Goal: Task Accomplishment & Management: Manage account settings

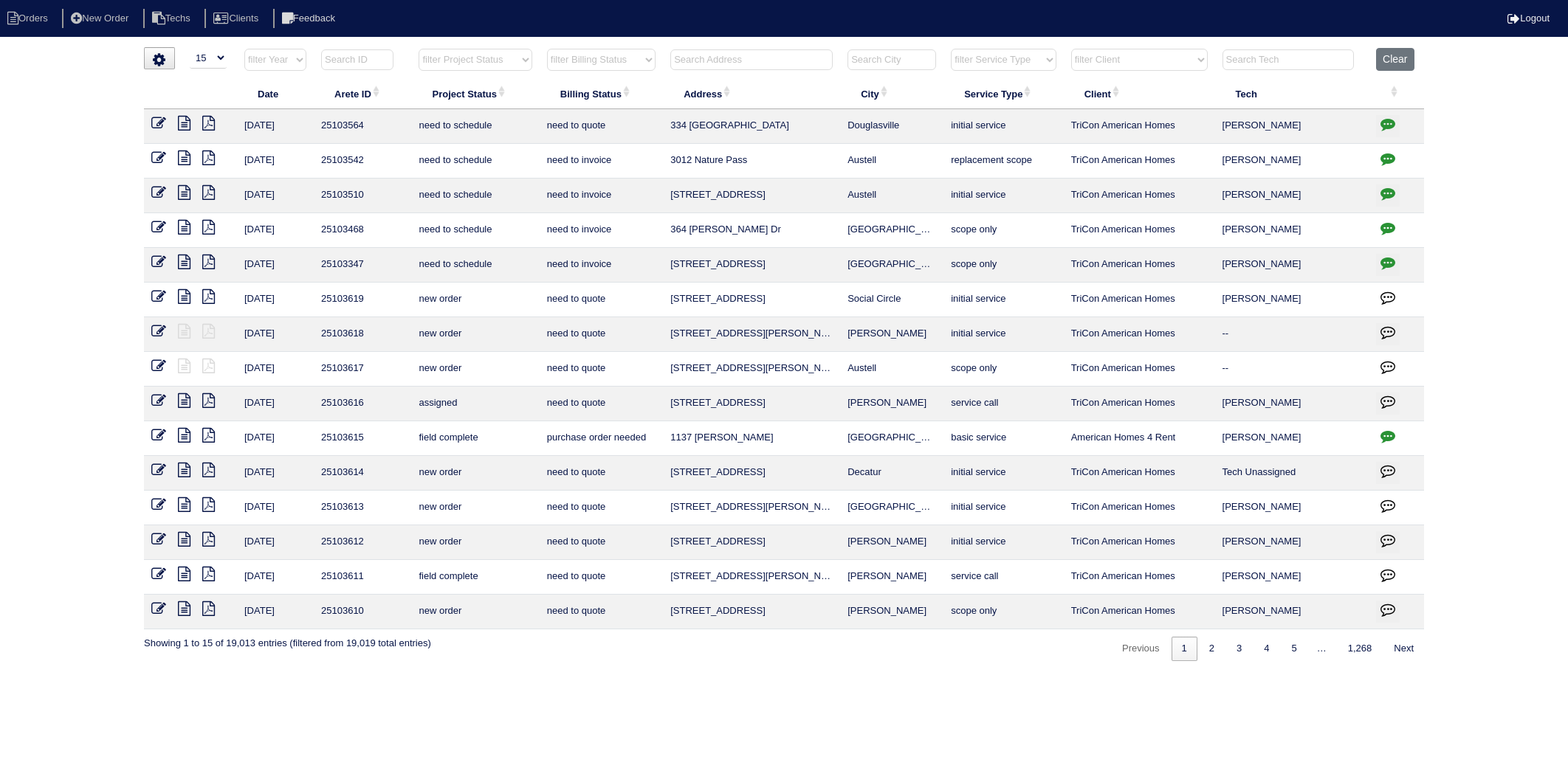
select select "15"
drag, startPoint x: 1394, startPoint y: 59, endPoint x: 1024, endPoint y: 11, distance: 373.1
click at [1394, 57] on button "Clear" at bounding box center [1395, 60] width 38 height 23
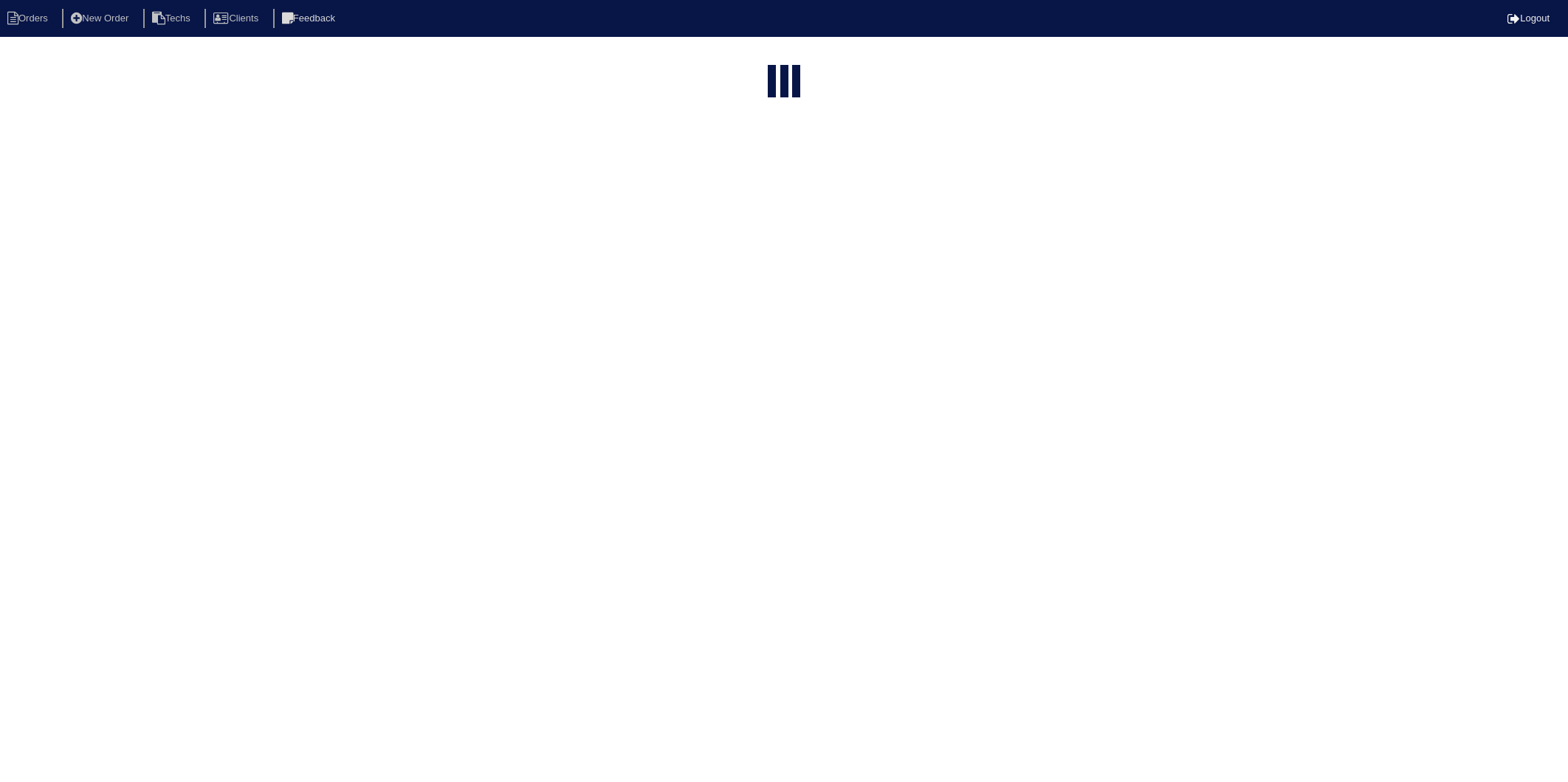
select select "15"
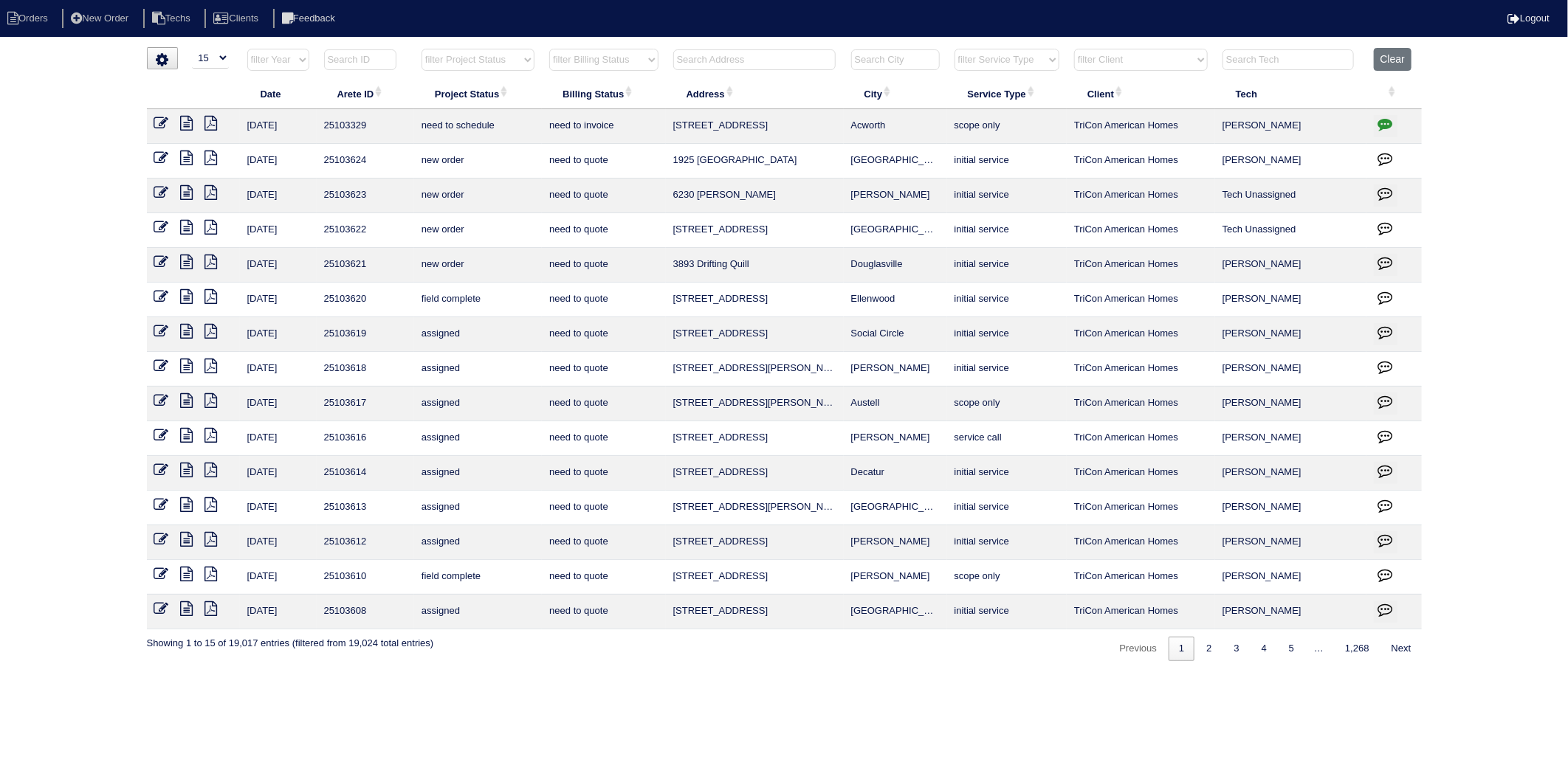
click at [746, 61] on input "text" at bounding box center [754, 59] width 162 height 20
type input "3382"
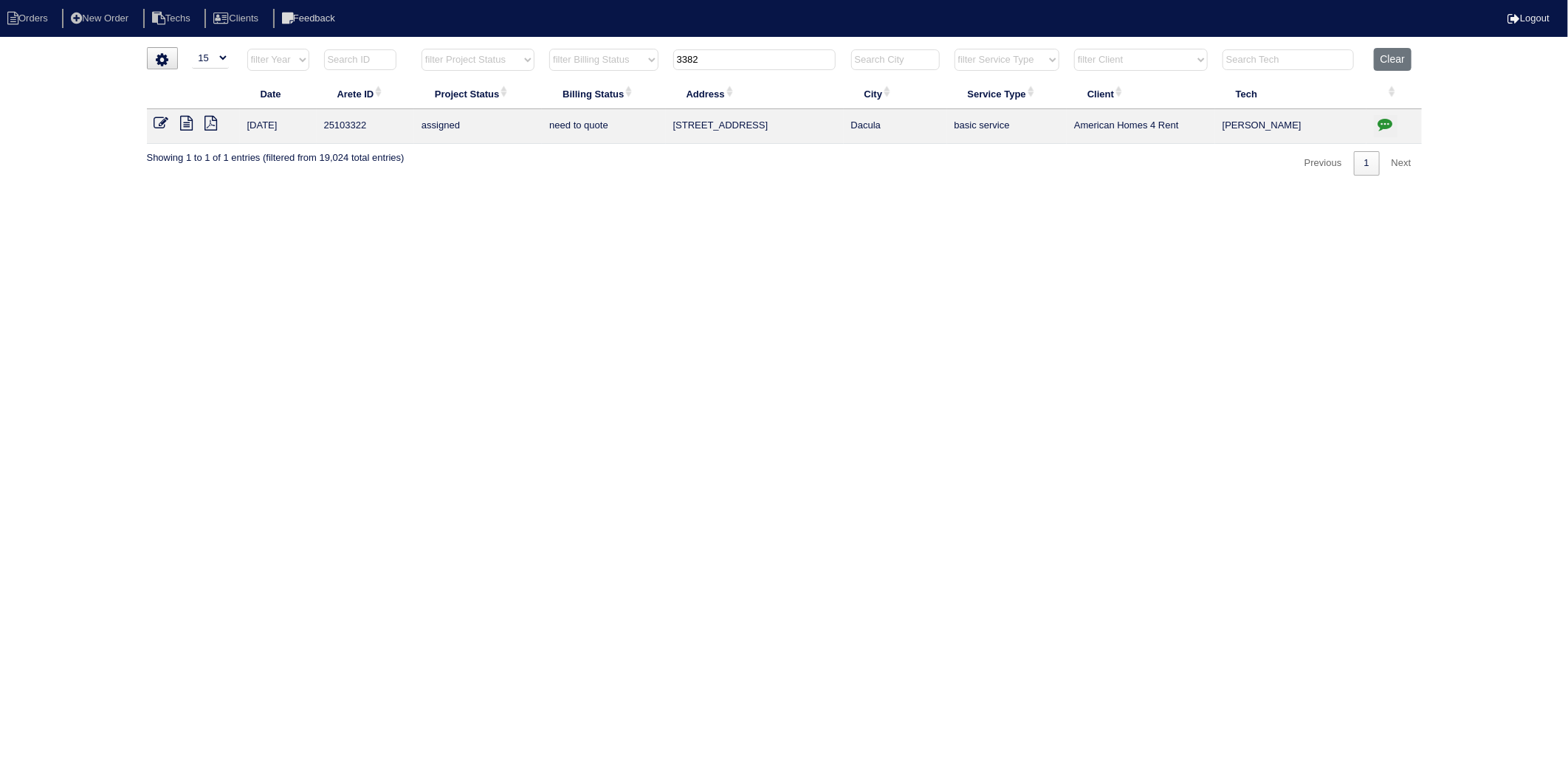
click at [1382, 122] on icon "button" at bounding box center [1386, 124] width 15 height 15
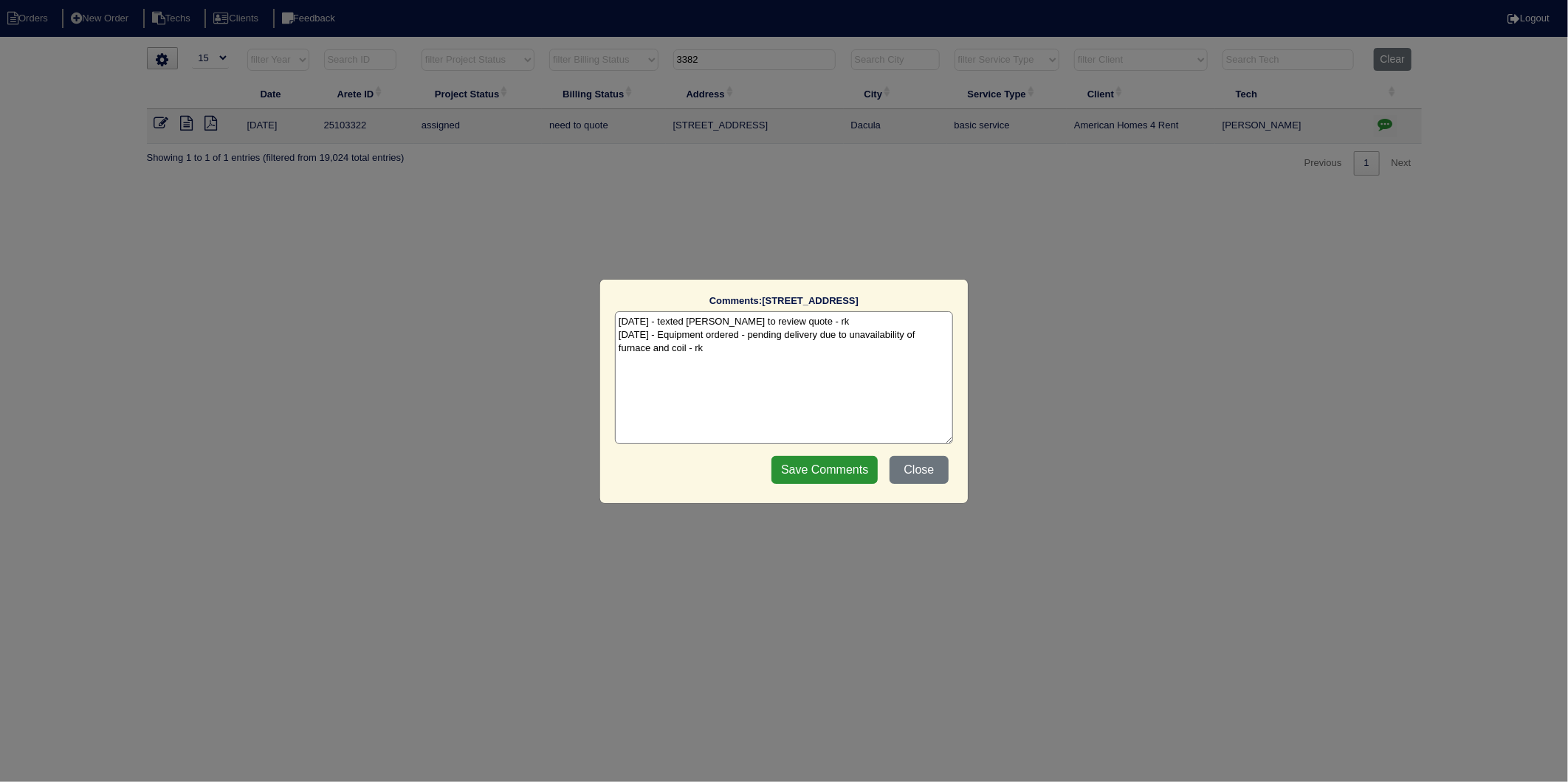
click at [805, 359] on textarea "9/15/25 - texted Dan to review quote - rk 9/19/25 - Equipment ordered - pending…" at bounding box center [784, 378] width 338 height 133
type textarea "9/15/25 - texted Dan to review quote - rk 9/19/25 - Equipment ordered - pending…"
click at [813, 475] on input "Save Comments" at bounding box center [825, 470] width 107 height 28
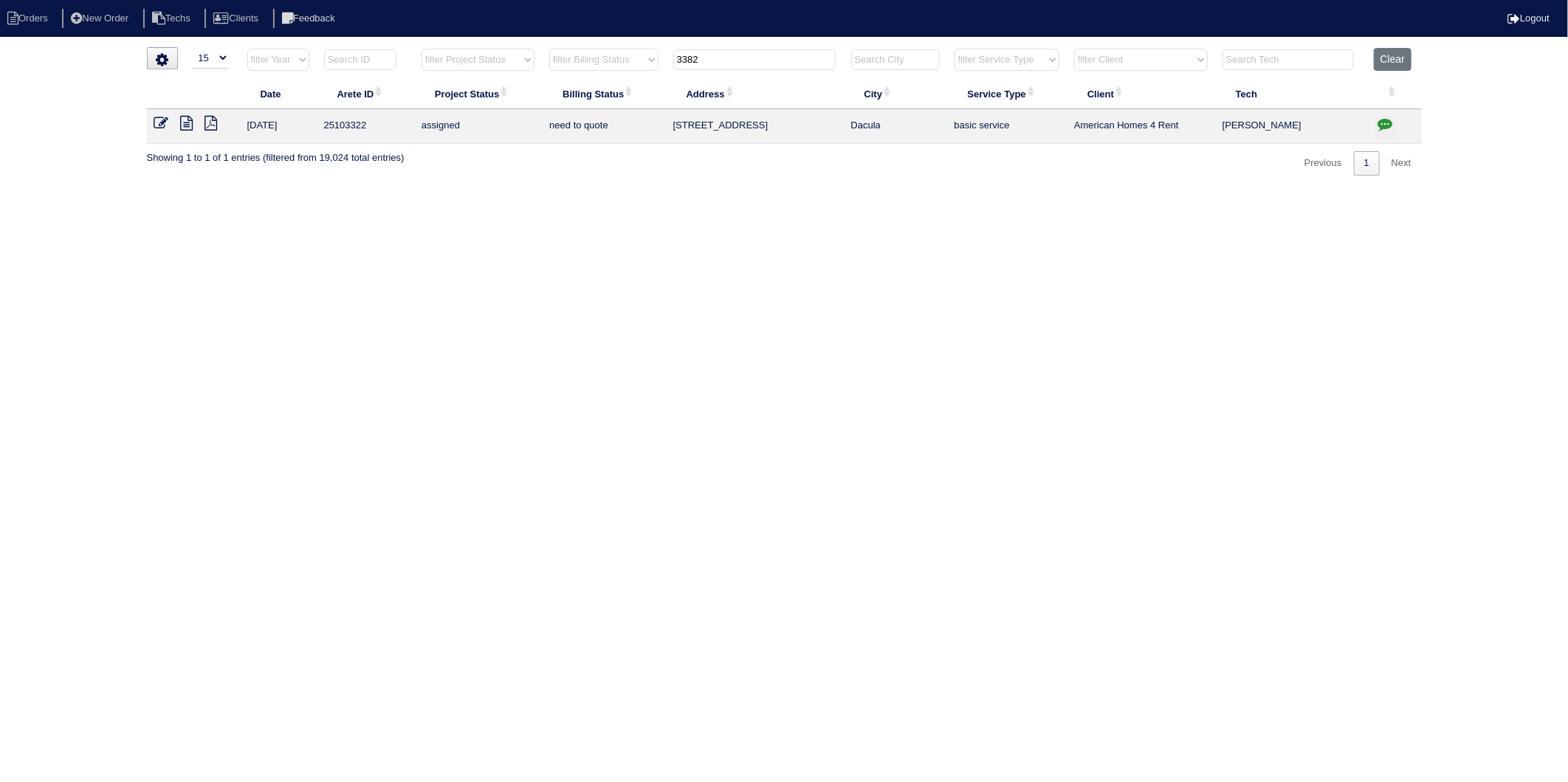
click at [162, 120] on icon at bounding box center [162, 123] width 15 height 15
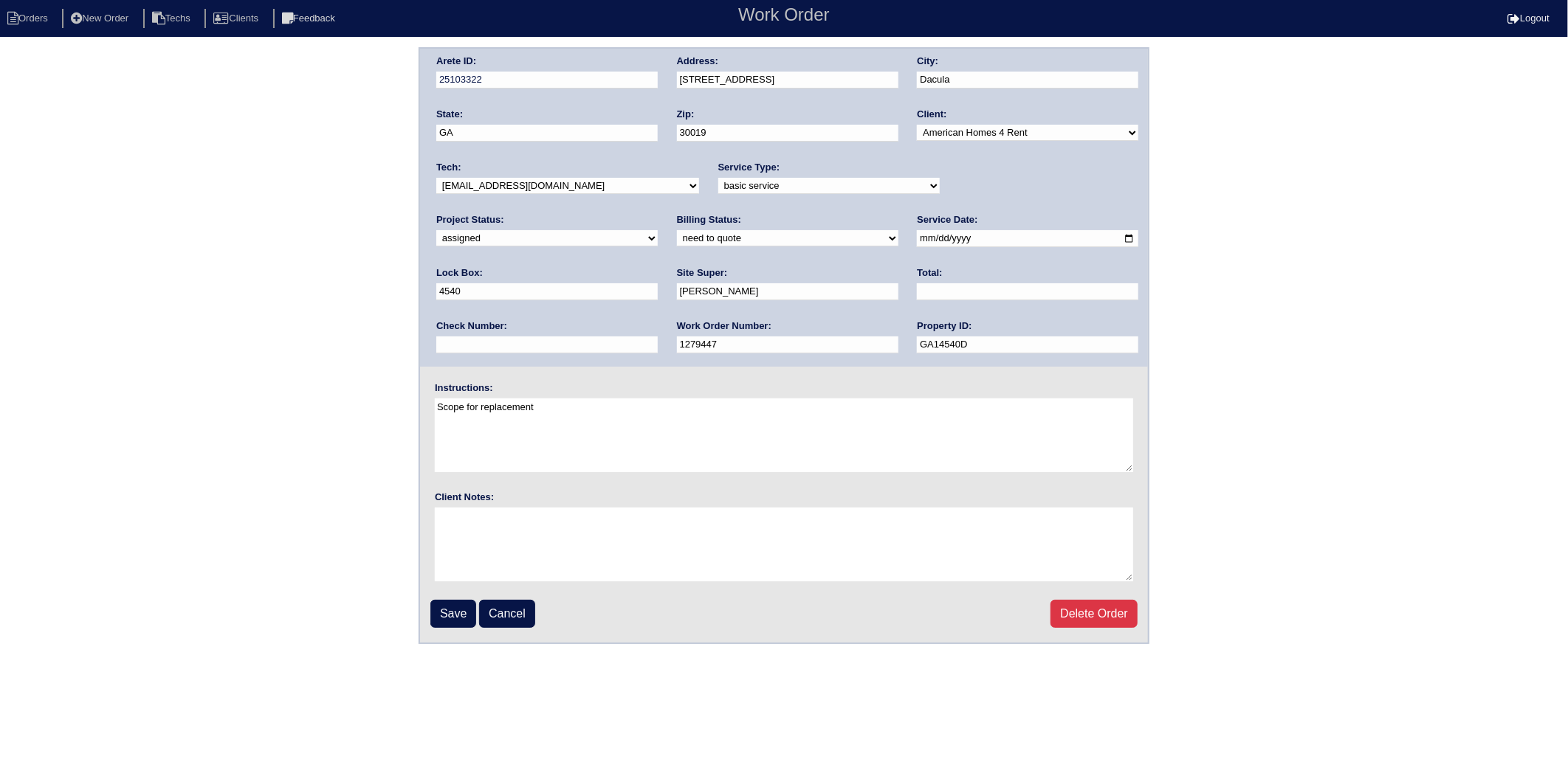
click at [658, 230] on select "new order assigned in progress field complete need to schedule admin review arc…" at bounding box center [547, 239] width 221 height 16
select select "completed"
click at [658, 230] on select "new order assigned in progress field complete need to schedule admin review arc…" at bounding box center [547, 239] width 221 height 16
click at [371, 266] on div "Arete ID: 25103322 Address: 3382 Fielders Point Rd City: Dacula State: GA Zip: …" at bounding box center [784, 346] width 1568 height 597
click at [444, 609] on input "Save" at bounding box center [454, 614] width 46 height 28
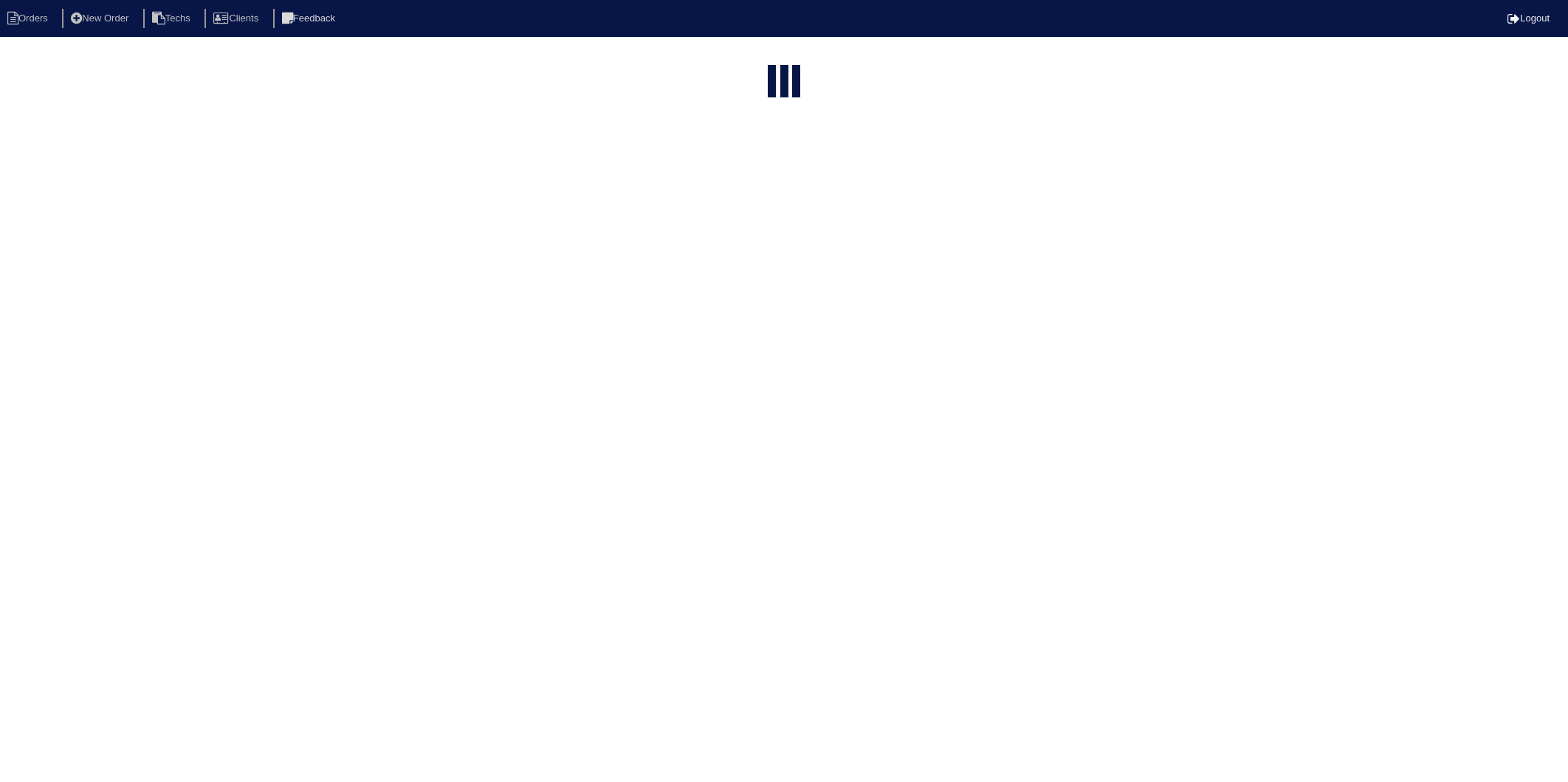
select select "15"
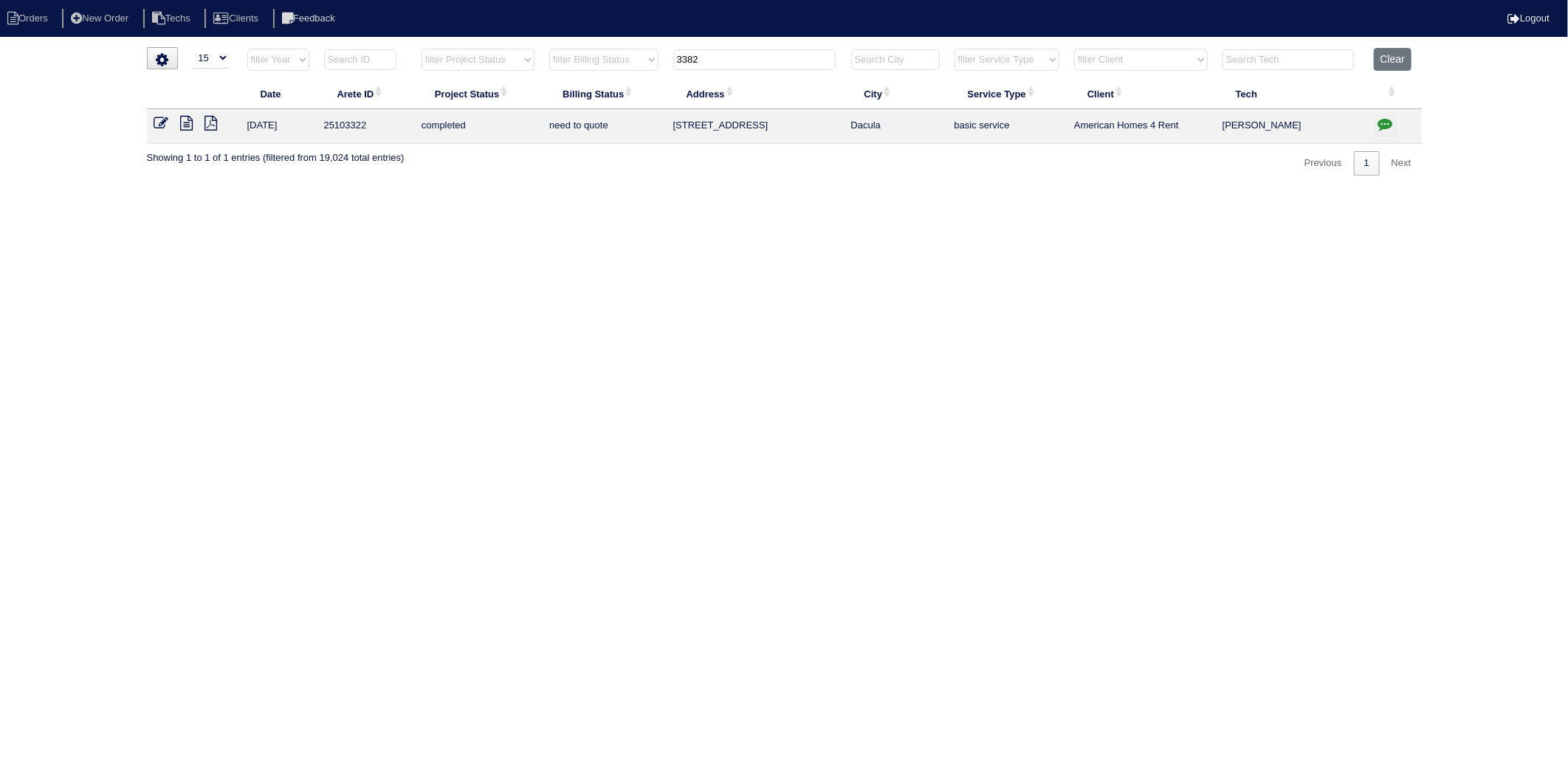
drag, startPoint x: 711, startPoint y: 57, endPoint x: 627, endPoint y: 70, distance: 85.0
click at [627, 70] on tr "filter Year -- Any Year -- 2025 2024 2023 2022 2021 2020 2019 filter Project St…" at bounding box center [784, 63] width 1275 height 30
type input "97"
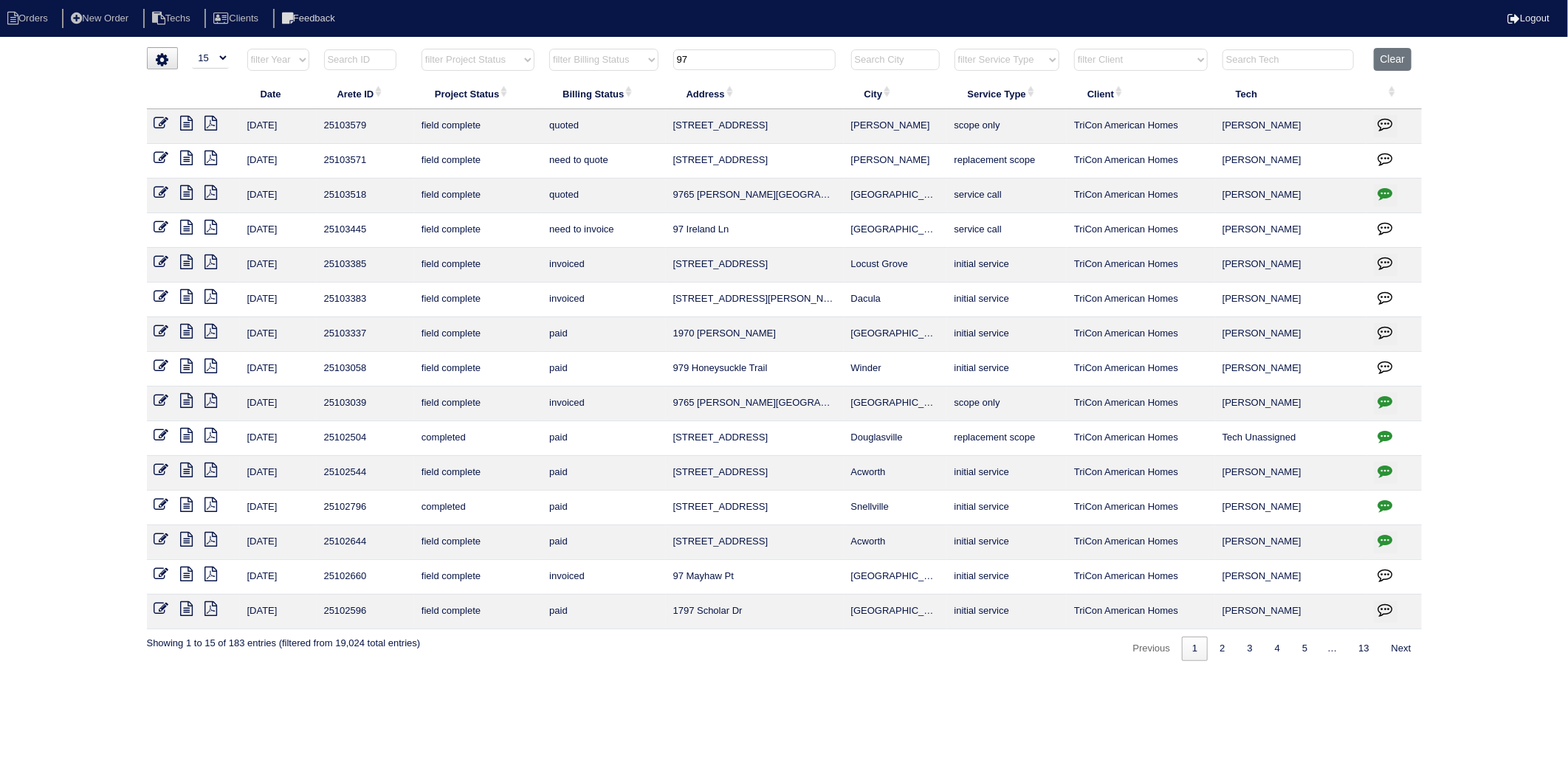
click at [164, 224] on icon at bounding box center [162, 227] width 15 height 15
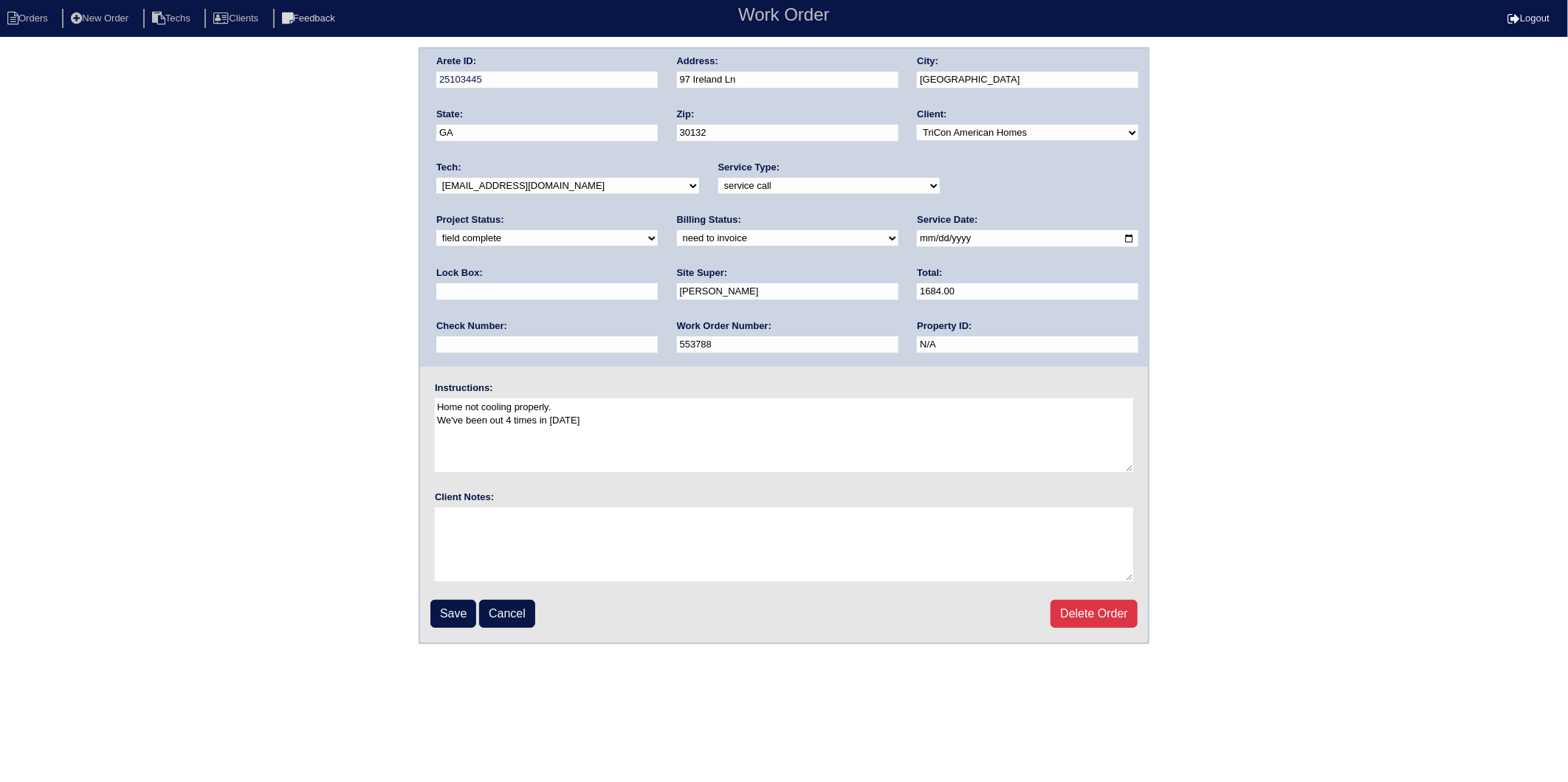
click at [677, 237] on select "need to quote quoted need to invoice invoiced paid warranty purchase order need…" at bounding box center [788, 239] width 221 height 16
select select "invoiced"
click at [677, 230] on select "need to quote quoted need to invoice invoiced paid warranty purchase order need…" at bounding box center [788, 239] width 221 height 16
click at [454, 606] on input "Save" at bounding box center [454, 614] width 46 height 28
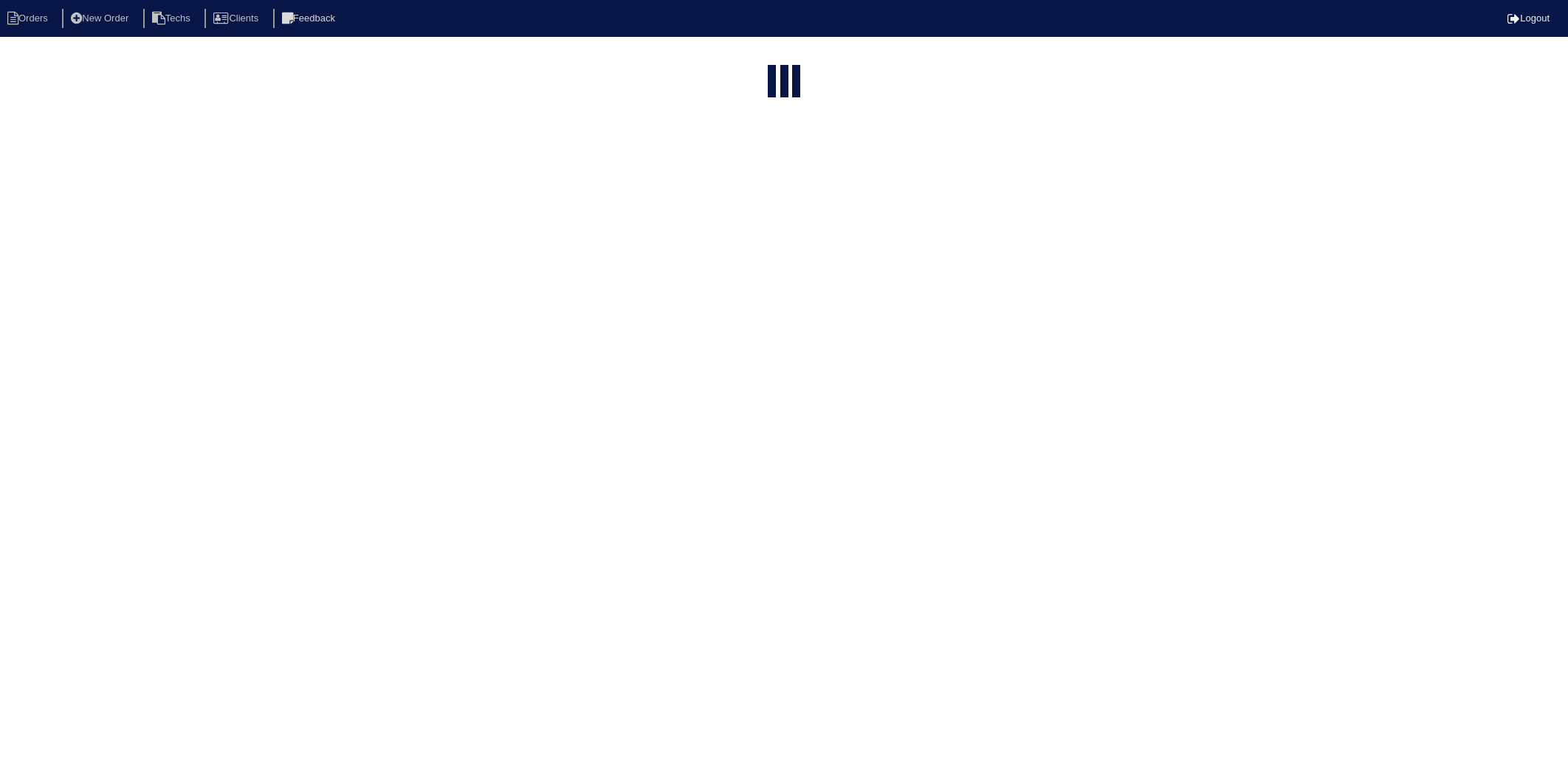
select select "15"
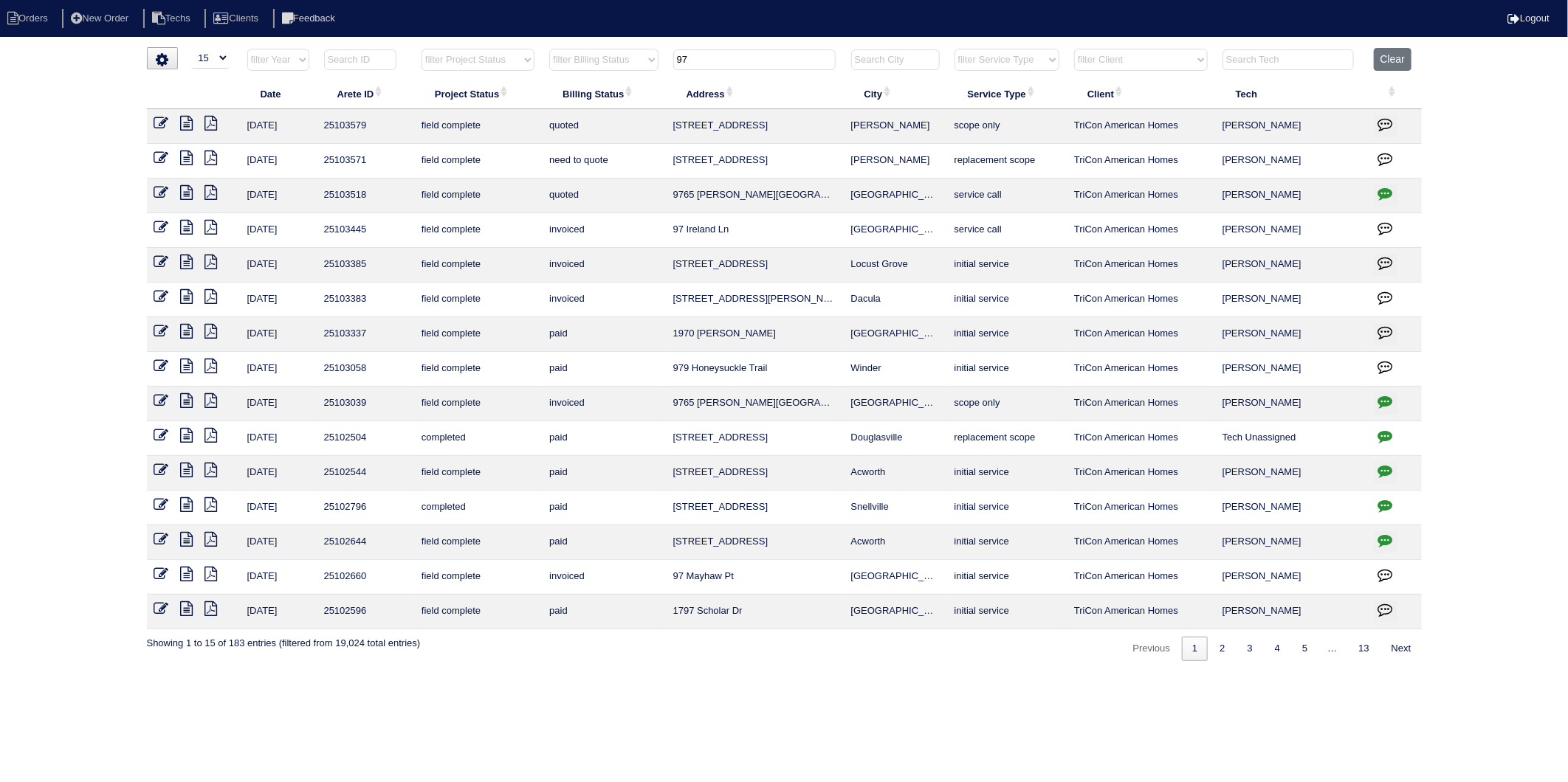
drag, startPoint x: 702, startPoint y: 60, endPoint x: 626, endPoint y: 77, distance: 77.9
click at [626, 77] on tr "filter Year -- Any Year -- 2025 2024 2023 2022 2021 2020 2019 filter Project St…" at bounding box center [784, 63] width 1275 height 30
type input "7594"
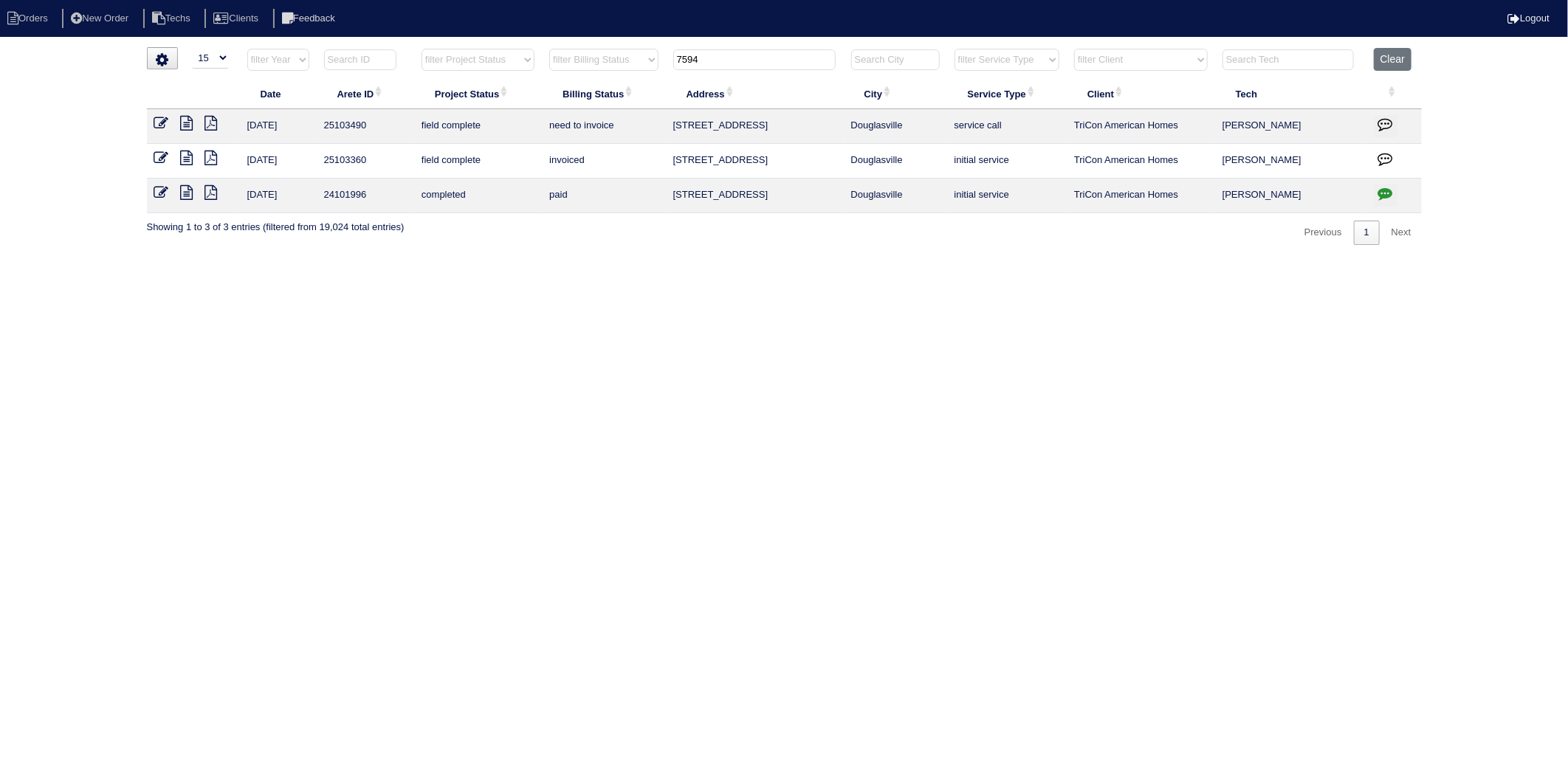
click at [157, 124] on icon at bounding box center [162, 123] width 15 height 15
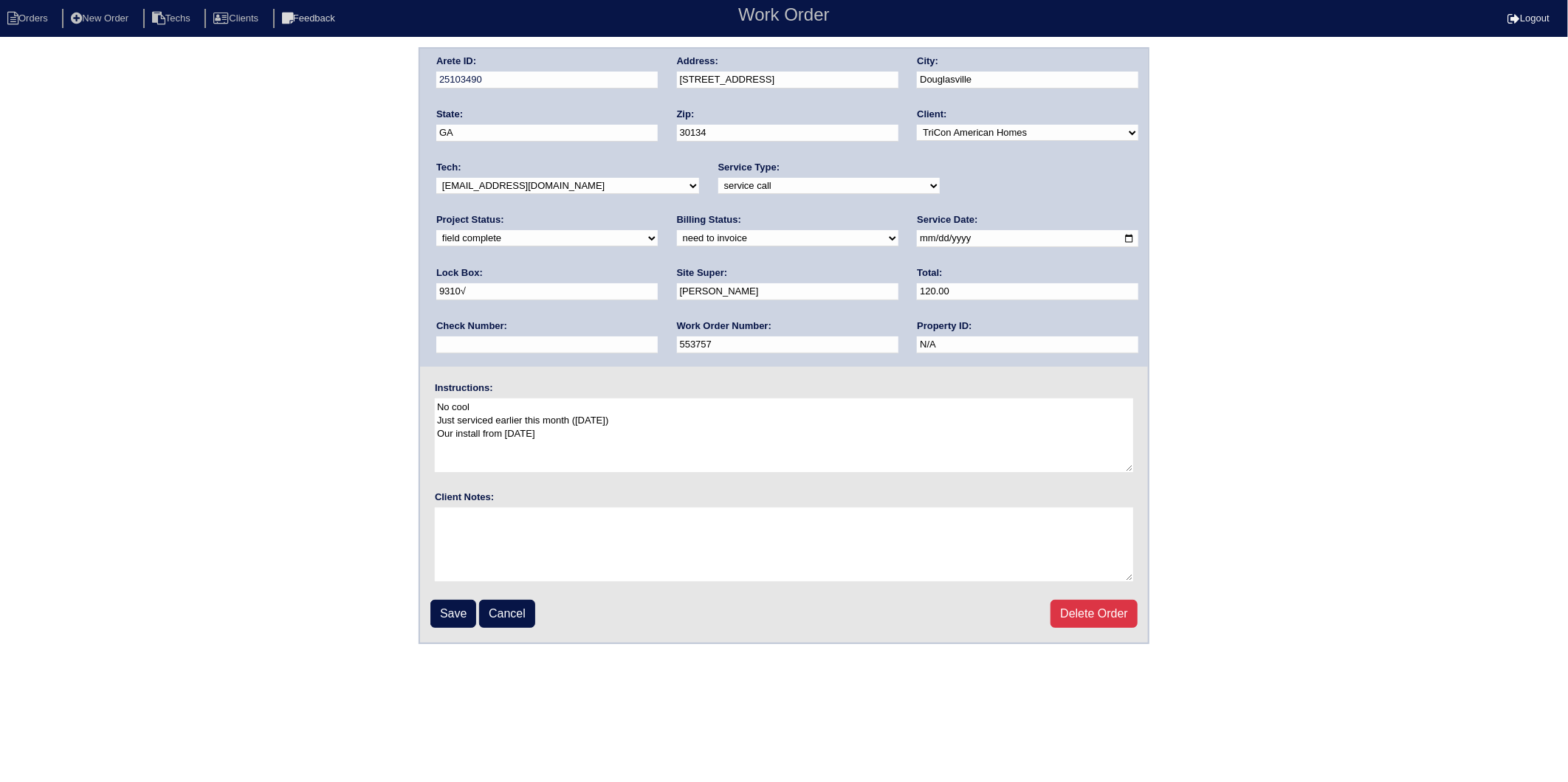
drag, startPoint x: 482, startPoint y: 234, endPoint x: 482, endPoint y: 244, distance: 10.0
click at [677, 234] on select "need to quote quoted need to invoice invoiced paid warranty purchase order need…" at bounding box center [788, 239] width 221 height 16
select select "invoiced"
click at [677, 230] on select "need to quote quoted need to invoice invoiced paid warranty purchase order need…" at bounding box center [788, 239] width 221 height 16
drag, startPoint x: 458, startPoint y: 615, endPoint x: 569, endPoint y: 234, distance: 396.8
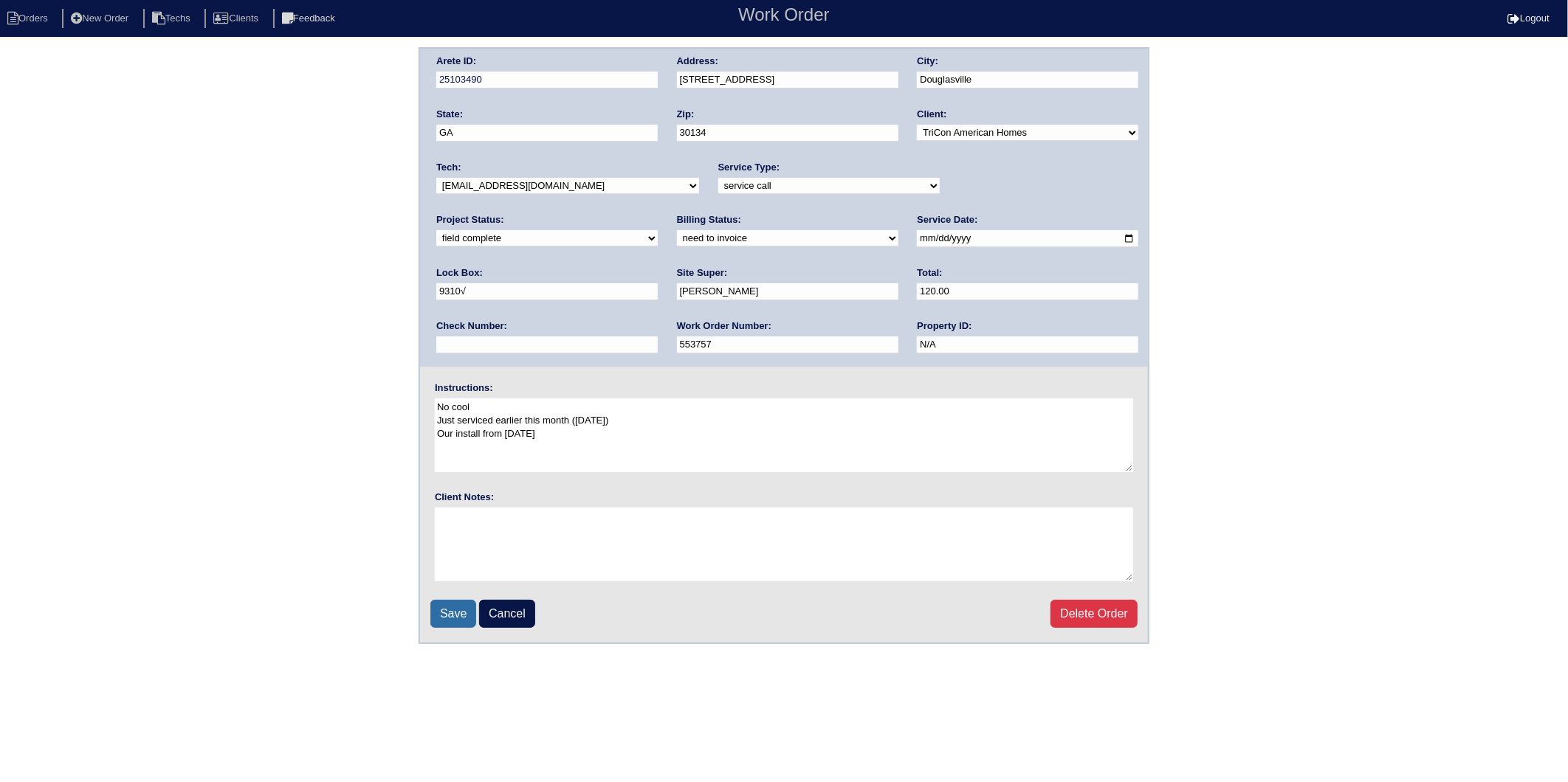
click at [458, 614] on input "Save" at bounding box center [454, 614] width 46 height 28
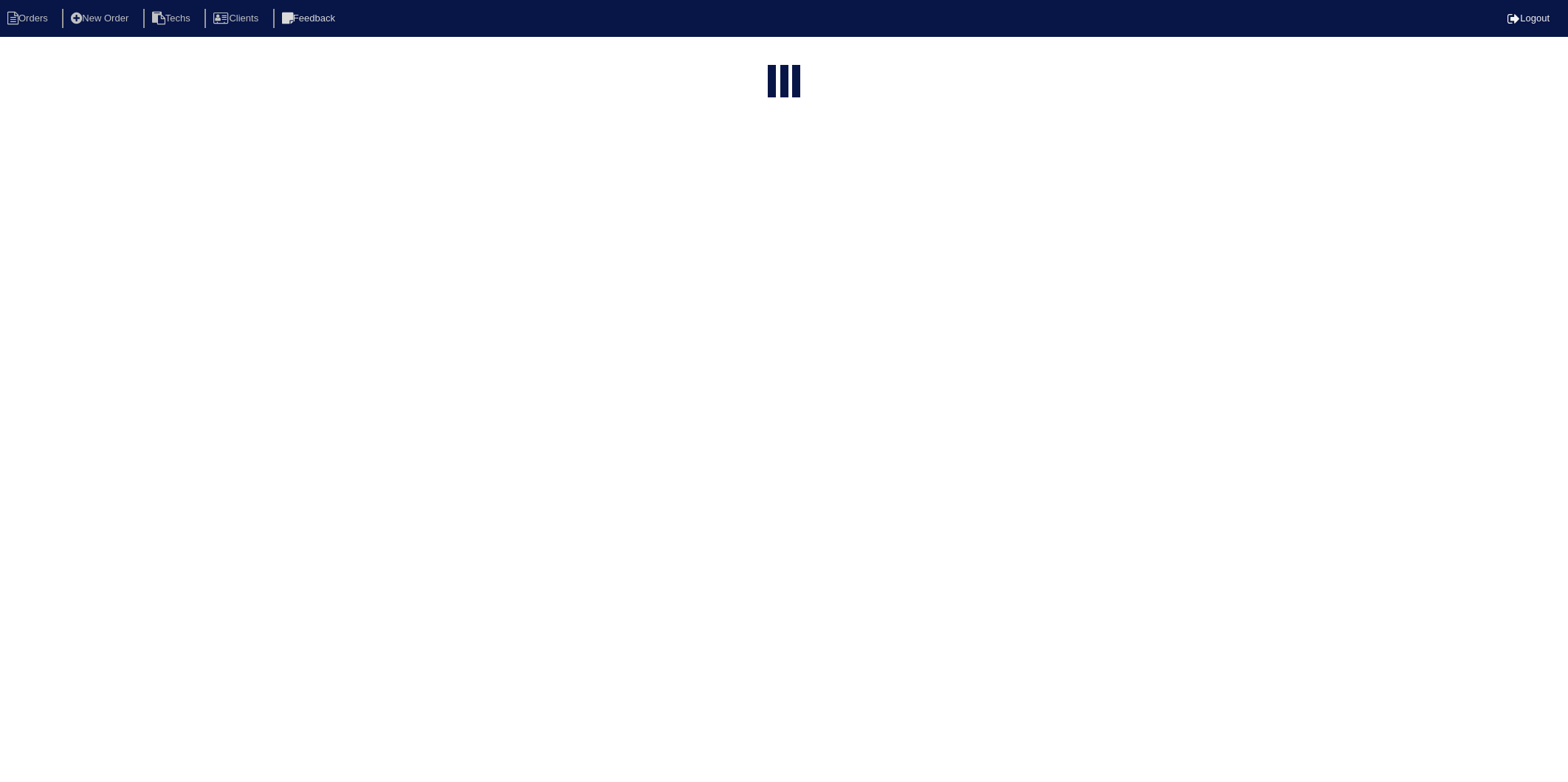
select select "15"
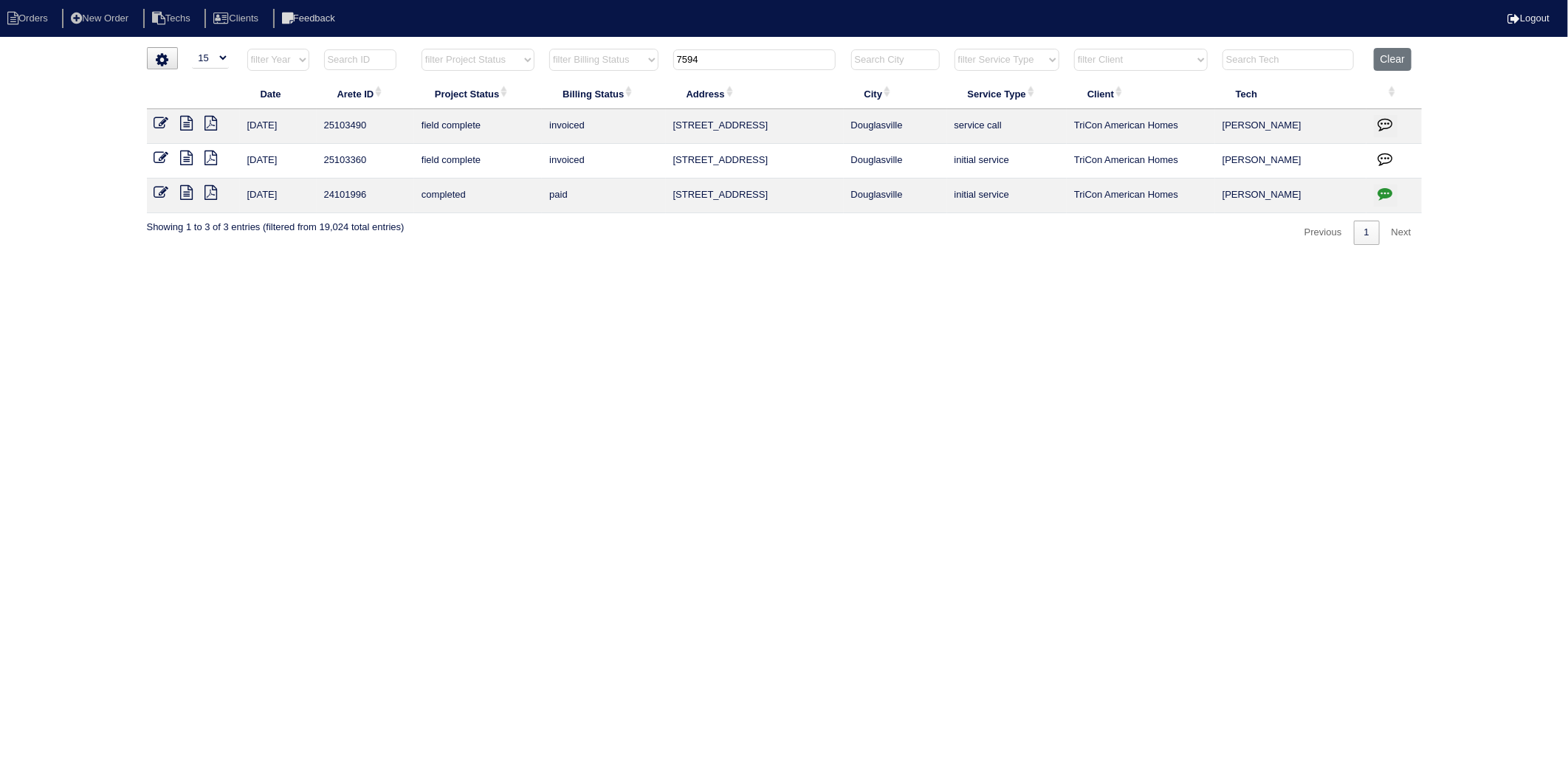
drag, startPoint x: 704, startPoint y: 61, endPoint x: 600, endPoint y: 134, distance: 127.1
click at [591, 111] on table "Date Arete ID Project Status Billing Status Address City Service Type Client Te…" at bounding box center [784, 131] width 1275 height 166
type input "353"
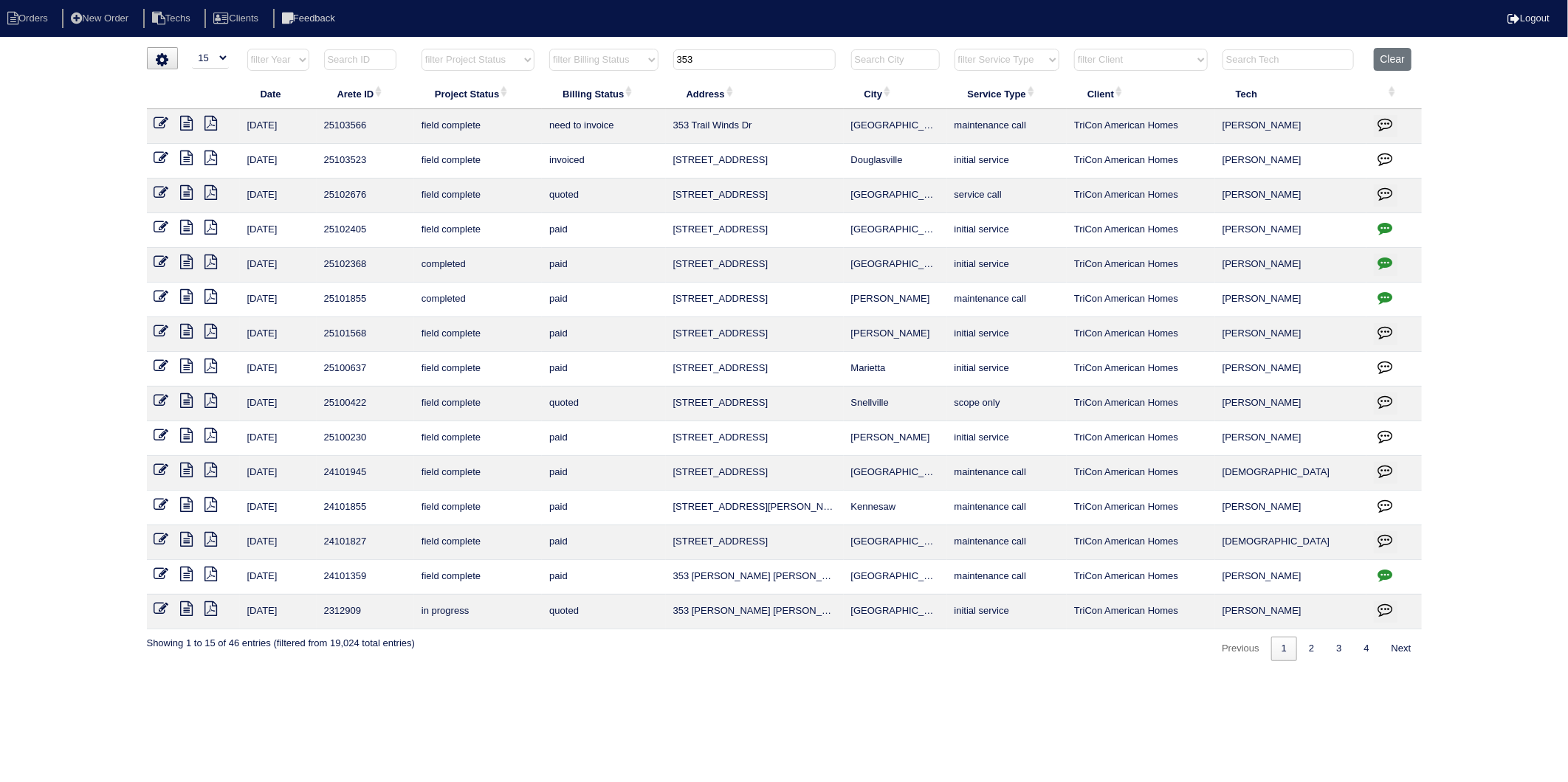
click at [157, 119] on icon at bounding box center [162, 123] width 15 height 15
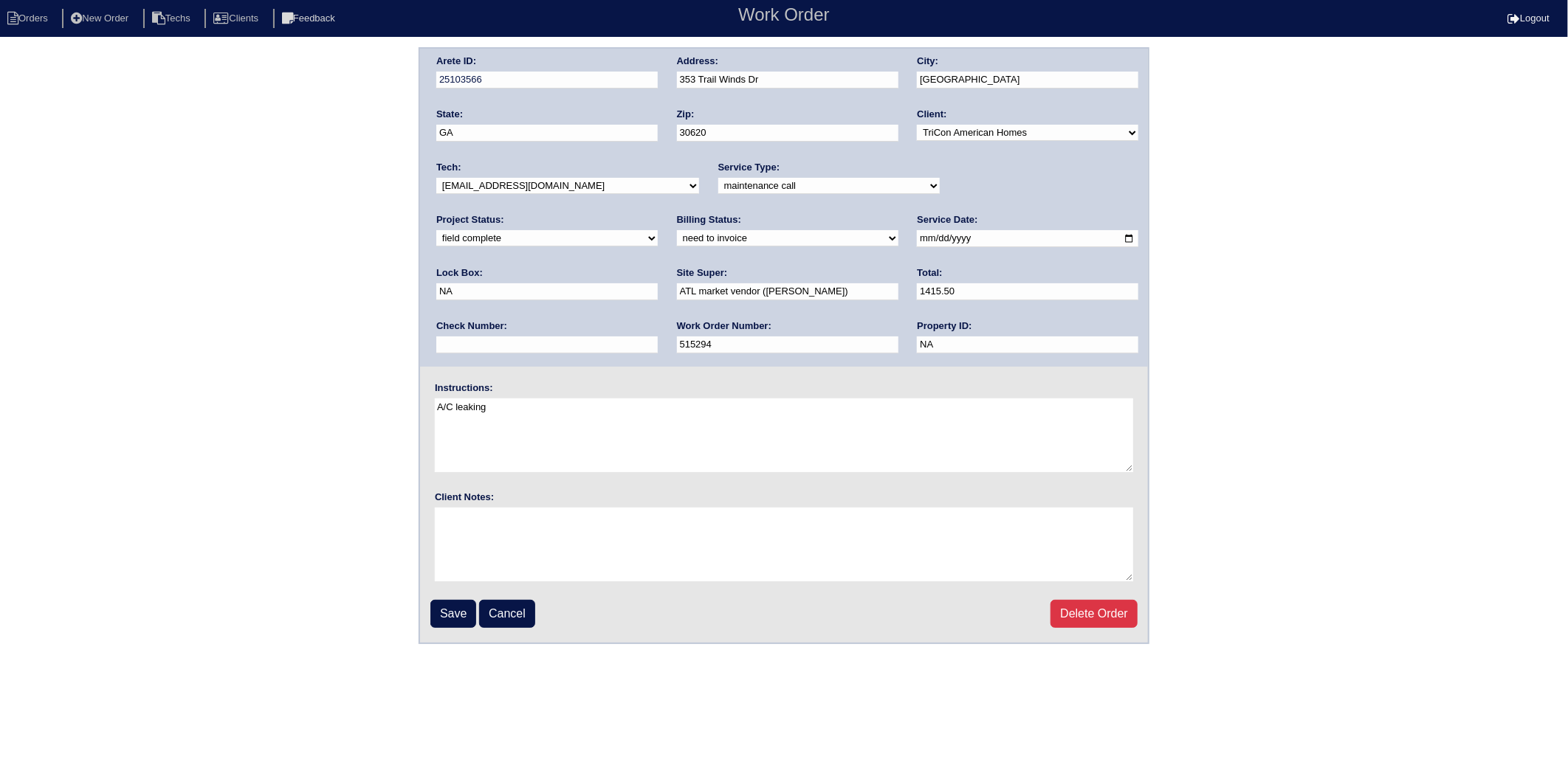
drag, startPoint x: 474, startPoint y: 237, endPoint x: 474, endPoint y: 245, distance: 8.0
click at [677, 237] on select "need to quote quoted need to invoice invoiced paid warranty purchase order need…" at bounding box center [788, 239] width 221 height 16
select select "invoiced"
click at [677, 230] on select "need to quote quoted need to invoice invoiced paid warranty purchase order need…" at bounding box center [788, 239] width 221 height 16
click at [448, 566] on textarea at bounding box center [784, 544] width 699 height 74
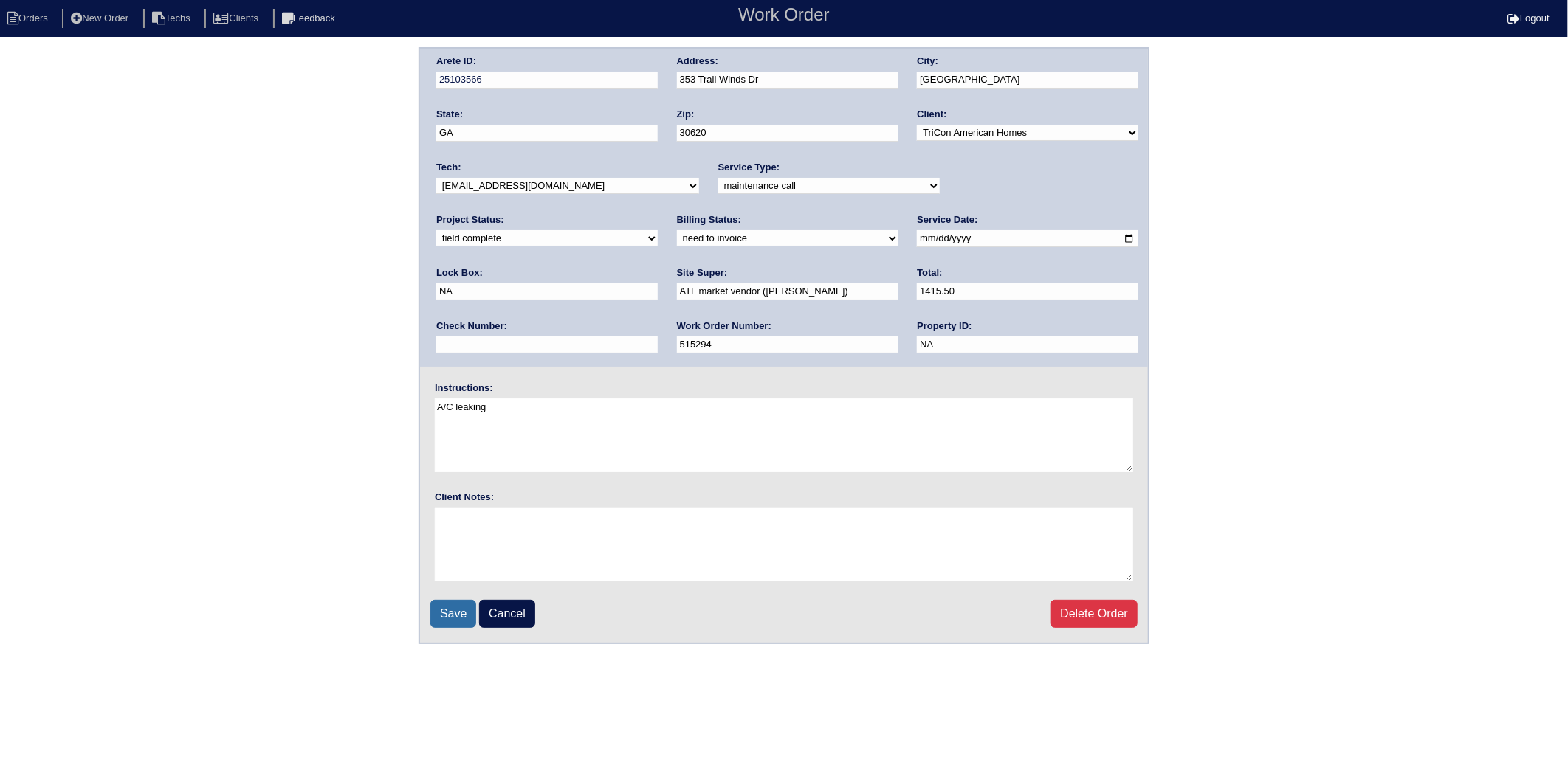
click at [463, 614] on input "Save" at bounding box center [454, 614] width 46 height 28
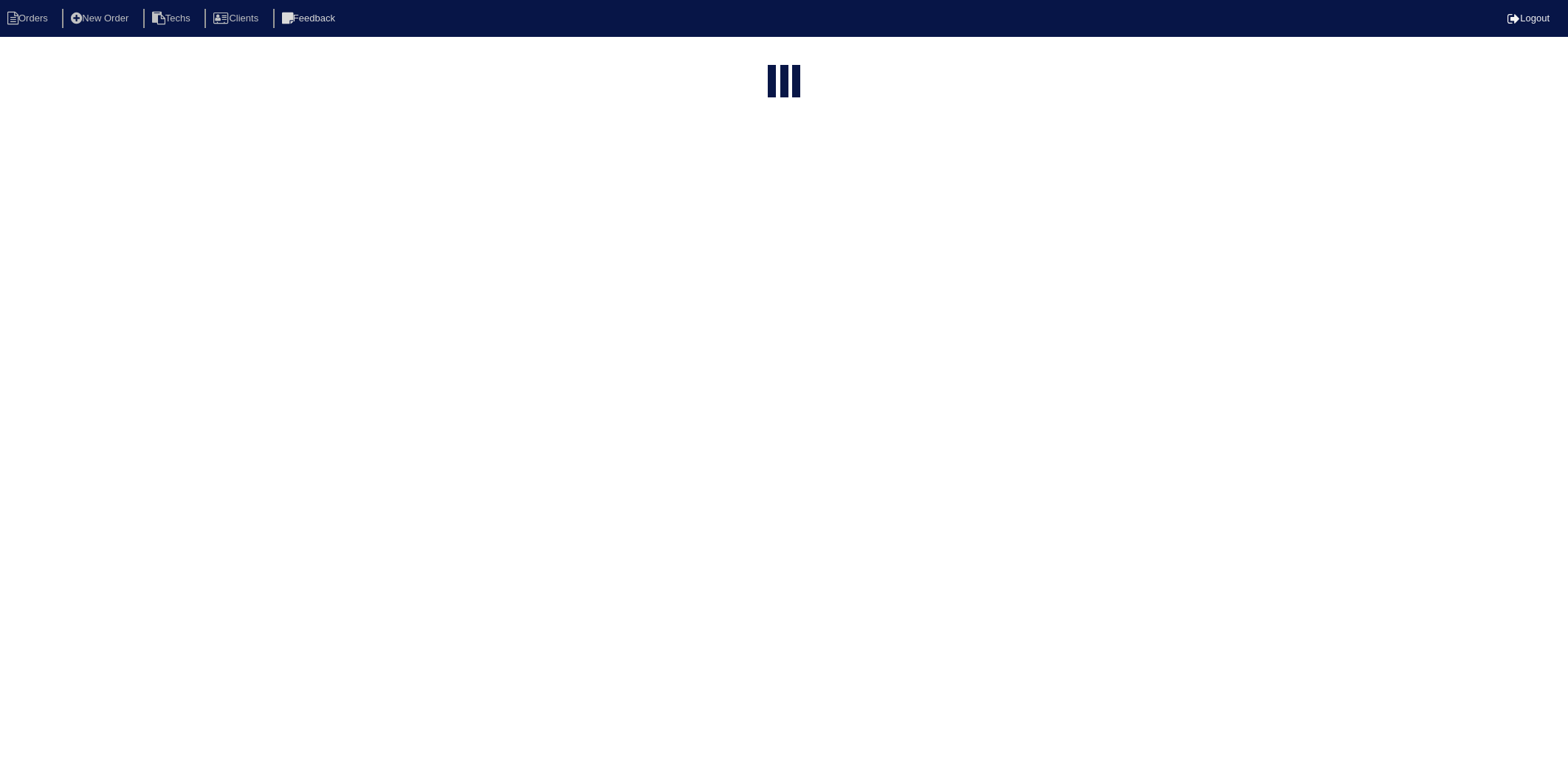
select select "15"
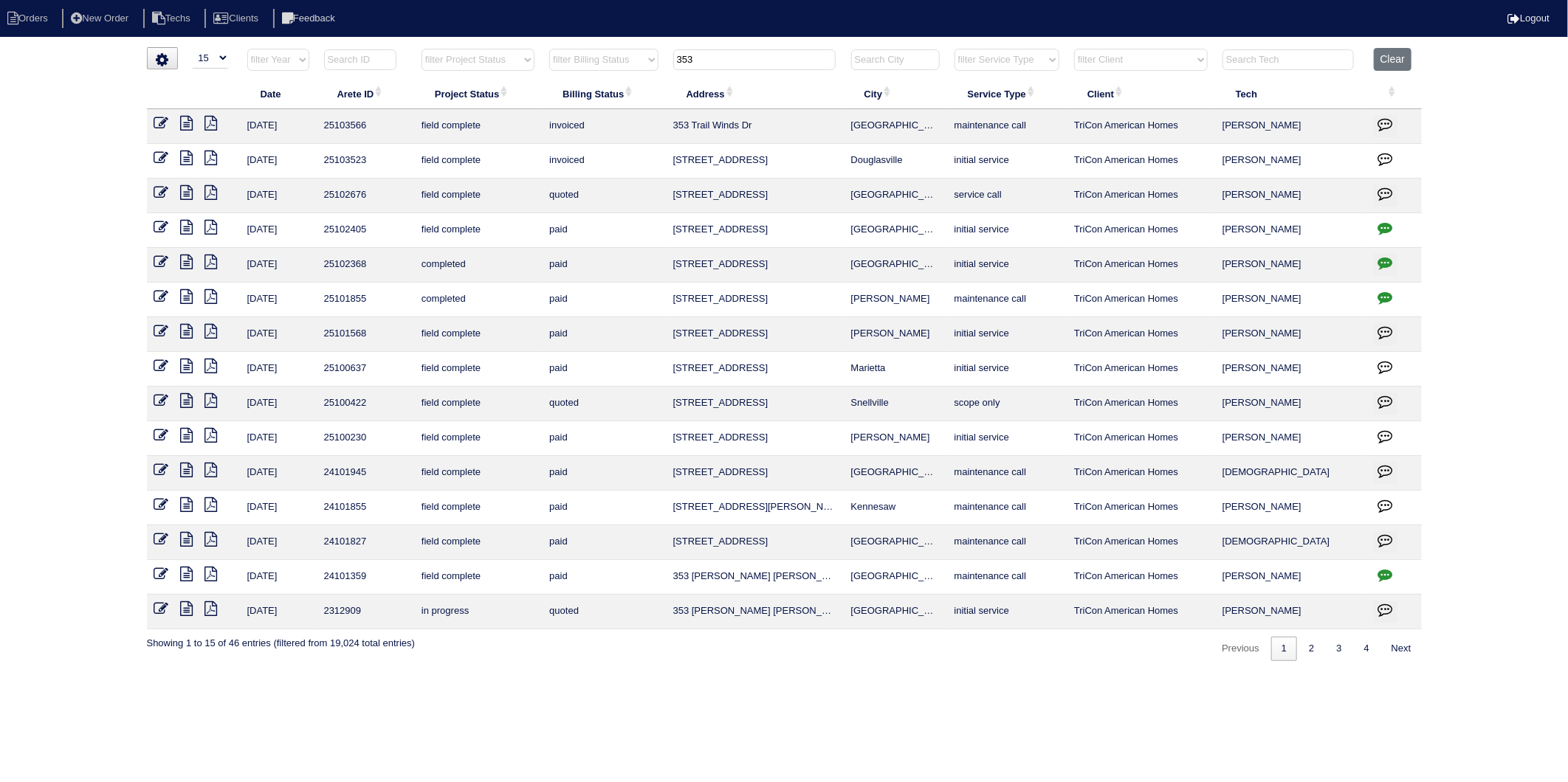
drag, startPoint x: 730, startPoint y: 63, endPoint x: 654, endPoint y: 78, distance: 77.5
click at [654, 78] on tr "filter Year -- Any Year -- 2025 2024 2023 2022 2021 2020 2019 filter Project St…" at bounding box center [784, 63] width 1275 height 30
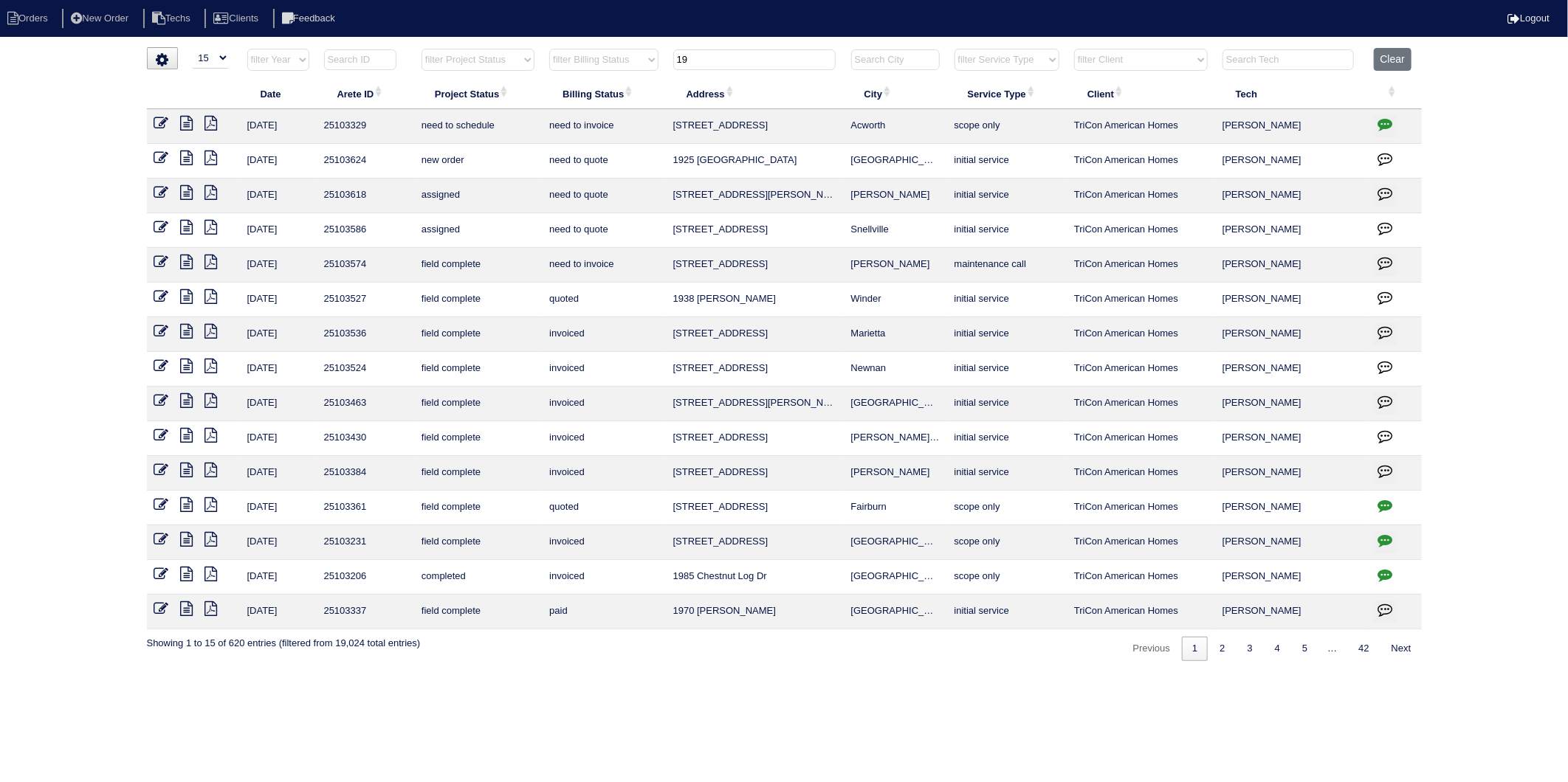
type input "19"
click at [159, 263] on icon at bounding box center [162, 262] width 15 height 15
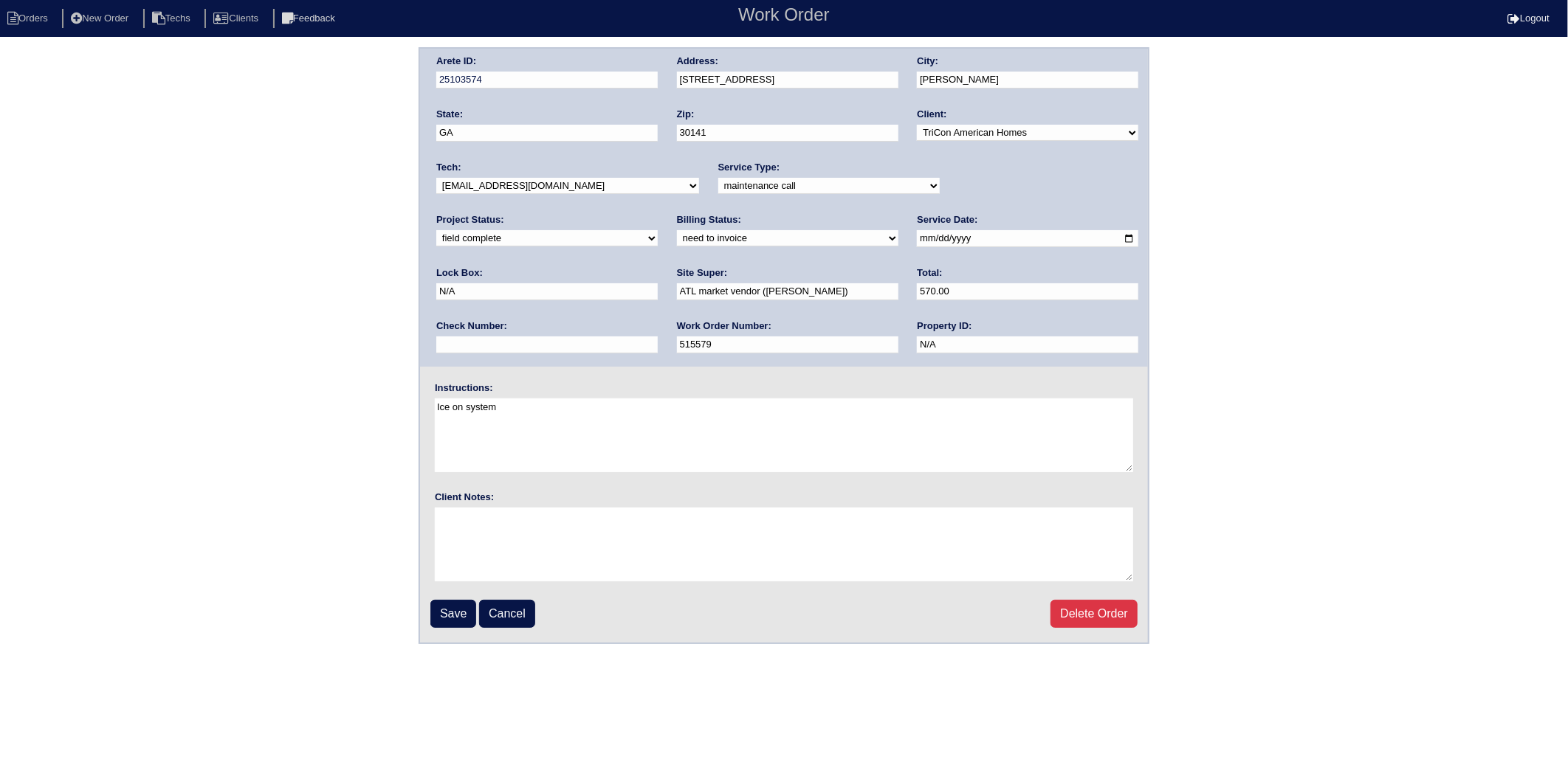
drag, startPoint x: 0, startPoint y: 0, endPoint x: 485, endPoint y: 243, distance: 542.5
click at [677, 241] on select "need to quote quoted need to invoice invoiced paid warranty purchase order need…" at bounding box center [788, 239] width 221 height 16
select select "invoiced"
click at [677, 230] on select "need to quote quoted need to invoice invoiced paid warranty purchase order need…" at bounding box center [788, 239] width 221 height 16
click at [469, 606] on input "Save" at bounding box center [454, 614] width 46 height 28
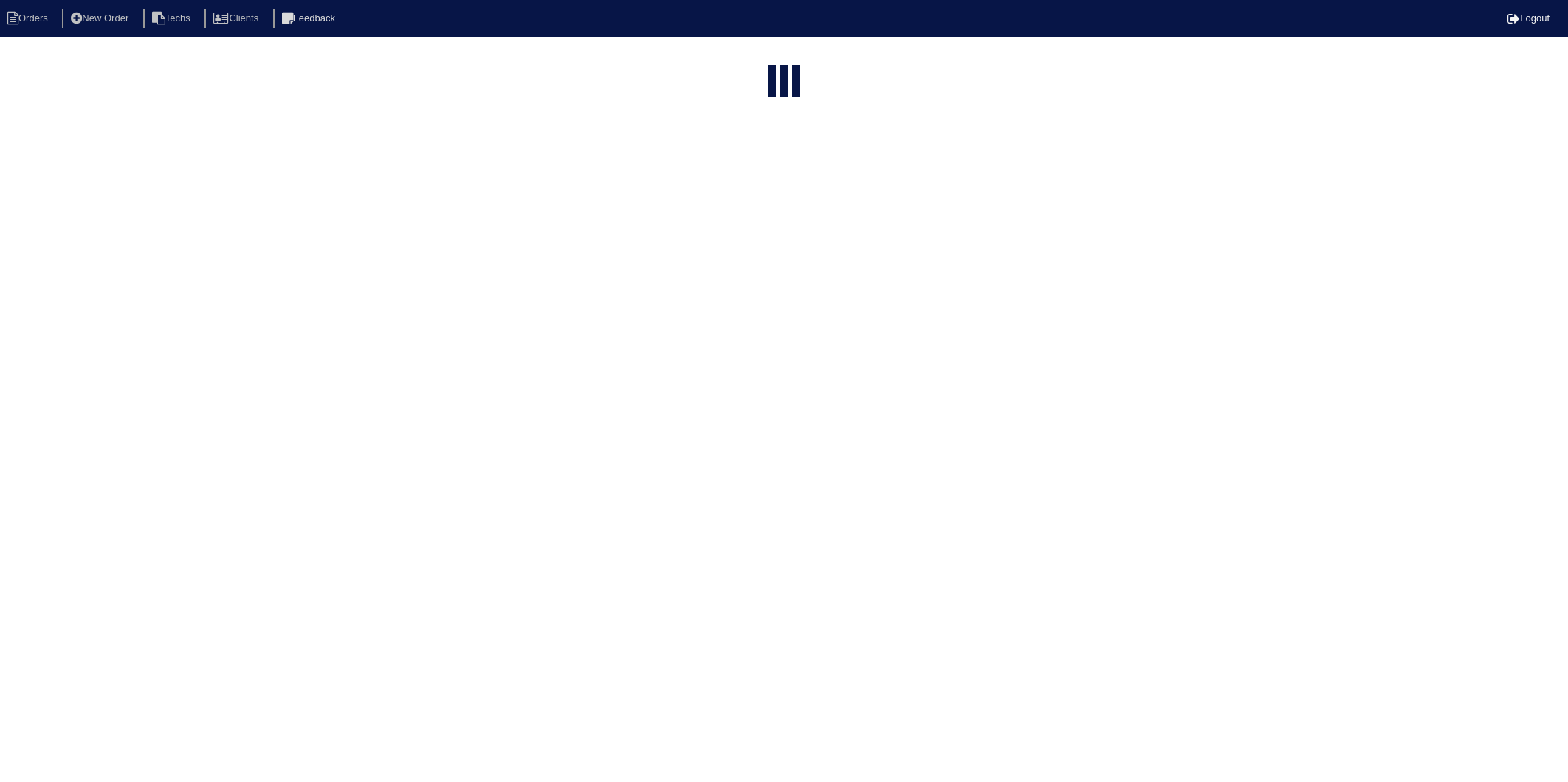
select select "15"
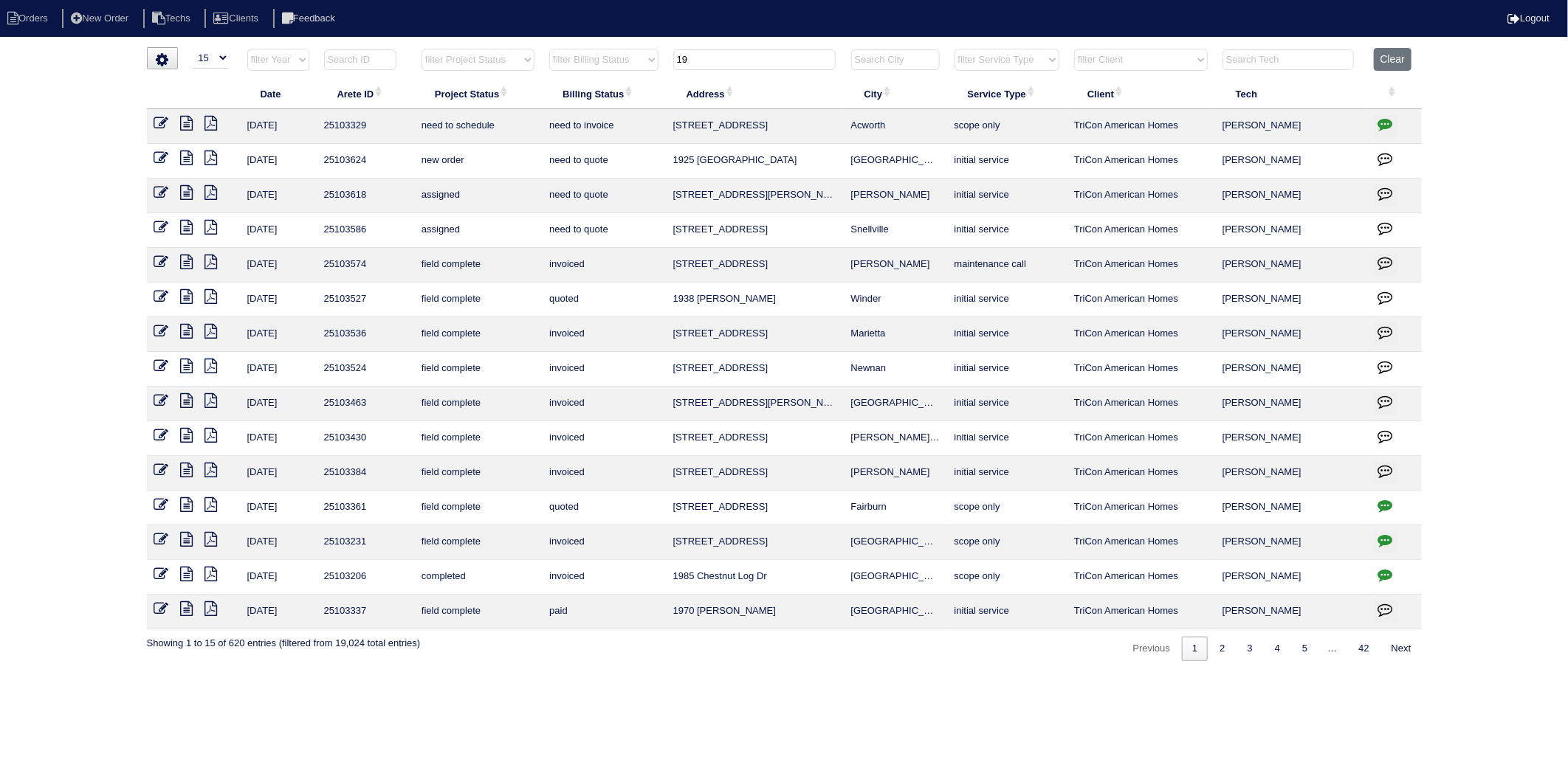
drag, startPoint x: 685, startPoint y: 65, endPoint x: 659, endPoint y: 74, distance: 27.5
click at [659, 74] on tr "filter Year -- Any Year -- 2025 2024 2023 2022 2021 2020 2019 filter Project St…" at bounding box center [784, 63] width 1275 height 30
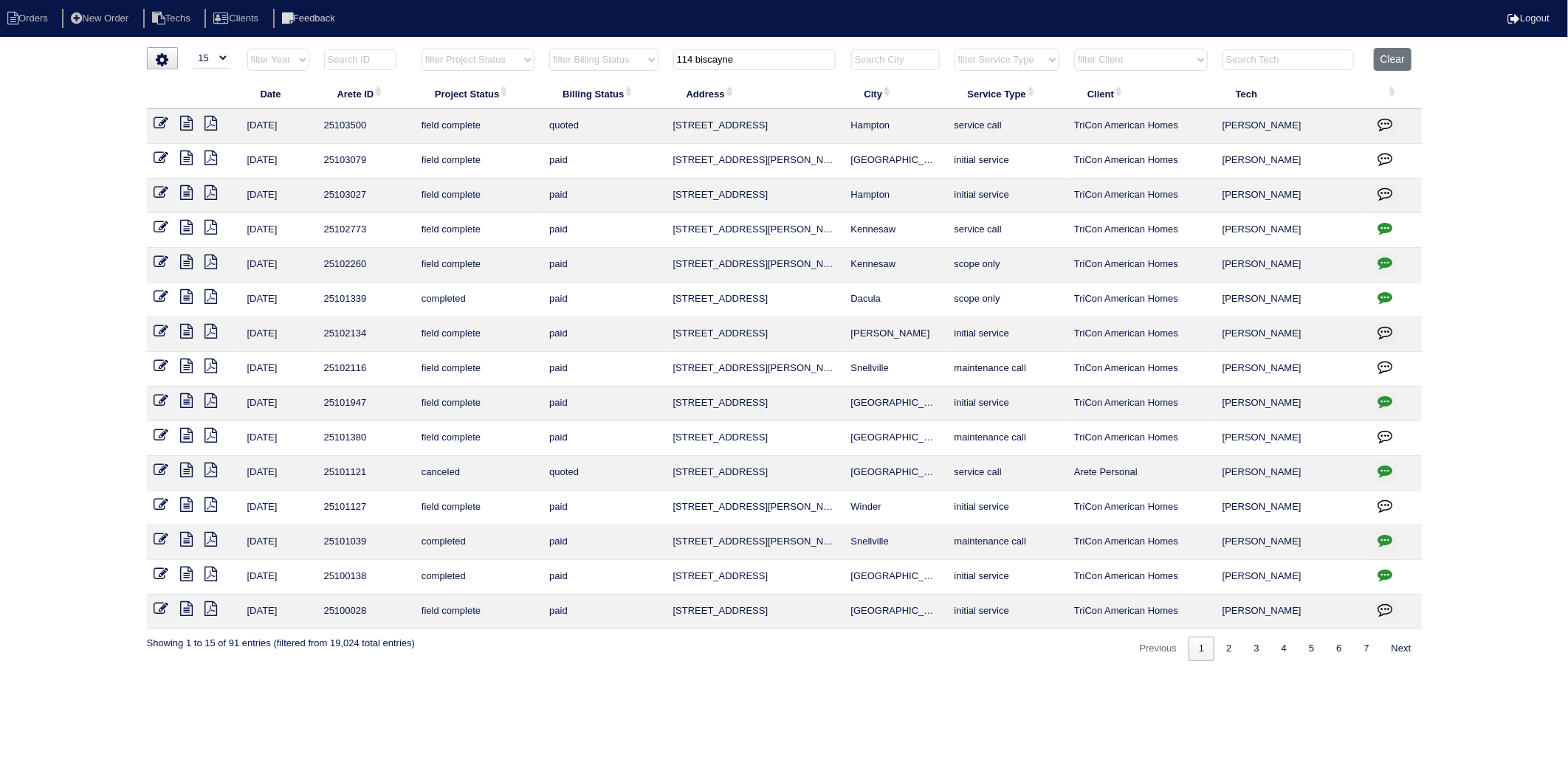
type input "114 biscayne"
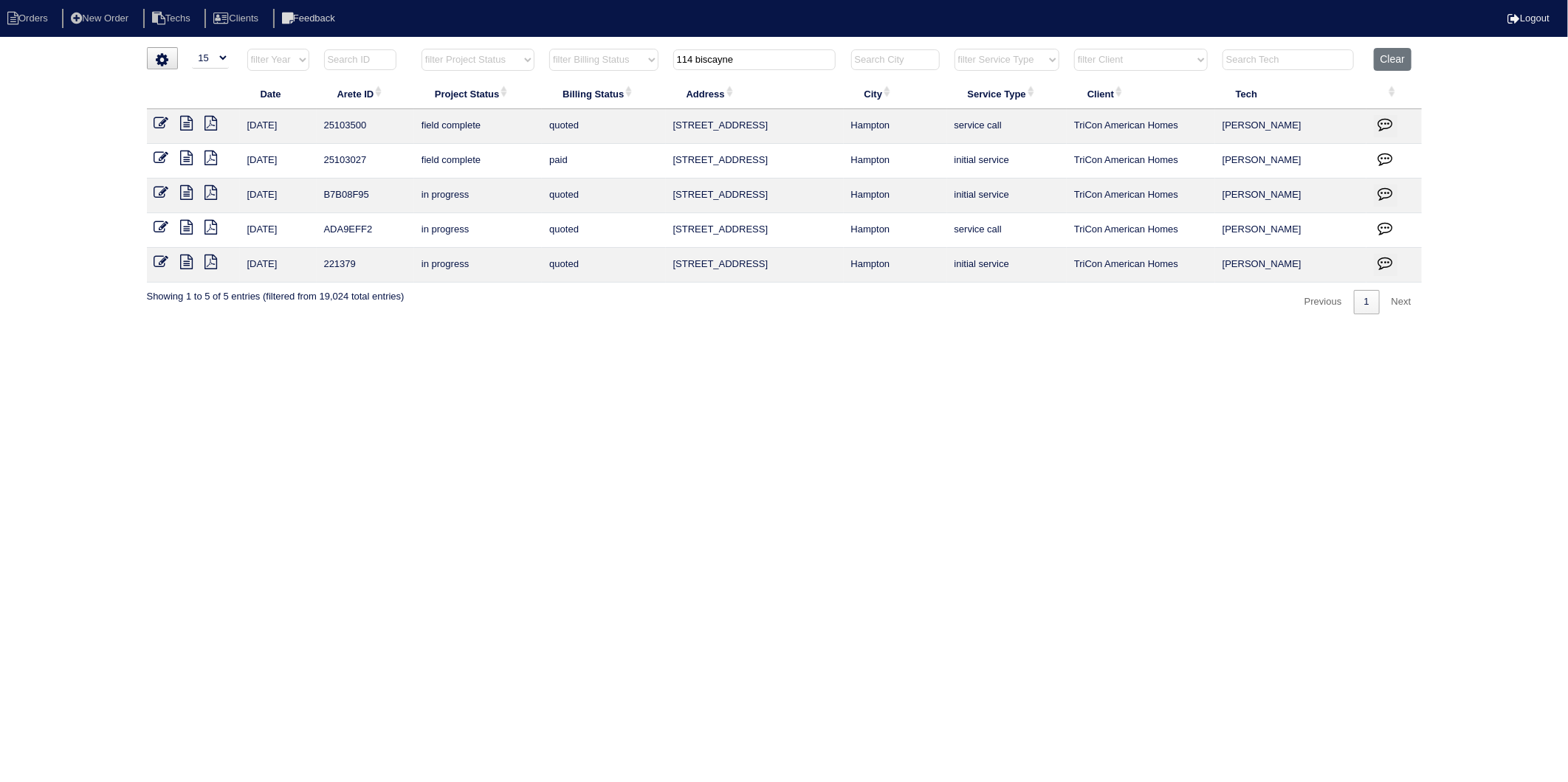
click at [157, 120] on icon at bounding box center [162, 123] width 15 height 15
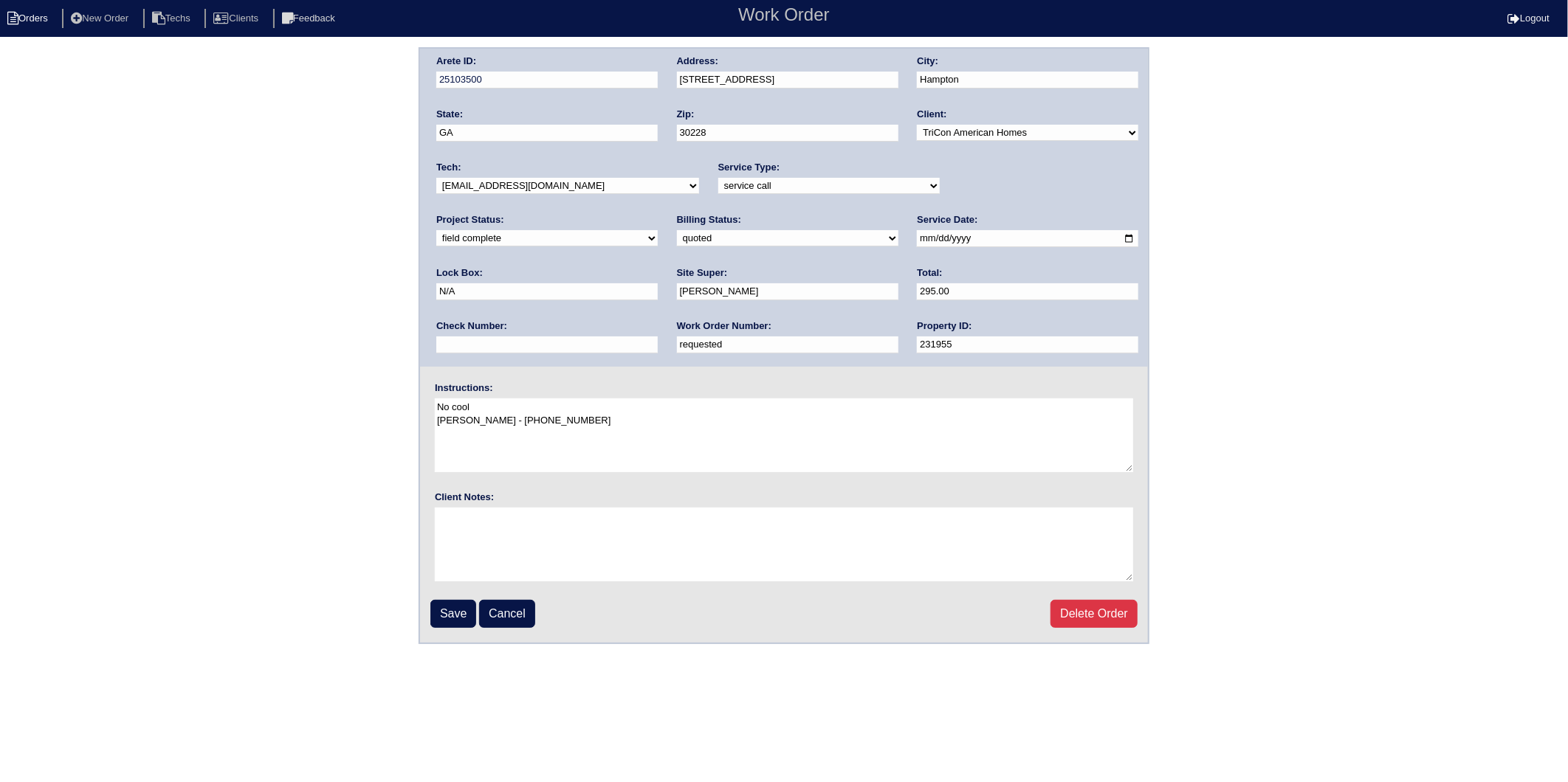
click at [34, 13] on li "Orders" at bounding box center [30, 19] width 60 height 20
select select "15"
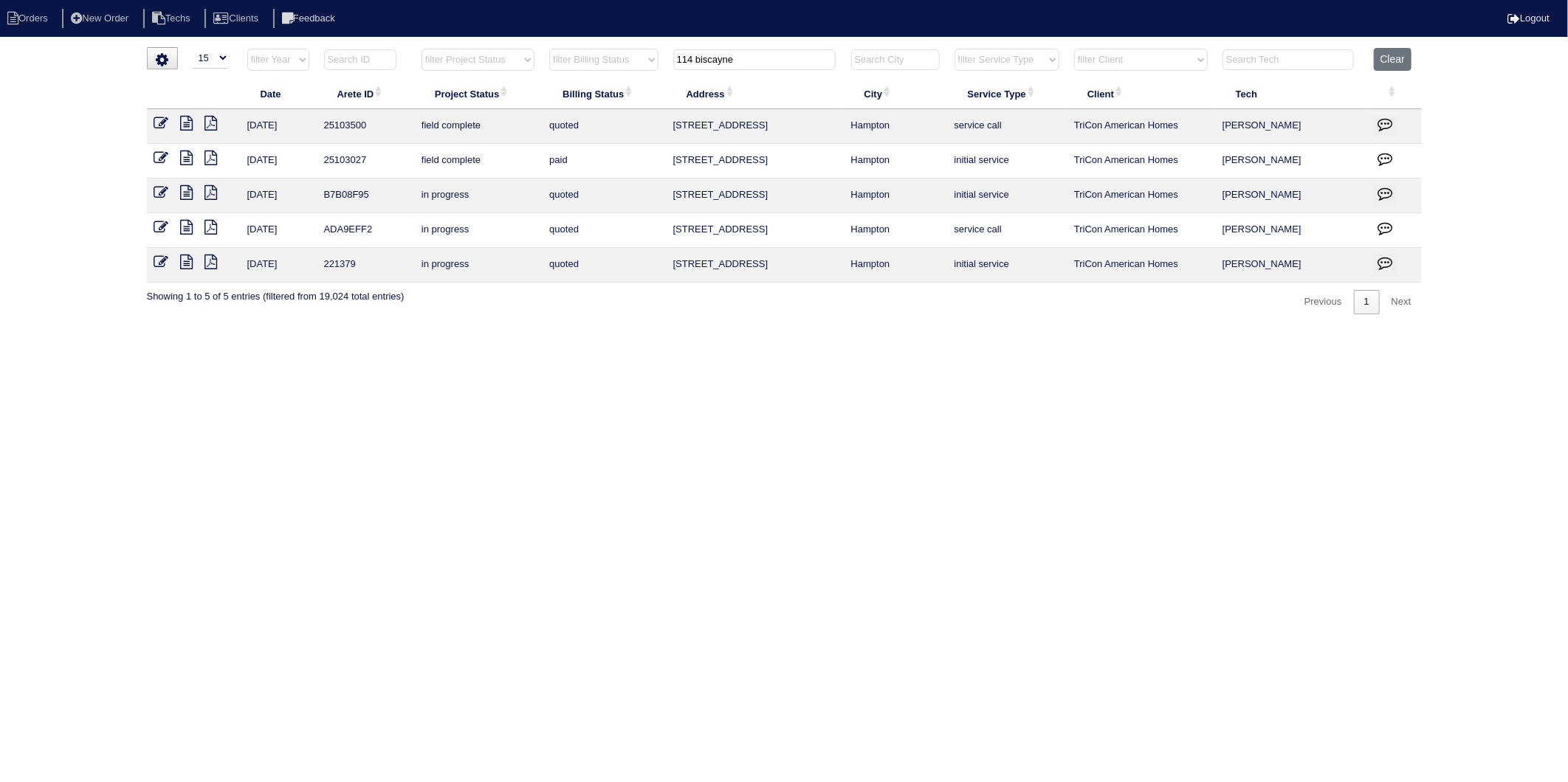
drag, startPoint x: 746, startPoint y: 61, endPoint x: 485, endPoint y: 137, distance: 271.8
click at [485, 137] on table "Date Arete ID Project Status Billing Status Address City Service Type Client Te…" at bounding box center [784, 166] width 1275 height 234
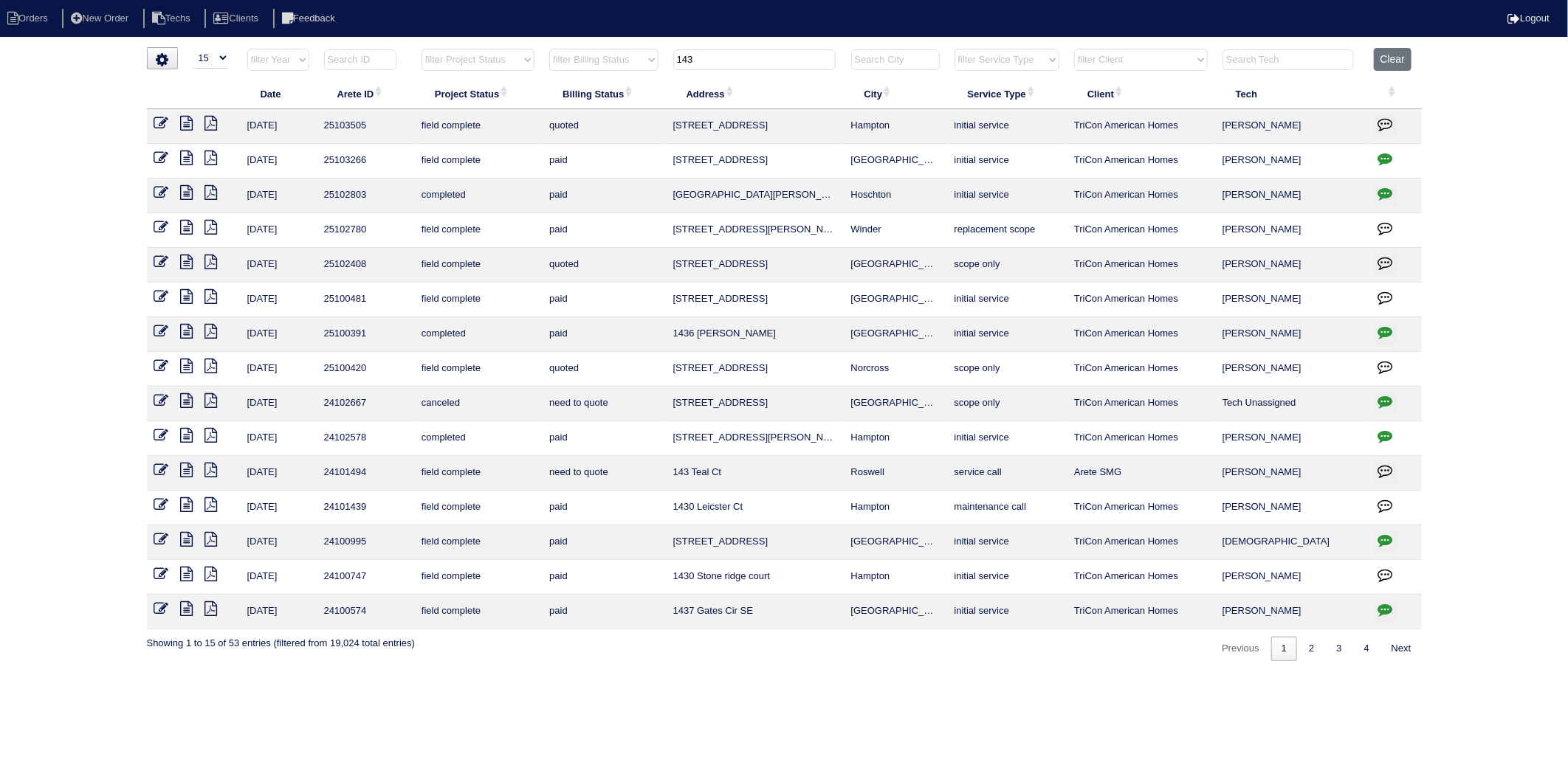
drag, startPoint x: 711, startPoint y: 63, endPoint x: 622, endPoint y: 72, distance: 89.5
click at [622, 72] on tr "filter Year -- Any Year -- 2025 2024 2023 2022 2021 2020 2019 filter Project St…" at bounding box center [784, 63] width 1275 height 30
type input "2640"
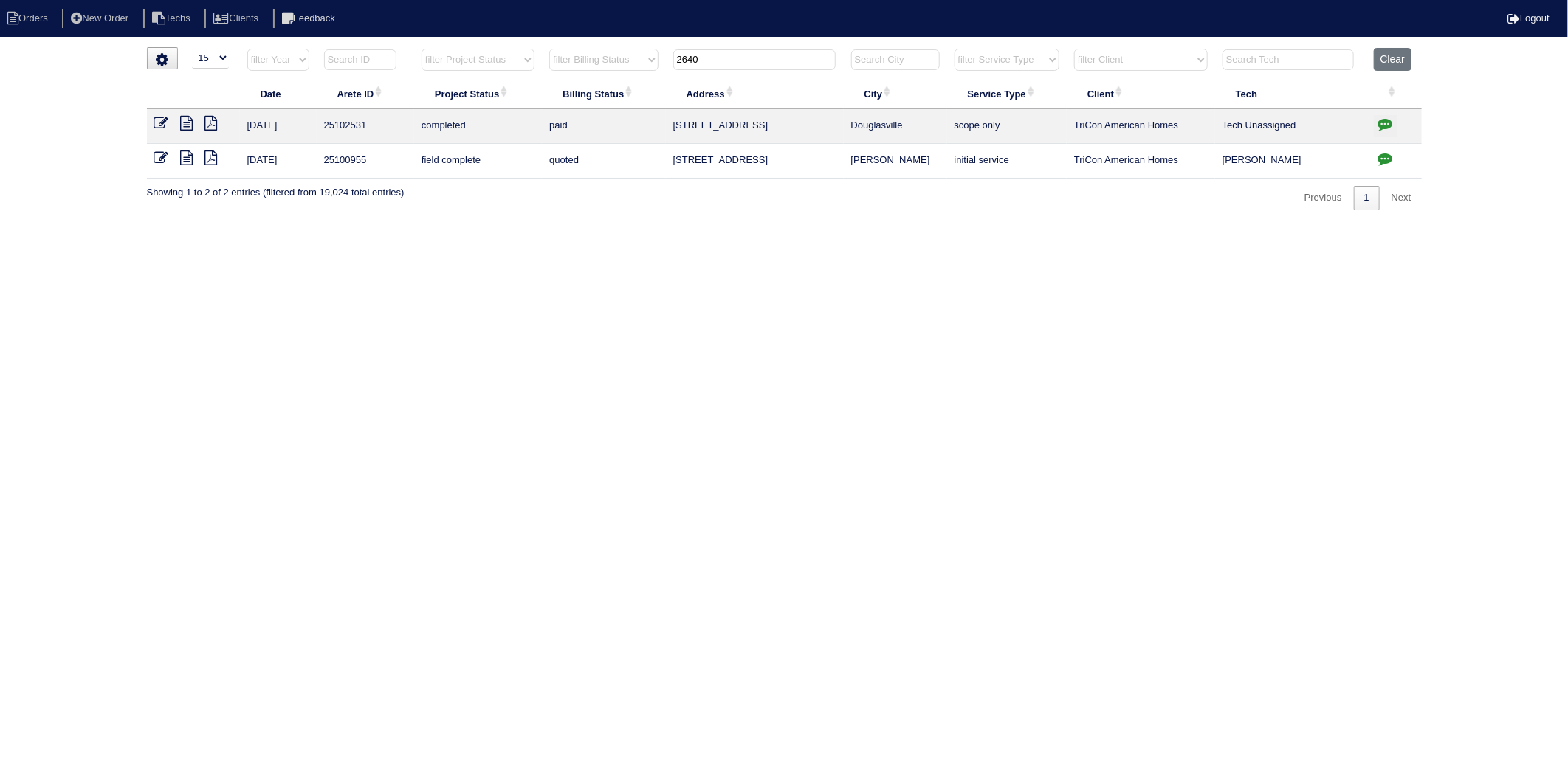
click at [190, 160] on icon at bounding box center [187, 158] width 12 height 15
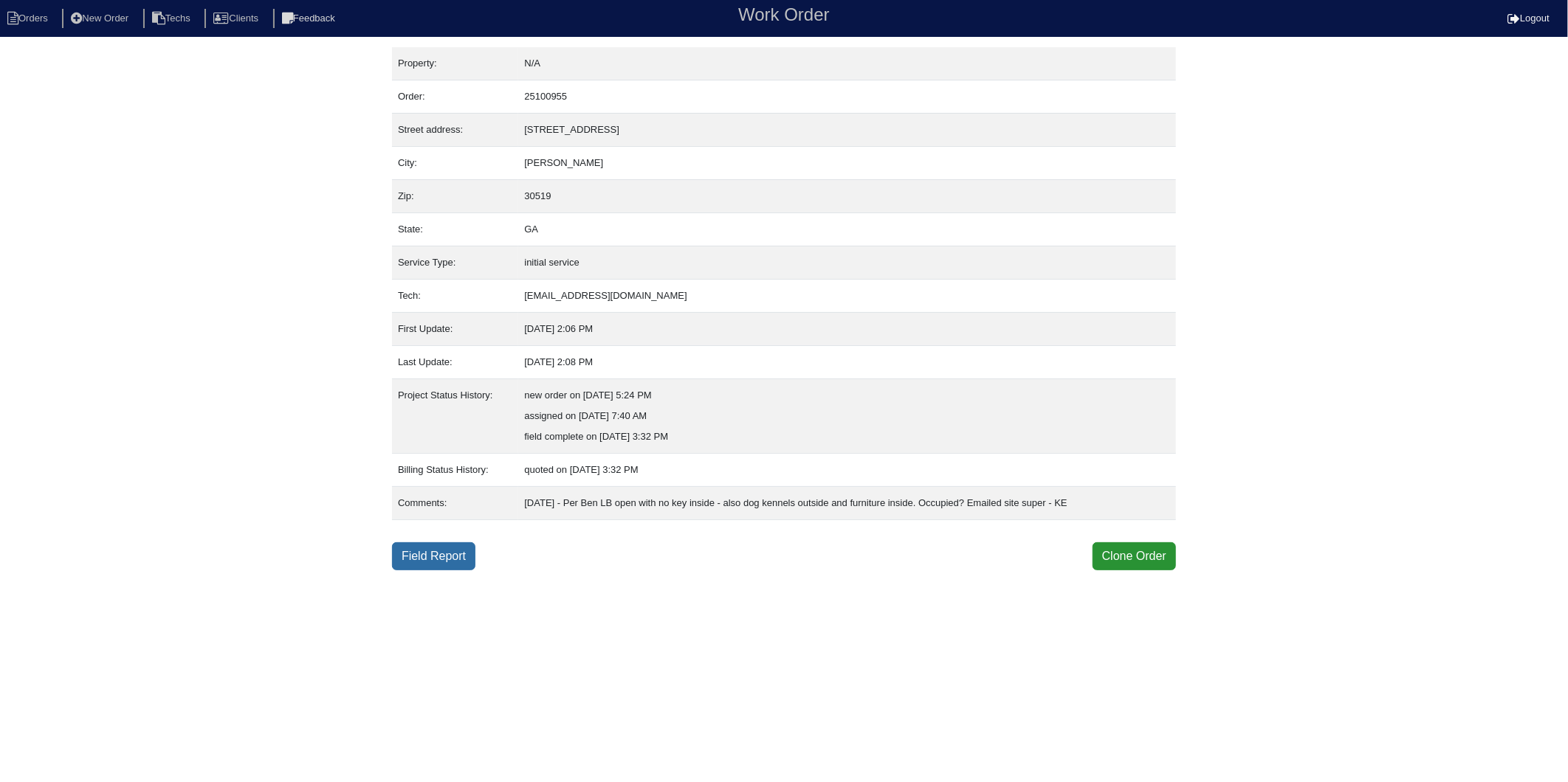
click at [419, 555] on link "Field Report" at bounding box center [434, 557] width 84 height 28
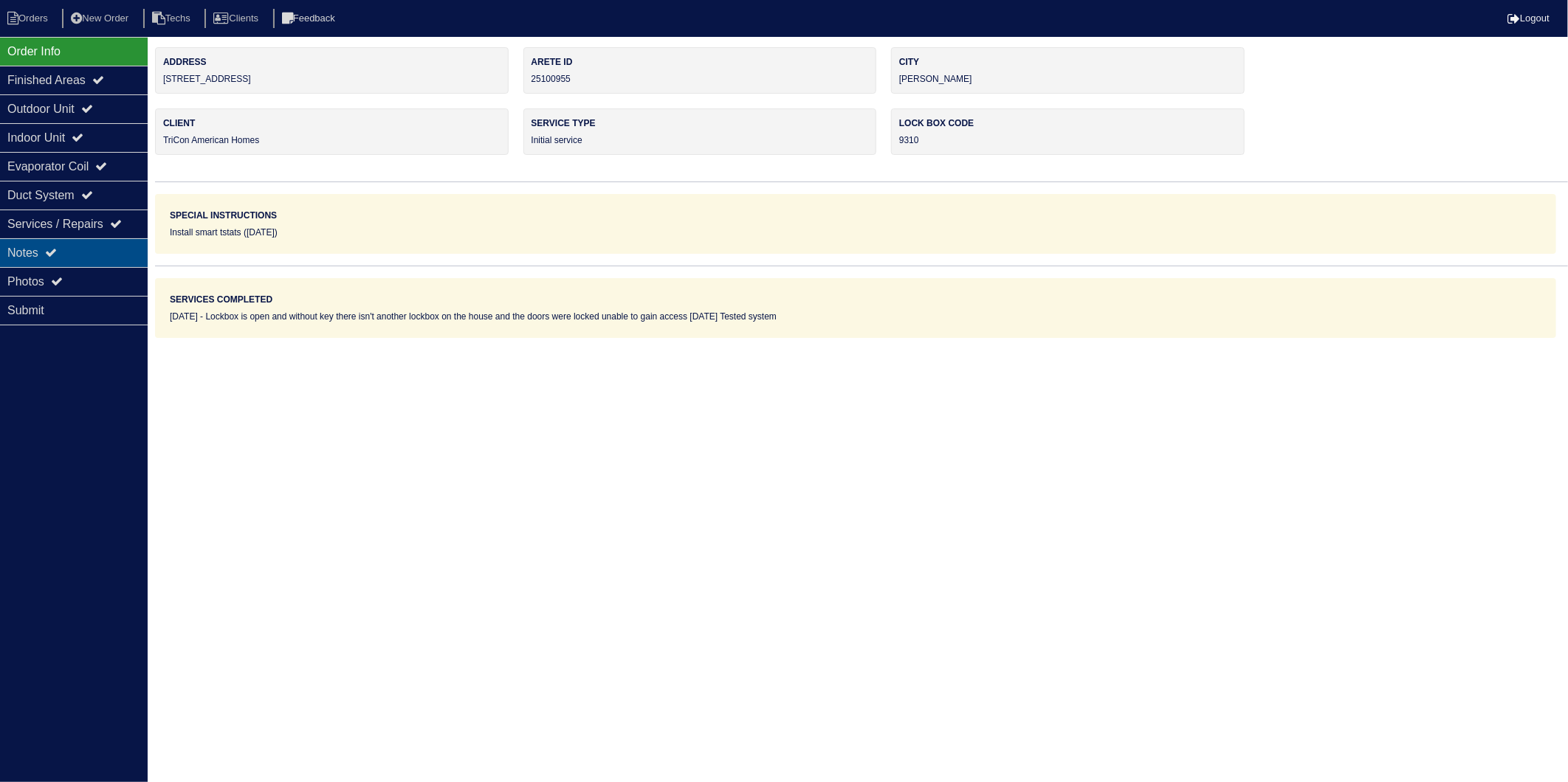
click at [40, 256] on div "Notes" at bounding box center [74, 252] width 148 height 29
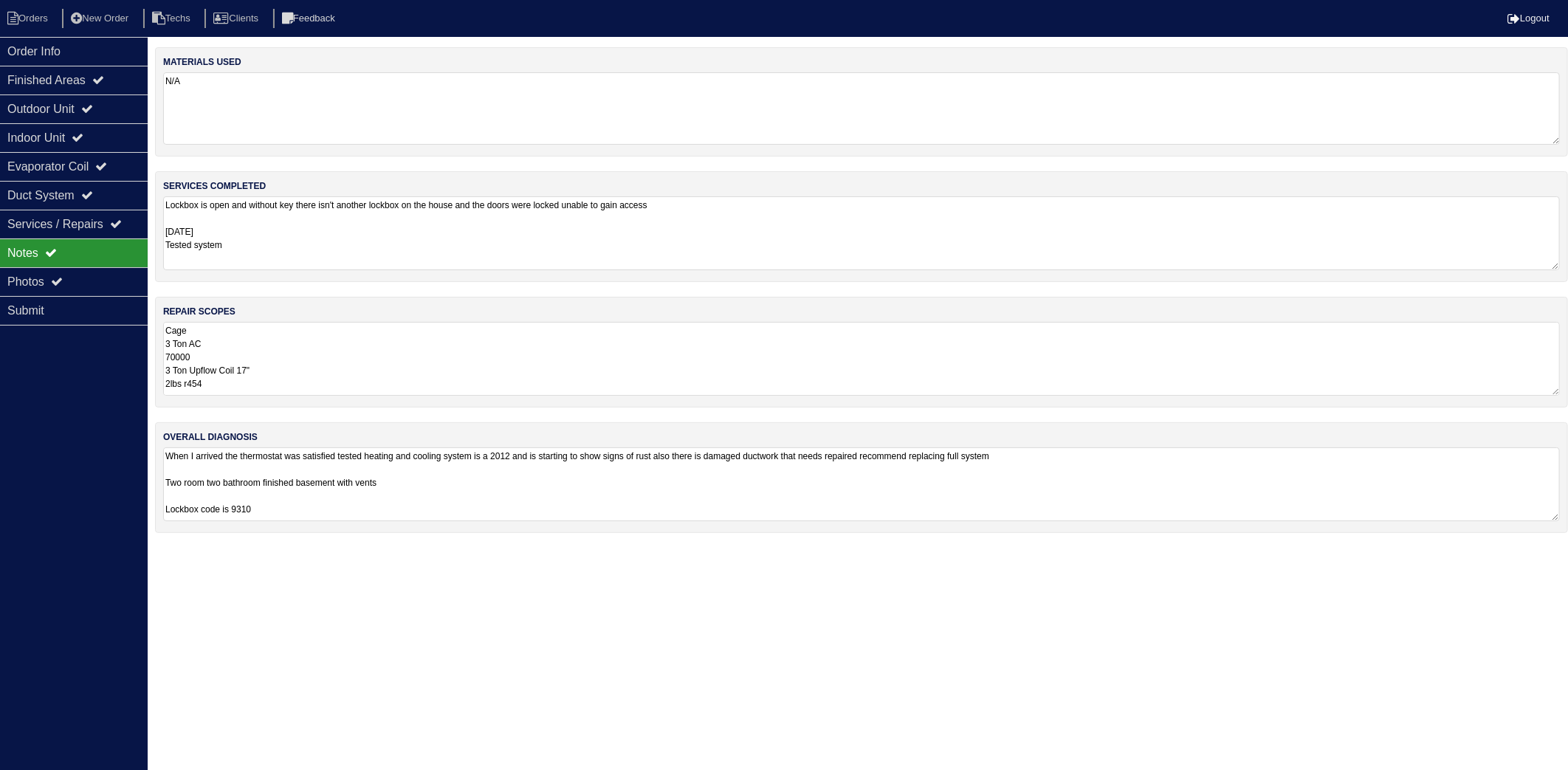
click at [279, 109] on textarea "N/A" at bounding box center [862, 108] width 1397 height 72
click at [304, 221] on textarea "Lockbox is open and without key there isn't another lockbox on the house and th…" at bounding box center [862, 234] width 1397 height 72
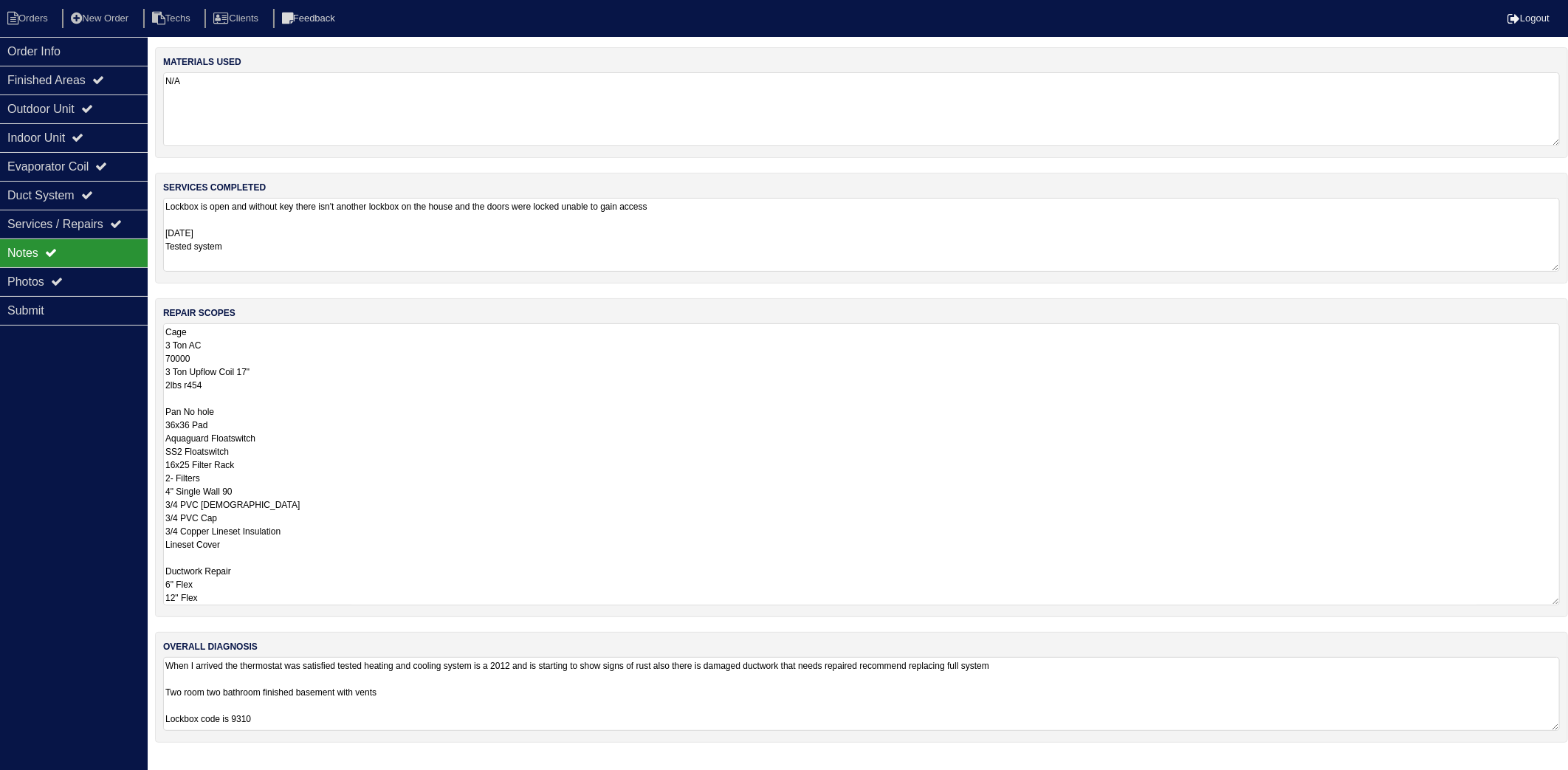
click at [292, 359] on textarea "Cage 3 Ton AC 70000 3 Ton Upflow Coil 17" 2lbs r454 Pan No hole 36x36 Pad Aquag…" at bounding box center [862, 464] width 1397 height 282
click at [49, 12] on li "Orders" at bounding box center [30, 19] width 60 height 20
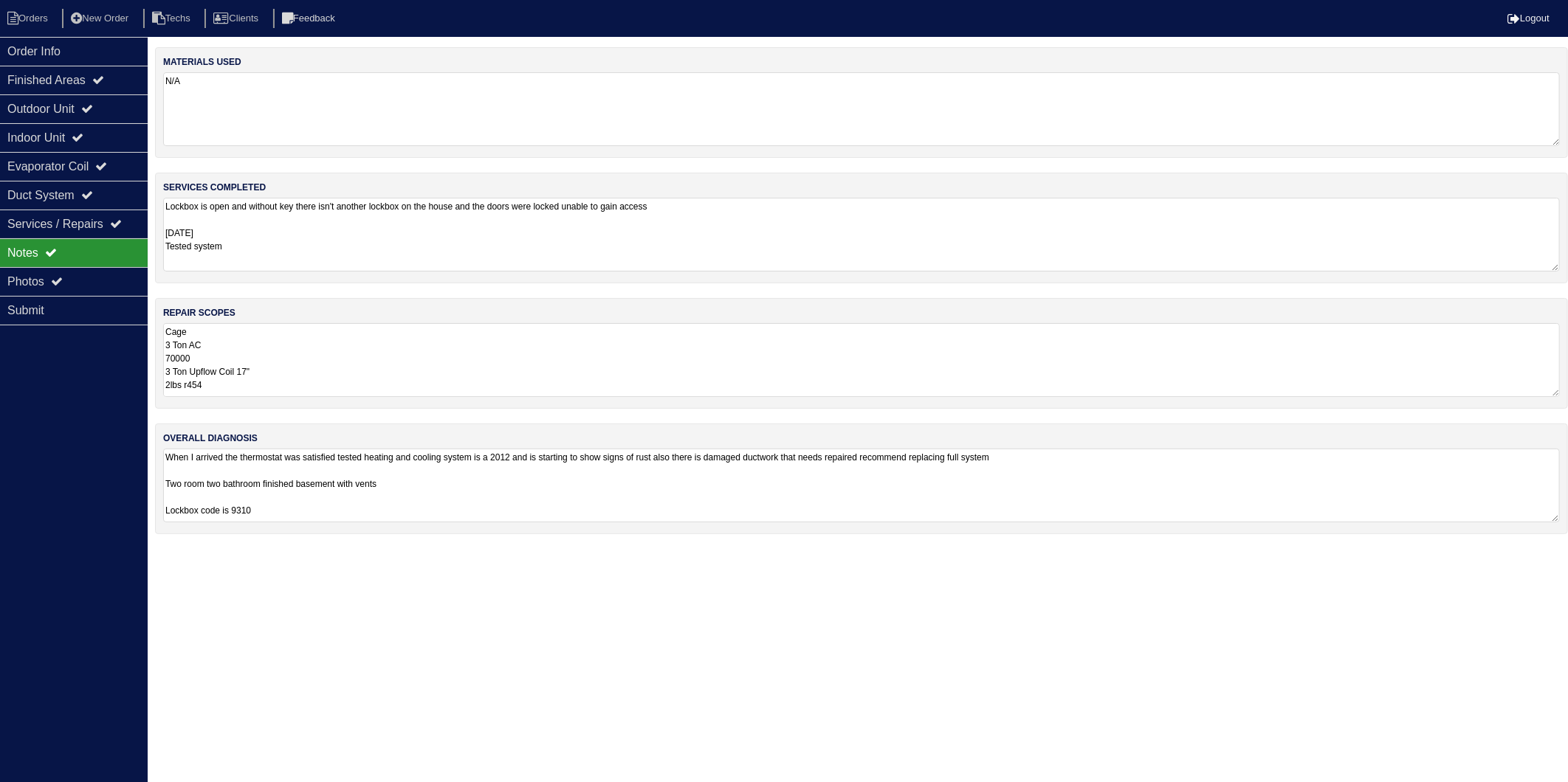
select select "15"
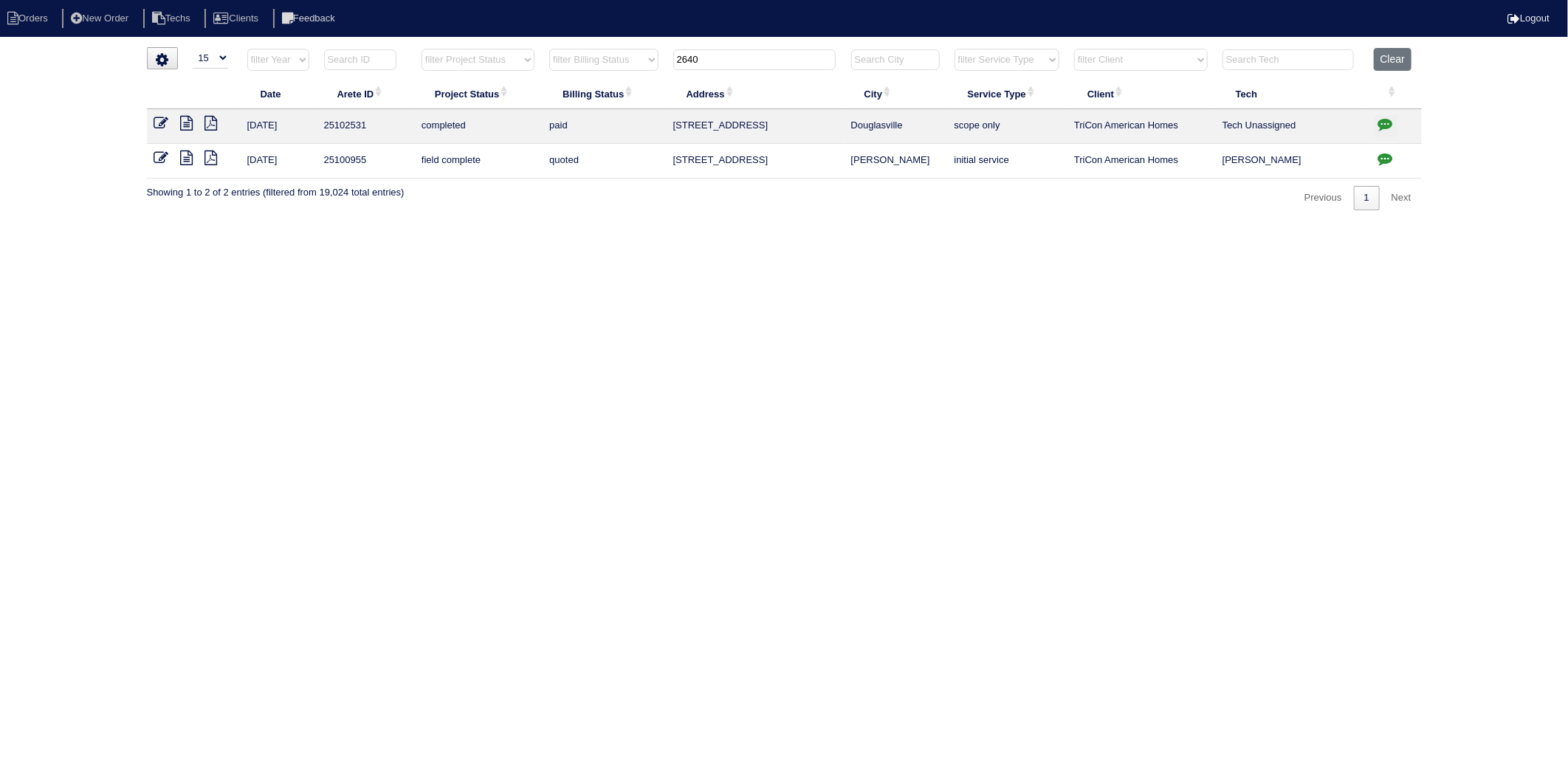
drag, startPoint x: 717, startPoint y: 55, endPoint x: 628, endPoint y: 139, distance: 122.4
click at [633, 100] on table "Date Arete ID Project Status Billing Status Address City Service Type Client Te…" at bounding box center [784, 113] width 1275 height 130
type input "5085"
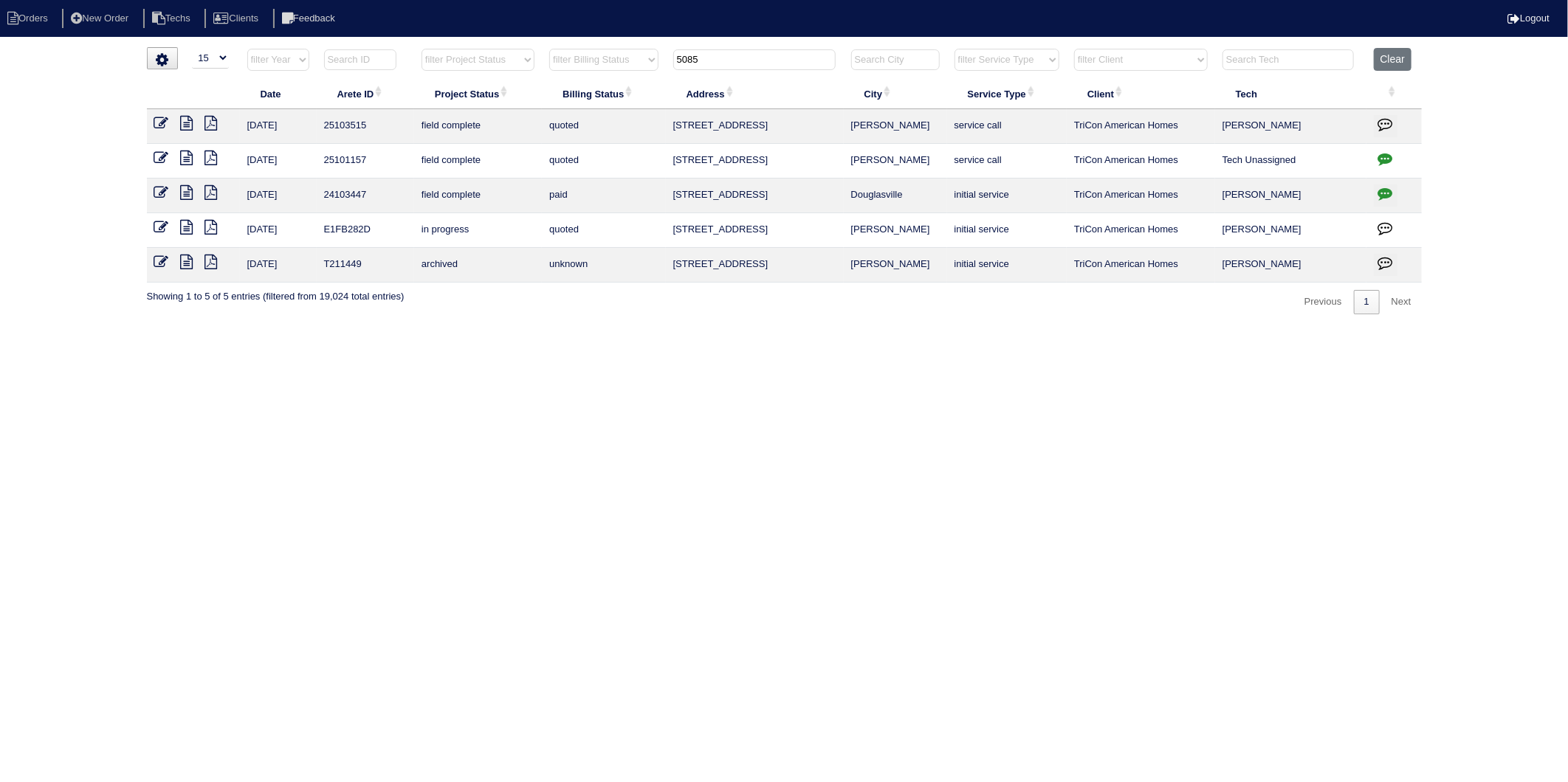
click at [181, 159] on icon at bounding box center [187, 158] width 12 height 15
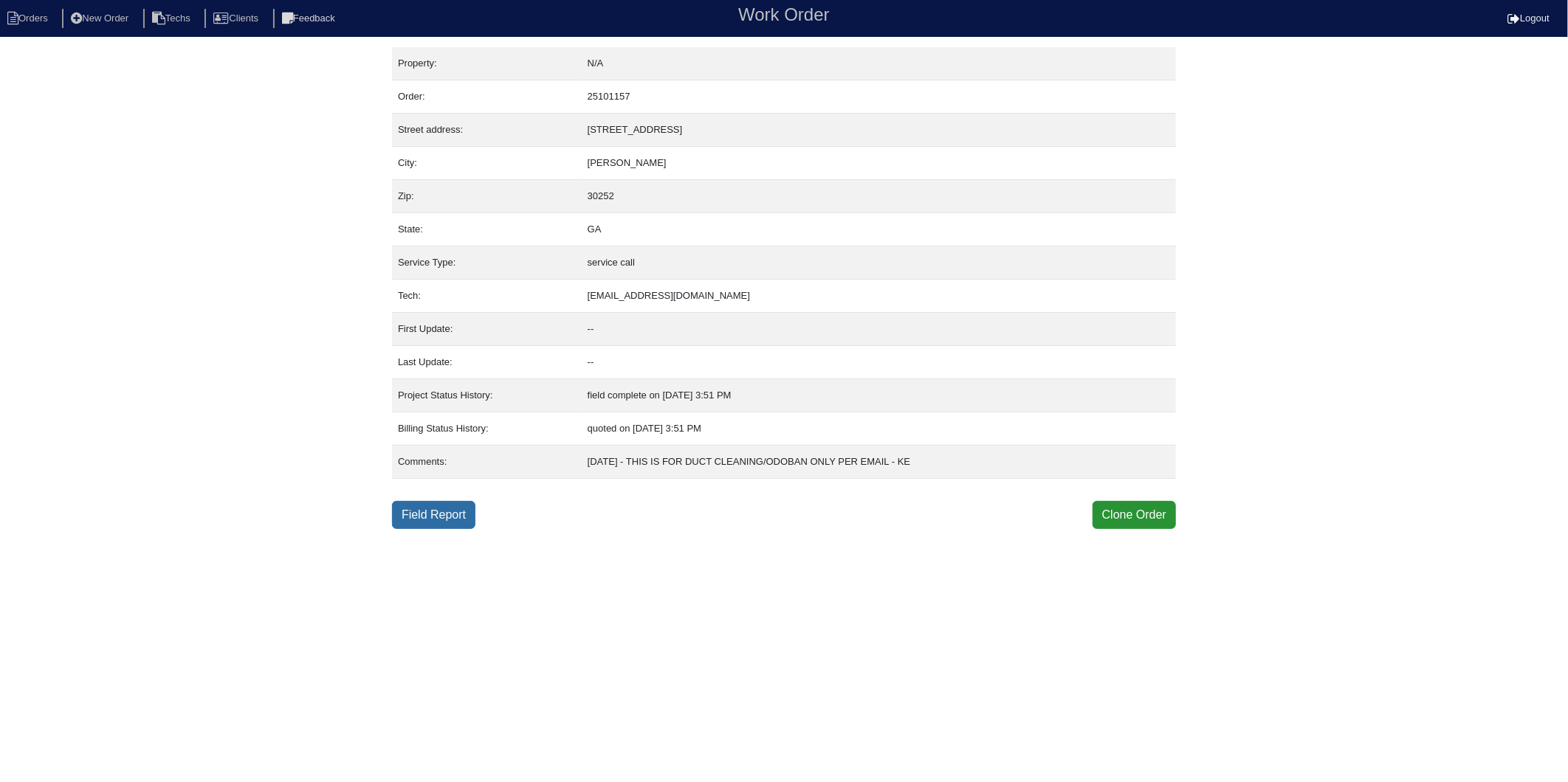
click at [432, 516] on link "Field Report" at bounding box center [434, 515] width 84 height 28
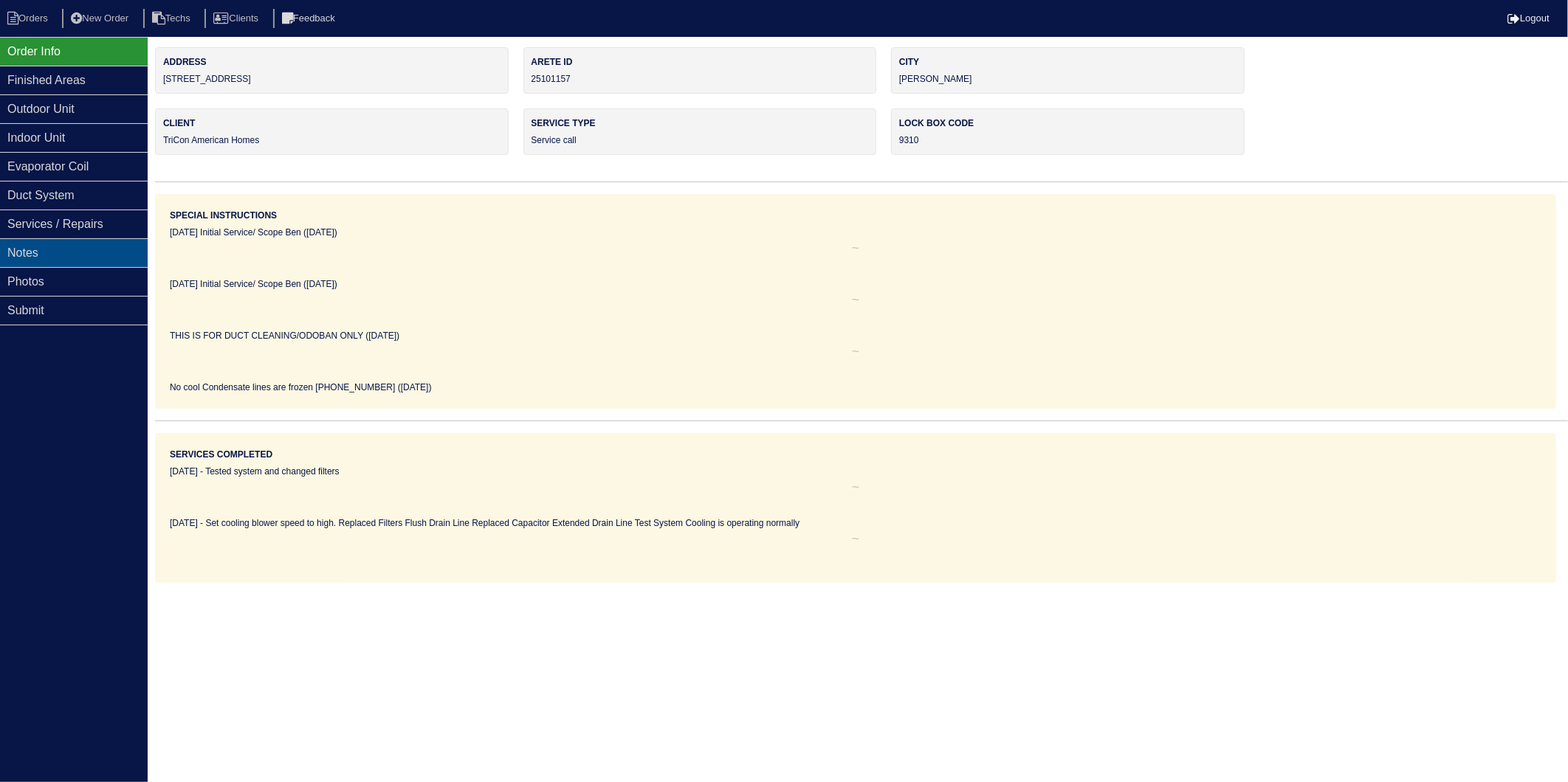
click at [37, 261] on div "Notes" at bounding box center [74, 252] width 148 height 29
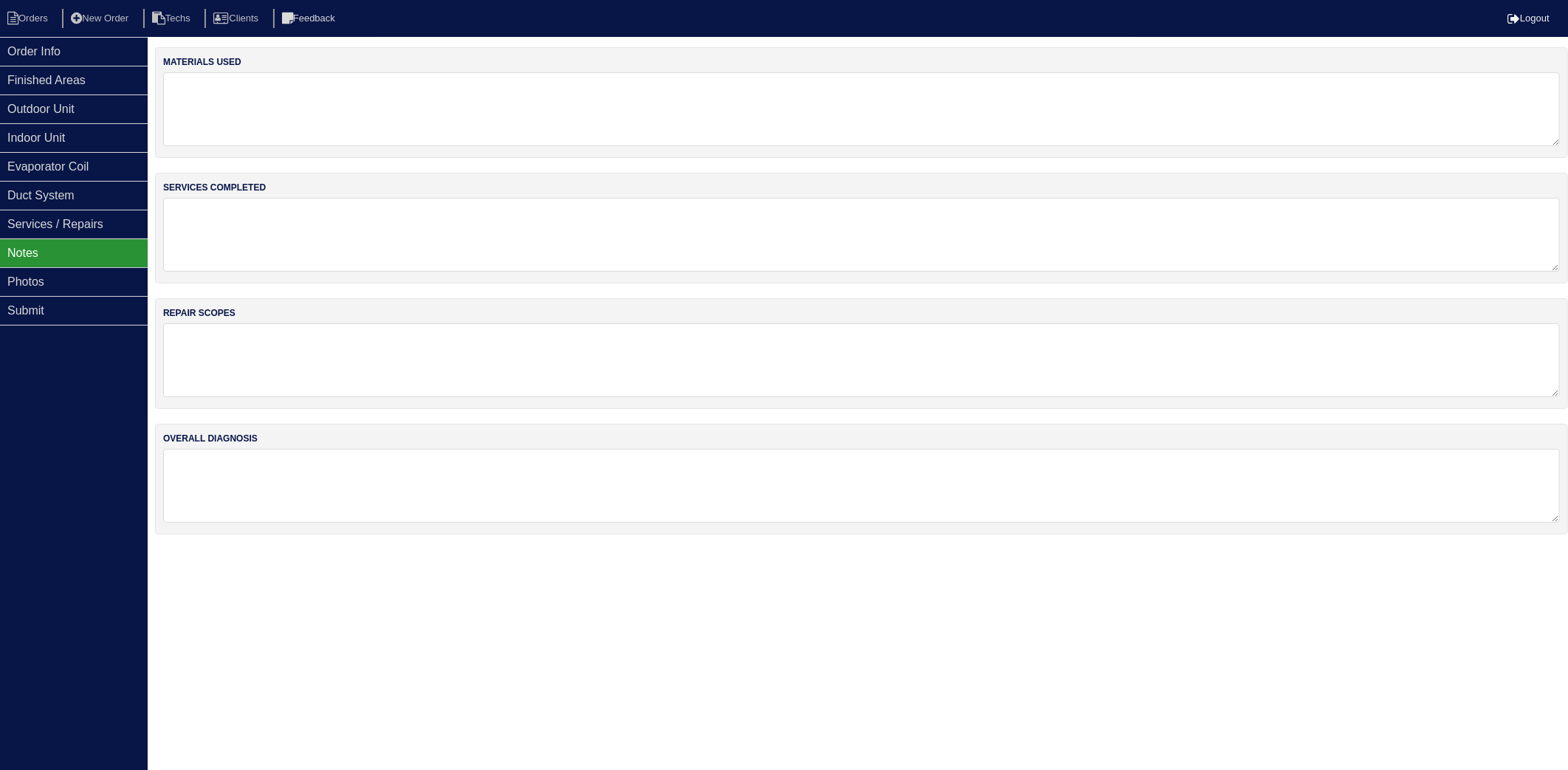
click at [266, 109] on textarea at bounding box center [862, 109] width 1397 height 74
click at [32, 16] on li "Orders" at bounding box center [30, 19] width 60 height 20
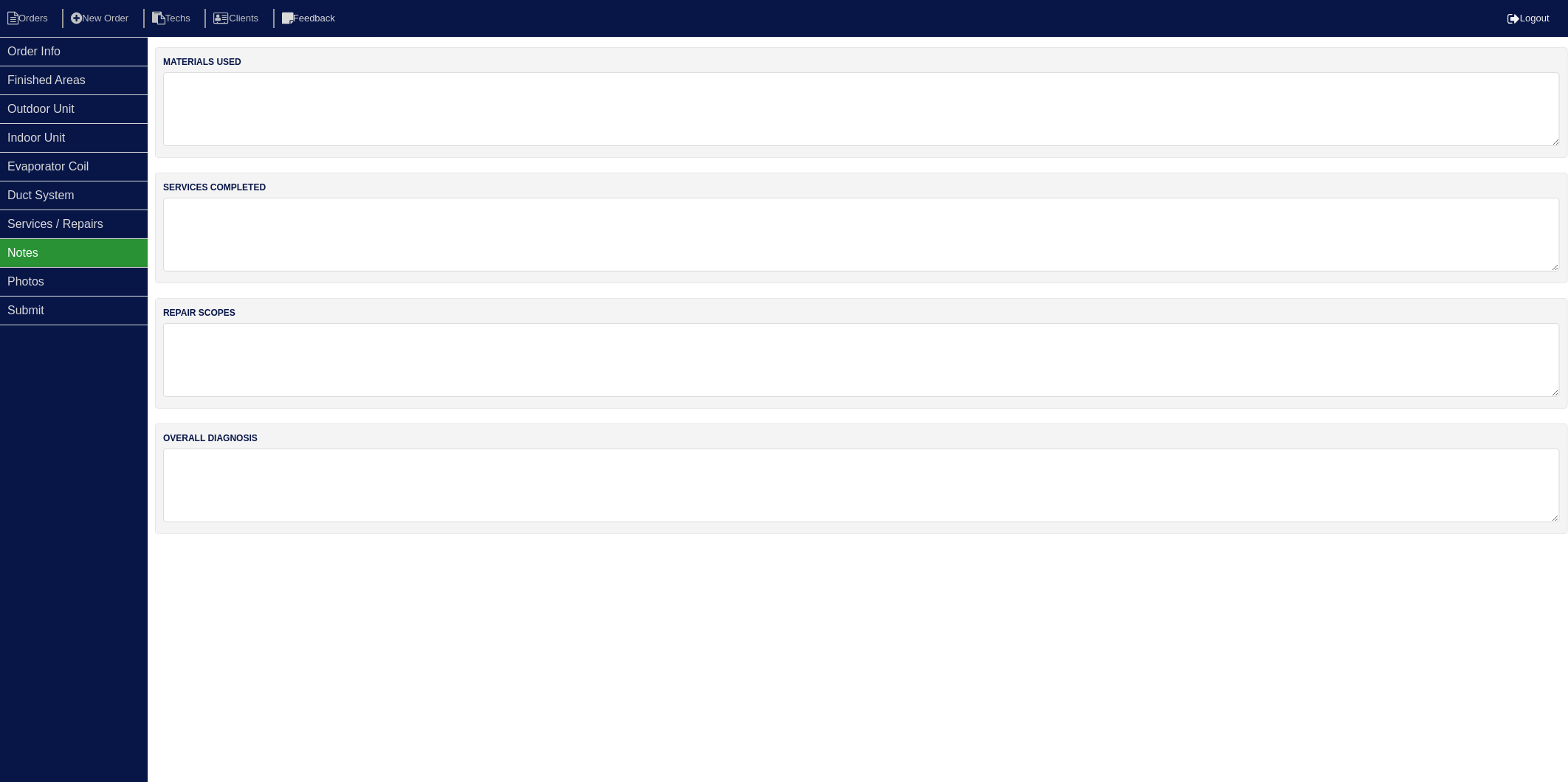
select select "15"
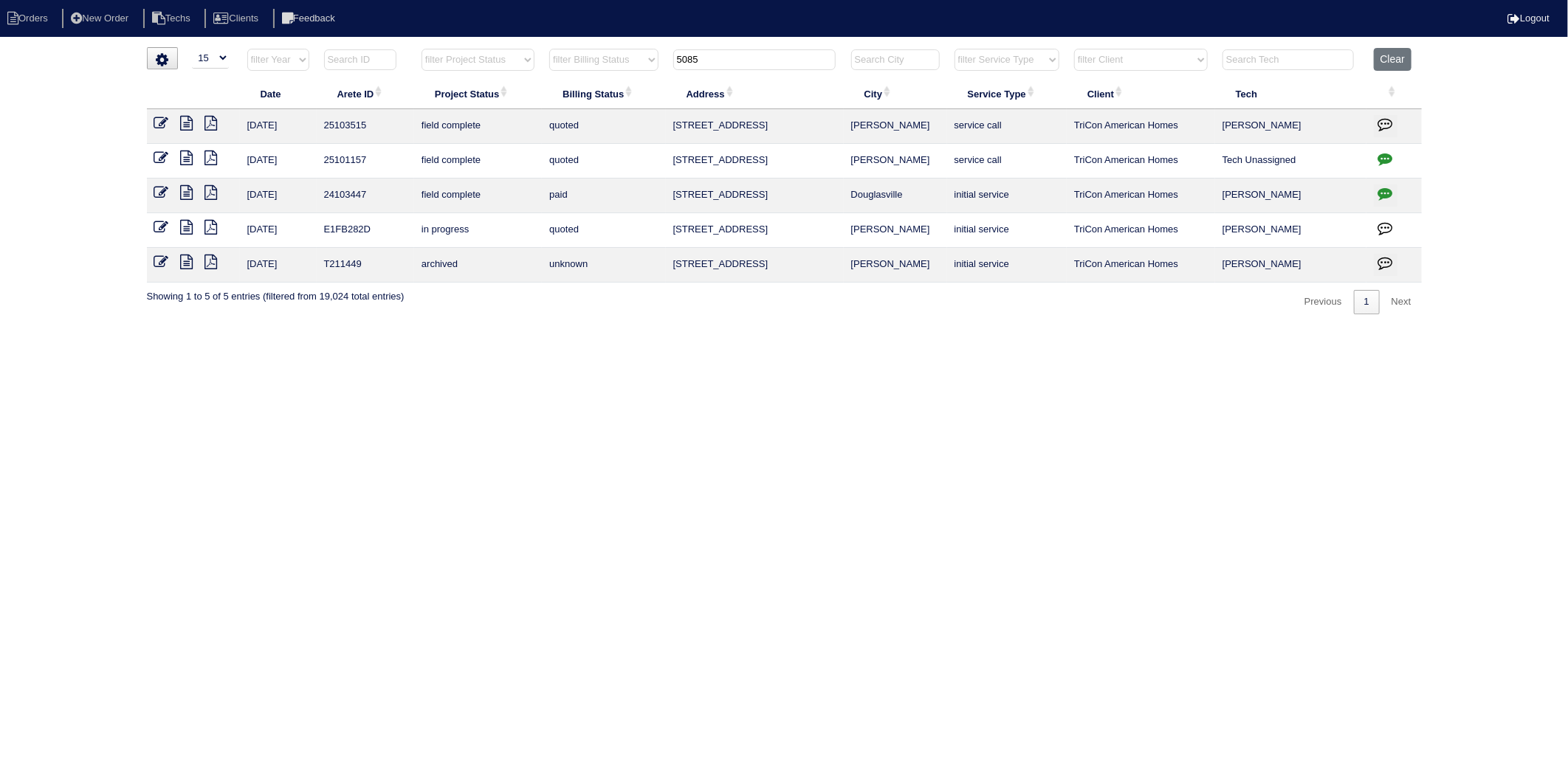
click at [717, 68] on th "5085" at bounding box center [754, 63] width 178 height 30
drag, startPoint x: 723, startPoint y: 64, endPoint x: 631, endPoint y: 75, distance: 92.7
click at [631, 75] on tr "filter Year -- Any Year -- 2025 2024 2023 2022 2021 2020 2019 filter Project St…" at bounding box center [784, 63] width 1275 height 30
type input "843"
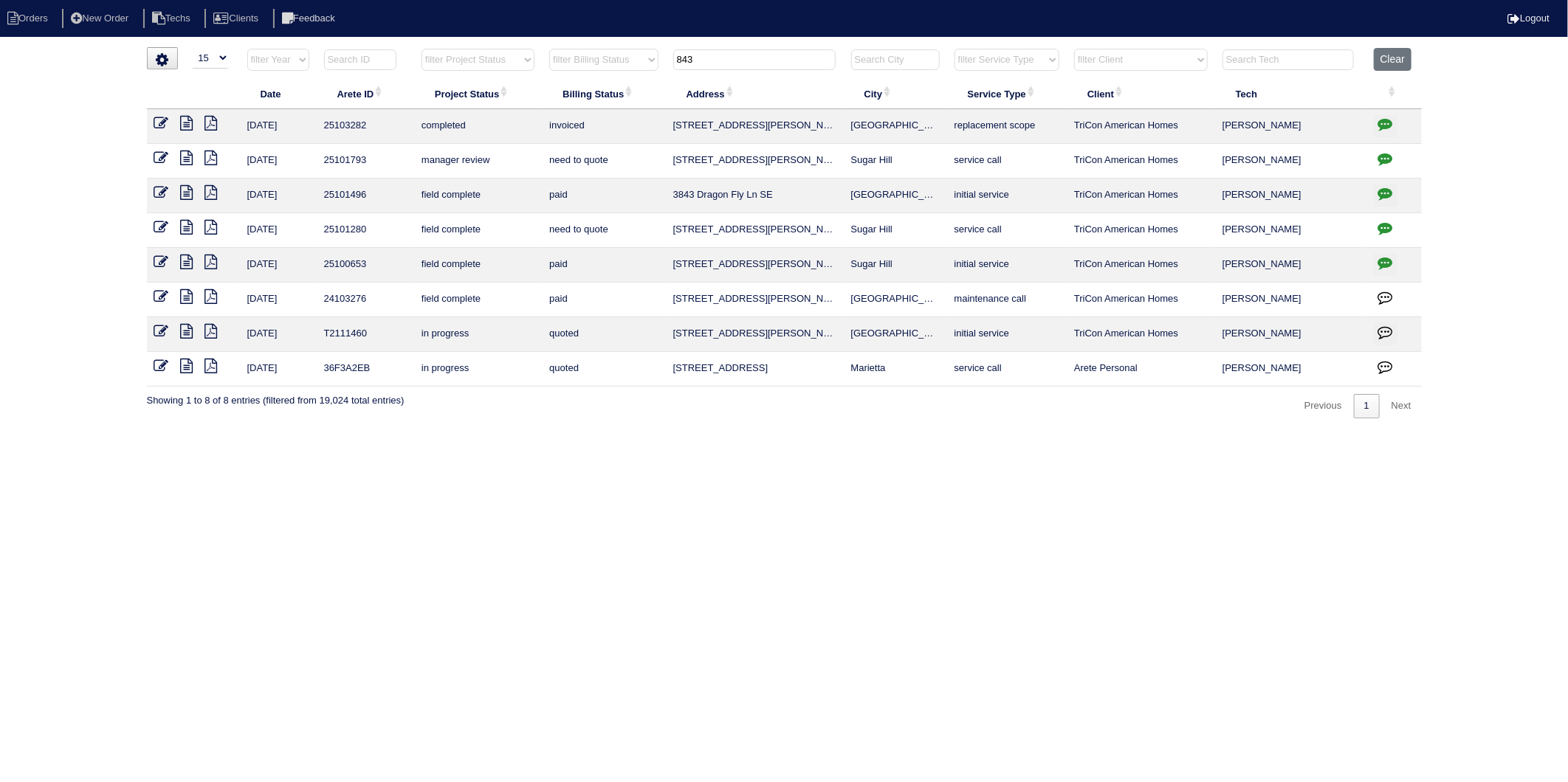
click at [182, 160] on icon at bounding box center [187, 158] width 12 height 15
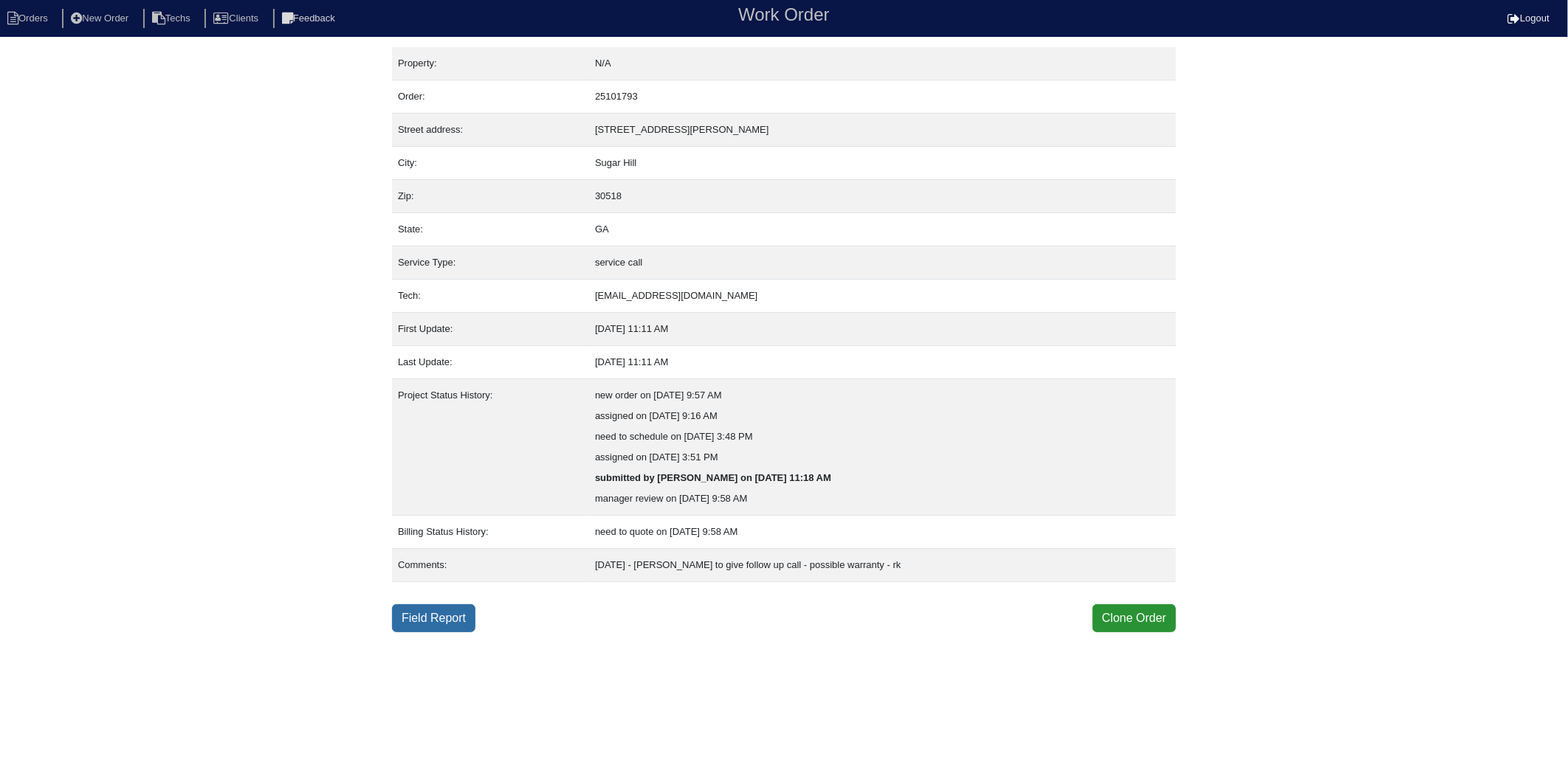
click at [429, 626] on link "Field Report" at bounding box center [434, 618] width 84 height 28
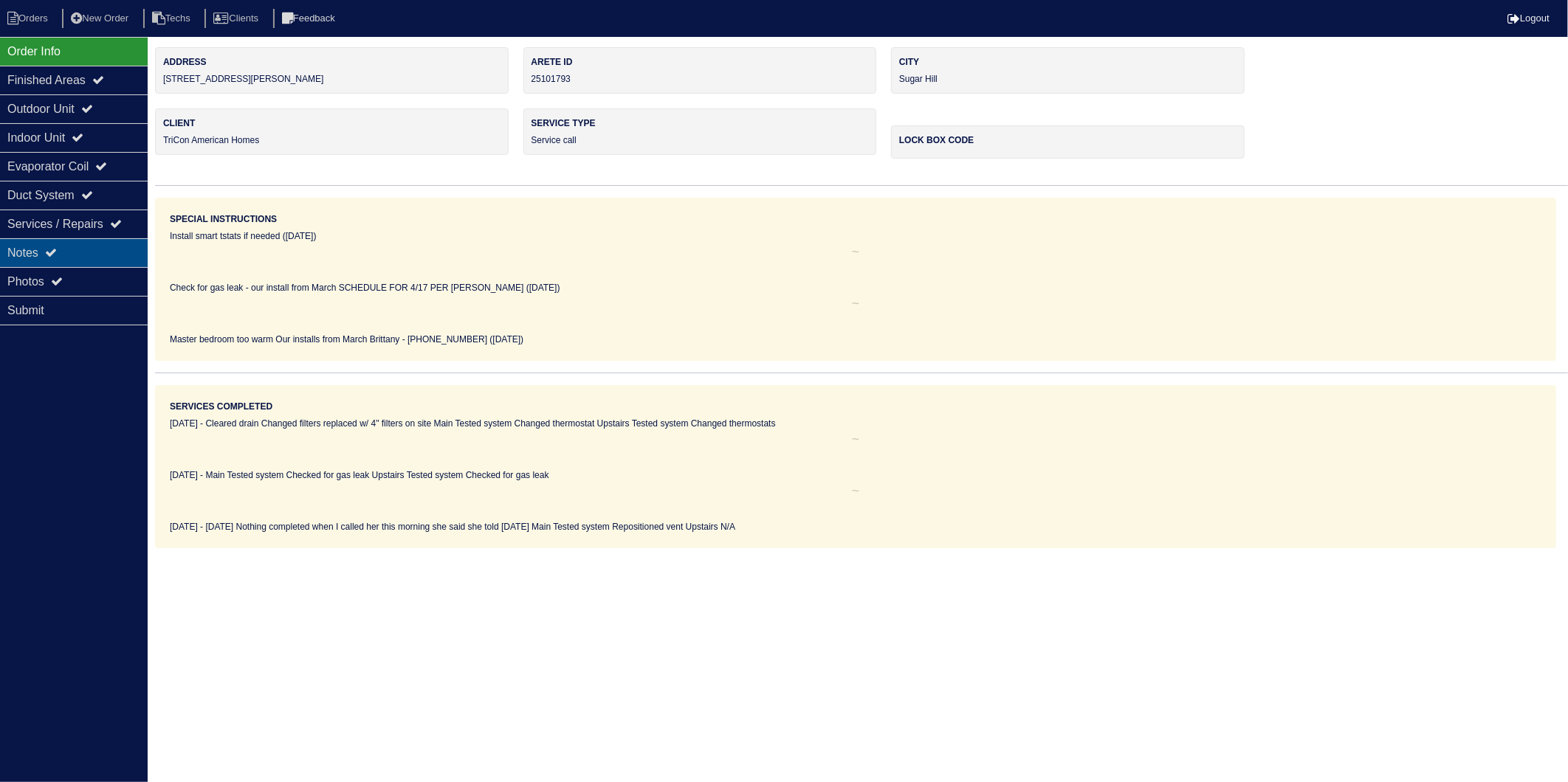
click at [47, 258] on div "Notes" at bounding box center [74, 252] width 148 height 29
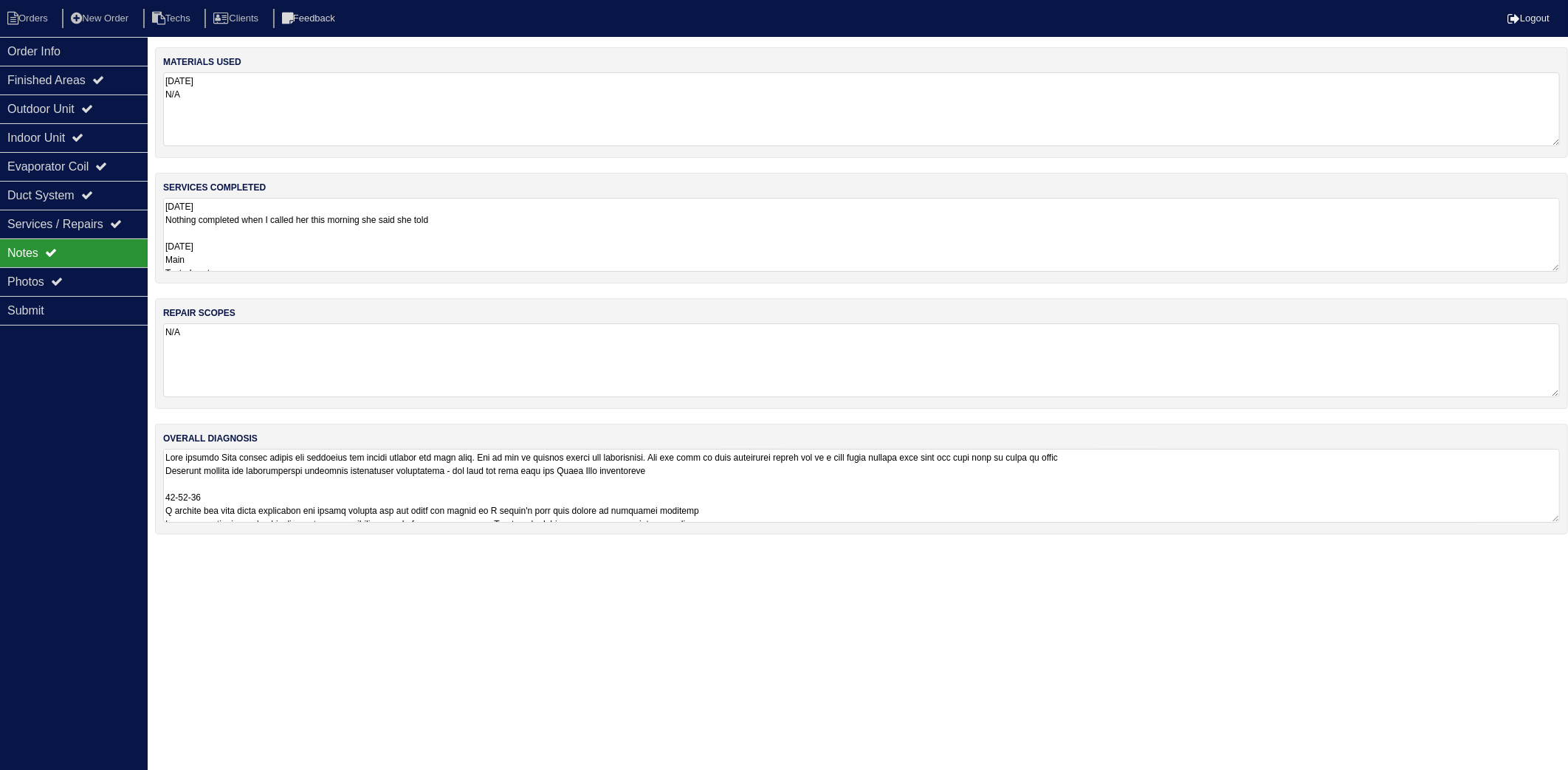
click at [249, 115] on textarea "05-30-25 N/A" at bounding box center [862, 109] width 1397 height 74
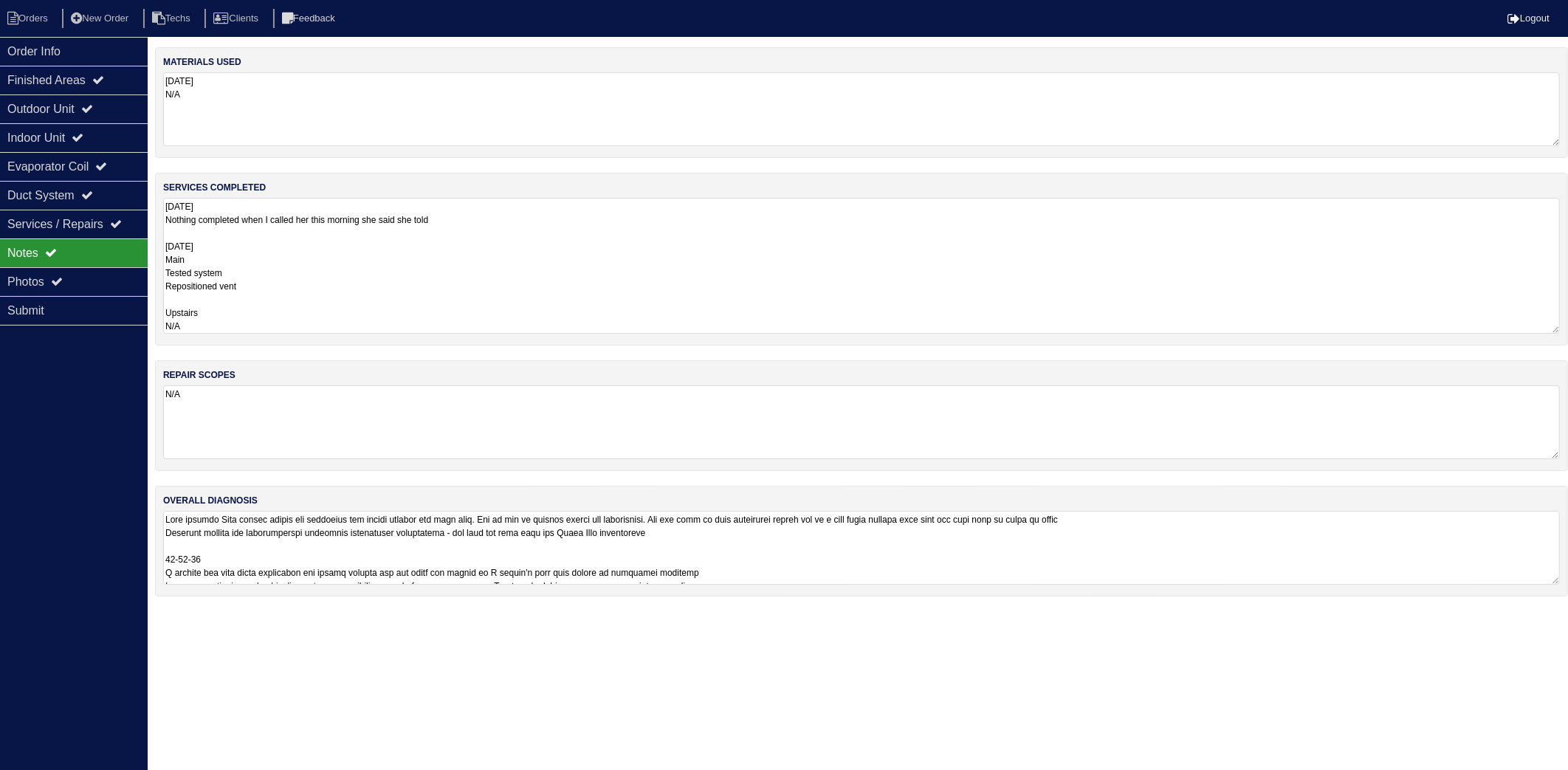
click at [271, 232] on textarea "29 may 2025 Nothing completed when I called her this morning she said she told …" at bounding box center [862, 266] width 1397 height 136
click at [274, 288] on textarea "29 may 2025 Nothing completed when I called her this morning she said she told …" at bounding box center [862, 266] width 1397 height 136
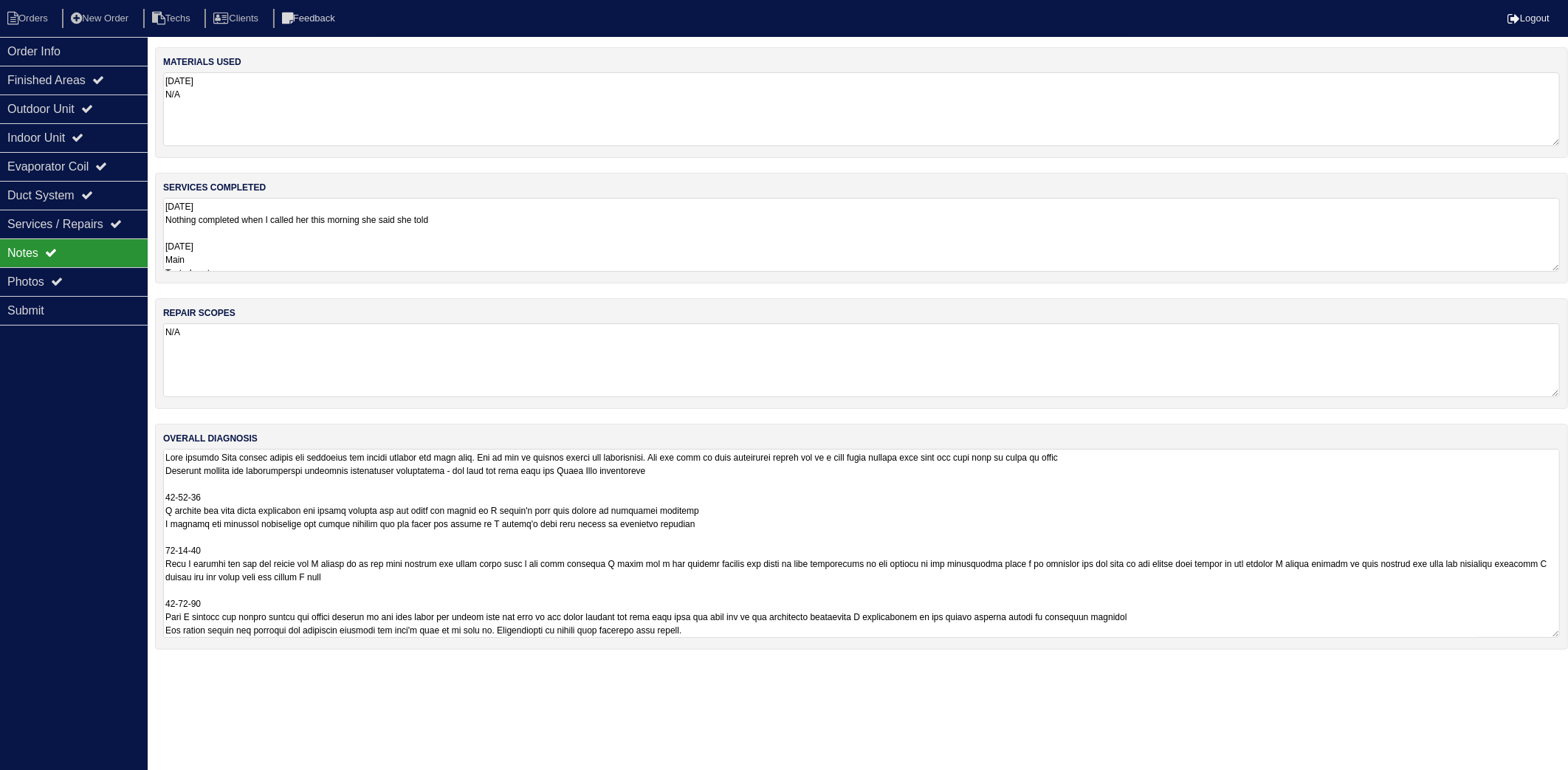
click at [312, 552] on textarea at bounding box center [862, 543] width 1397 height 189
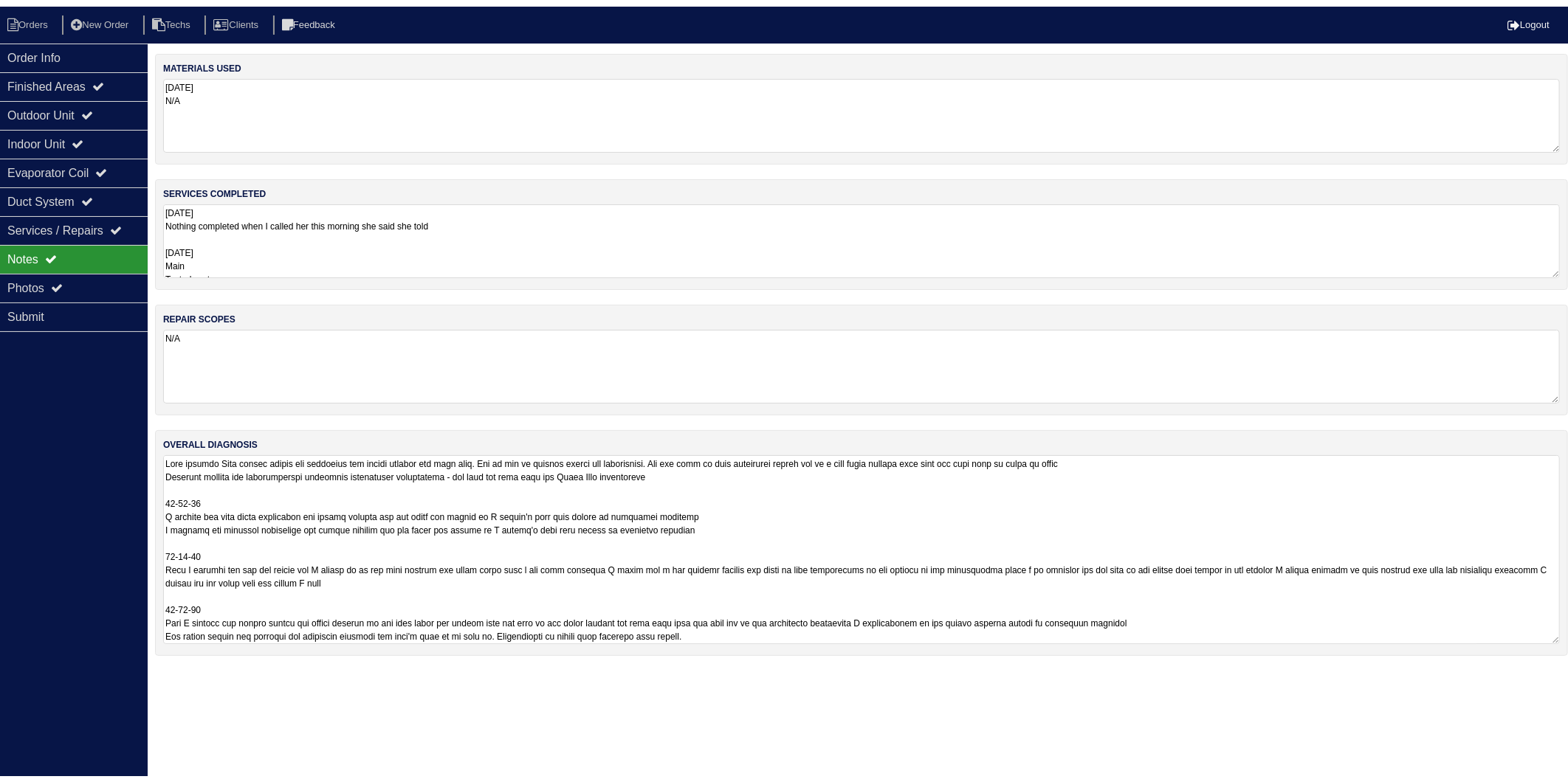
scroll to position [2, 0]
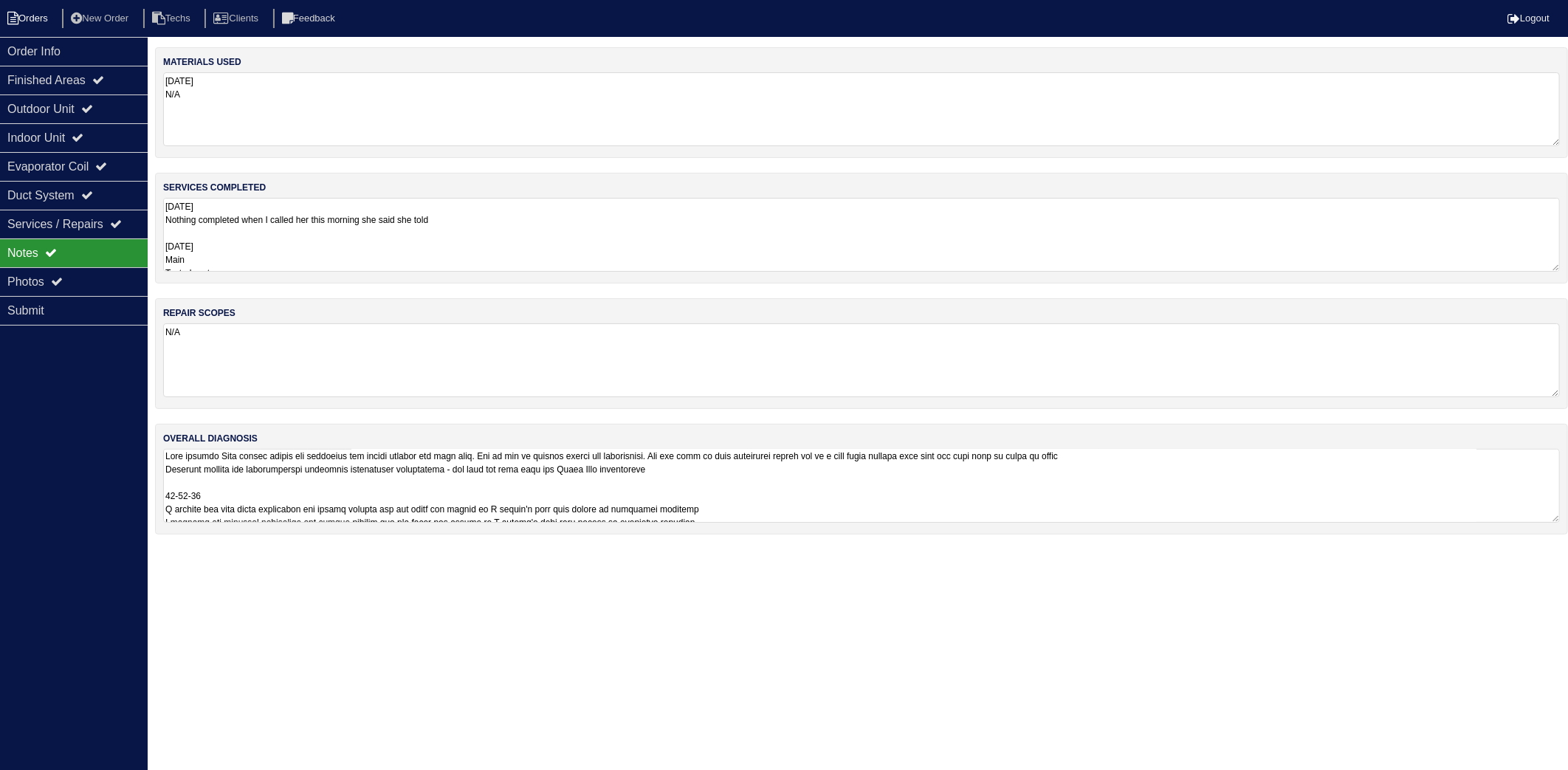
click at [35, 21] on li "Orders" at bounding box center [30, 19] width 60 height 20
select select "15"
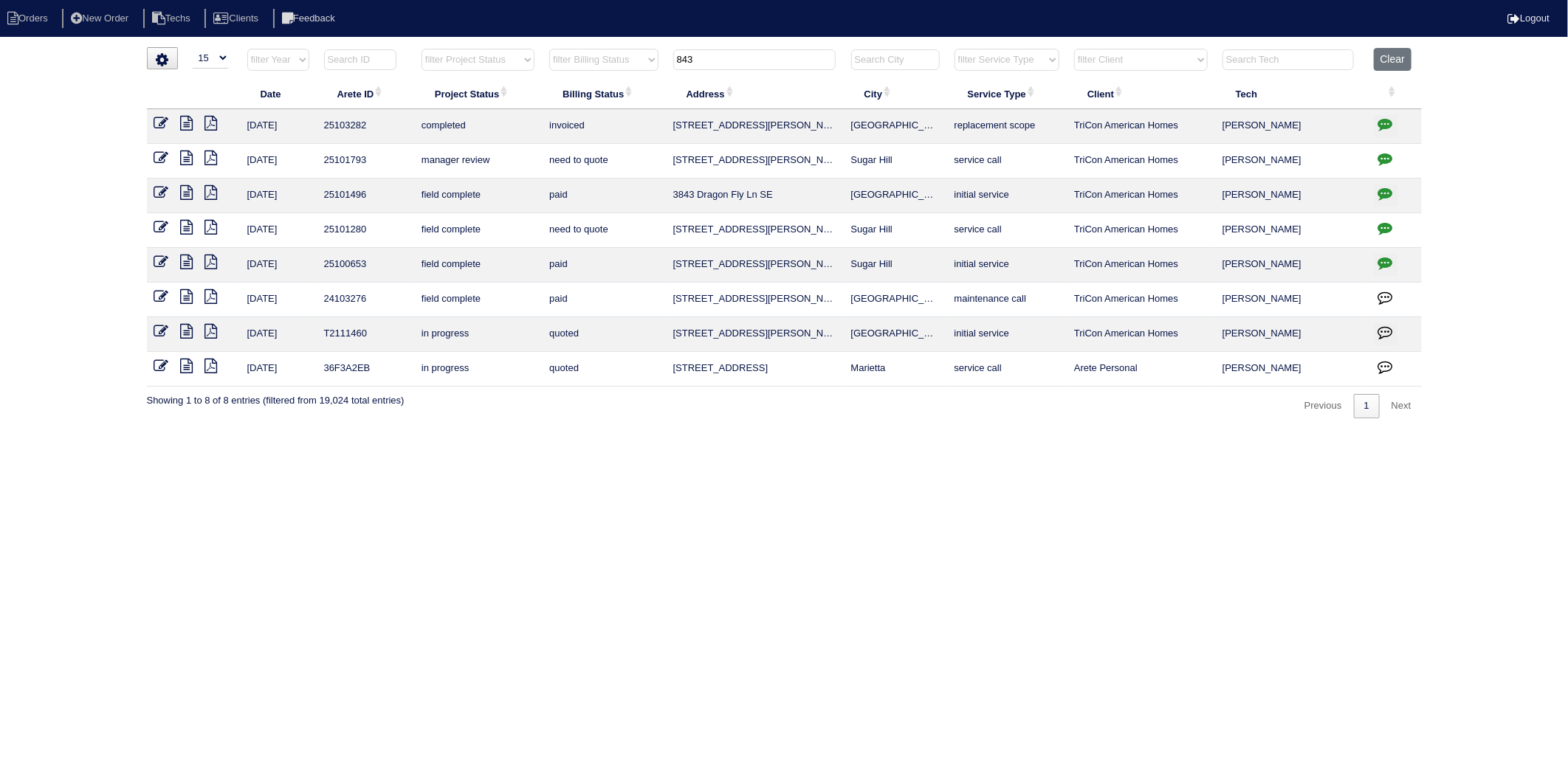
drag, startPoint x: 720, startPoint y: 69, endPoint x: 610, endPoint y: 80, distance: 110.5
click at [610, 80] on table "Date Arete ID Project Status Billing Status Address City Service Type Client Te…" at bounding box center [784, 217] width 1275 height 339
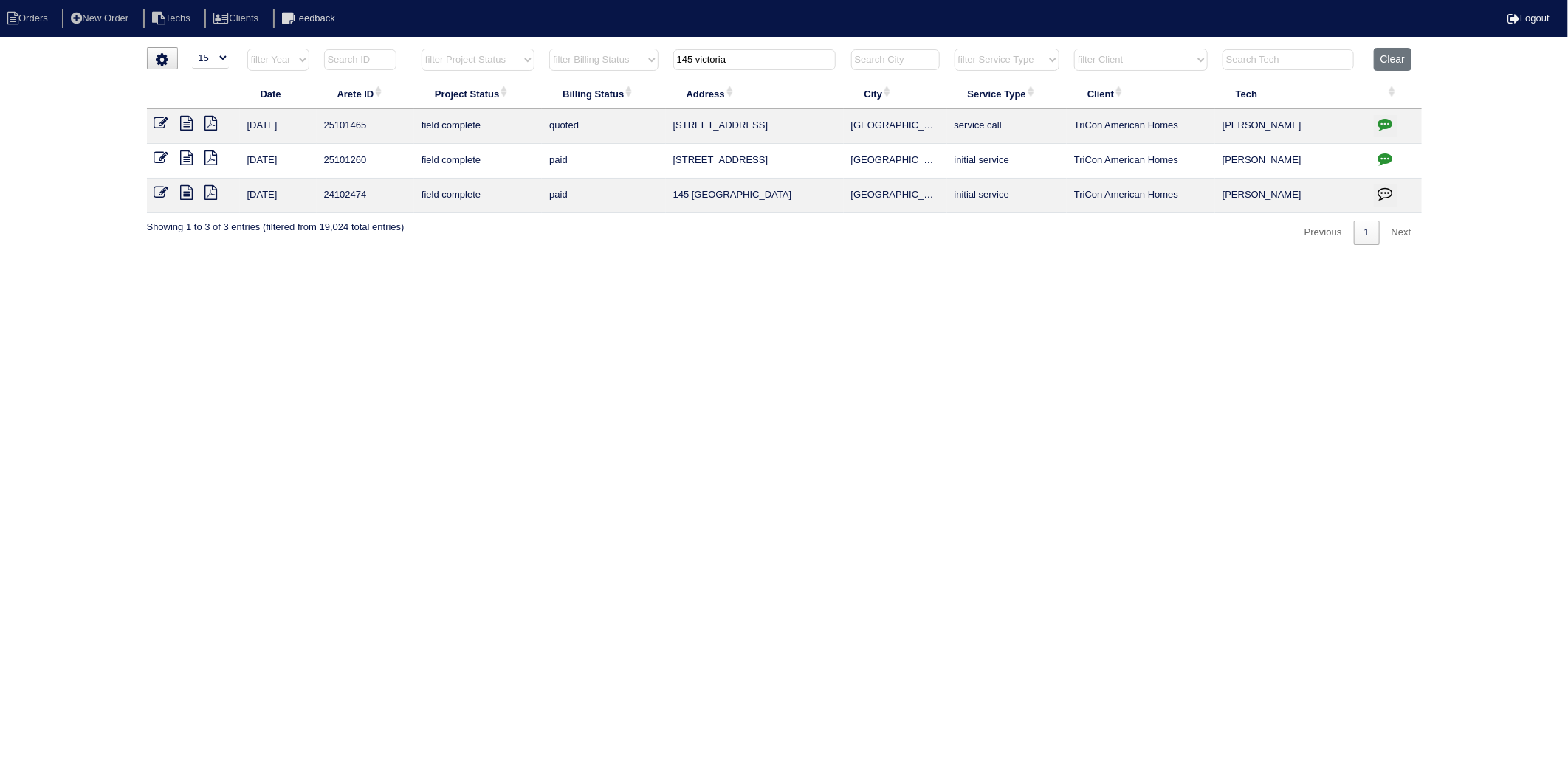
type input "145 victoria"
click at [189, 122] on icon at bounding box center [187, 123] width 12 height 15
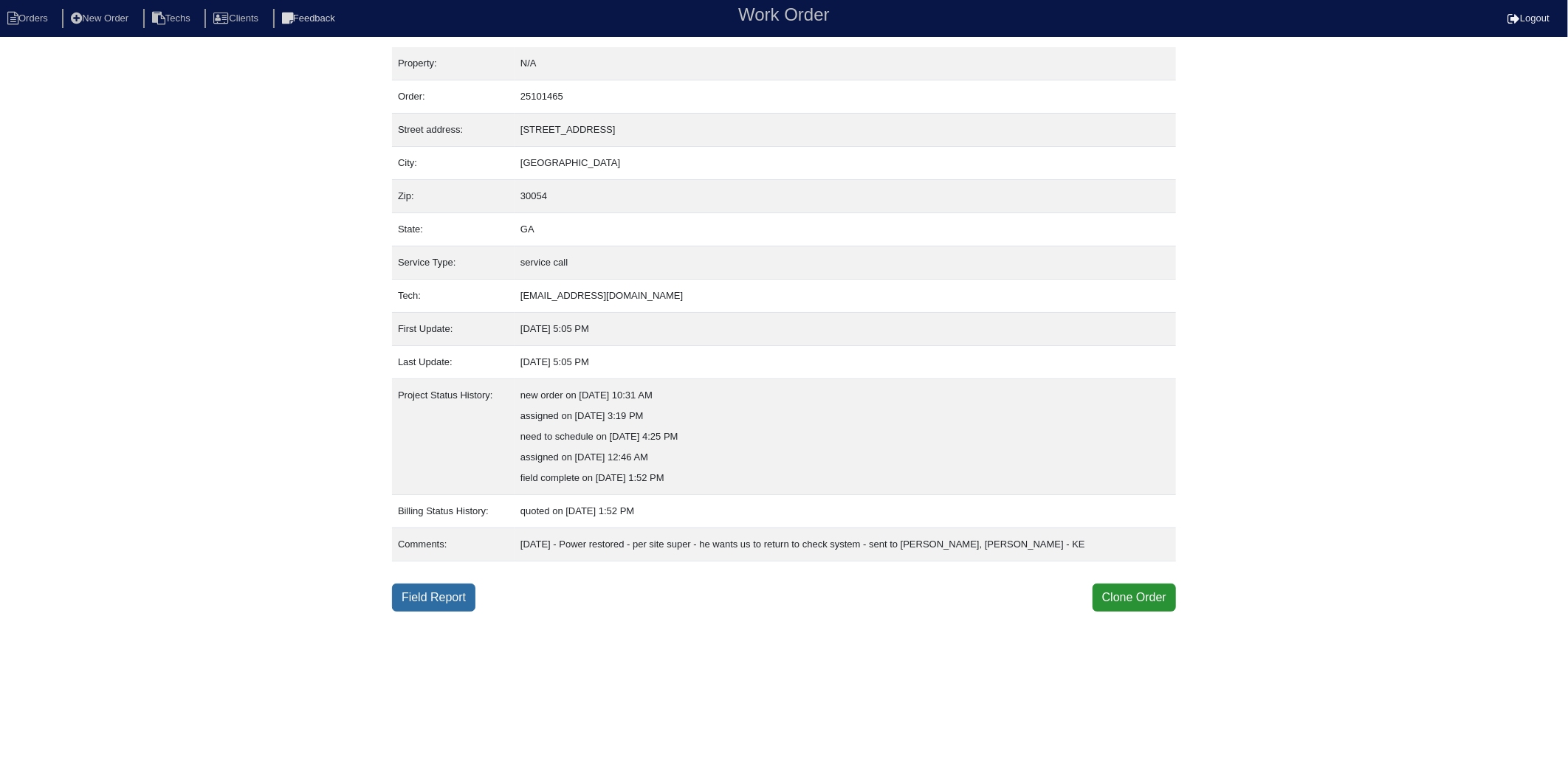
click at [440, 609] on link "Field Report" at bounding box center [434, 598] width 84 height 28
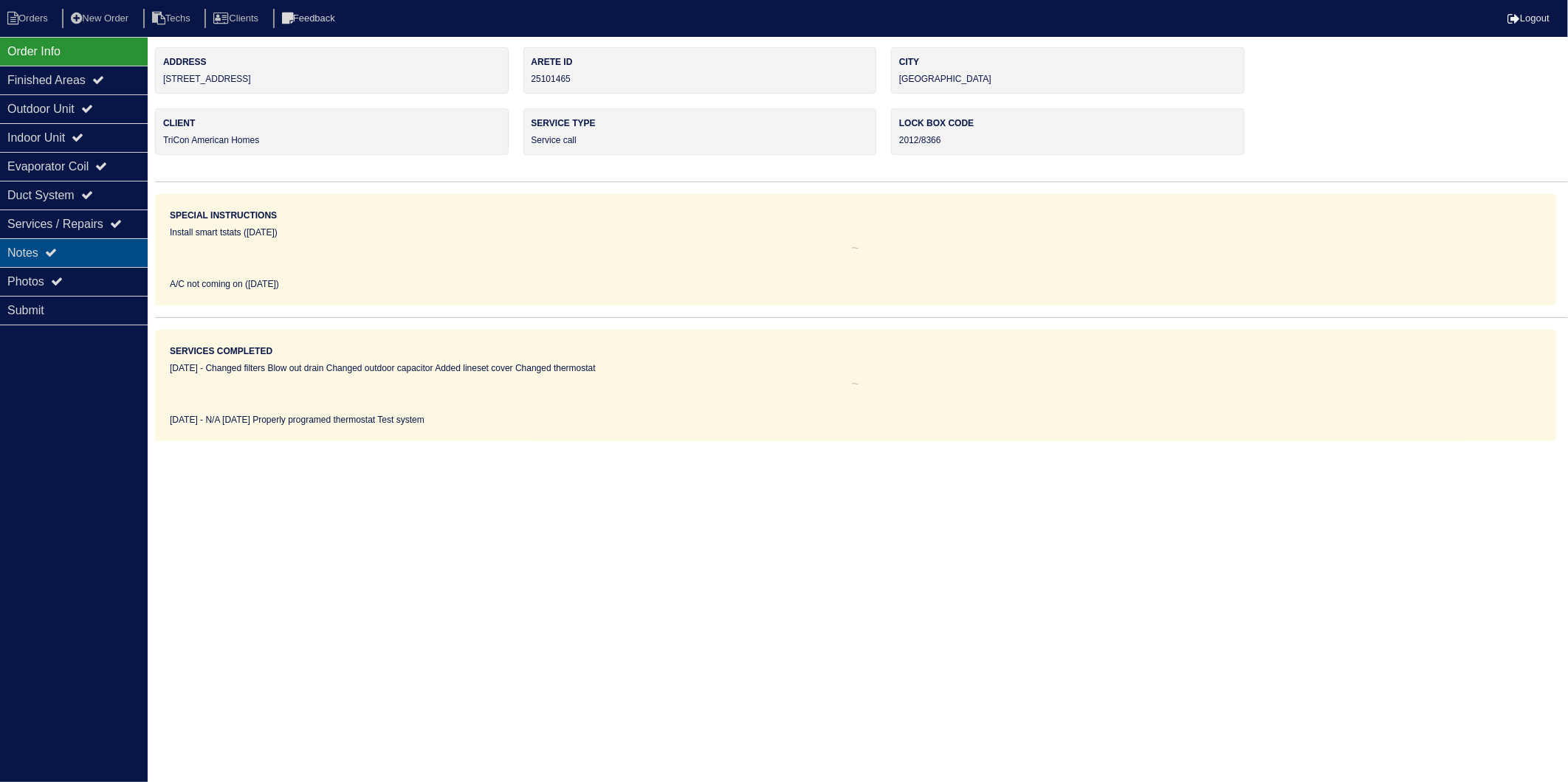
click at [41, 257] on div "Notes" at bounding box center [74, 252] width 148 height 29
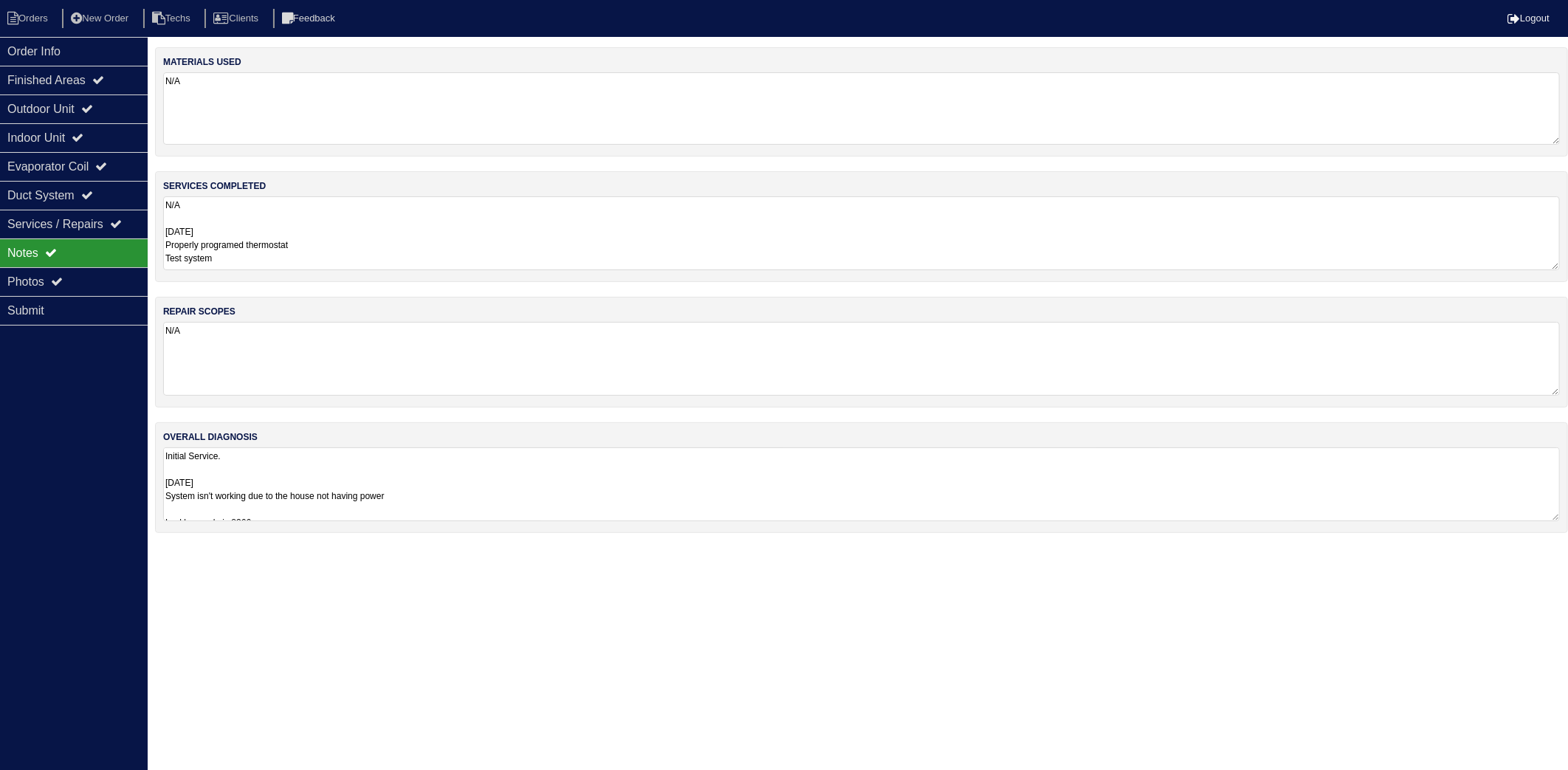
click at [305, 101] on textarea "N/A" at bounding box center [862, 108] width 1397 height 72
click at [338, 226] on textarea "N/A [DATE] Properly programed thermostat Test system" at bounding box center [862, 234] width 1397 height 74
click at [26, 11] on li "Orders" at bounding box center [30, 19] width 60 height 20
select select "15"
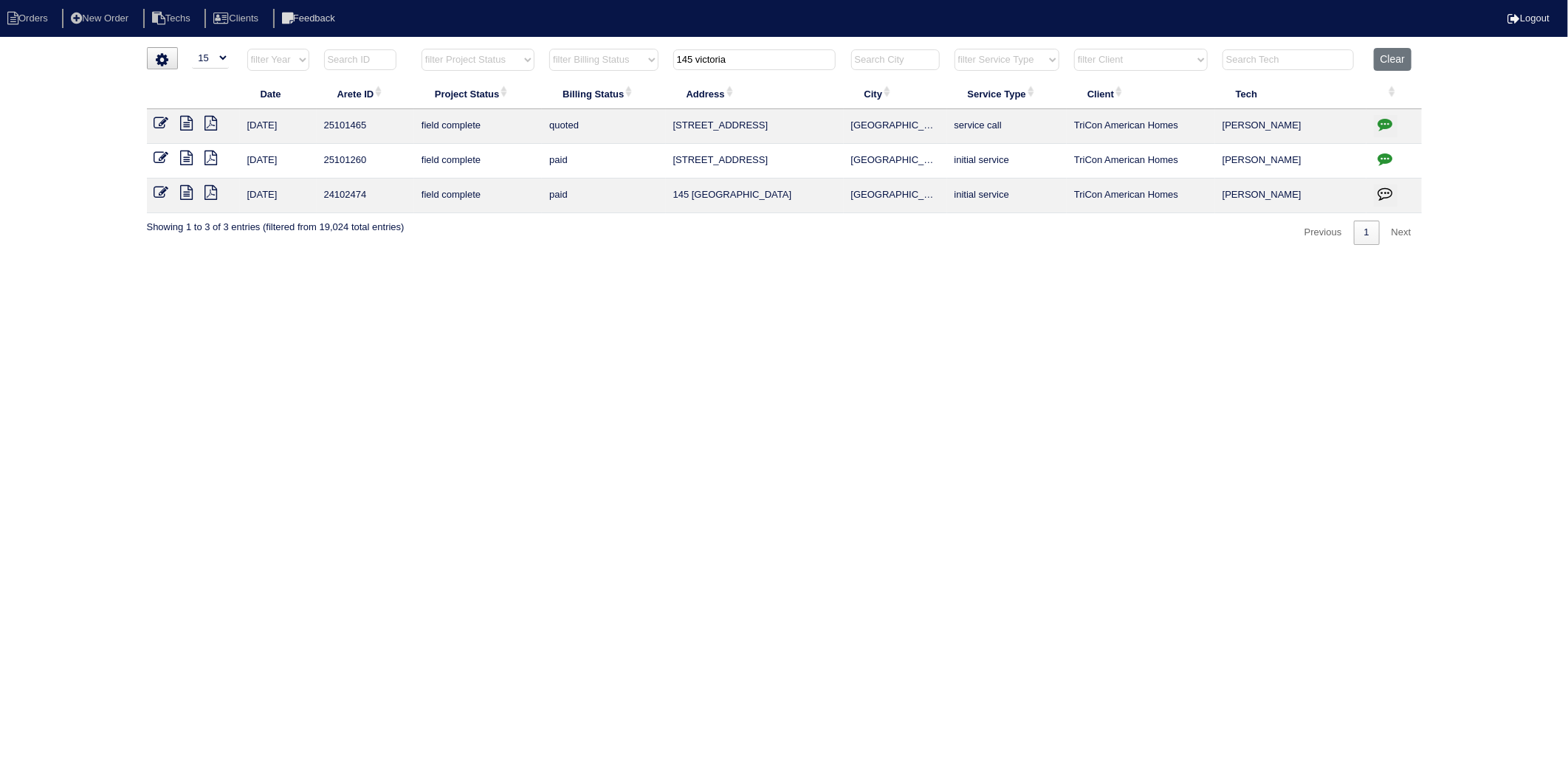
drag, startPoint x: 753, startPoint y: 65, endPoint x: 465, endPoint y: 111, distance: 291.7
click at [465, 111] on table "Date Arete ID Project Status Billing Status Address City Service Type Client Te…" at bounding box center [784, 131] width 1275 height 166
type input "7155"
click at [185, 123] on icon at bounding box center [187, 123] width 12 height 15
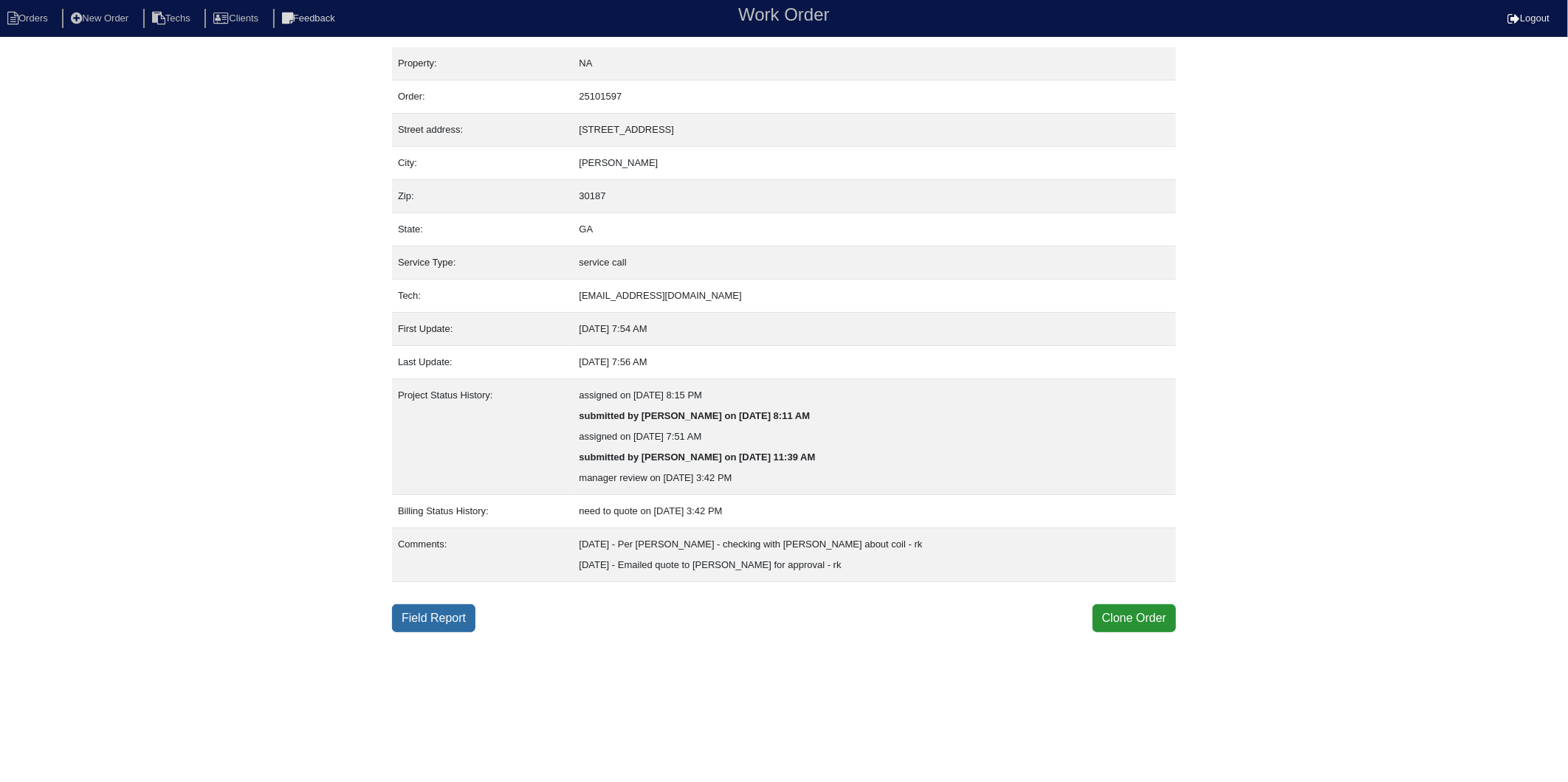
click at [426, 610] on link "Field Report" at bounding box center [434, 618] width 84 height 28
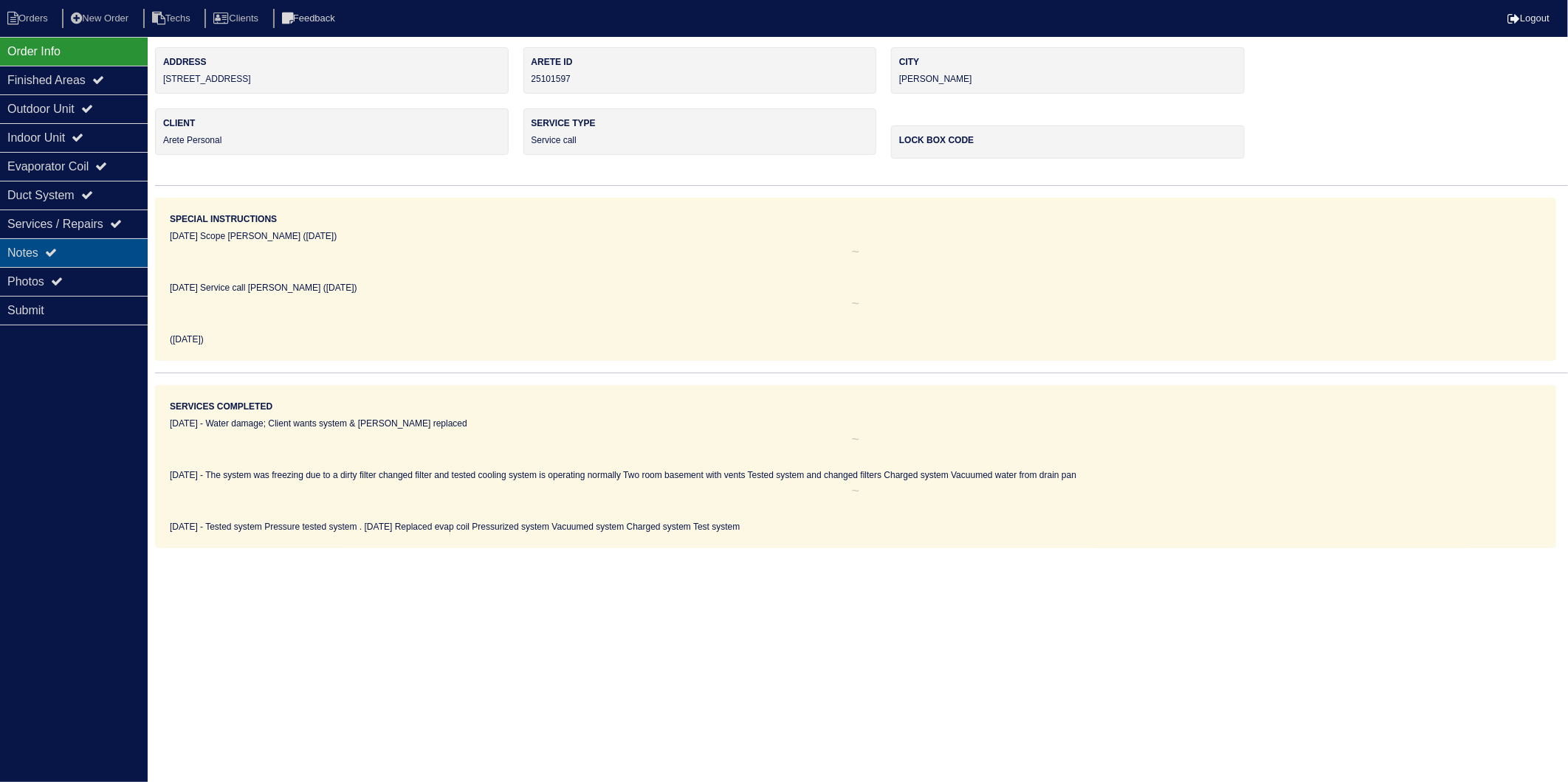
click at [31, 257] on div "Notes" at bounding box center [74, 252] width 148 height 29
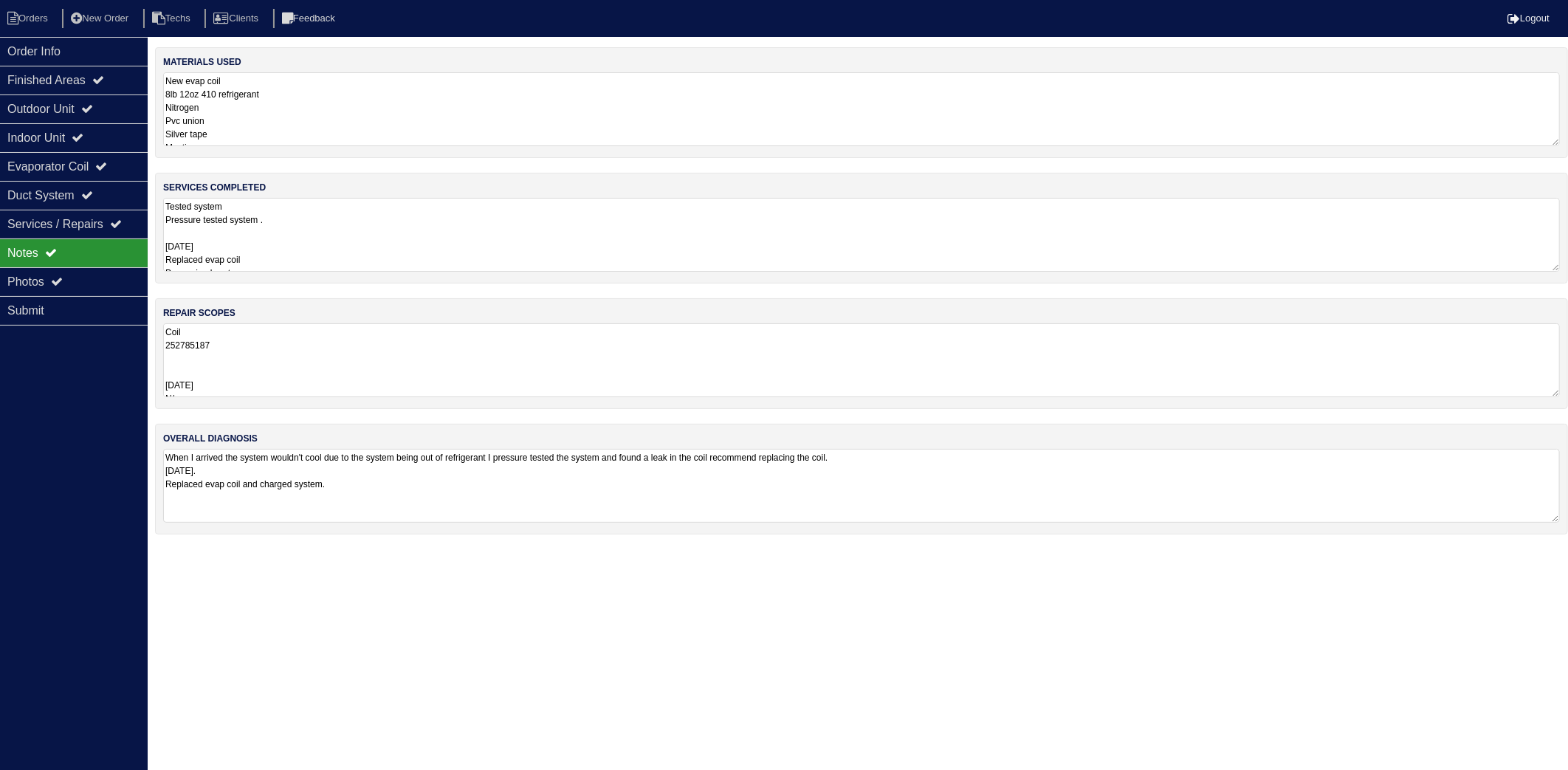
click at [285, 115] on textarea "New evap coil 8lb 12oz 410 refrigerant Nitrogen Pvc union Silver tape Mastic" at bounding box center [862, 109] width 1397 height 74
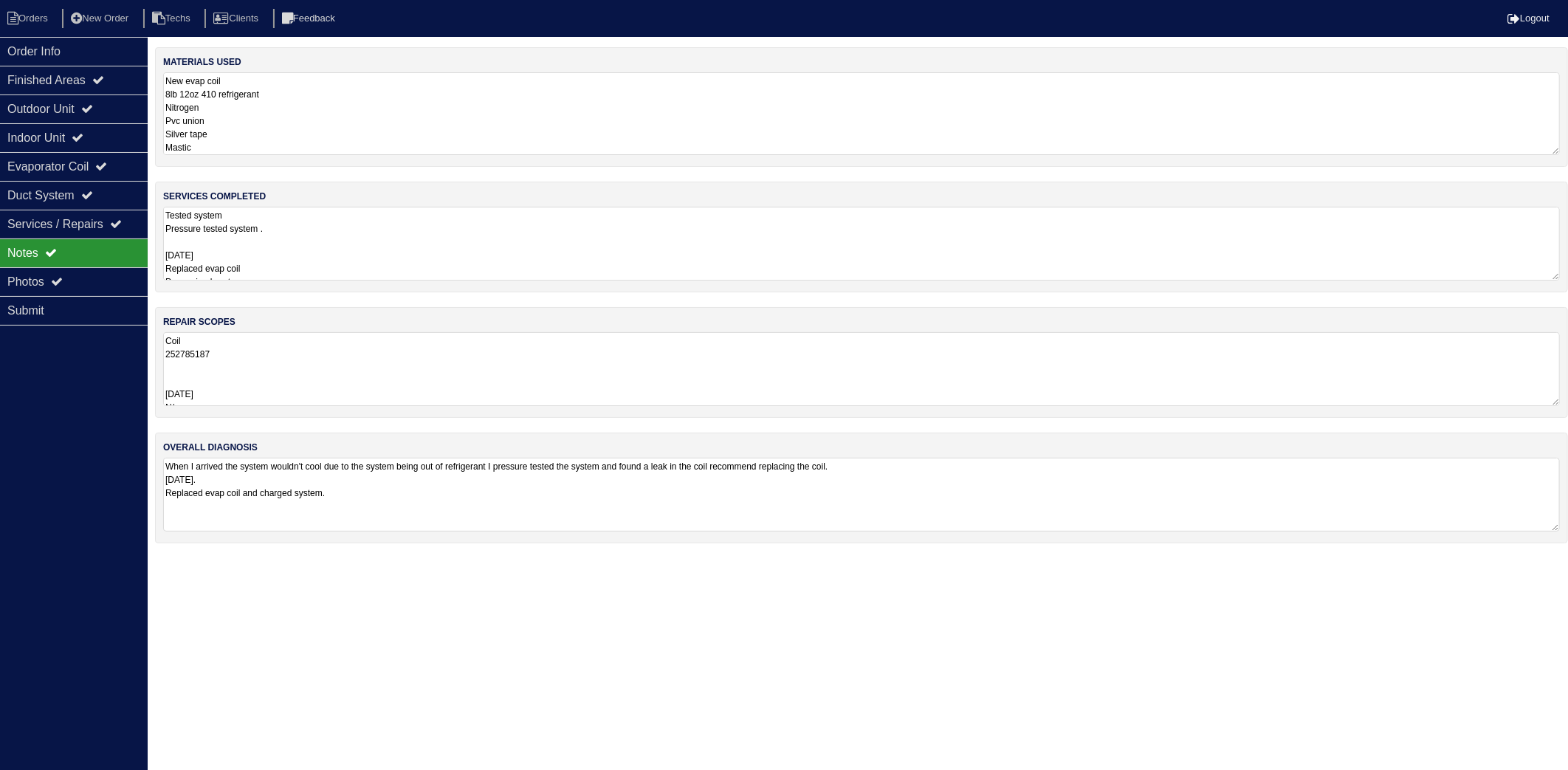
click at [303, 230] on textarea "Tested system Pressure tested system . [DATE] Replaced evap coil Pressurized sy…" at bounding box center [862, 244] width 1397 height 74
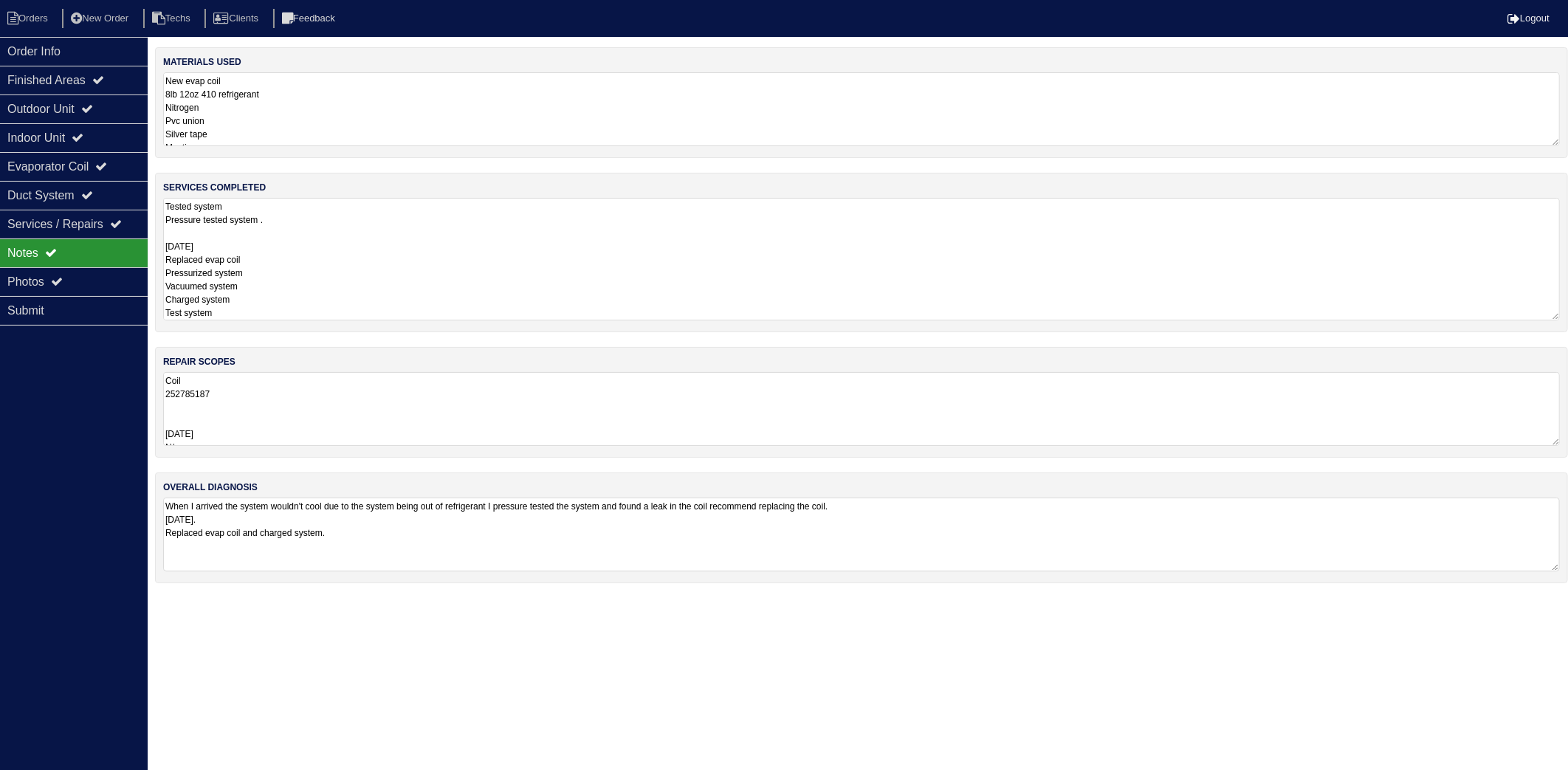
click at [271, 269] on textarea "Tested system Pressure tested system . 5/28/25 Replaced evap coil Pressurized s…" at bounding box center [862, 258] width 1397 height 122
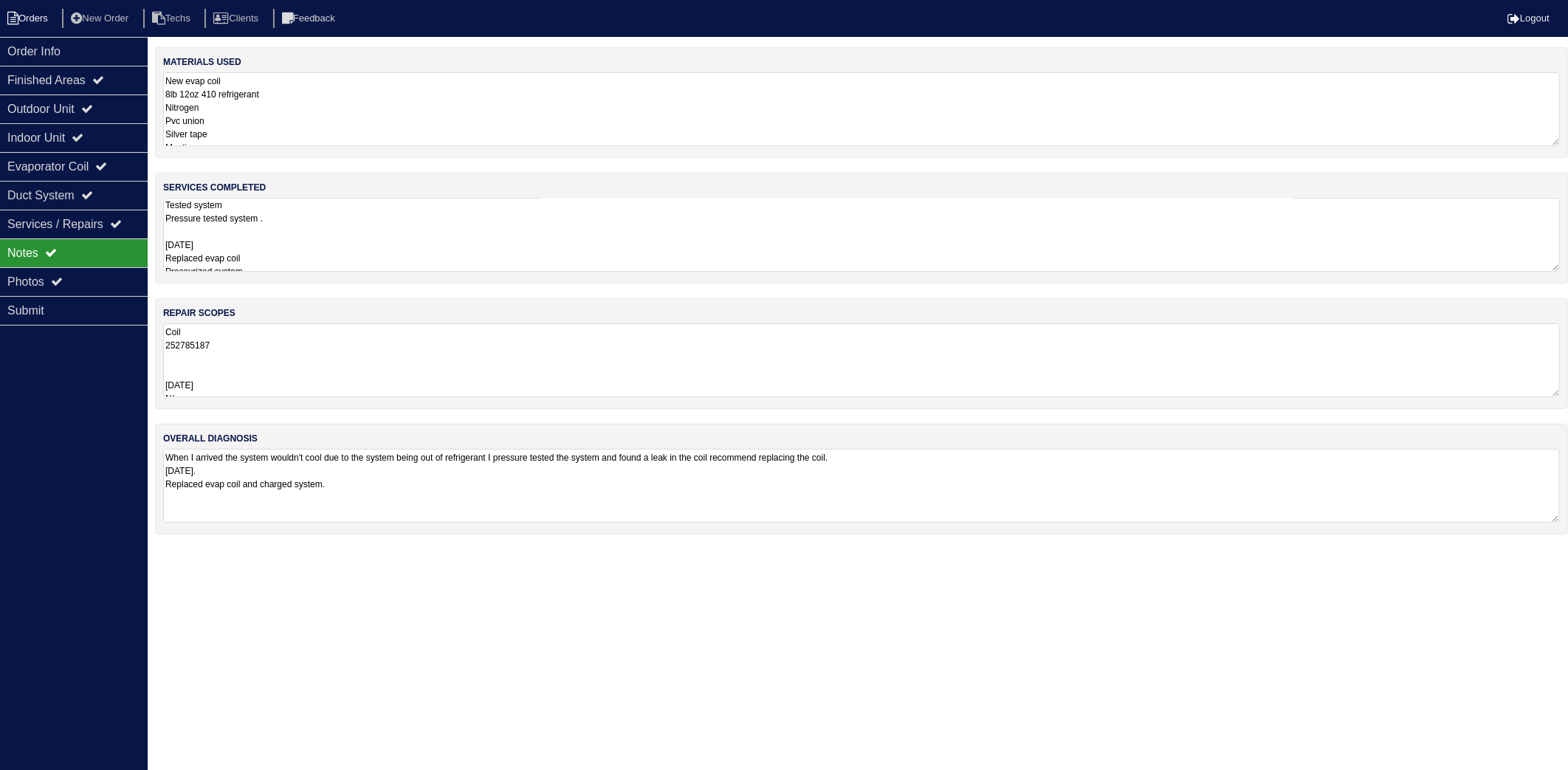
click at [53, 9] on li "Orders" at bounding box center [30, 19] width 60 height 20
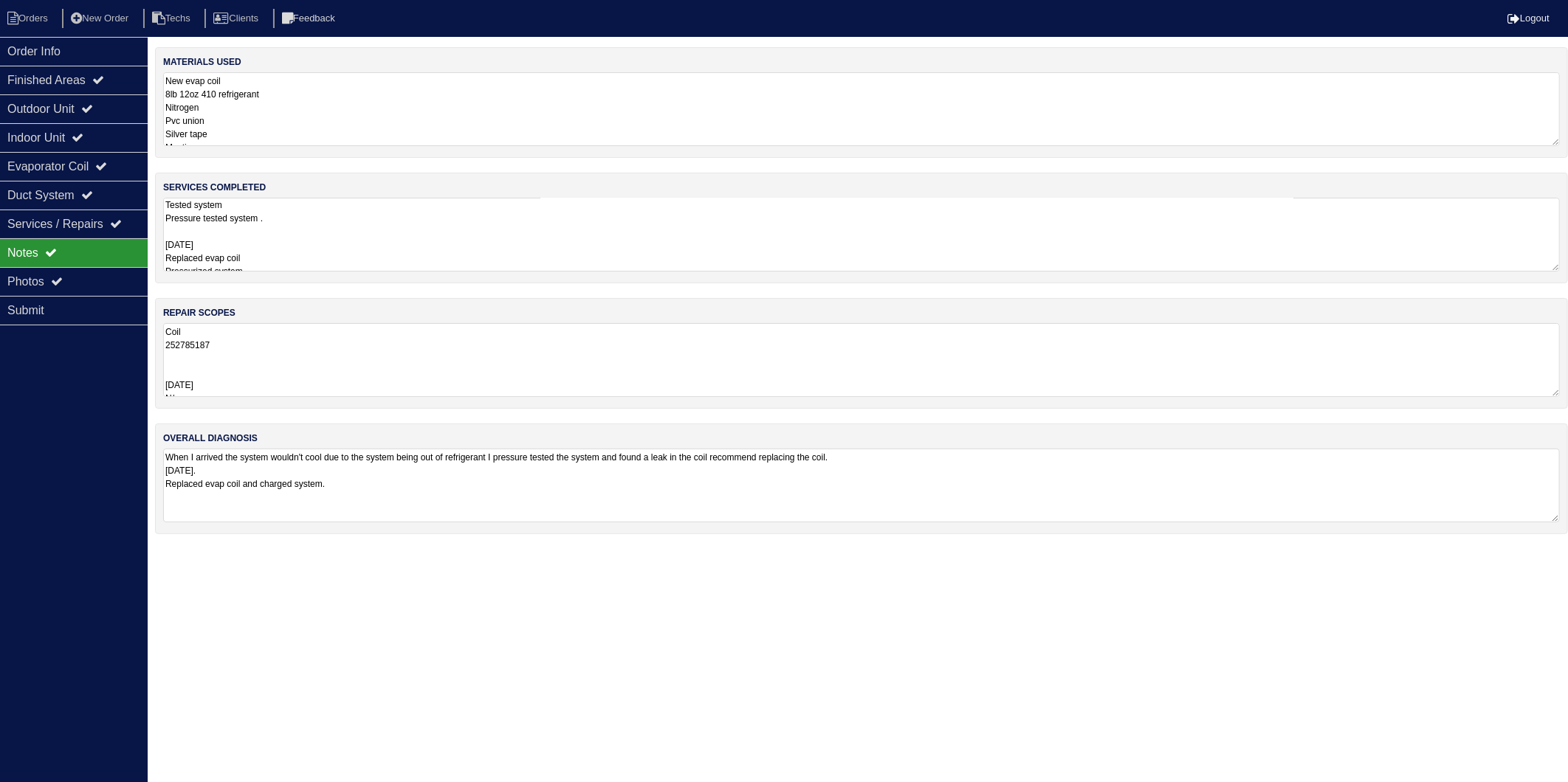
select select "15"
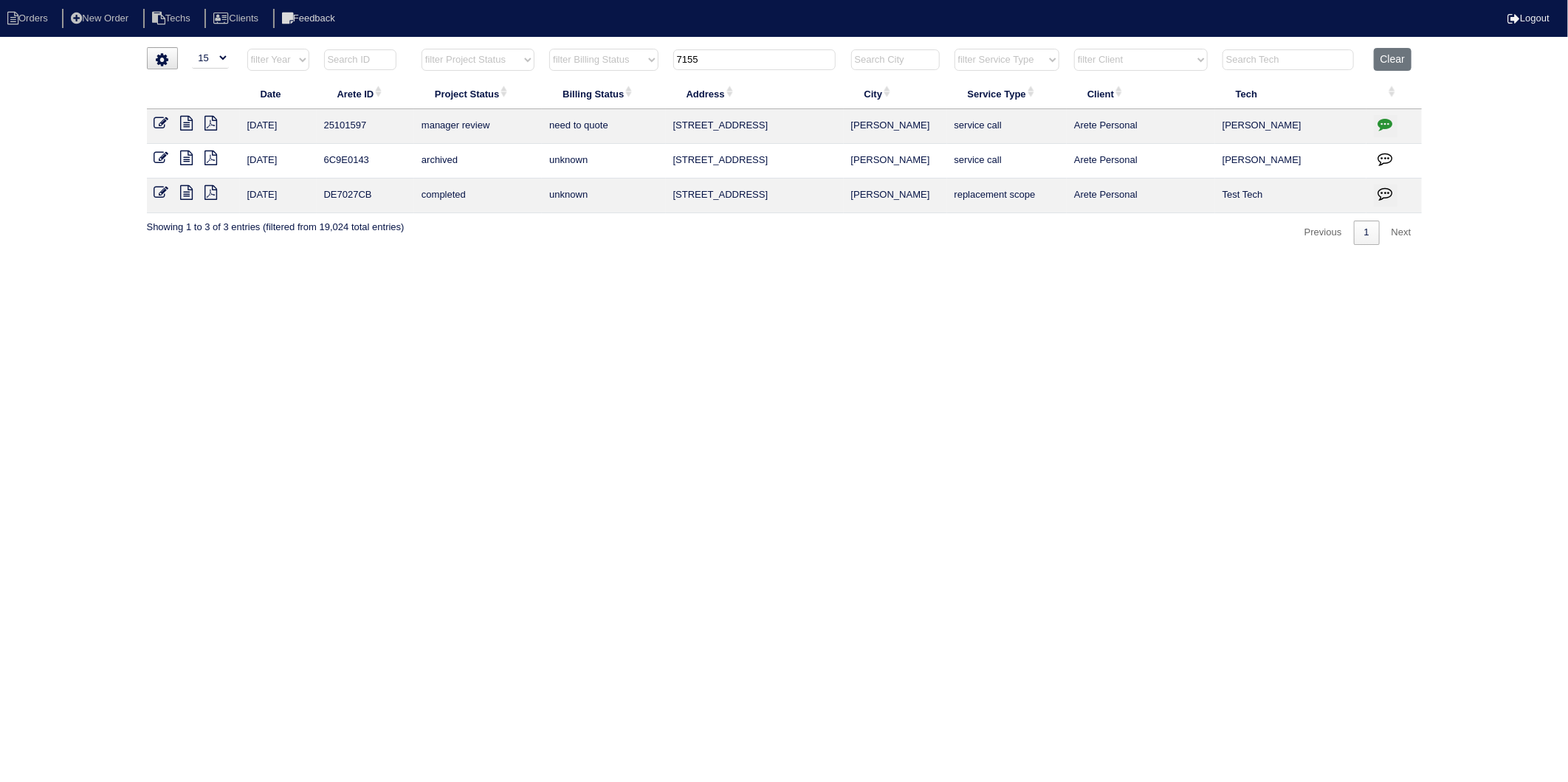
drag, startPoint x: 731, startPoint y: 62, endPoint x: 671, endPoint y: 469, distance: 411.4
click at [611, 128] on table "Date Arete ID Project Status Billing Status Address City Service Type Client Te…" at bounding box center [784, 131] width 1275 height 166
type input "115 ireland"
click at [180, 130] on td at bounding box center [193, 126] width 93 height 34
click at [186, 123] on icon at bounding box center [187, 123] width 12 height 15
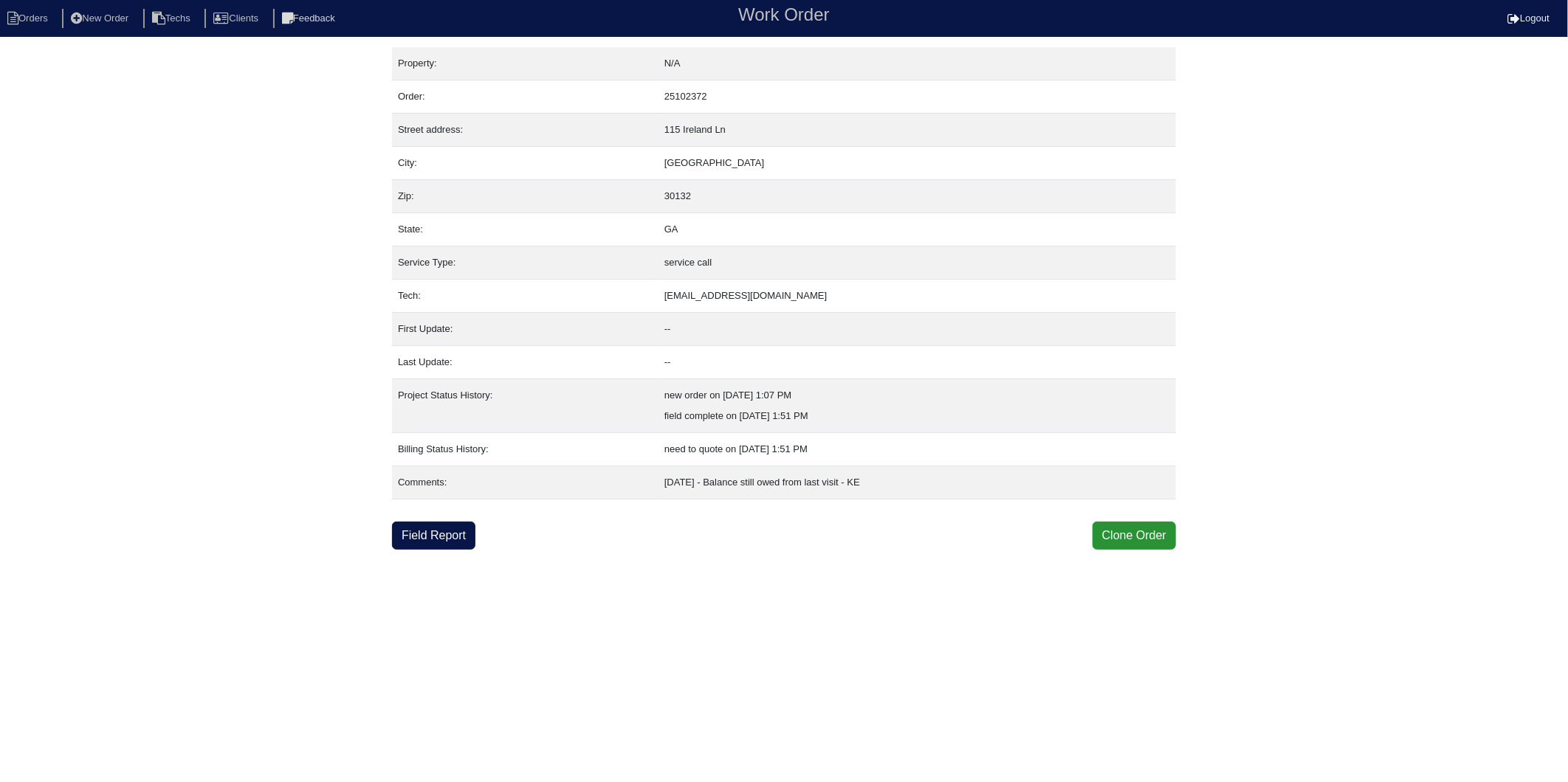
click at [463, 550] on html "Orders New Order Techs Clients Feedback Work Order Logout Work Order Orders New…" at bounding box center [784, 275] width 1568 height 550
click at [452, 539] on link "Field Report" at bounding box center [434, 536] width 84 height 28
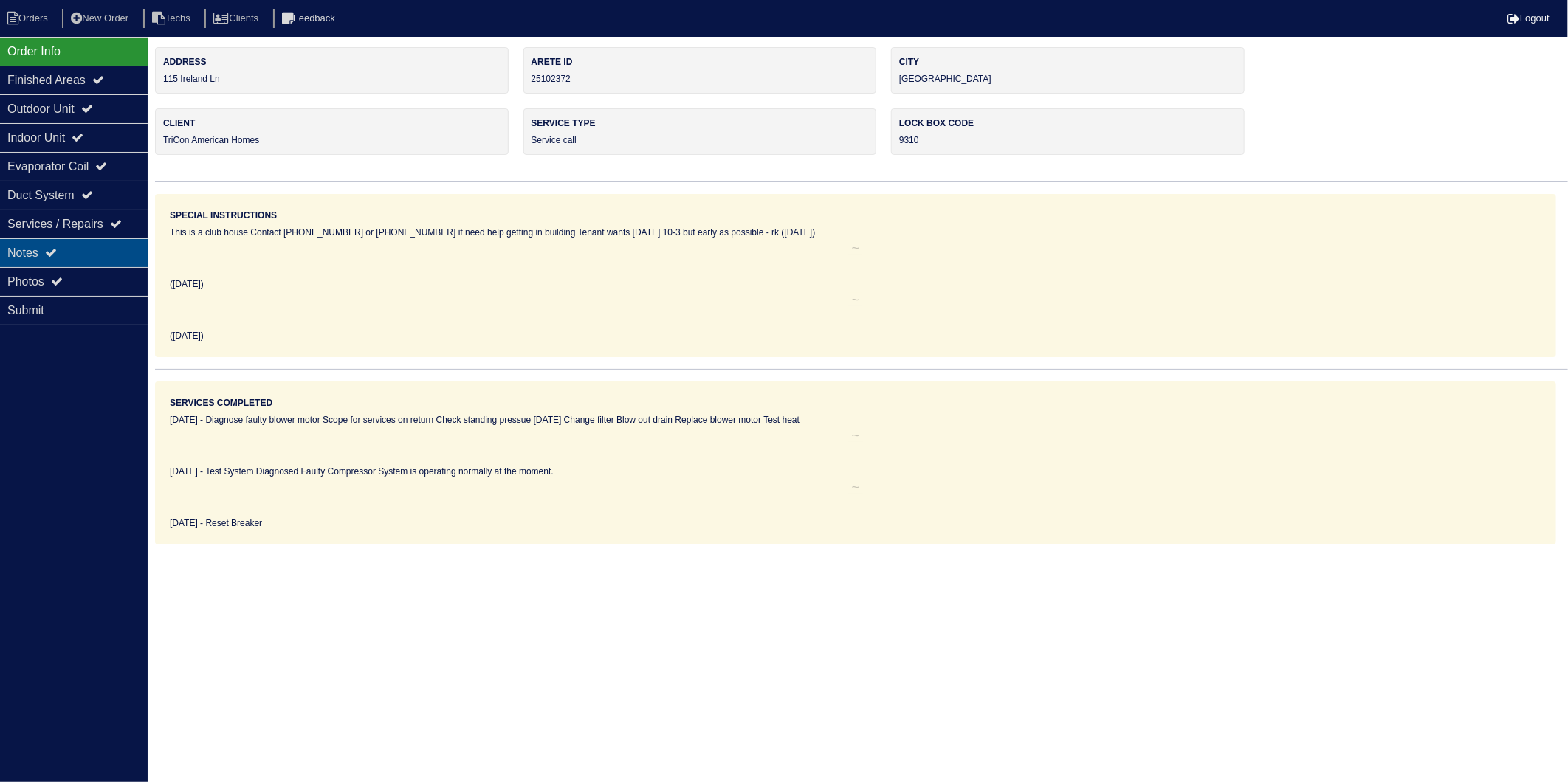
click at [16, 253] on div "Notes" at bounding box center [74, 252] width 148 height 29
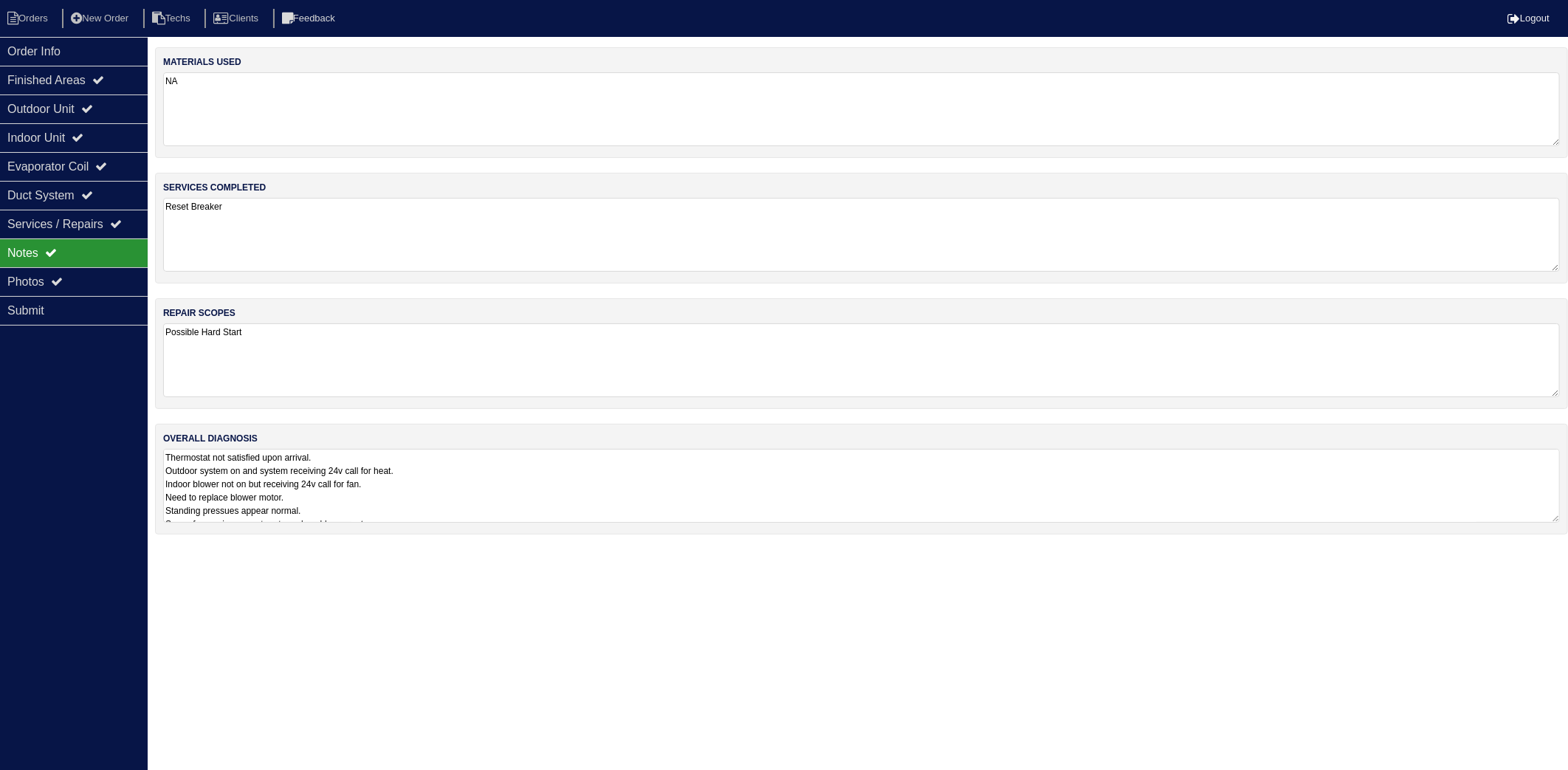
click at [284, 112] on textarea "NA" at bounding box center [862, 109] width 1397 height 74
click at [311, 197] on textarea "Reset Breaker" at bounding box center [862, 234] width 1397 height 74
click at [45, 21] on li "Orders" at bounding box center [30, 19] width 60 height 20
select select "15"
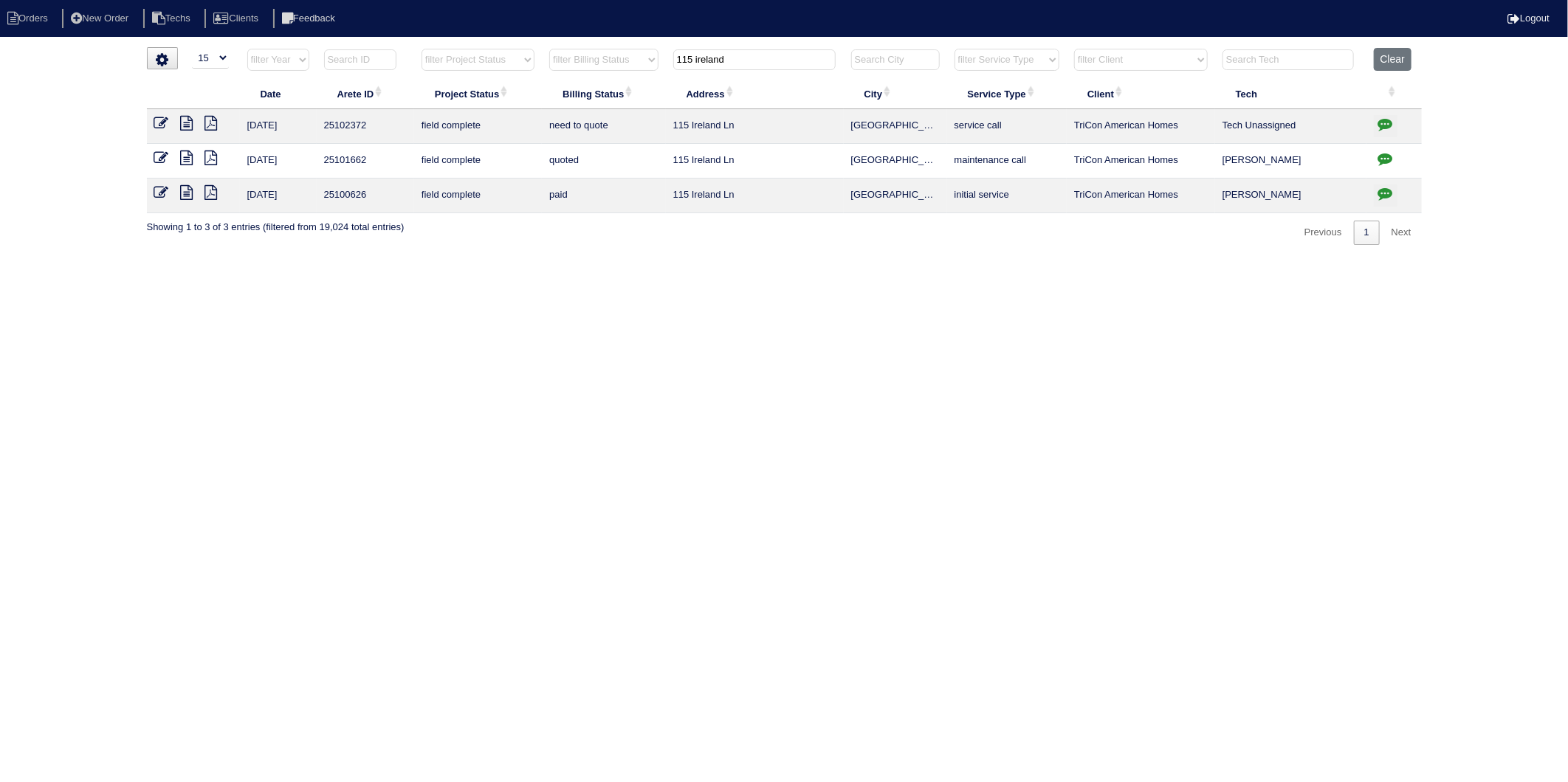
drag, startPoint x: 746, startPoint y: 61, endPoint x: 530, endPoint y: 107, distance: 220.8
click at [530, 107] on table "Date Arete ID Project Status Billing Status Address City Service Type Client Te…" at bounding box center [784, 131] width 1275 height 166
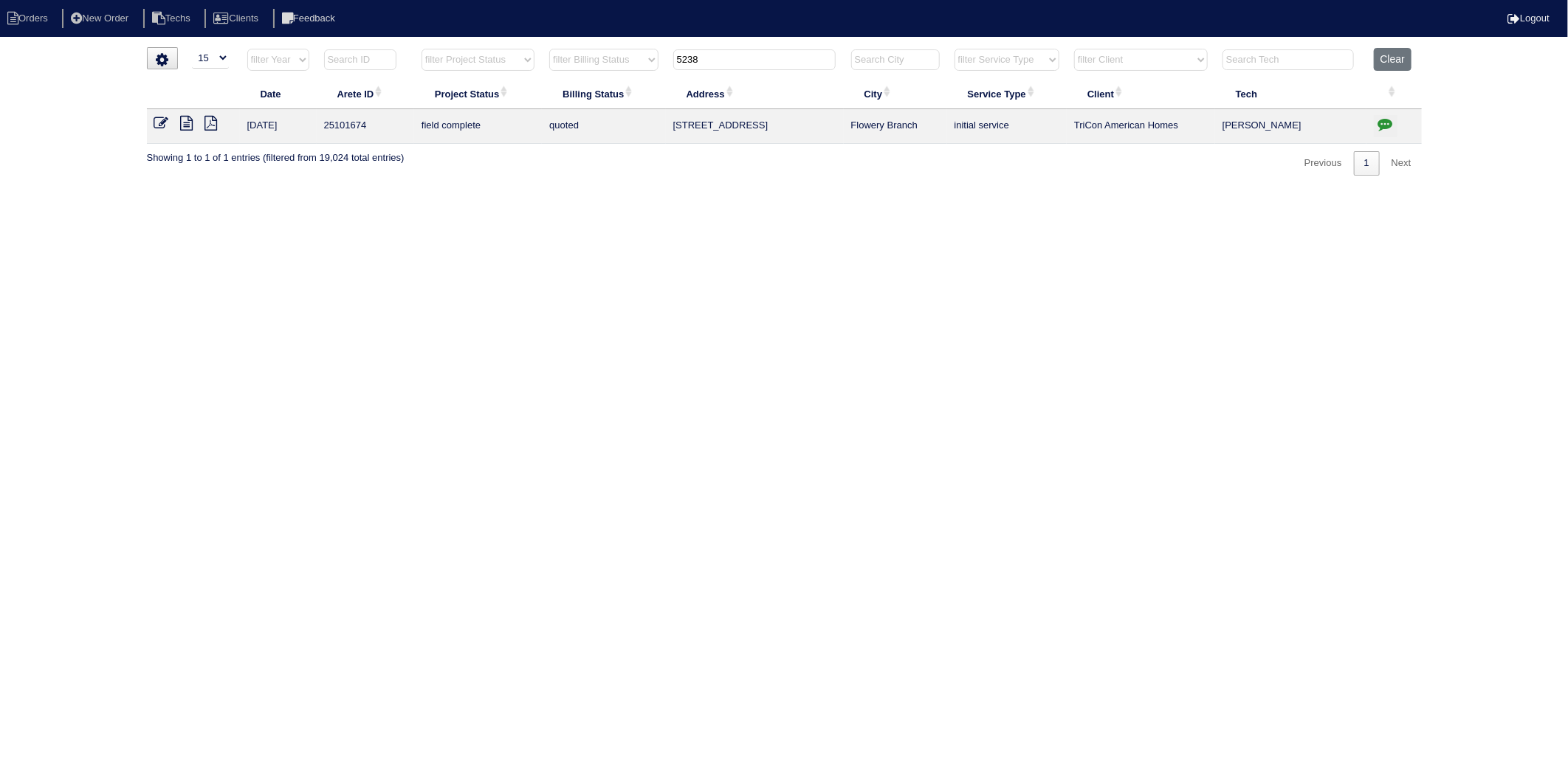
type input "5238"
click at [189, 122] on icon at bounding box center [187, 123] width 12 height 15
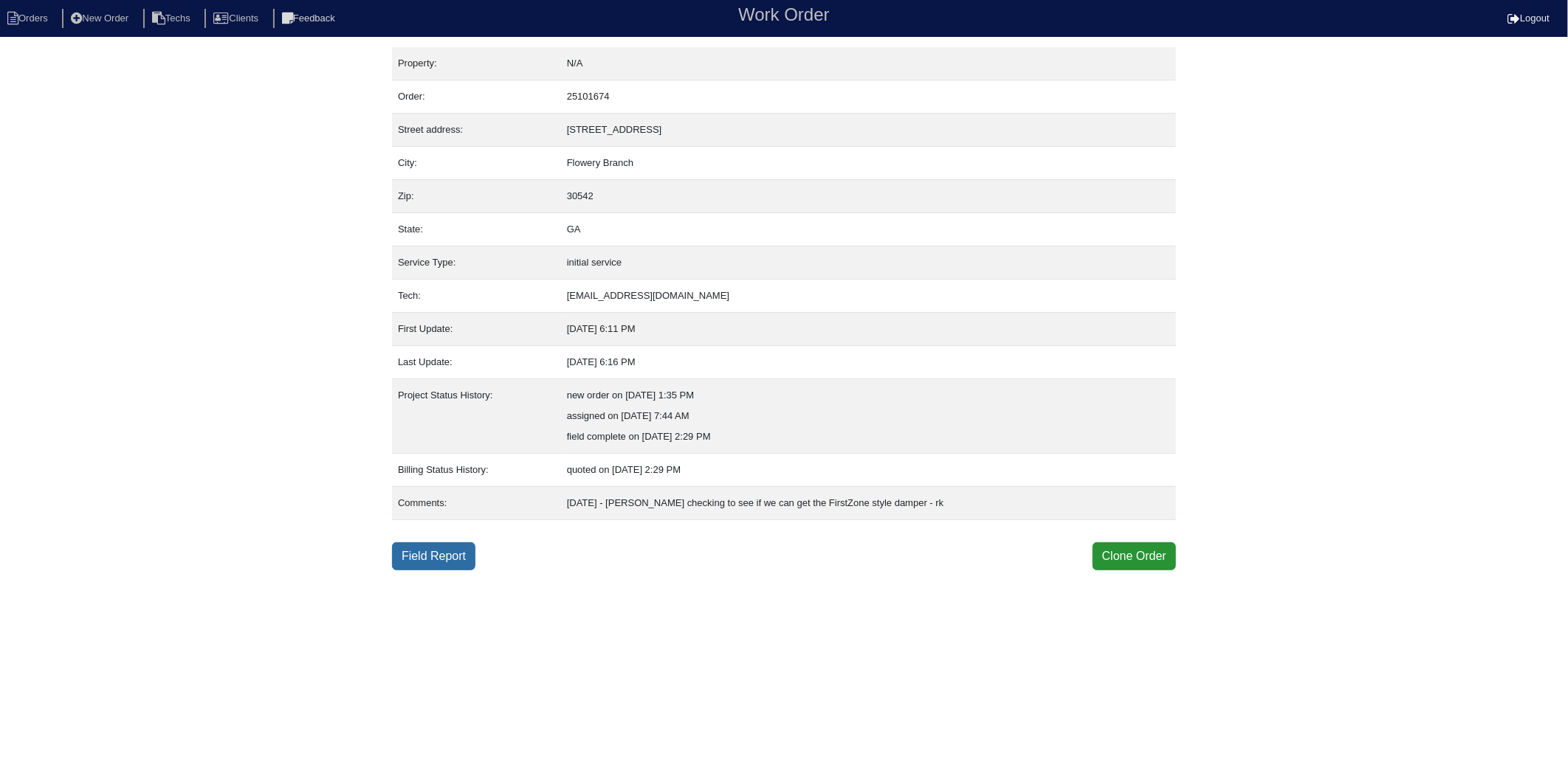
click at [443, 557] on link "Field Report" at bounding box center [434, 557] width 84 height 28
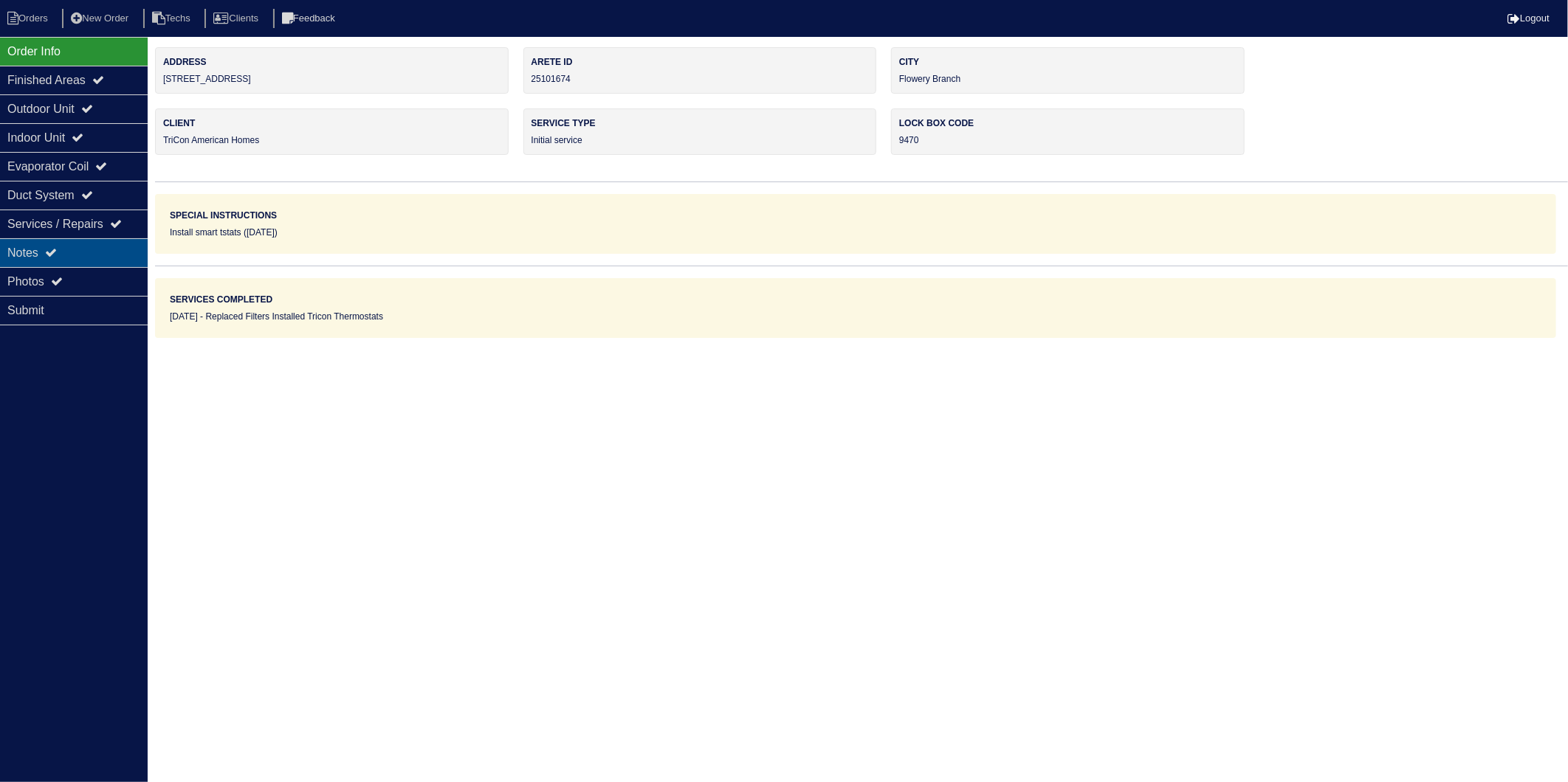
click at [34, 256] on div "Notes" at bounding box center [74, 252] width 148 height 29
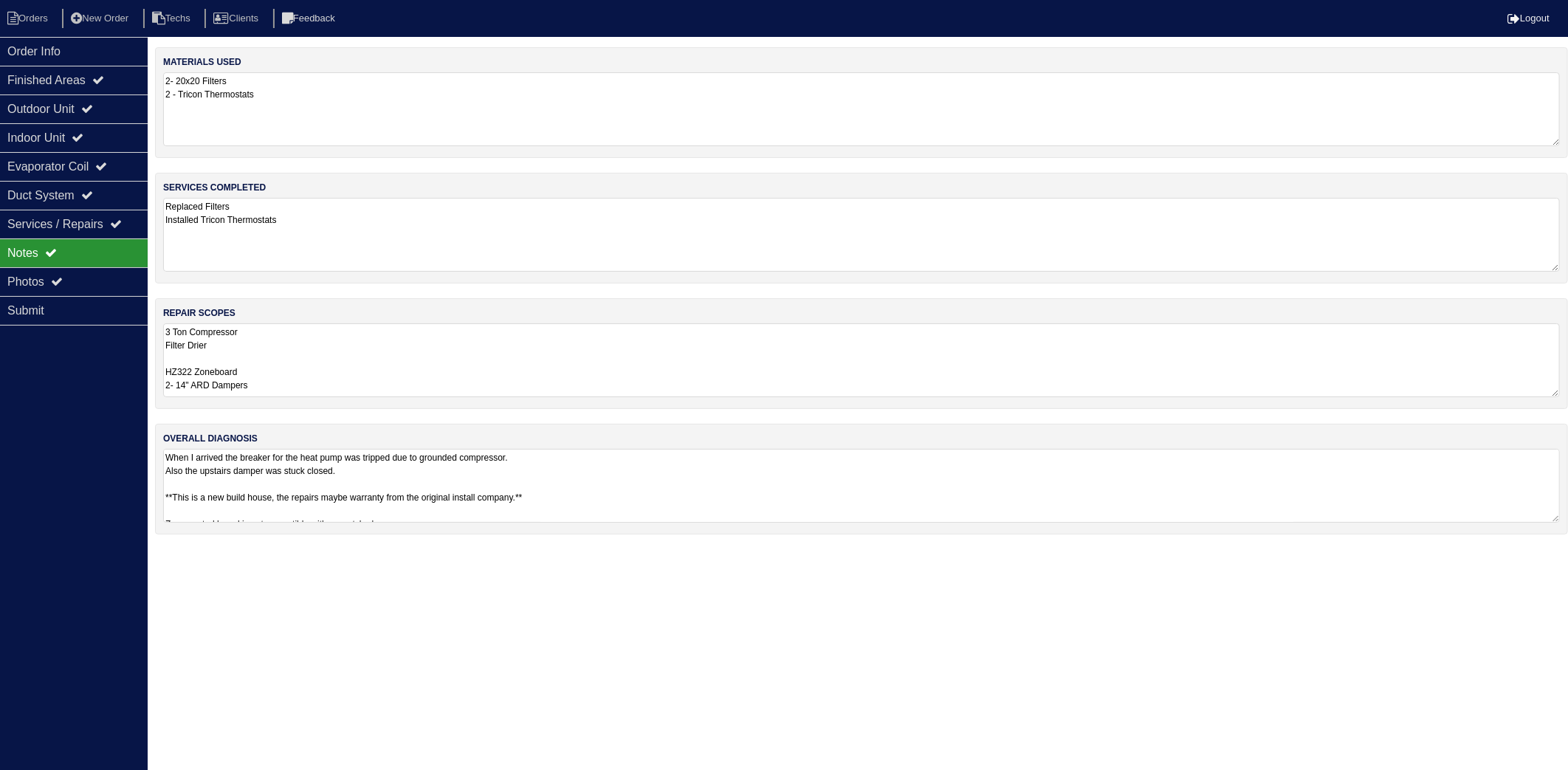
drag, startPoint x: 385, startPoint y: 75, endPoint x: 392, endPoint y: 80, distance: 8.6
click at [386, 75] on textarea "2- 20x20 Filters 2 - Tricon Thermostats" at bounding box center [862, 109] width 1397 height 74
click at [359, 212] on textarea "Replaced Filters Installed Tricon Thermostats" at bounding box center [862, 234] width 1397 height 72
click at [343, 354] on textarea "3 Ton Compressor Filter Drier HZ322 Zoneboard 2- 14" ARD Dampers" at bounding box center [862, 359] width 1397 height 72
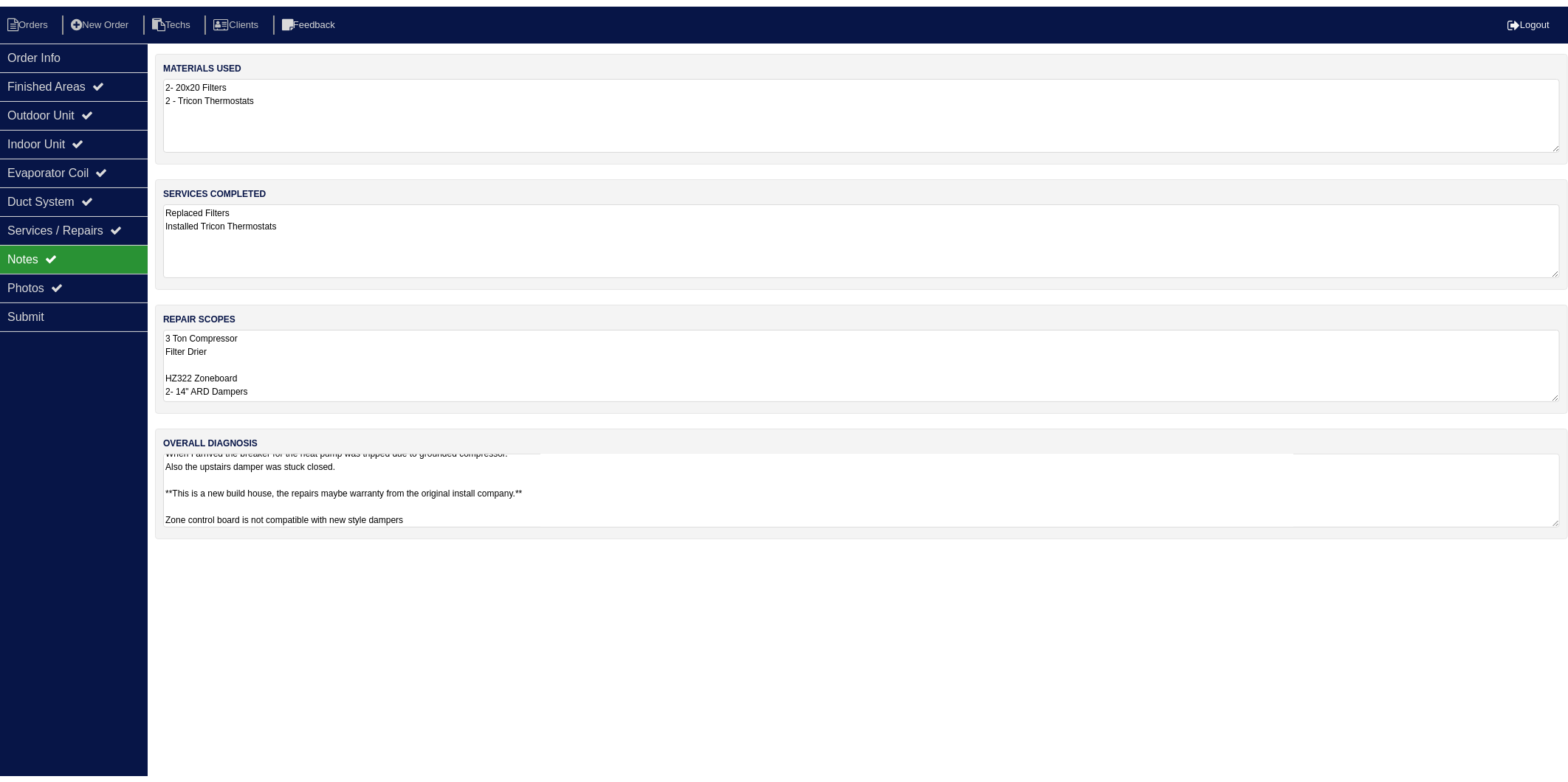
scroll to position [11, 0]
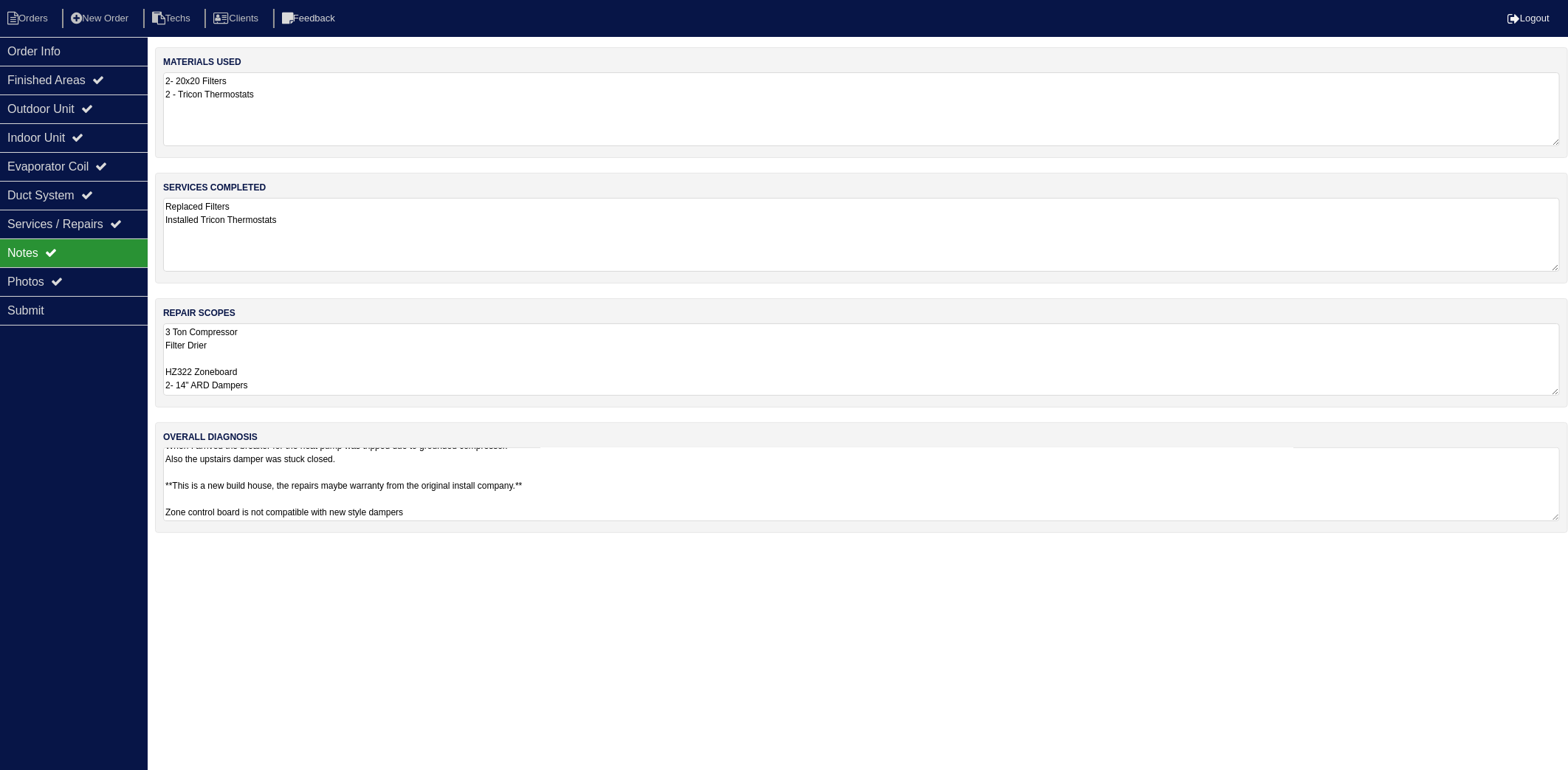
click at [49, 31] on nav "Orders New Order Techs Clients Feedback Logout" at bounding box center [784, 18] width 1568 height 37
click at [39, 11] on li "Orders" at bounding box center [30, 19] width 60 height 20
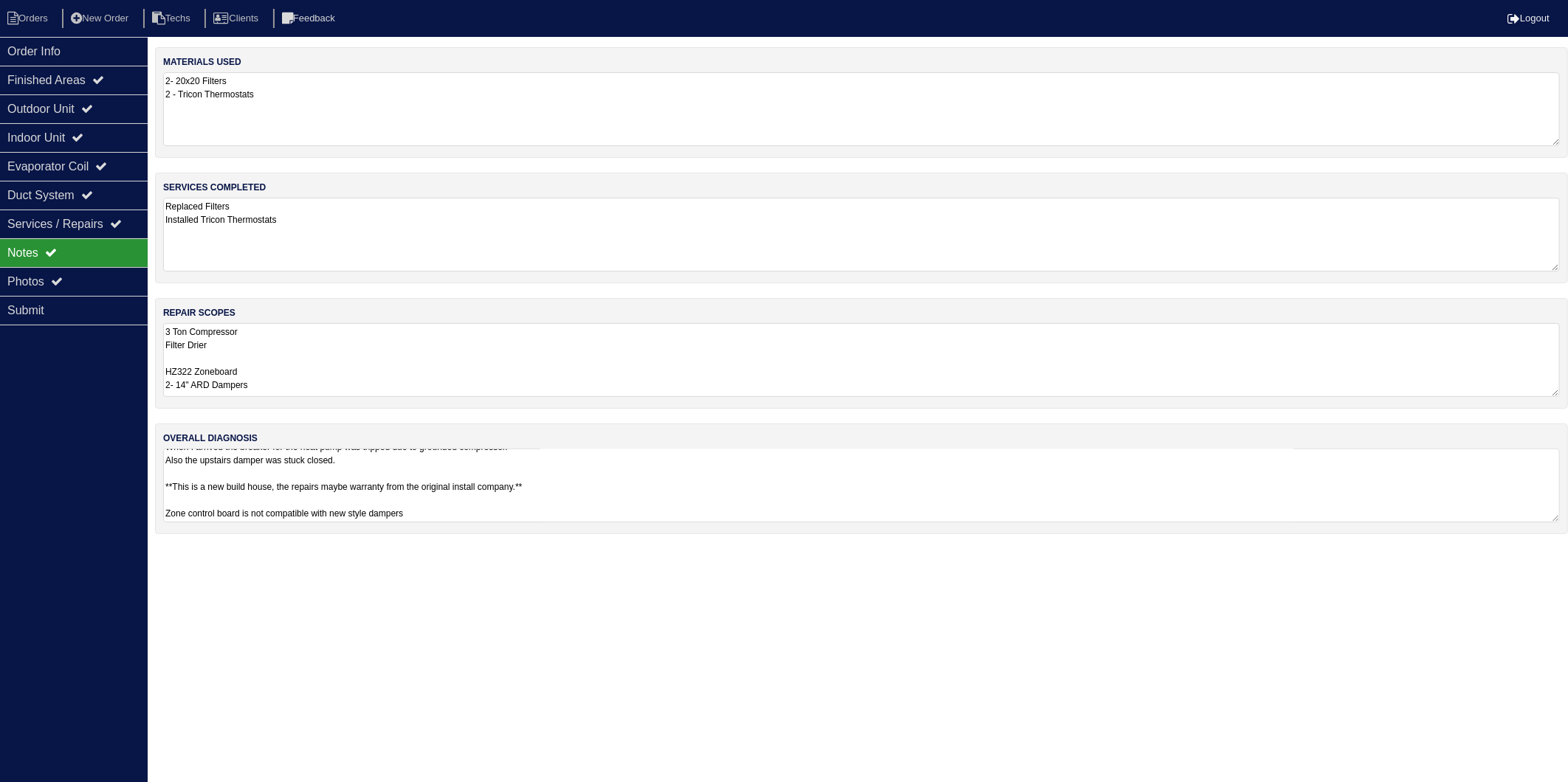
select select "15"
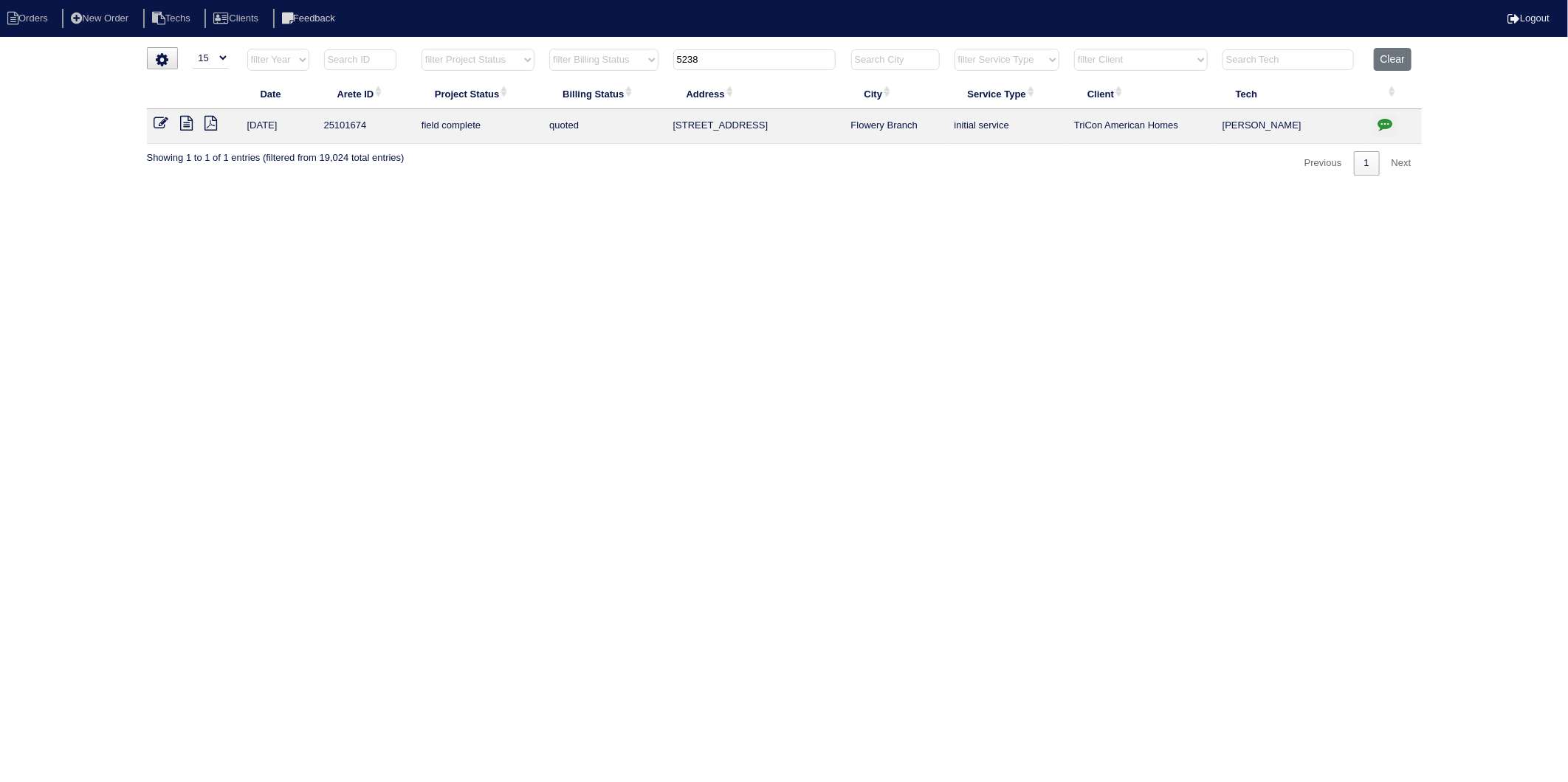
drag, startPoint x: 730, startPoint y: 61, endPoint x: 588, endPoint y: 87, distance: 144.4
click at [588, 87] on table "Date Arete ID Project Status Billing Status Address City Service Type Client Te…" at bounding box center [784, 96] width 1275 height 96
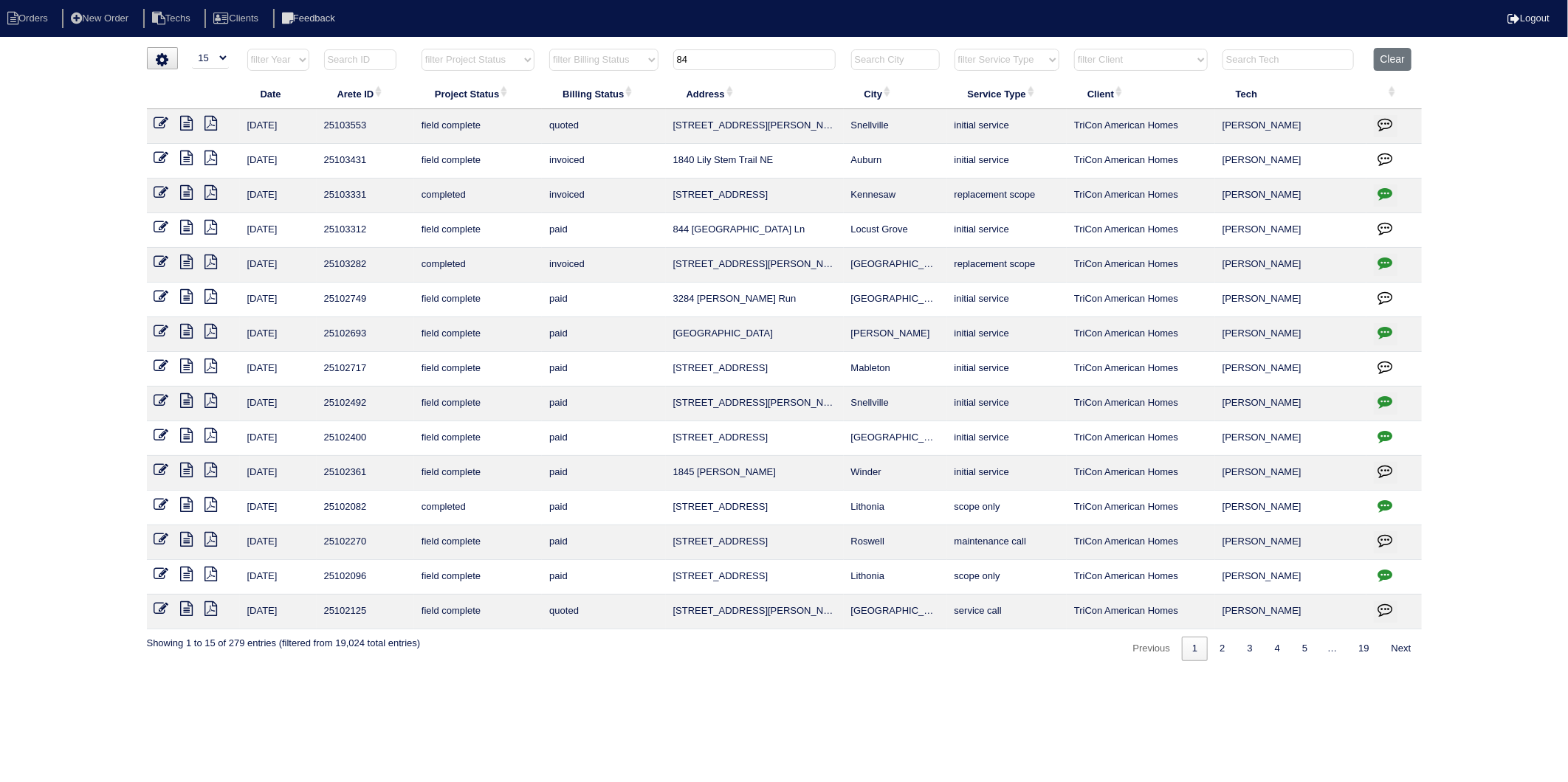
drag, startPoint x: 707, startPoint y: 57, endPoint x: 636, endPoint y: 64, distance: 71.3
click at [636, 64] on tr "filter Year -- Any Year -- 2025 2024 2023 2022 2021 2020 2019 filter Project St…" at bounding box center [784, 63] width 1275 height 30
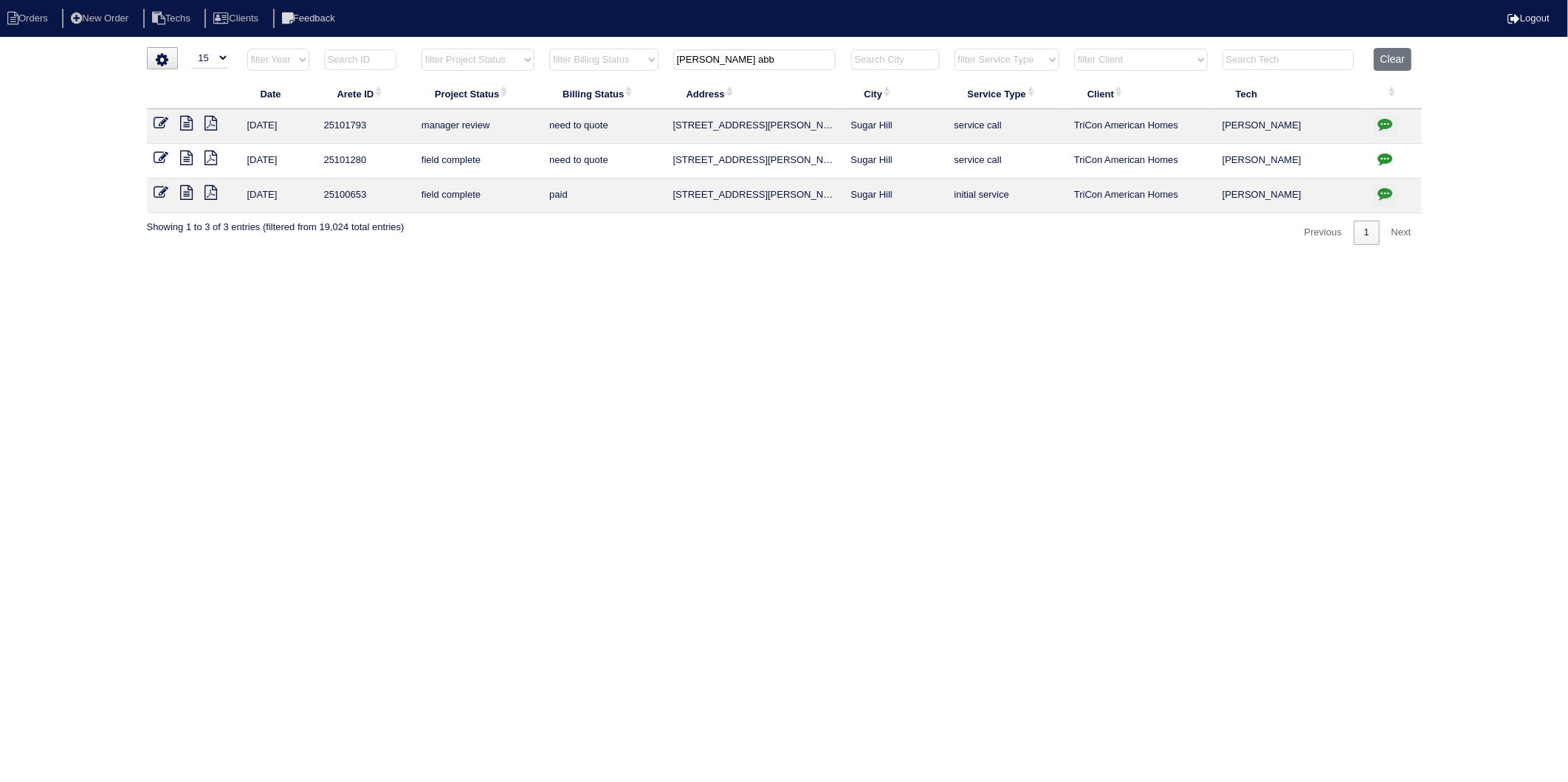
type input "[PERSON_NAME] abb"
click at [189, 122] on icon at bounding box center [187, 123] width 12 height 15
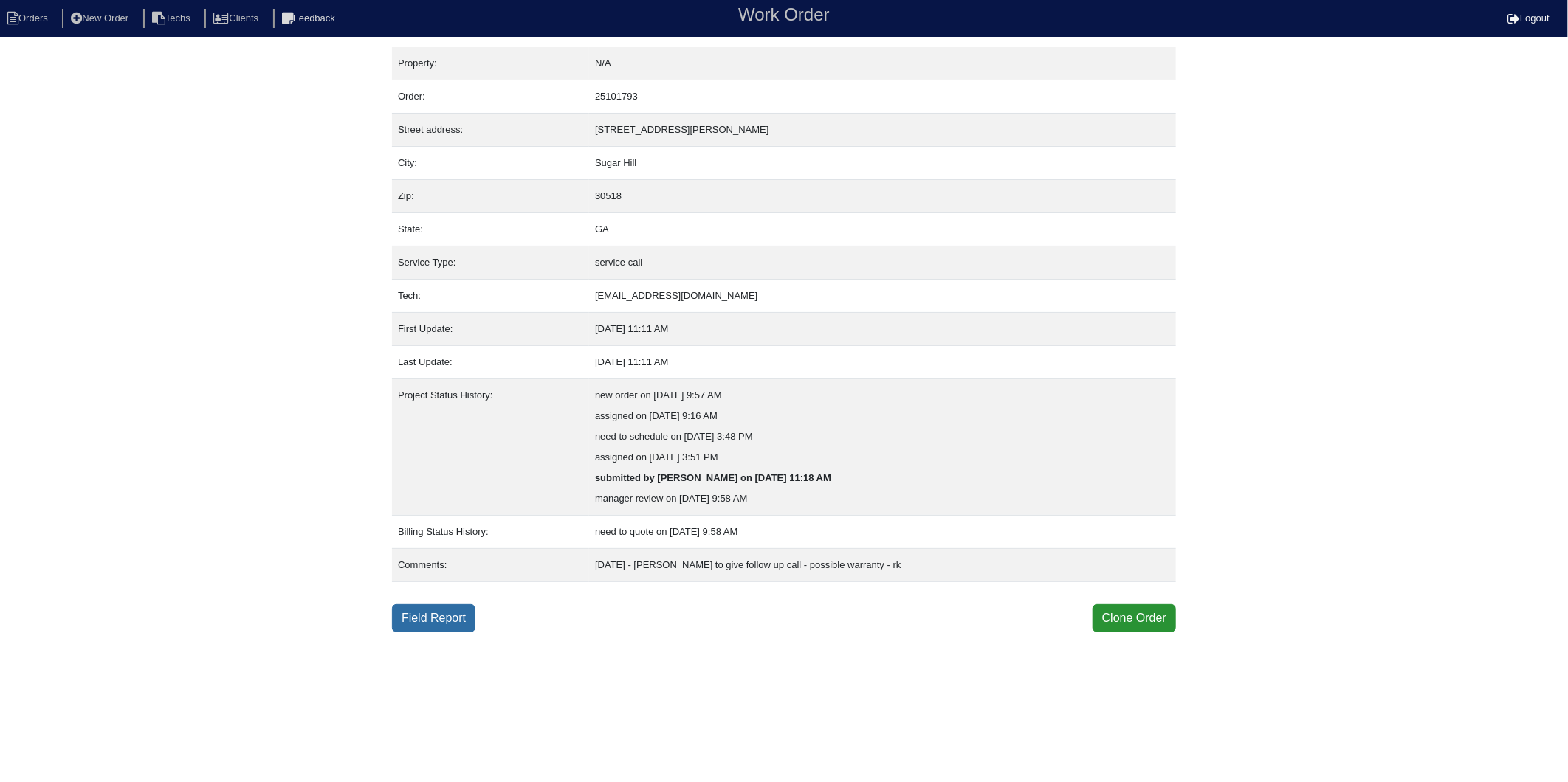
click at [441, 616] on link "Field Report" at bounding box center [434, 618] width 84 height 28
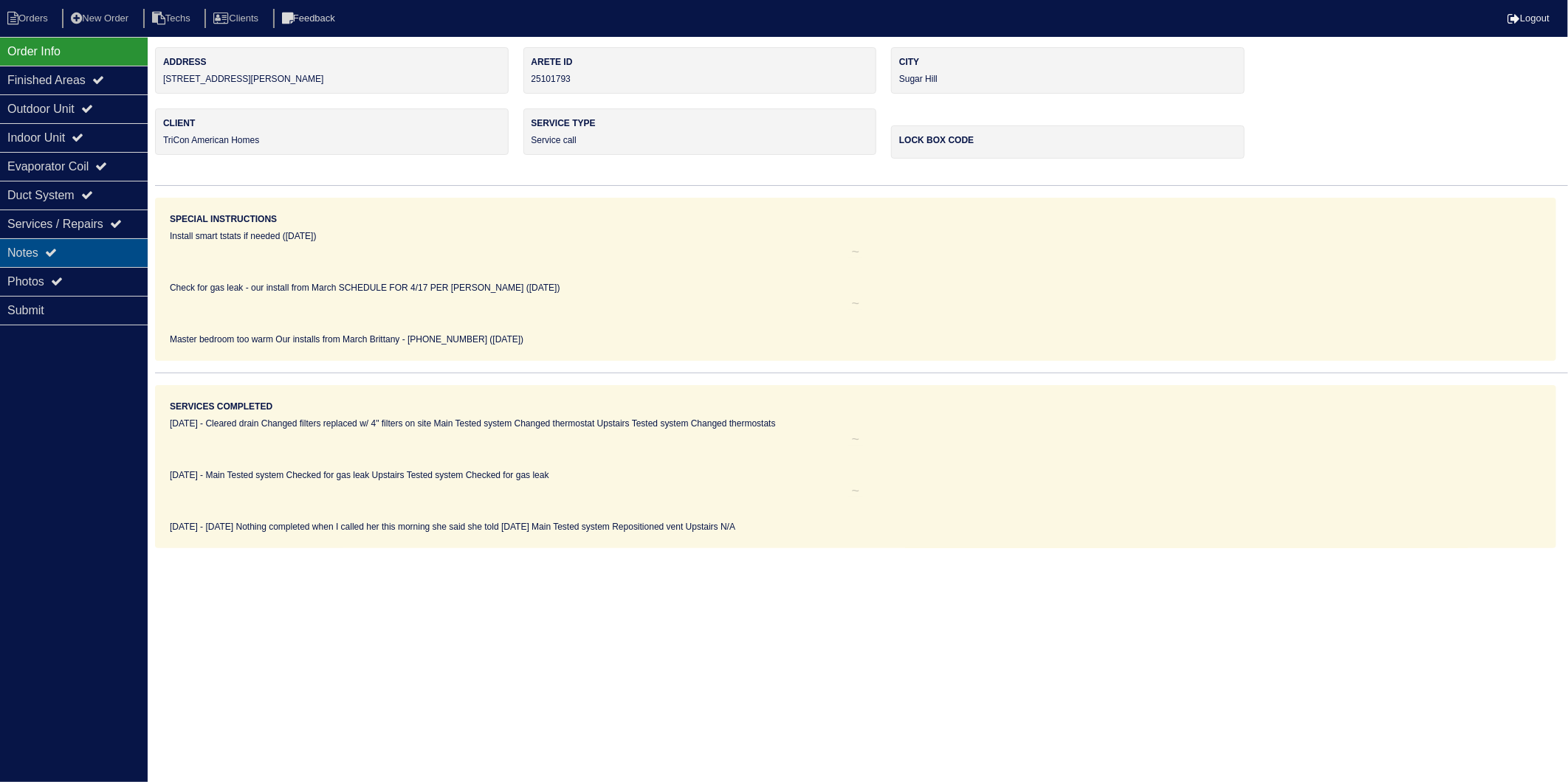
click at [42, 252] on div "Notes" at bounding box center [74, 252] width 148 height 29
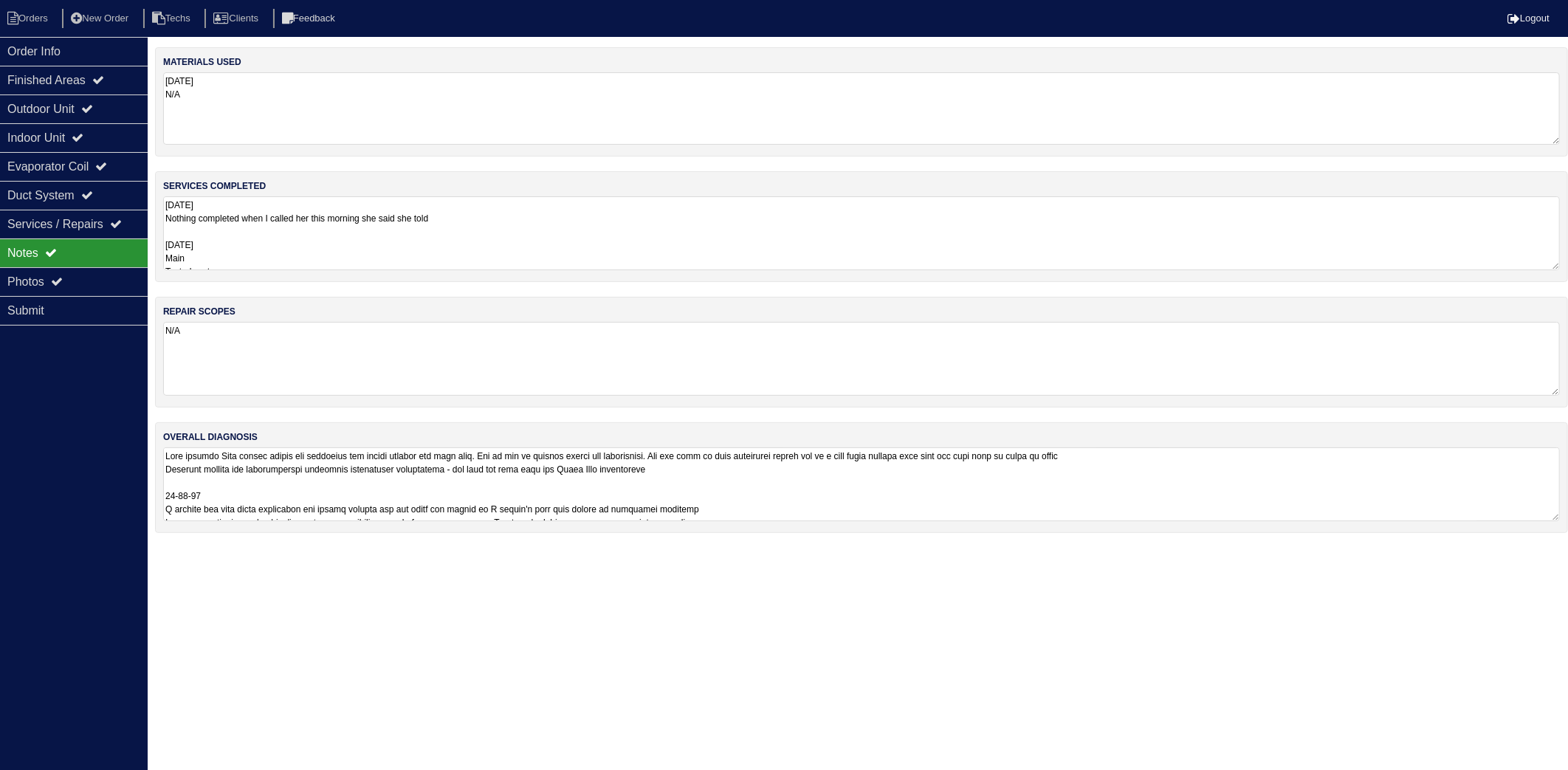
click at [256, 115] on textarea "05-30-25 N/A" at bounding box center [862, 108] width 1397 height 72
click at [315, 232] on textarea "29 may 2025 Nothing completed when I called her this morning she said she told …" at bounding box center [862, 234] width 1397 height 74
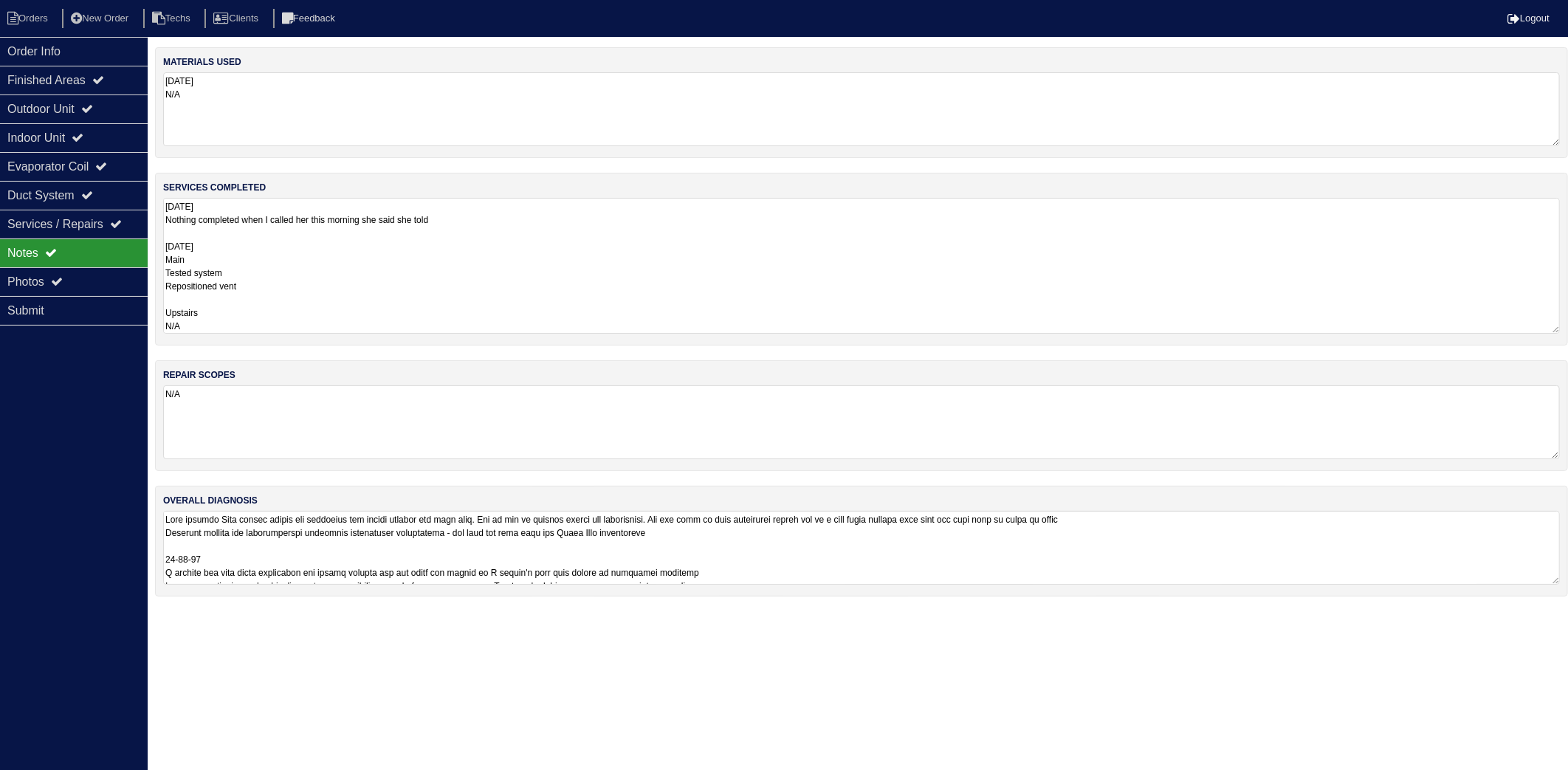
click at [394, 246] on textarea "29 may 2025 Nothing completed when I called her this morning she said she told …" at bounding box center [862, 266] width 1397 height 136
click at [285, 289] on textarea "29 may 2025 Nothing completed when I called her this morning she said she told …" at bounding box center [862, 266] width 1397 height 136
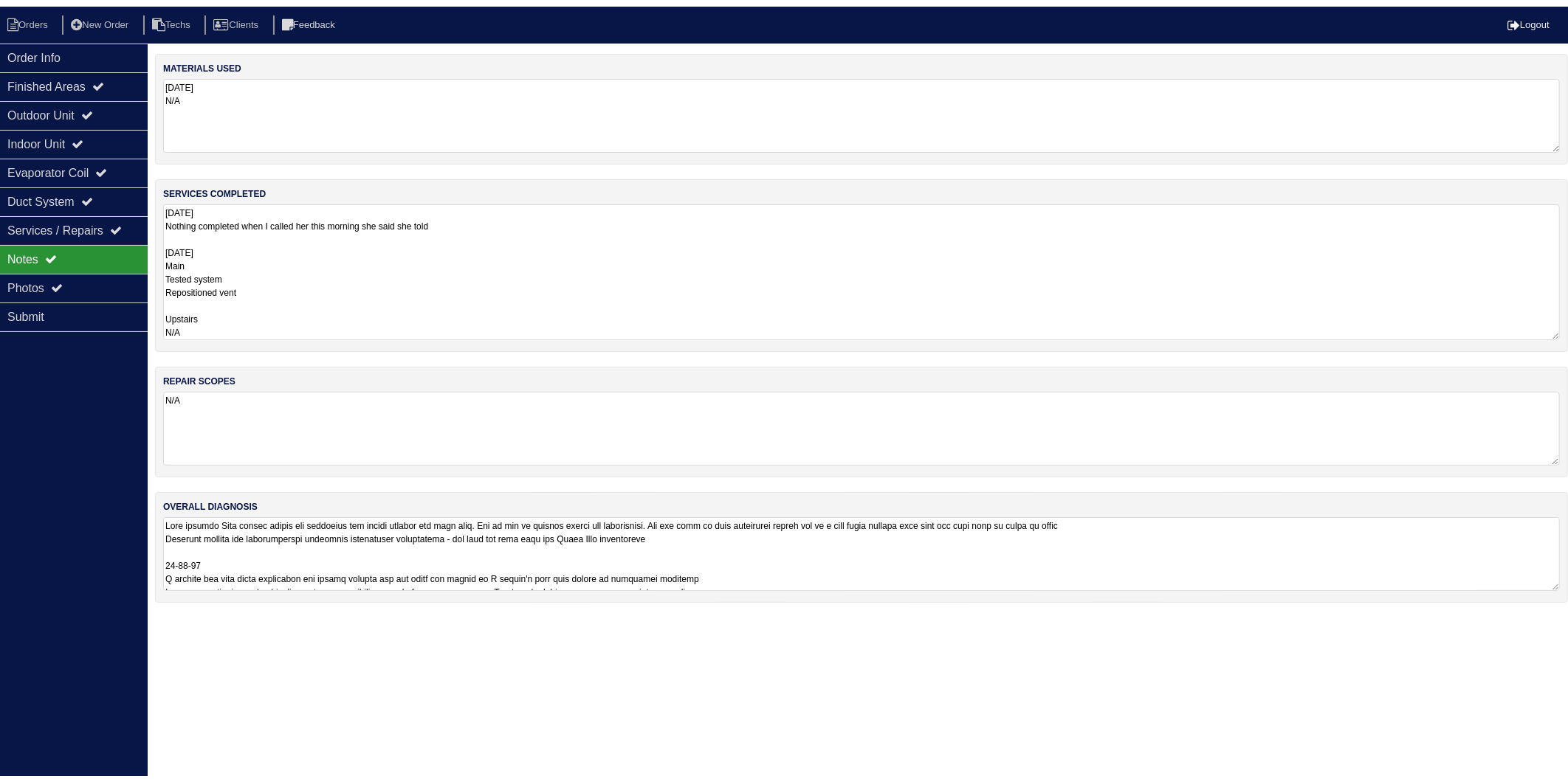
scroll to position [2, 0]
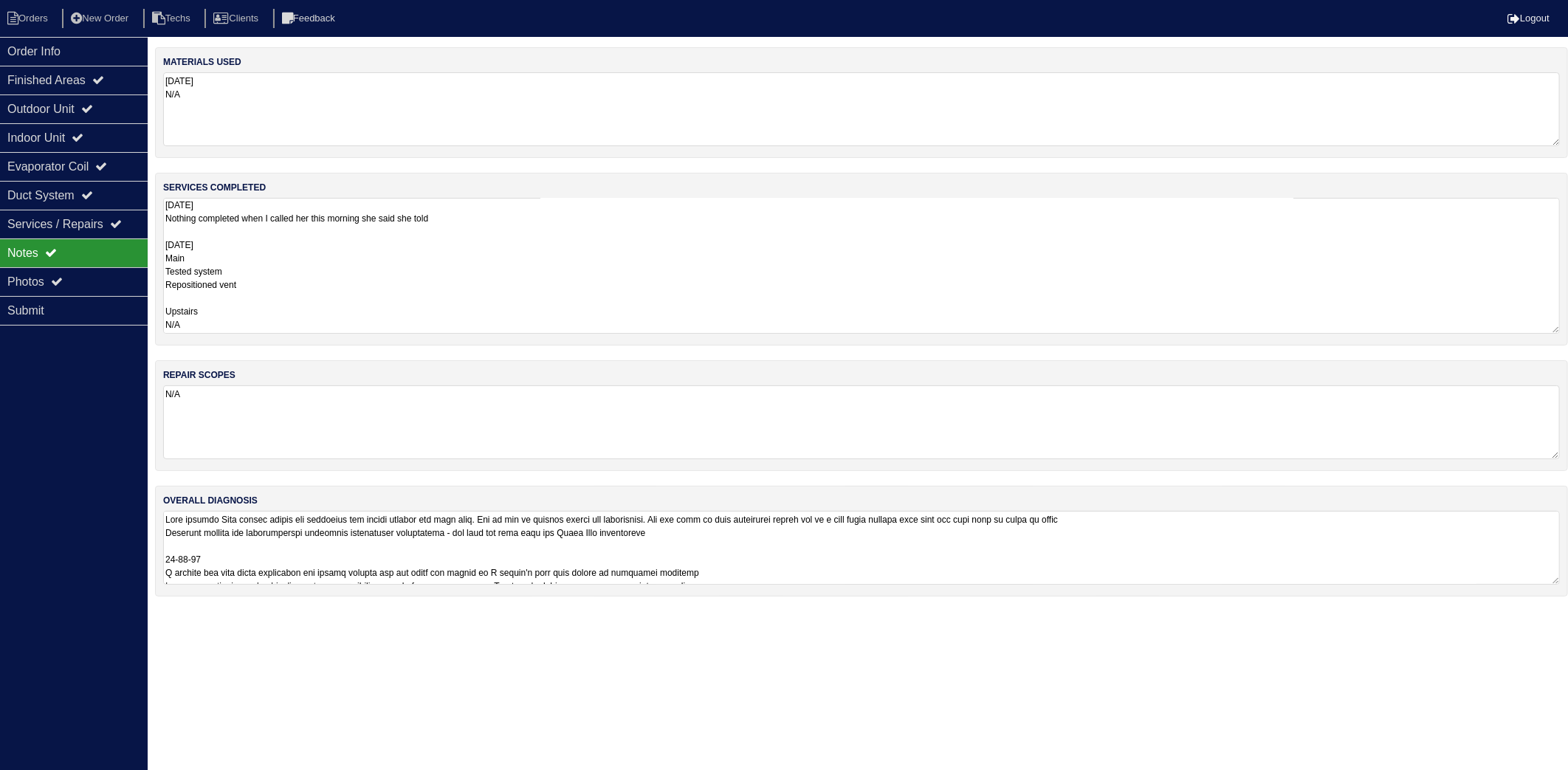
drag, startPoint x: 24, startPoint y: 25, endPoint x: 71, endPoint y: 30, distance: 47.3
click at [24, 25] on li "Orders" at bounding box center [30, 19] width 60 height 20
select select "15"
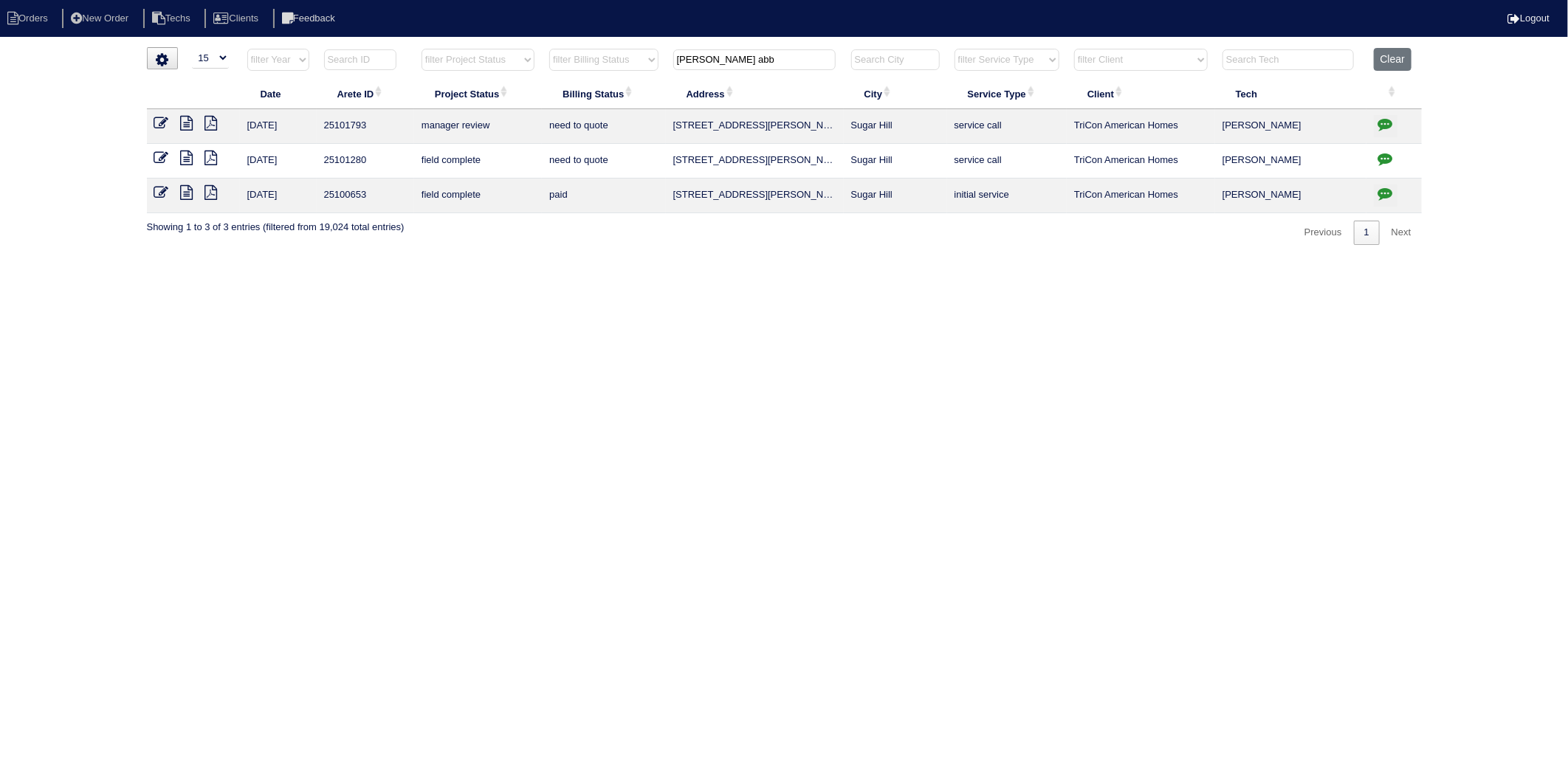
drag, startPoint x: 732, startPoint y: 54, endPoint x: 608, endPoint y: 79, distance: 126.5
click at [608, 79] on table "Date Arete ID Project Status Billing Status Address City Service Type Client Te…" at bounding box center [784, 131] width 1275 height 166
type input "815 mill"
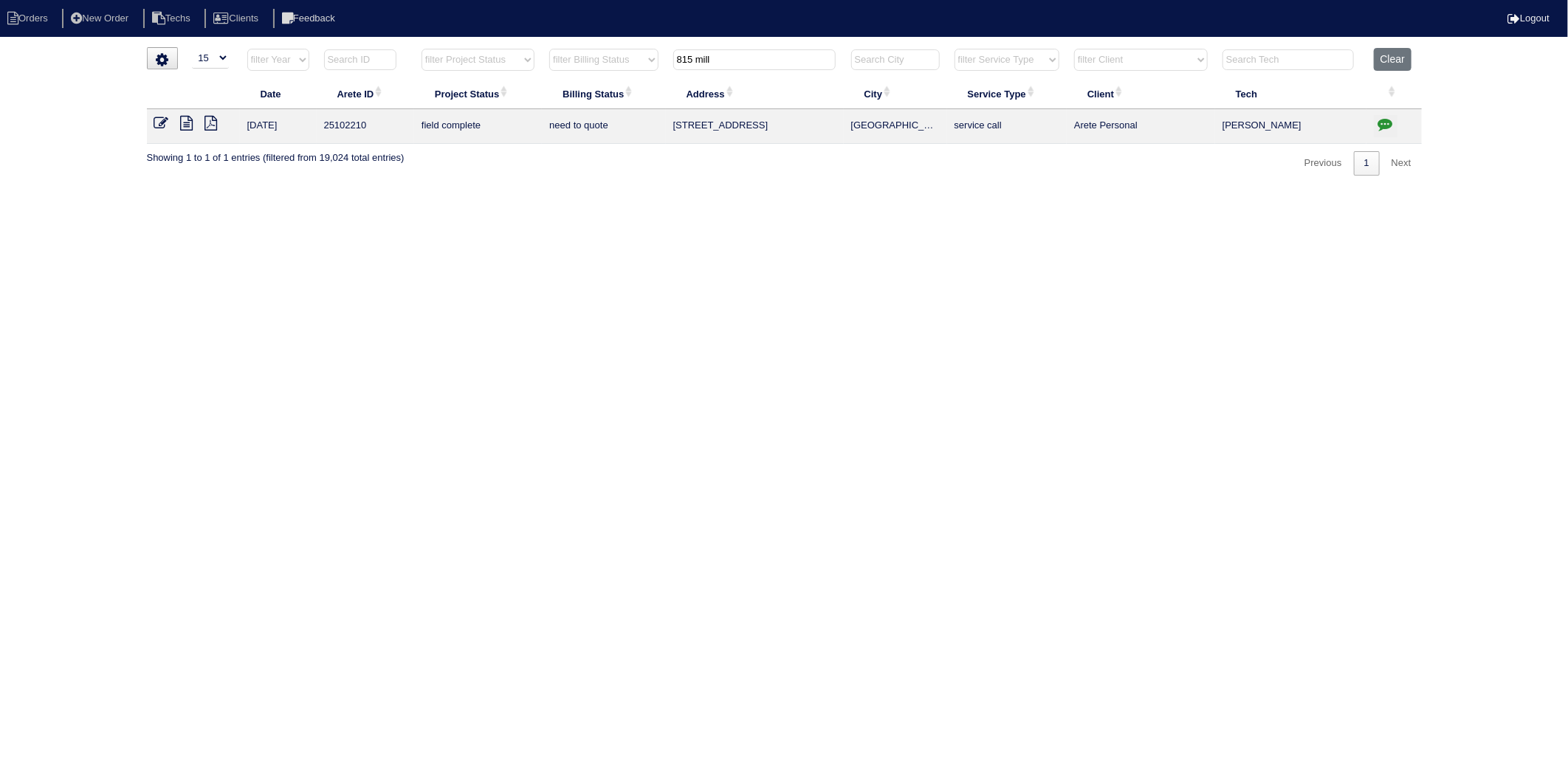
click at [188, 123] on icon at bounding box center [187, 123] width 12 height 15
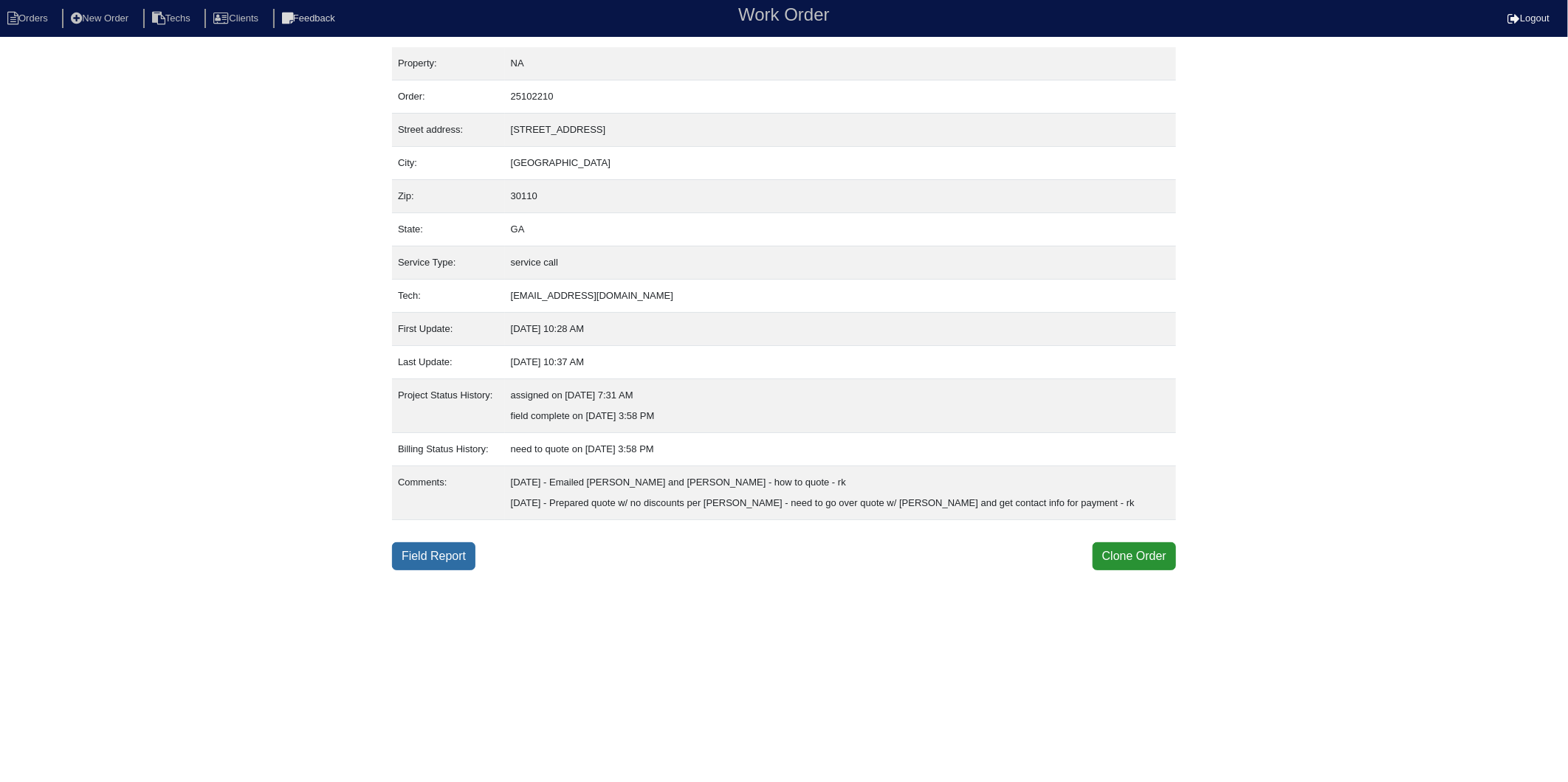
click at [451, 550] on link "Field Report" at bounding box center [434, 557] width 84 height 28
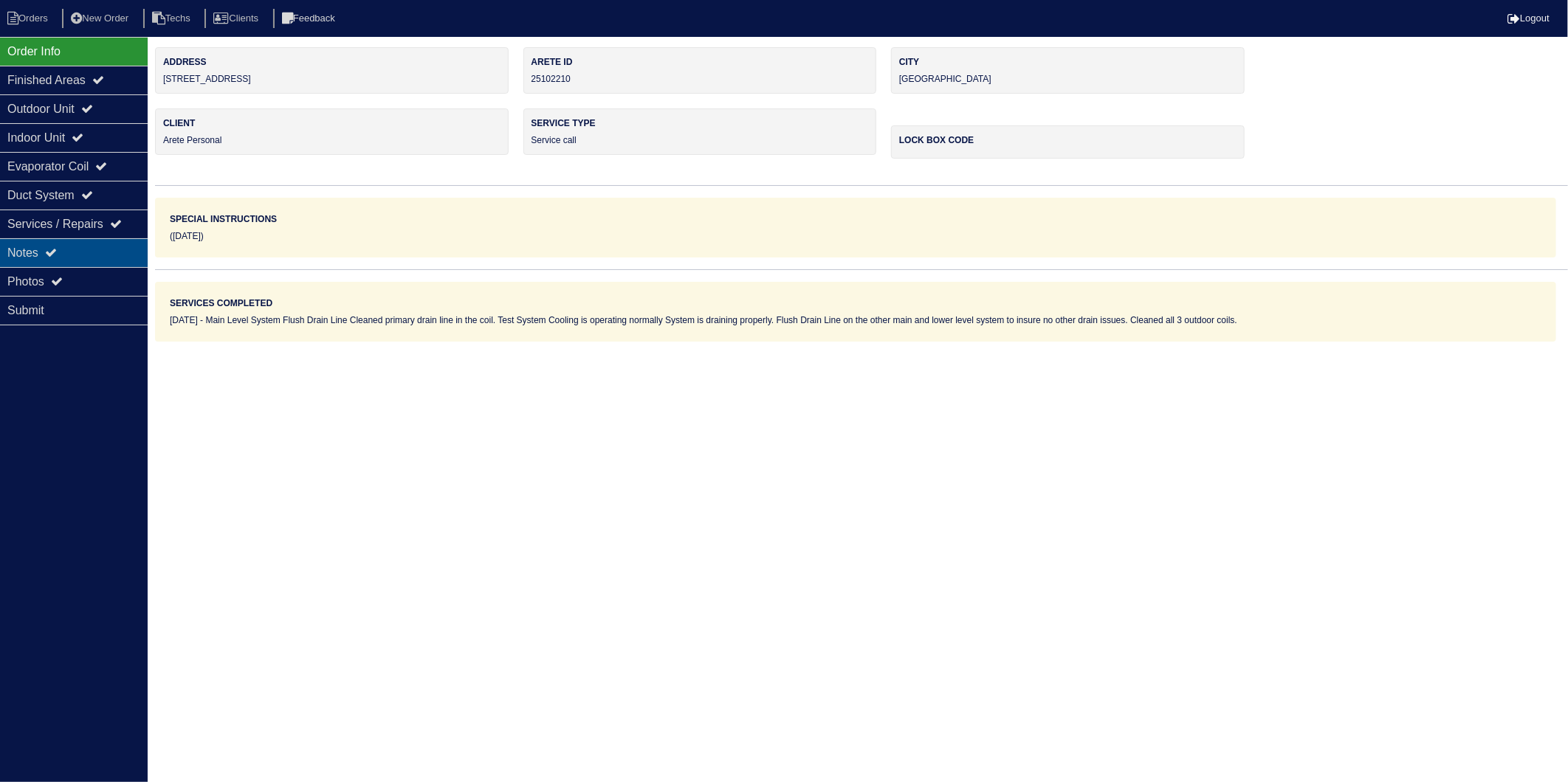
click at [28, 253] on div "Notes" at bounding box center [74, 252] width 148 height 29
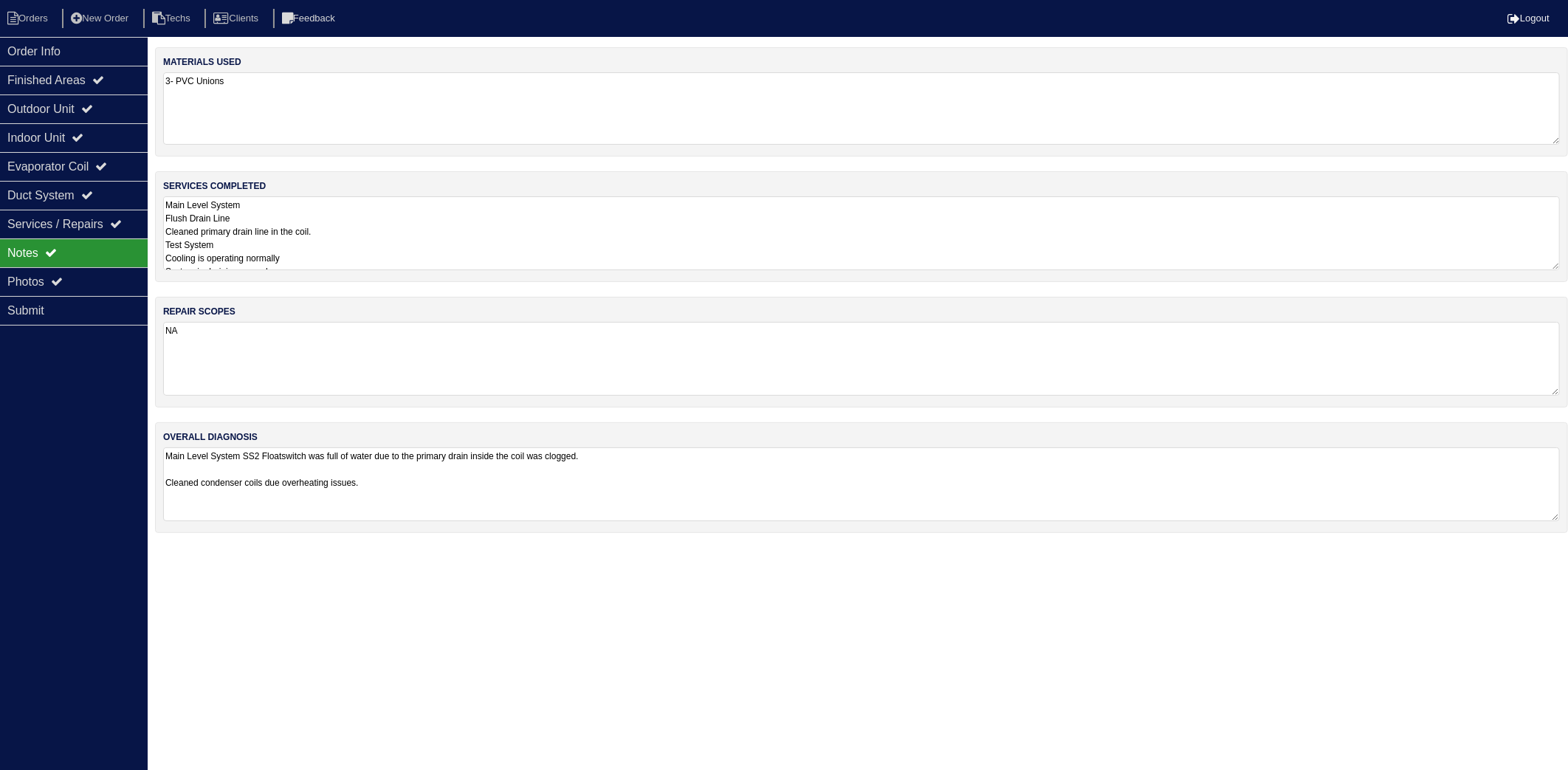
click at [271, 122] on textarea "3- PVC Unions" at bounding box center [862, 108] width 1397 height 72
click at [343, 221] on textarea "Main Level System Flush Drain Line Cleaned primary drain line in the coil. Test…" at bounding box center [862, 234] width 1397 height 74
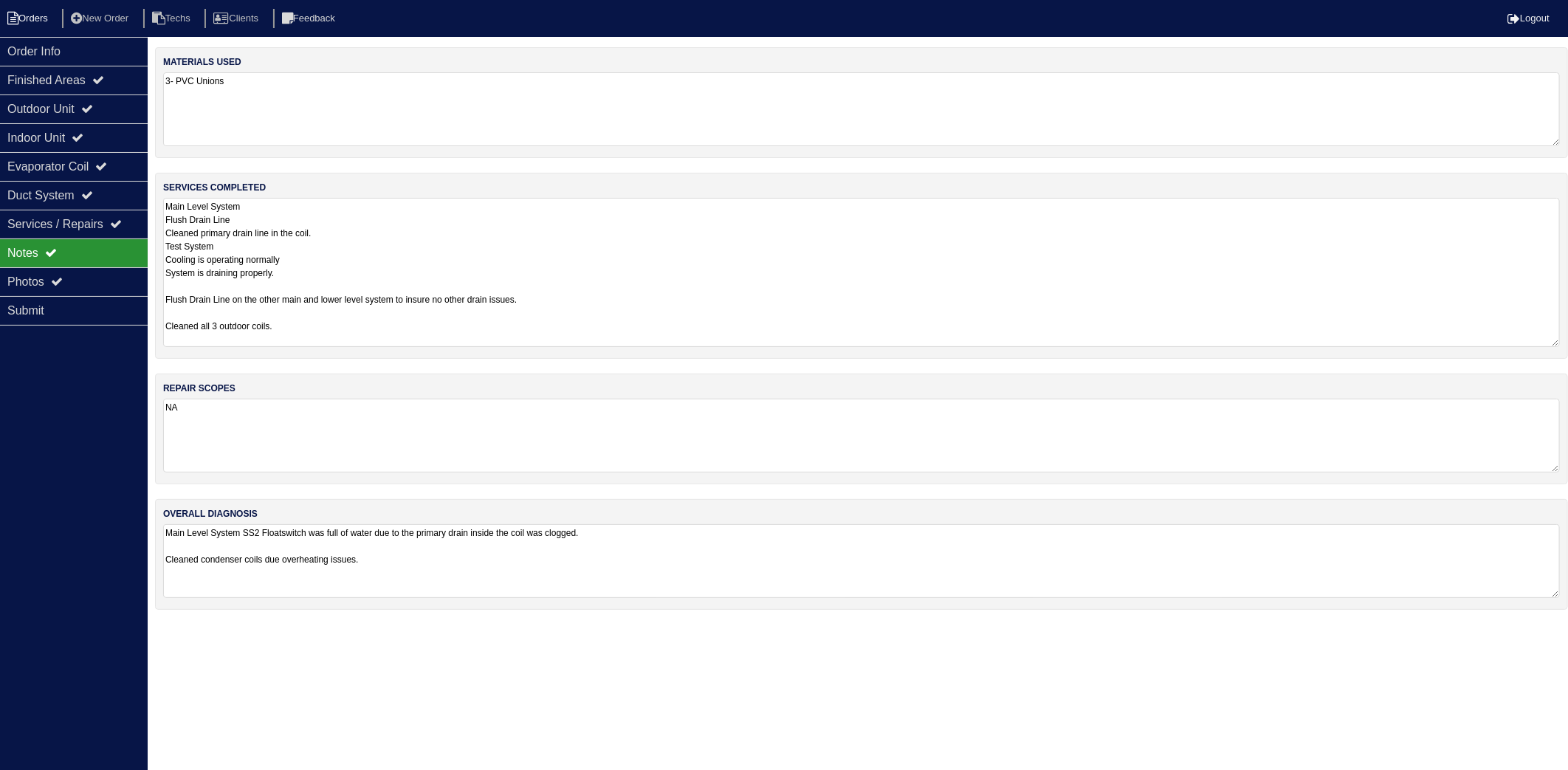
click at [33, 17] on li "Orders" at bounding box center [30, 19] width 60 height 20
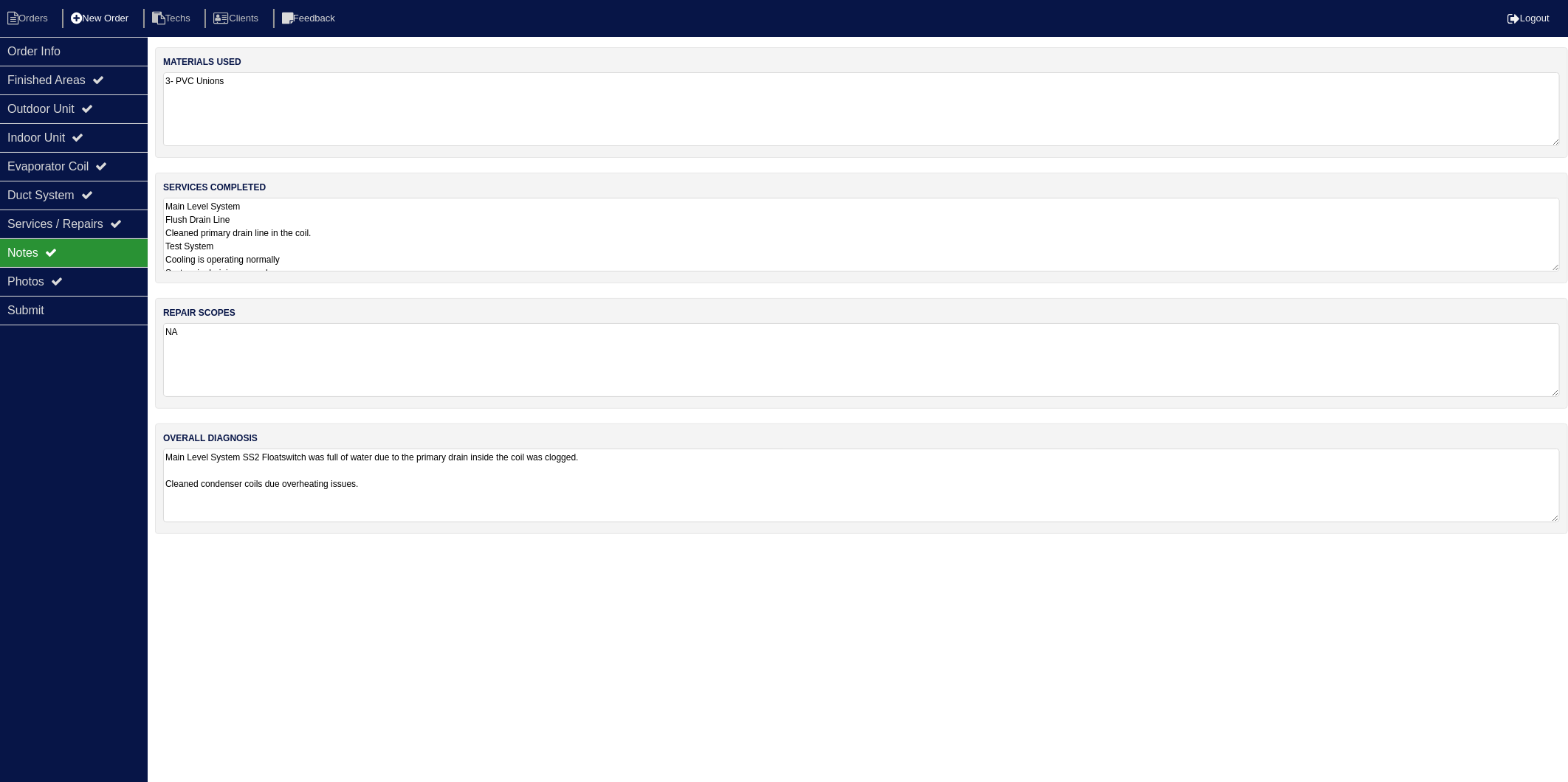
select select "15"
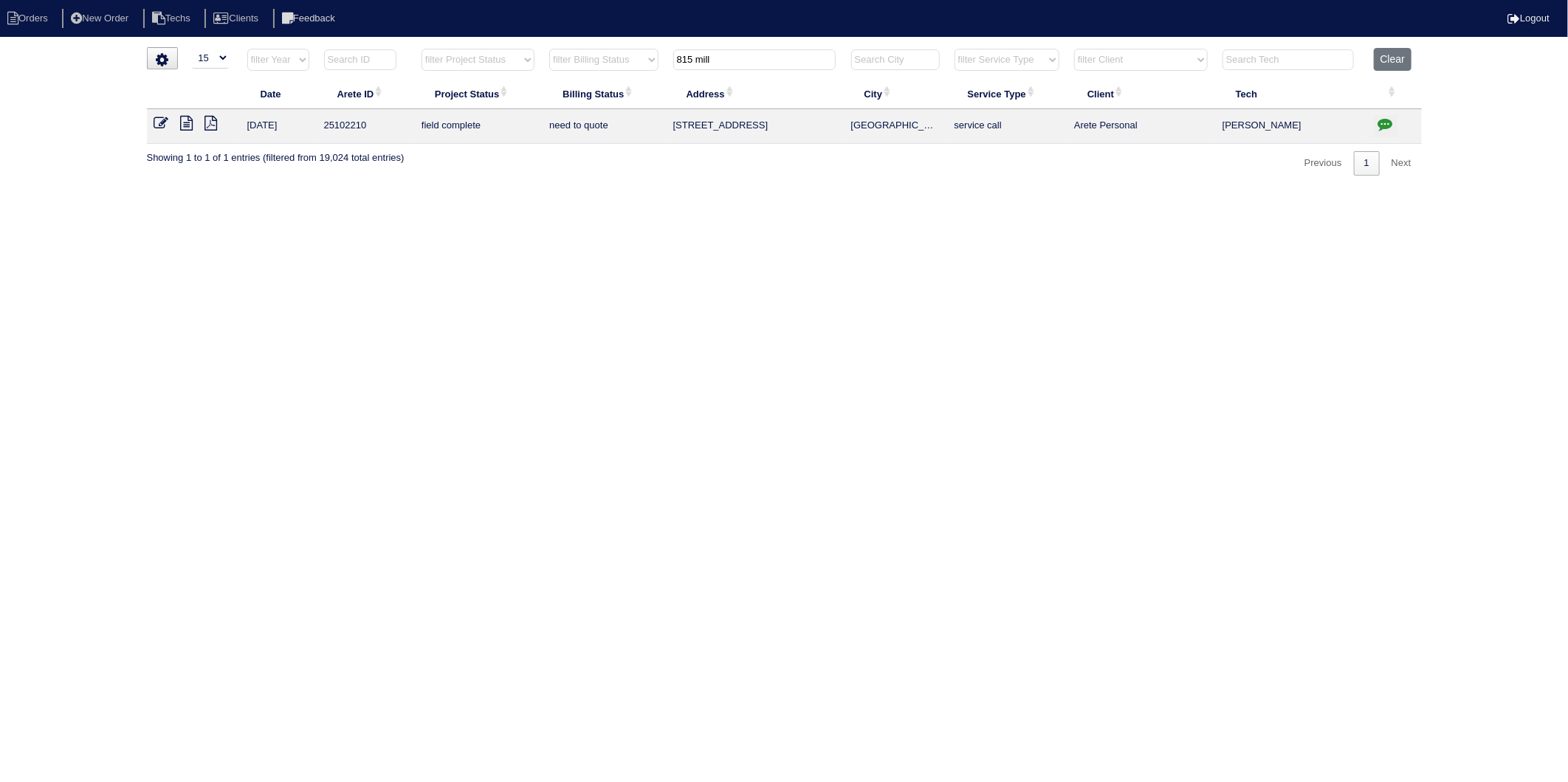
drag, startPoint x: 665, startPoint y: 83, endPoint x: 577, endPoint y: 148, distance: 109.4
click at [569, 116] on table "Date Arete ID Project Status Billing Status Address City Service Type Client Te…" at bounding box center [784, 96] width 1275 height 96
type input "330 [PERSON_NAME]"
click at [182, 122] on icon at bounding box center [187, 123] width 12 height 15
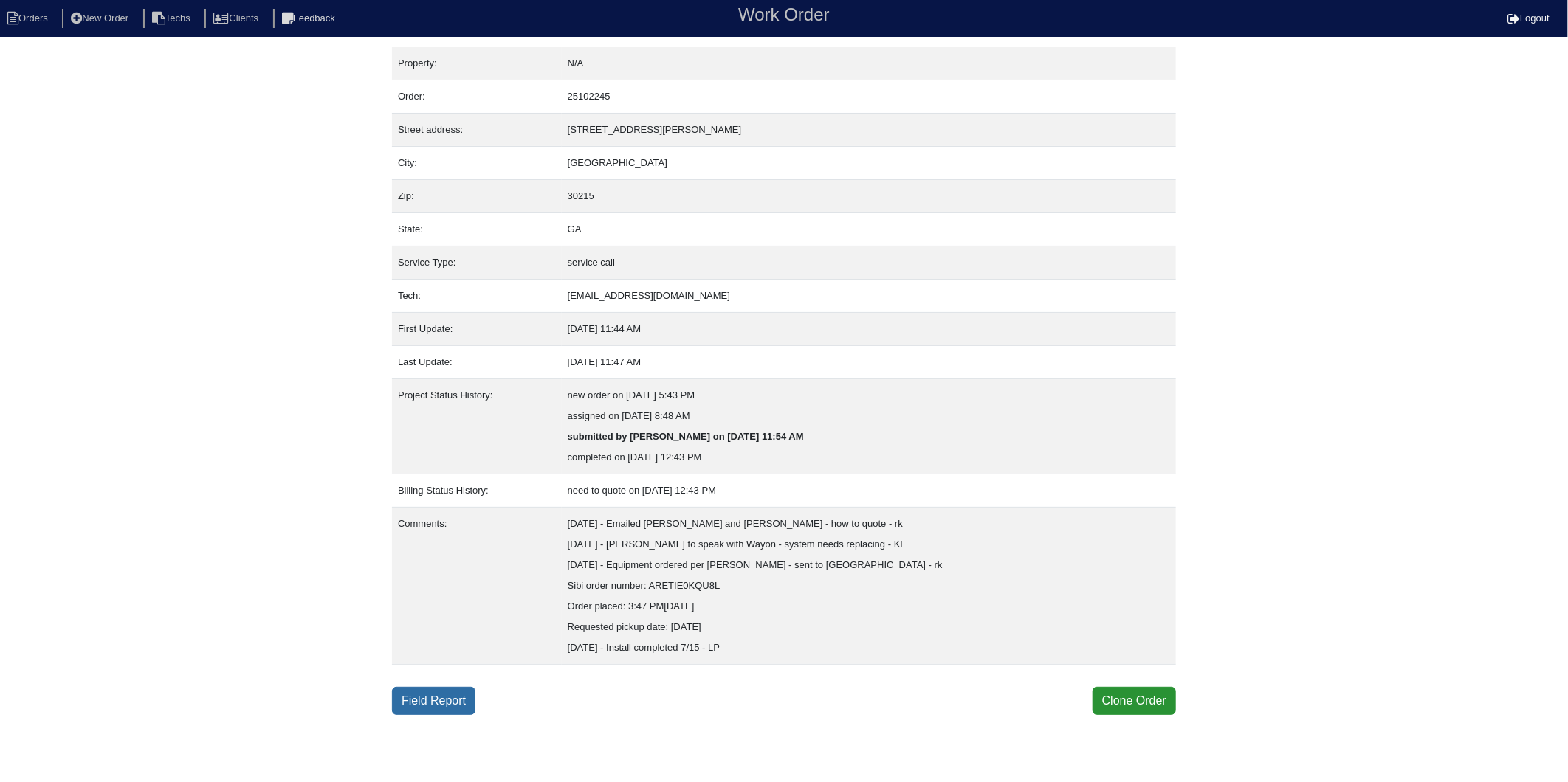
click at [422, 703] on link "Field Report" at bounding box center [434, 701] width 84 height 28
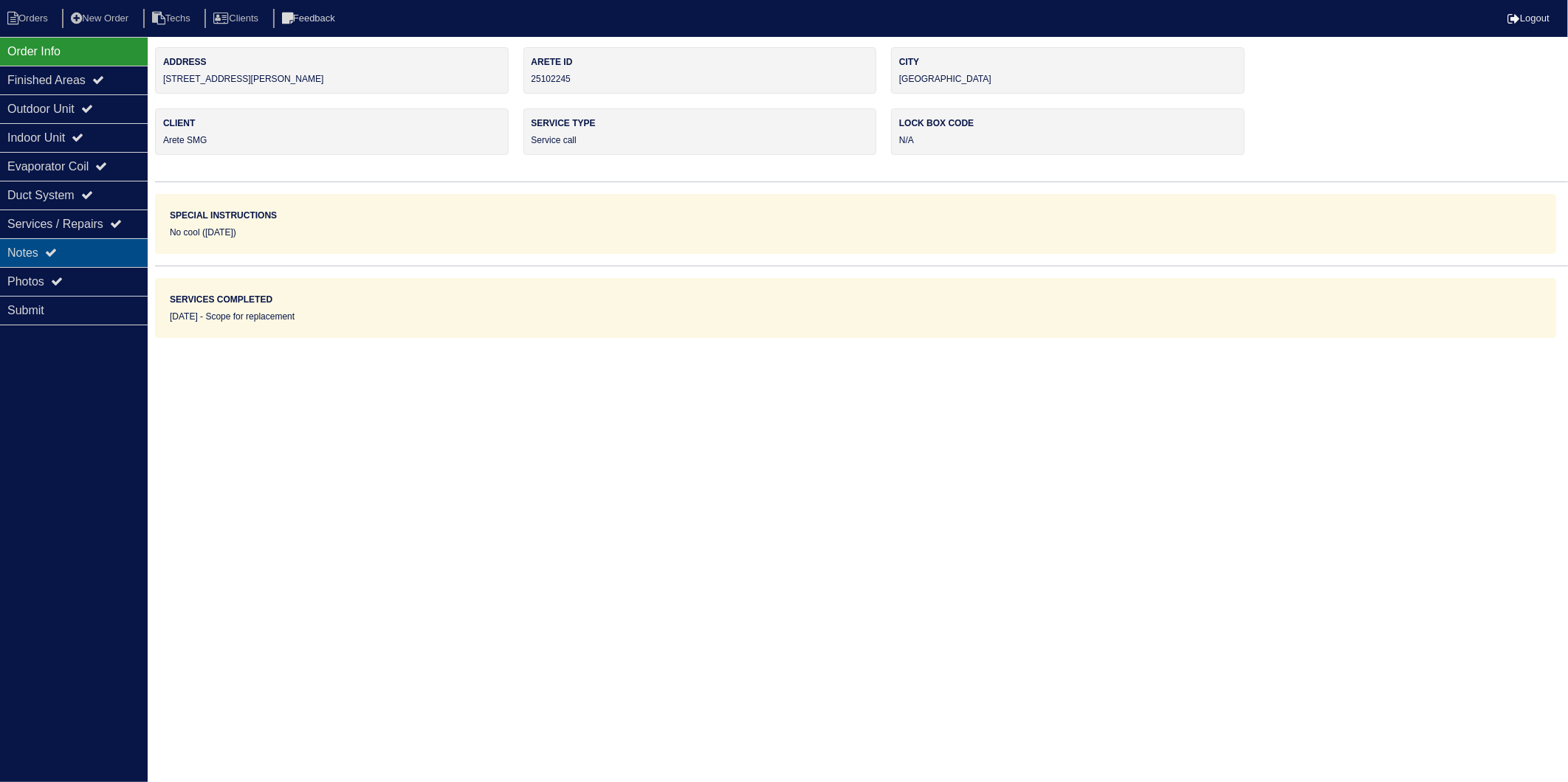
click at [66, 249] on div "Notes" at bounding box center [74, 252] width 148 height 29
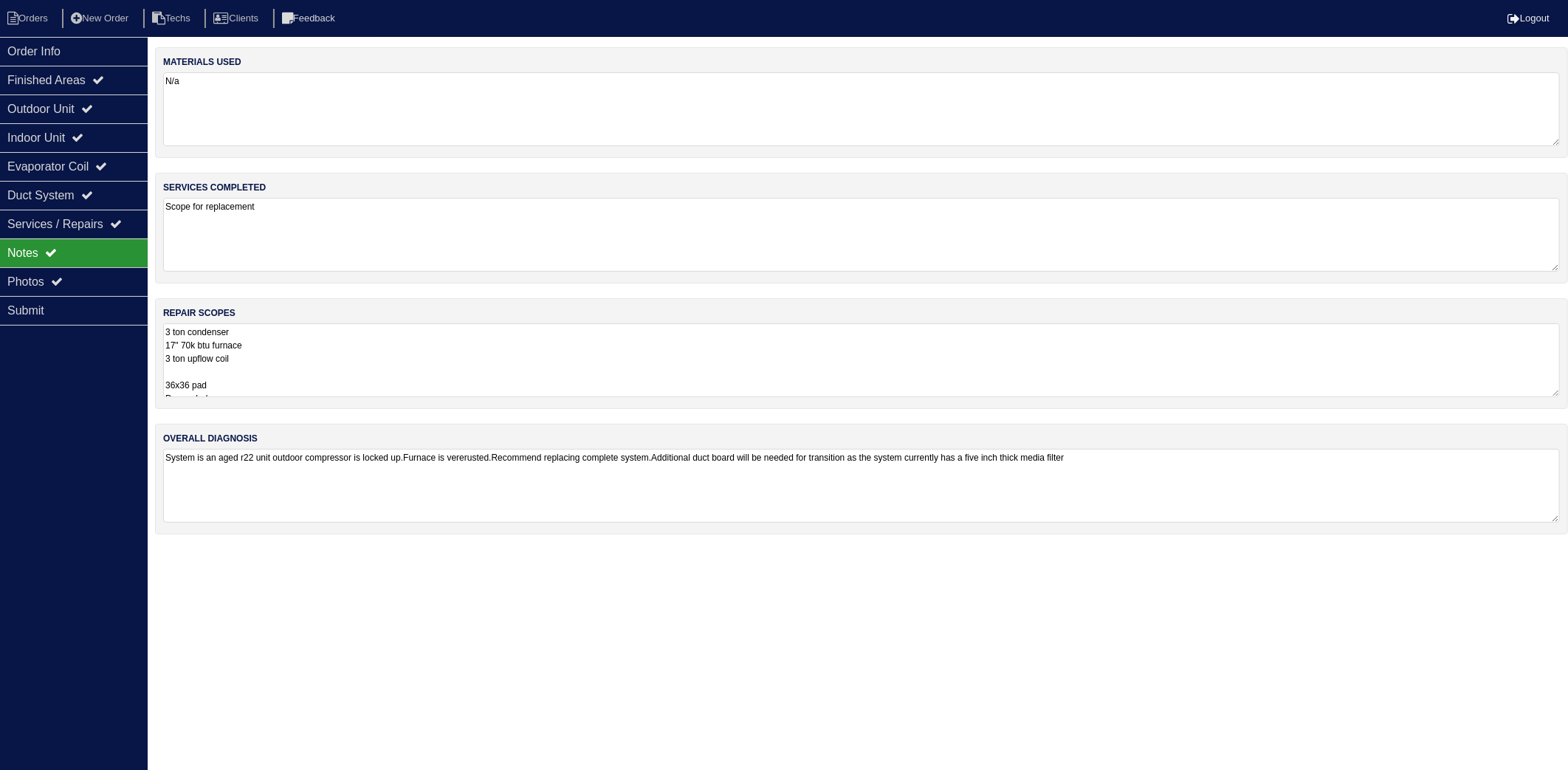
click at [273, 105] on textarea "N/a" at bounding box center [862, 109] width 1397 height 74
click at [328, 238] on textarea "Scope for replacement" at bounding box center [862, 234] width 1397 height 74
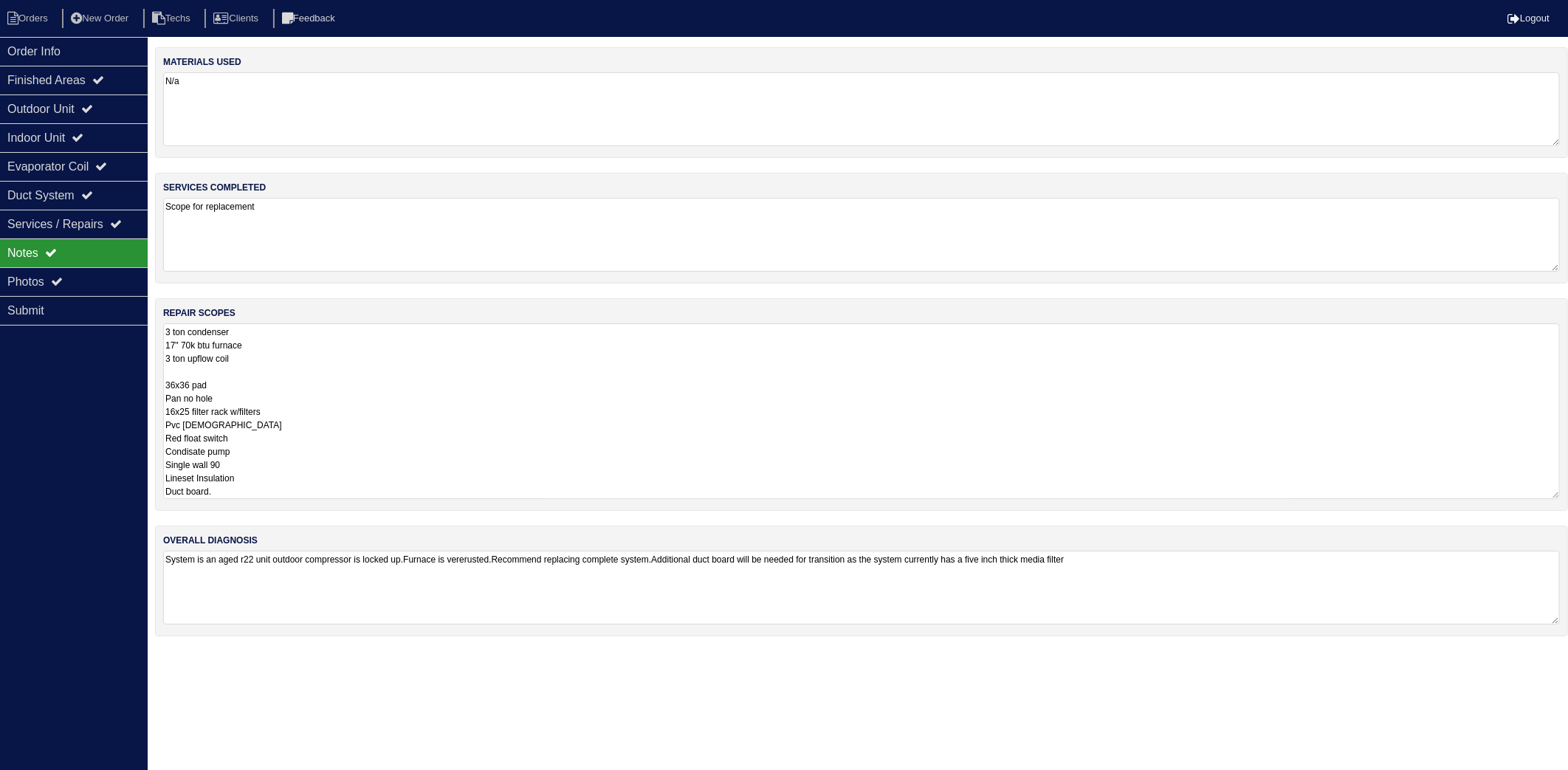
click at [308, 358] on textarea "3 ton condenser 17" 70k btu furnace 3 ton upflow coil 36x36 pad Pan no hole 16x…" at bounding box center [862, 411] width 1397 height 175
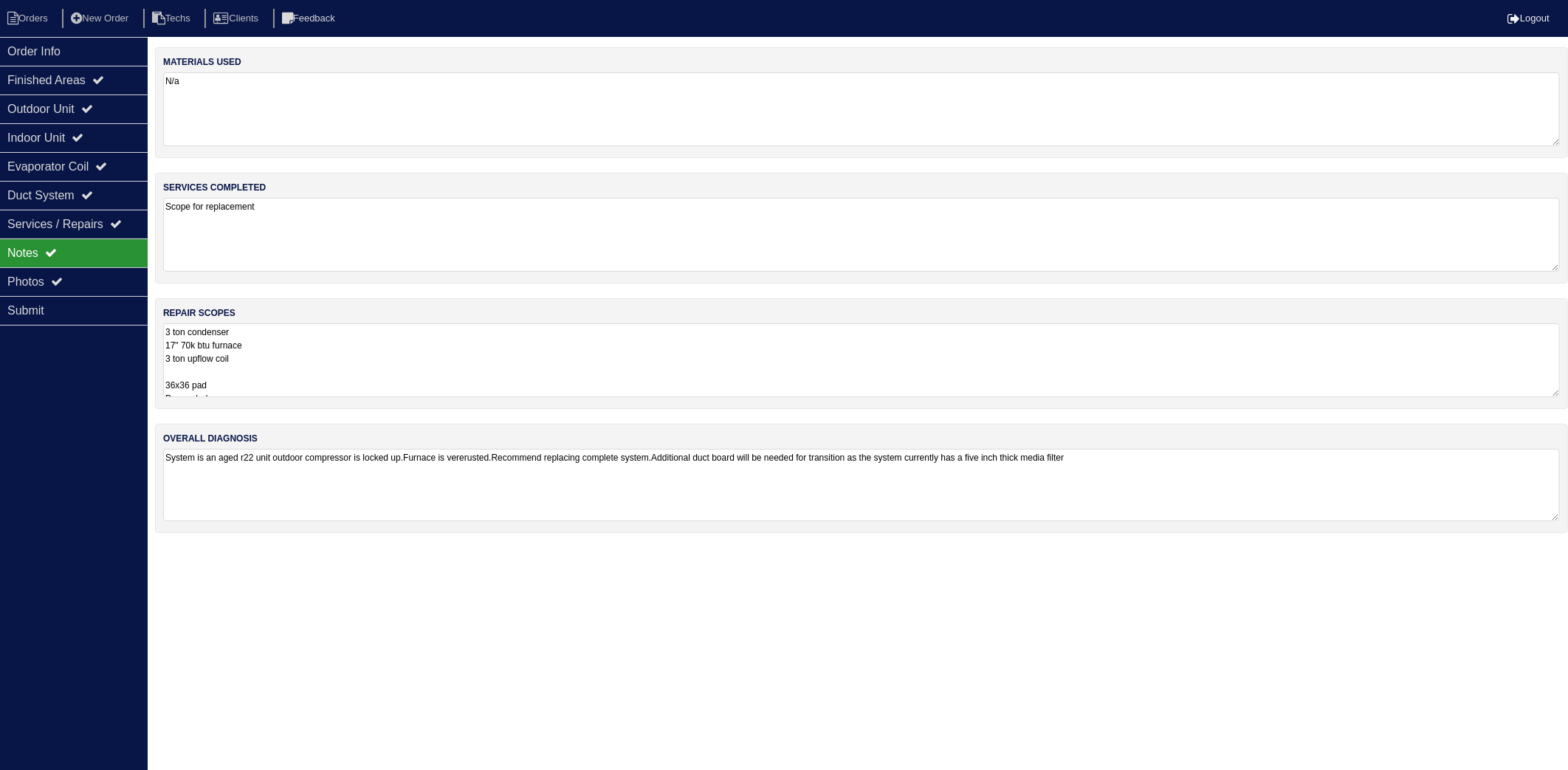
click at [312, 548] on html "Orders New Order Techs Clients Feedback Logout Orders New Order Users Clients M…" at bounding box center [784, 274] width 1568 height 548
click at [43, 12] on li "Orders" at bounding box center [30, 19] width 60 height 20
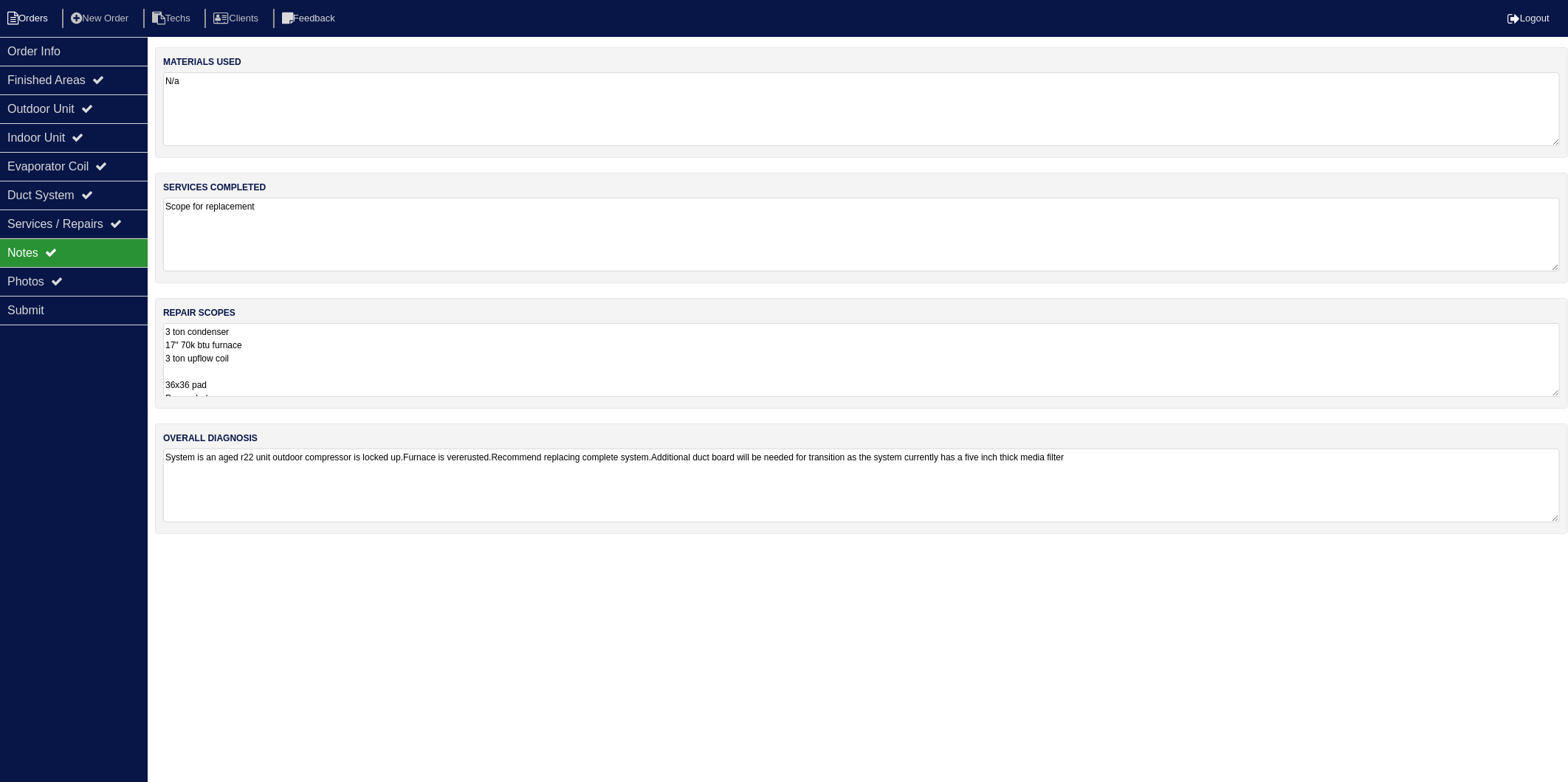
select select "15"
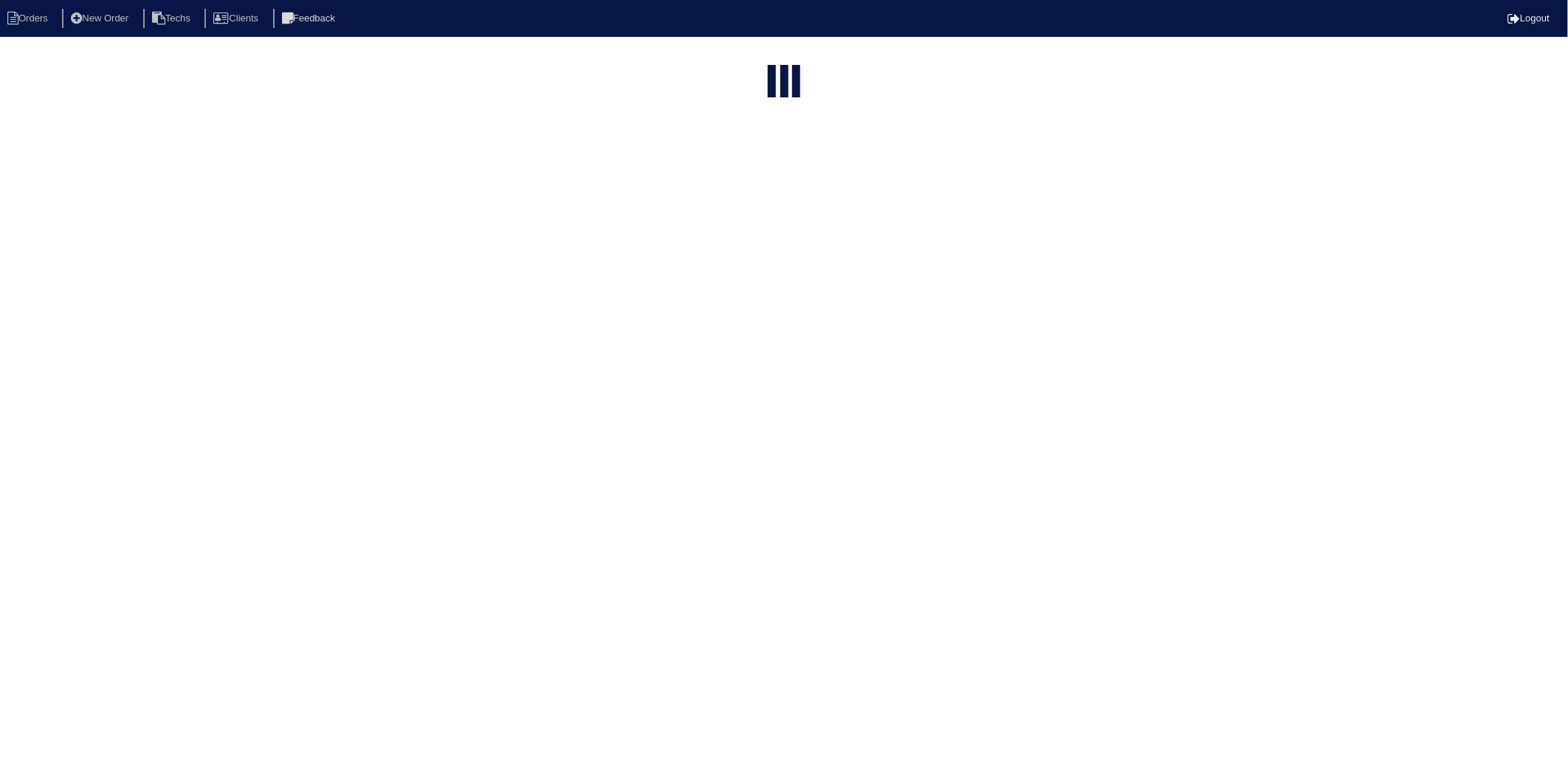
type input "330 bates"
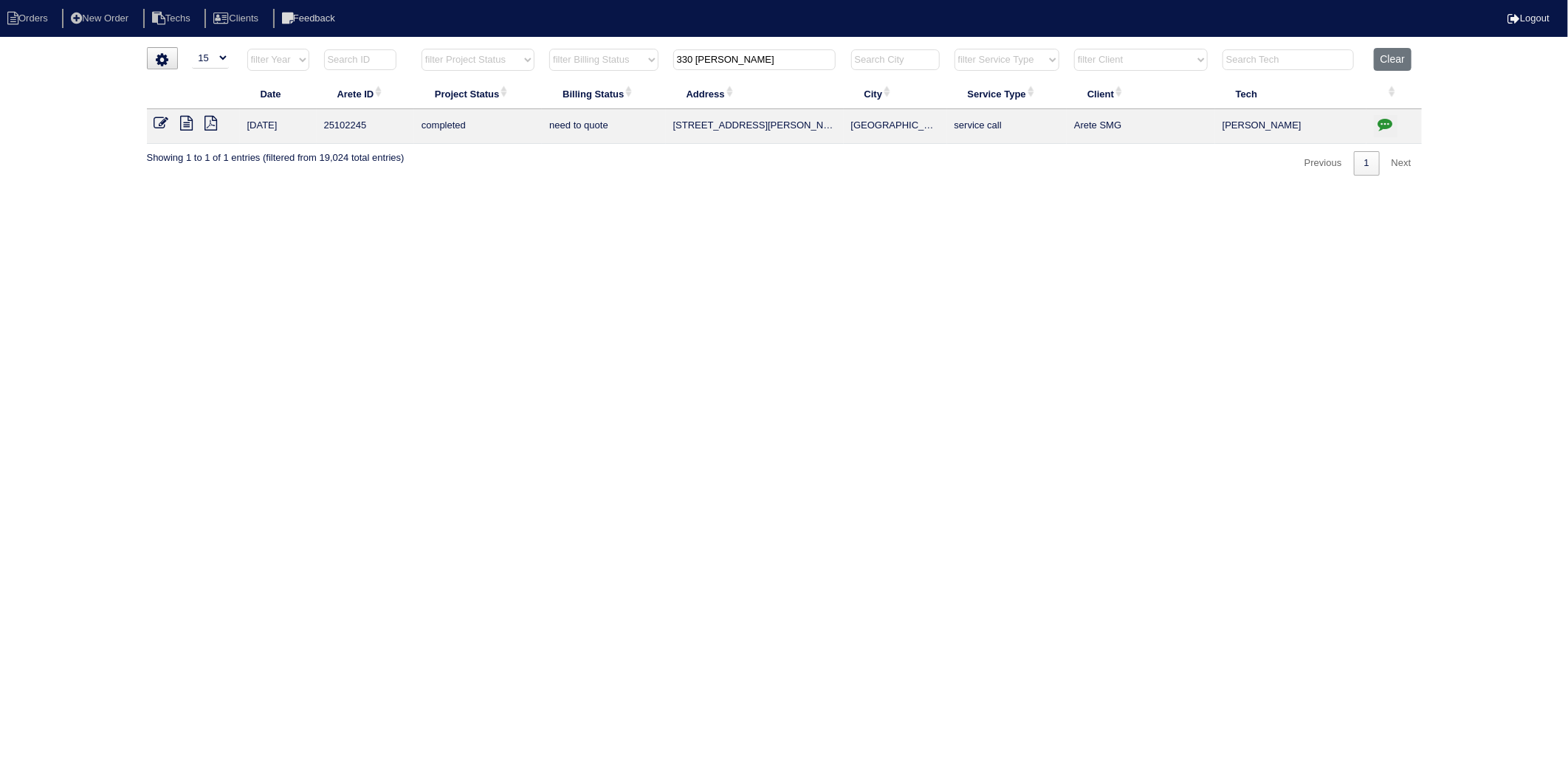
click at [1386, 124] on icon "button" at bounding box center [1386, 124] width 15 height 15
type textarea "6/26/25 - Emailed Dan and Payton - how to quote - rk 7/1/25 - Dan to speak with…"
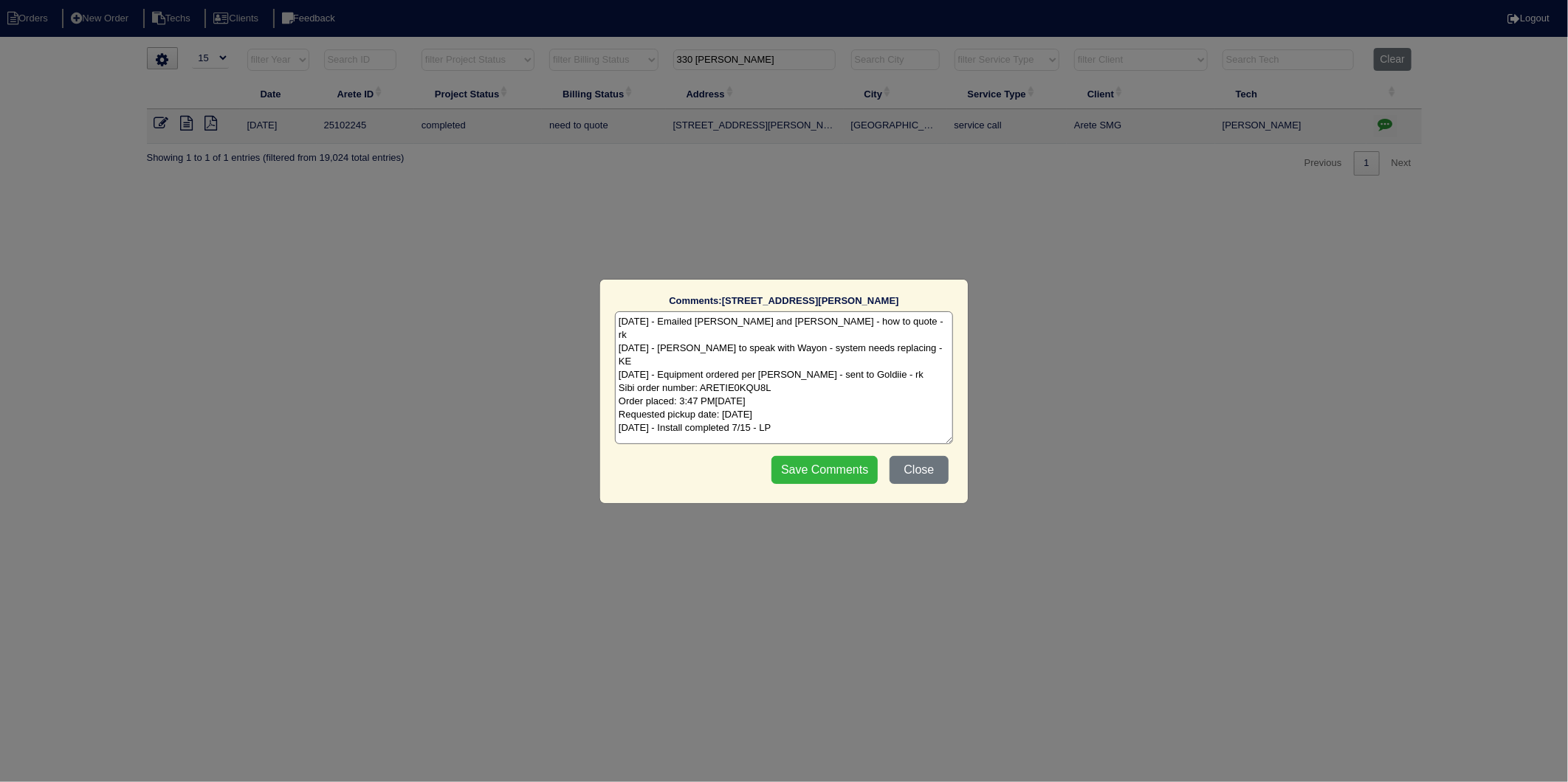
click at [804, 469] on input "Save Comments" at bounding box center [825, 470] width 107 height 28
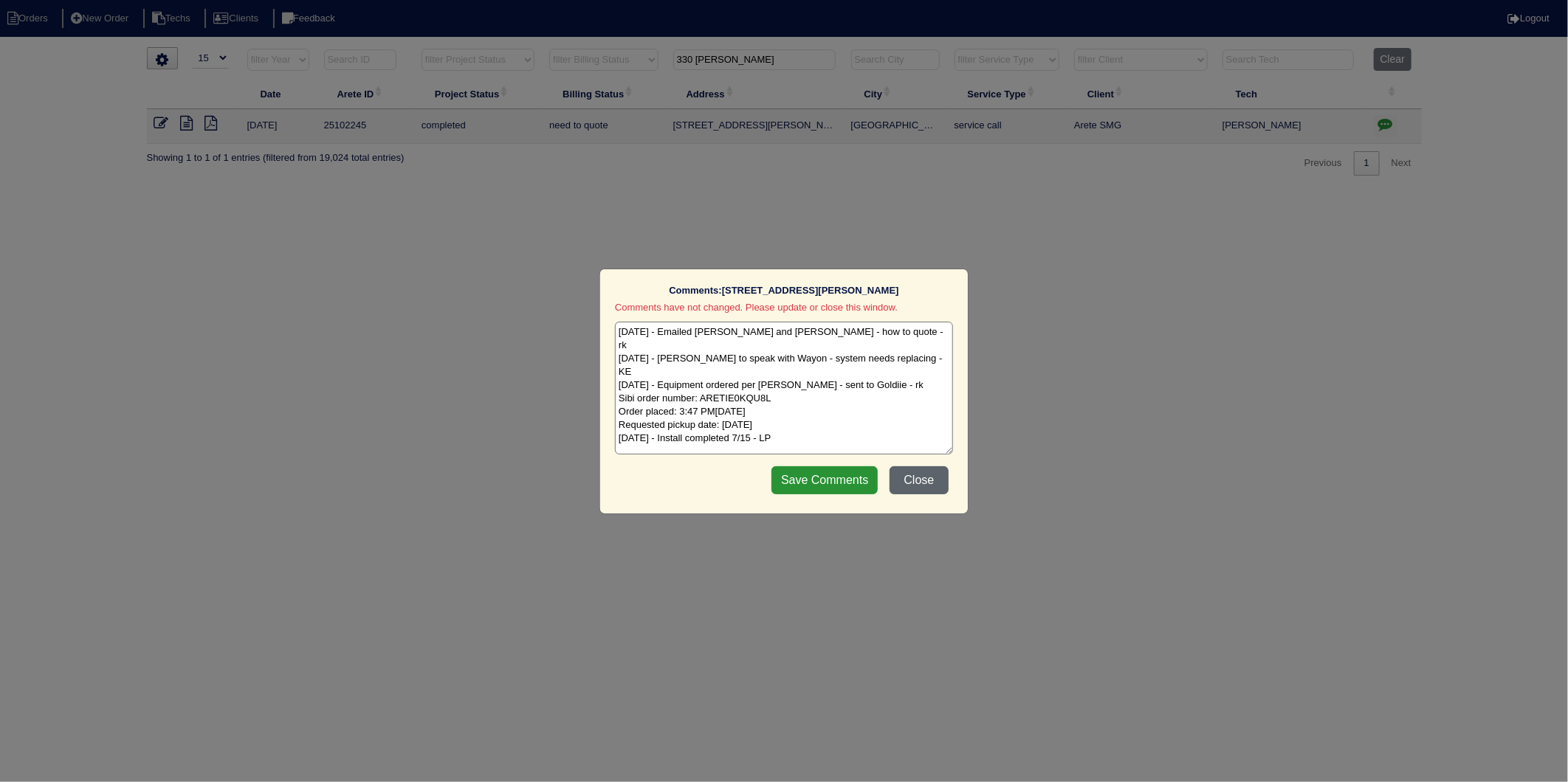
click at [917, 473] on button "Close" at bounding box center [919, 480] width 59 height 28
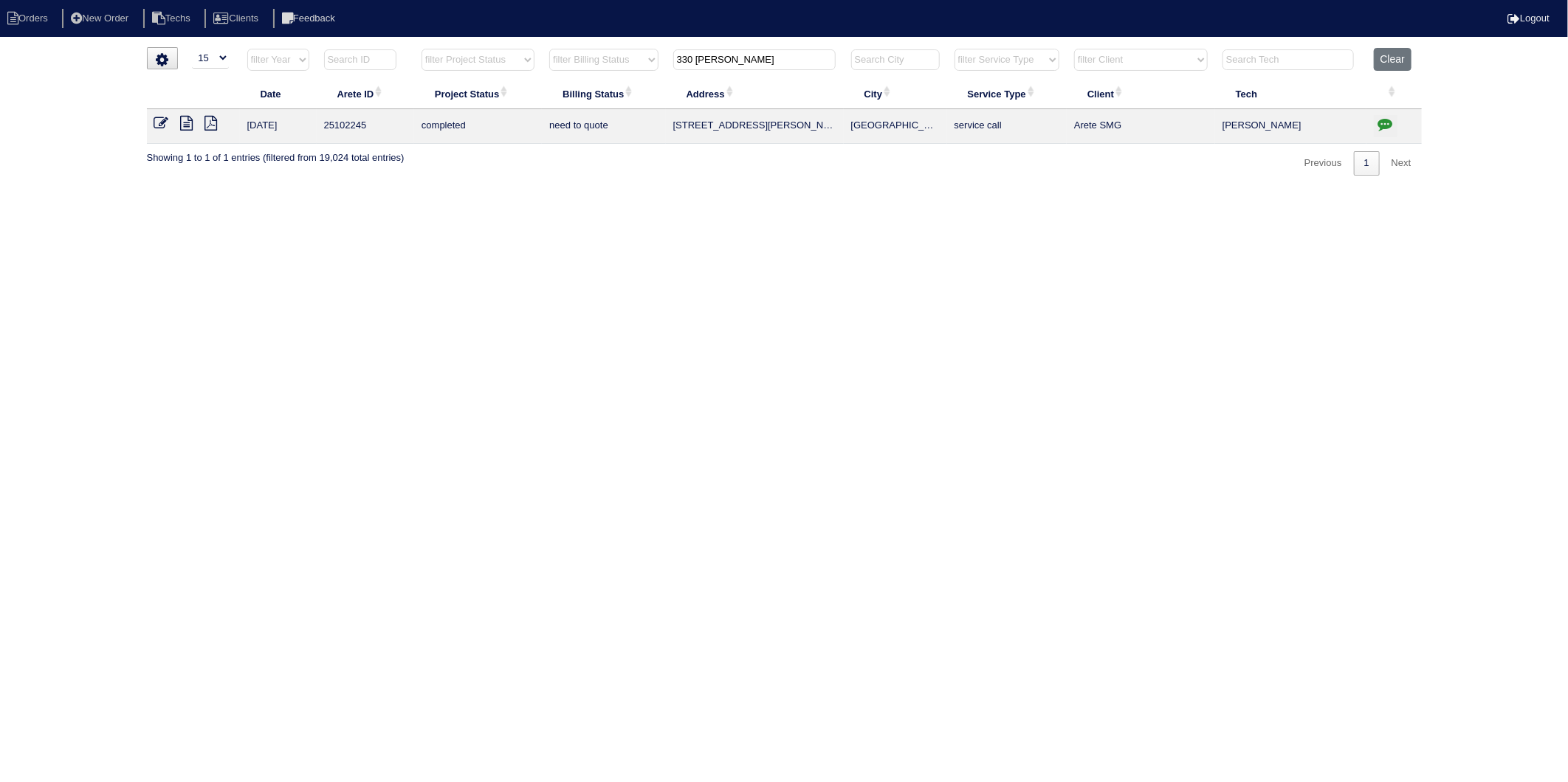
drag, startPoint x: 730, startPoint y: 62, endPoint x: 520, endPoint y: 113, distance: 216.1
click at [520, 113] on table "Date Arete ID Project Status Billing Status Address City Service Type Client Te…" at bounding box center [784, 96] width 1275 height 96
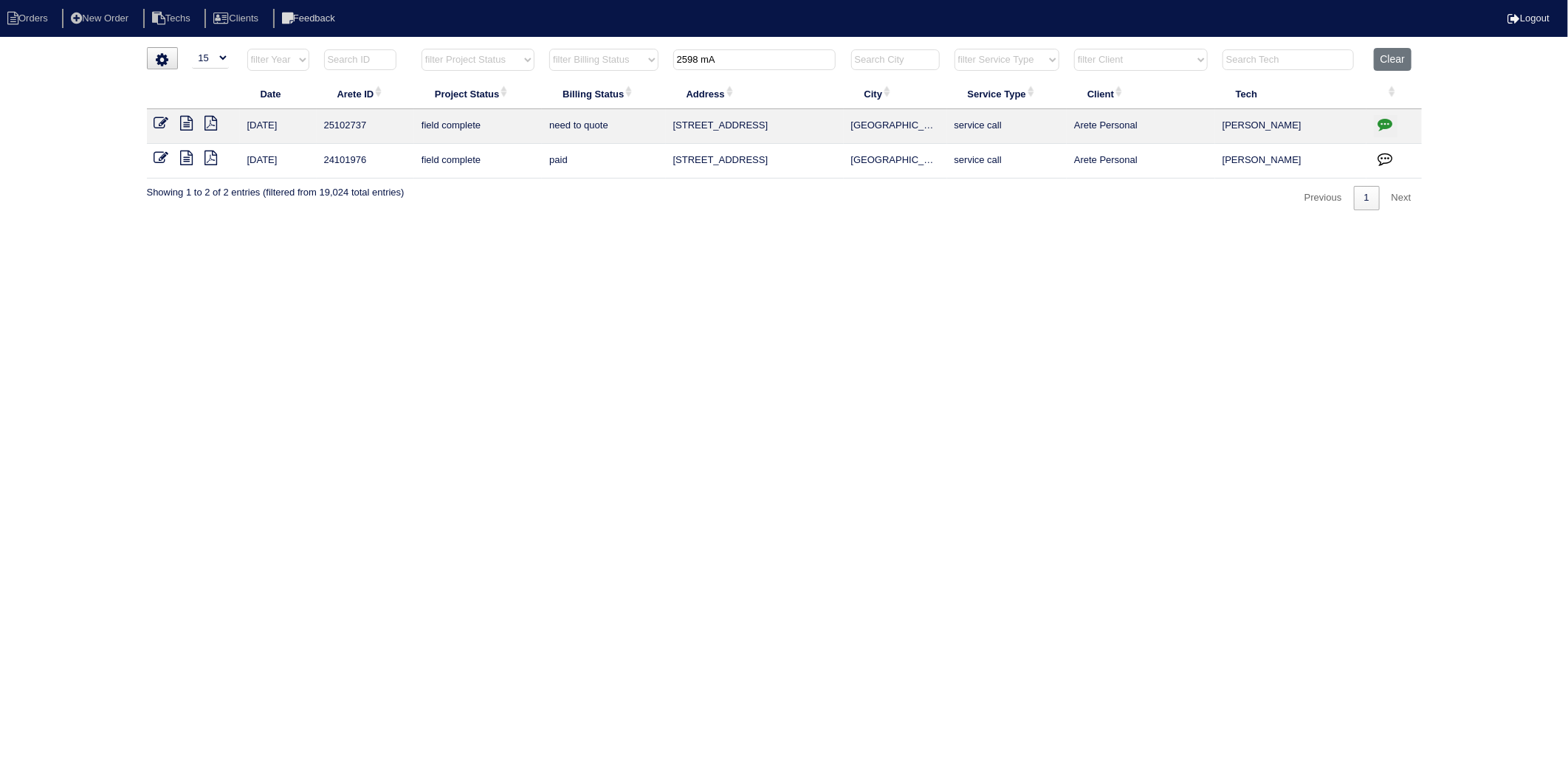
type input "2598 mA"
click at [182, 122] on icon at bounding box center [187, 123] width 12 height 15
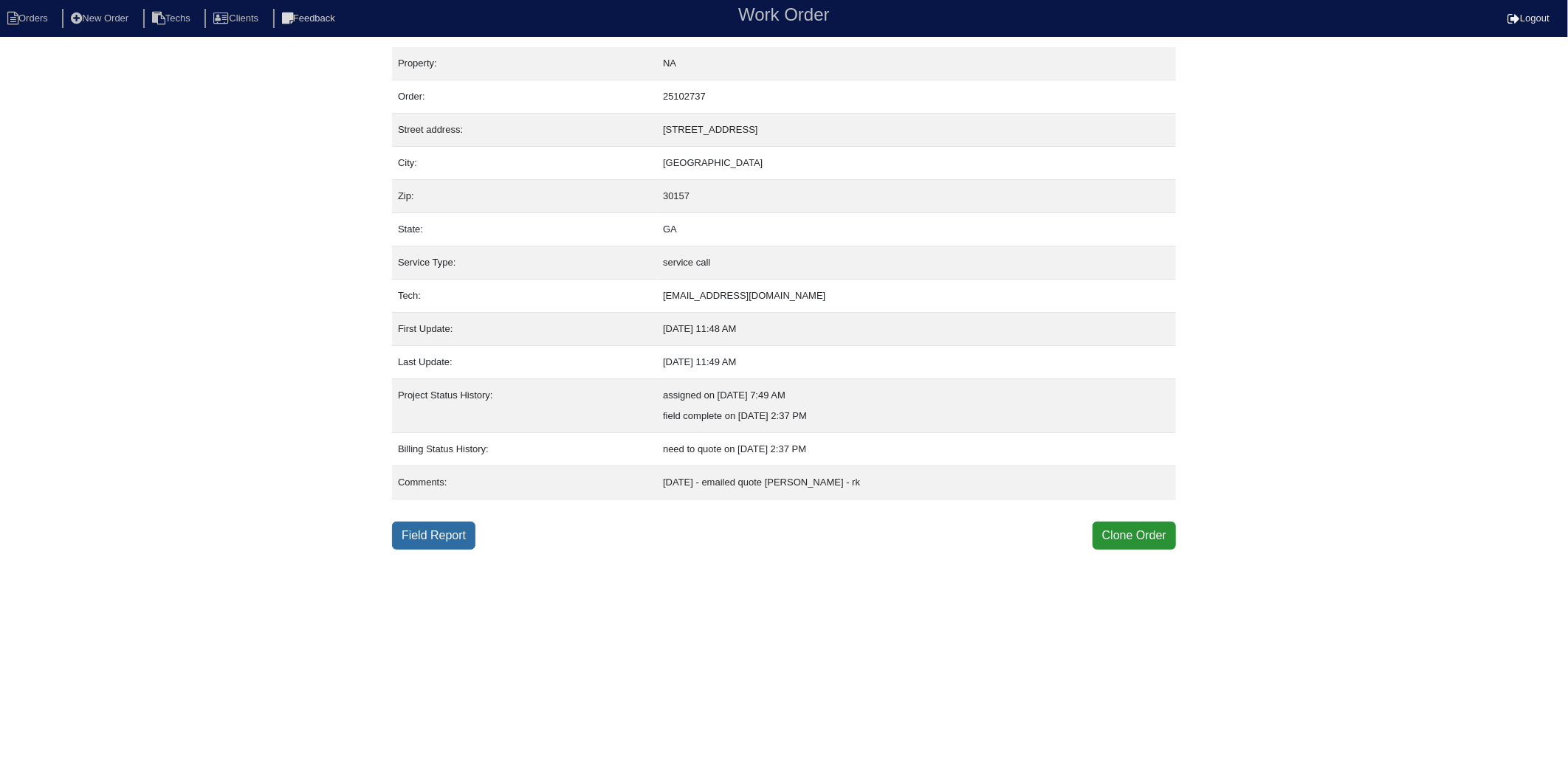
click at [459, 542] on link "Field Report" at bounding box center [434, 536] width 84 height 28
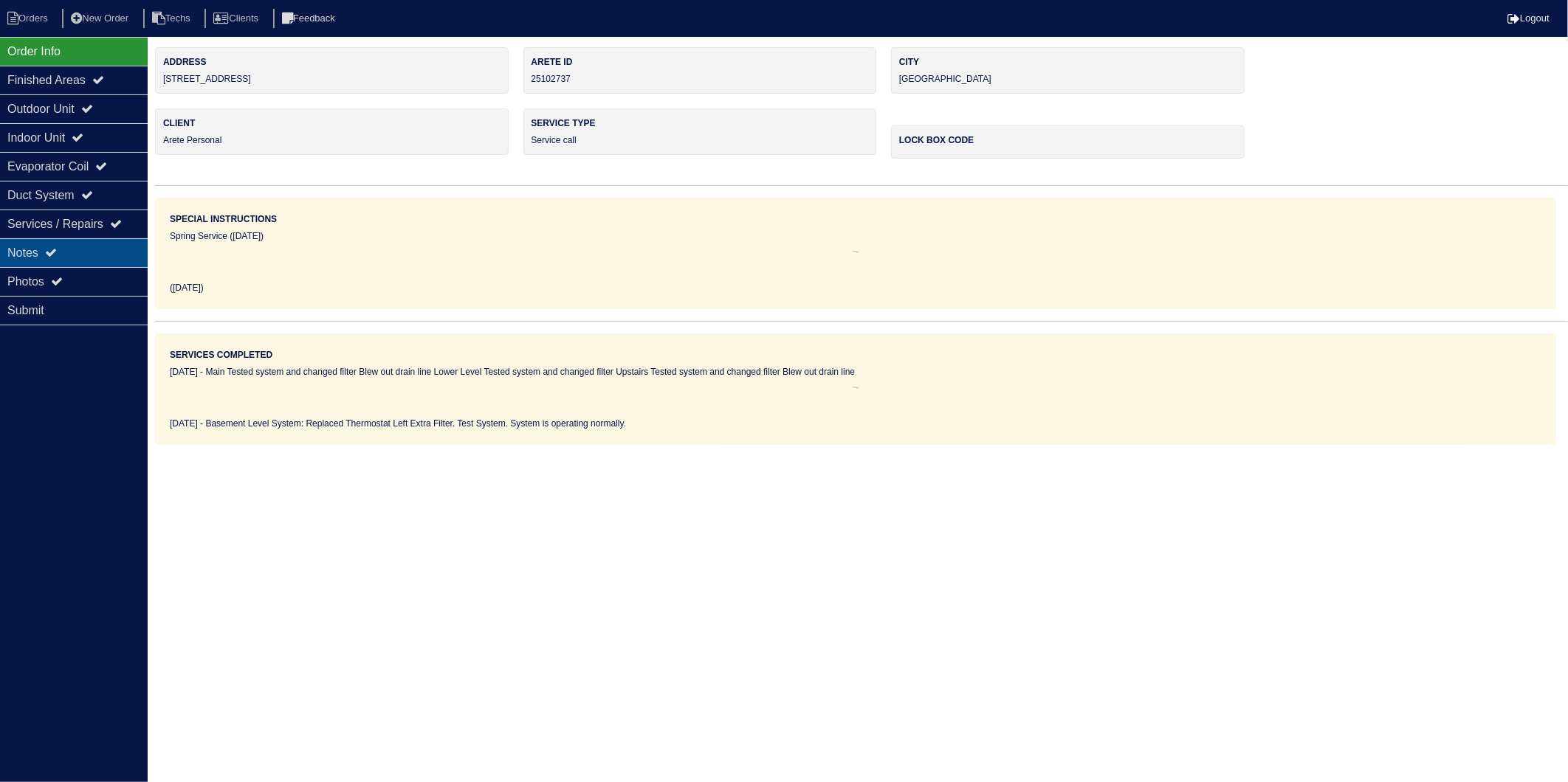
click at [35, 253] on div "Notes" at bounding box center [74, 252] width 148 height 29
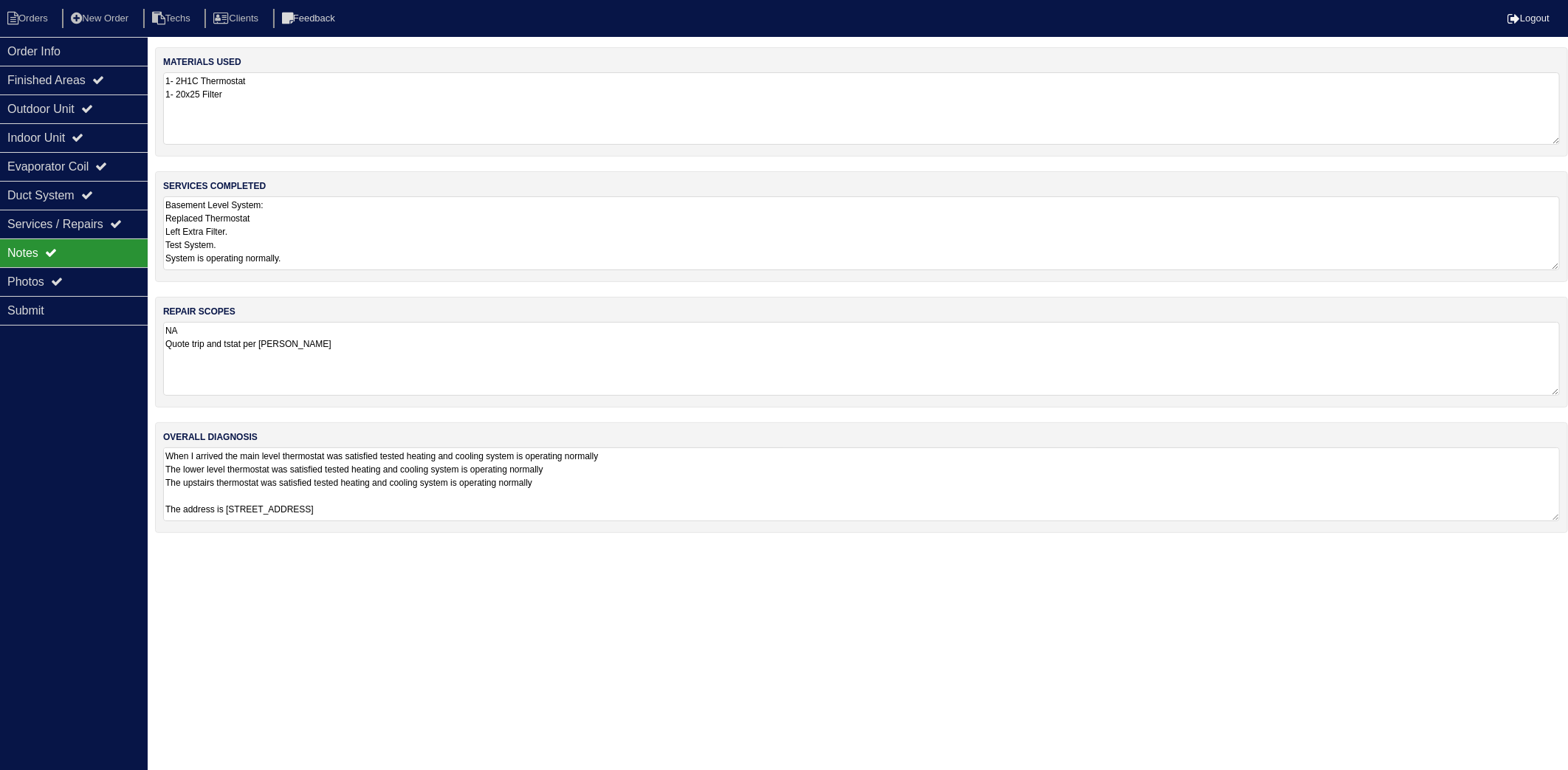
click at [308, 116] on textarea "1- 2H1C Thermostat 1- 20x25 Filter" at bounding box center [862, 108] width 1397 height 72
click at [337, 220] on textarea "Basement Level System: Replaced Thermostat Left Extra Filter. Test System. Syst…" at bounding box center [862, 234] width 1397 height 72
click at [35, 24] on li "Orders" at bounding box center [30, 19] width 60 height 20
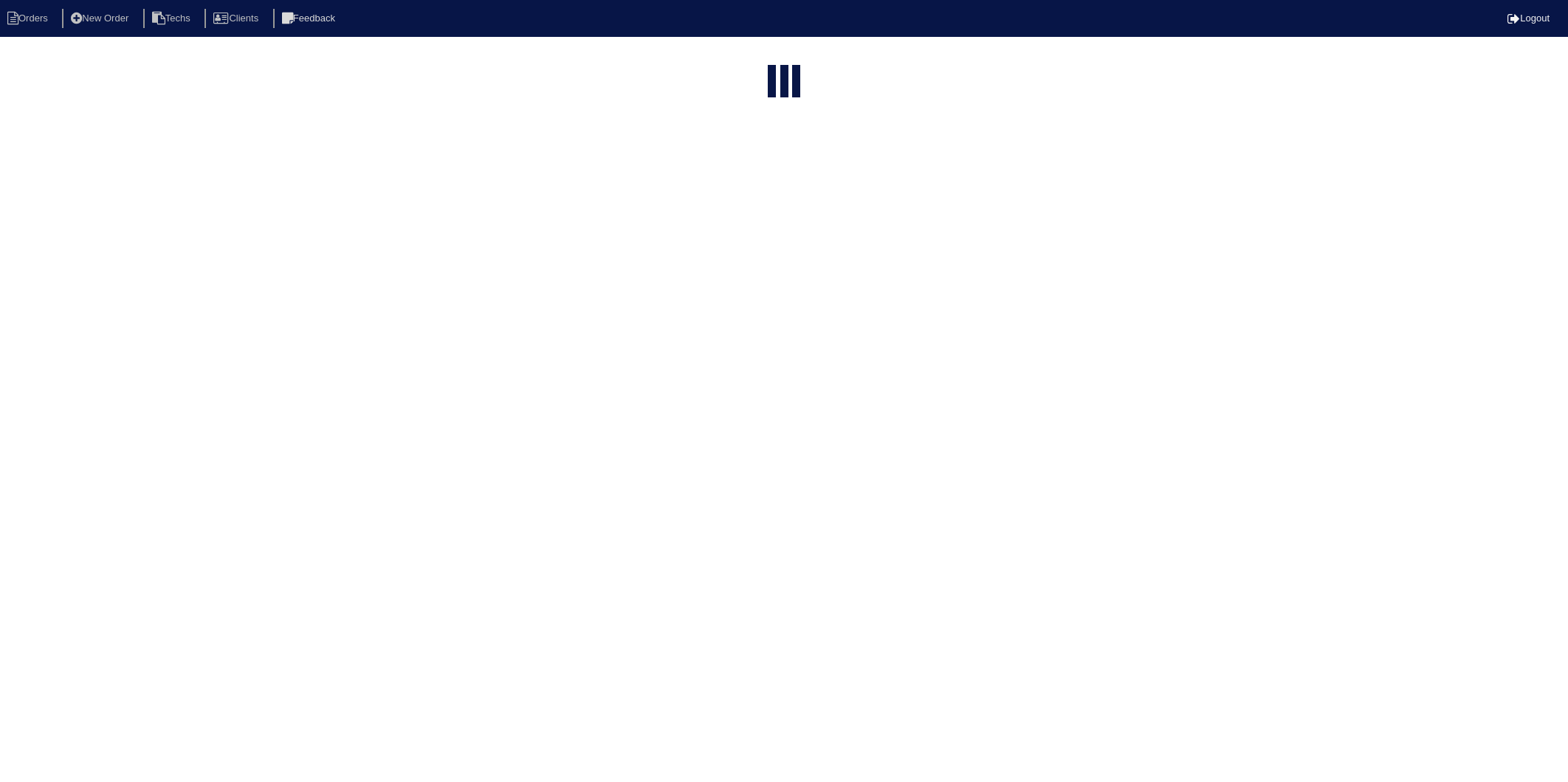
select select "15"
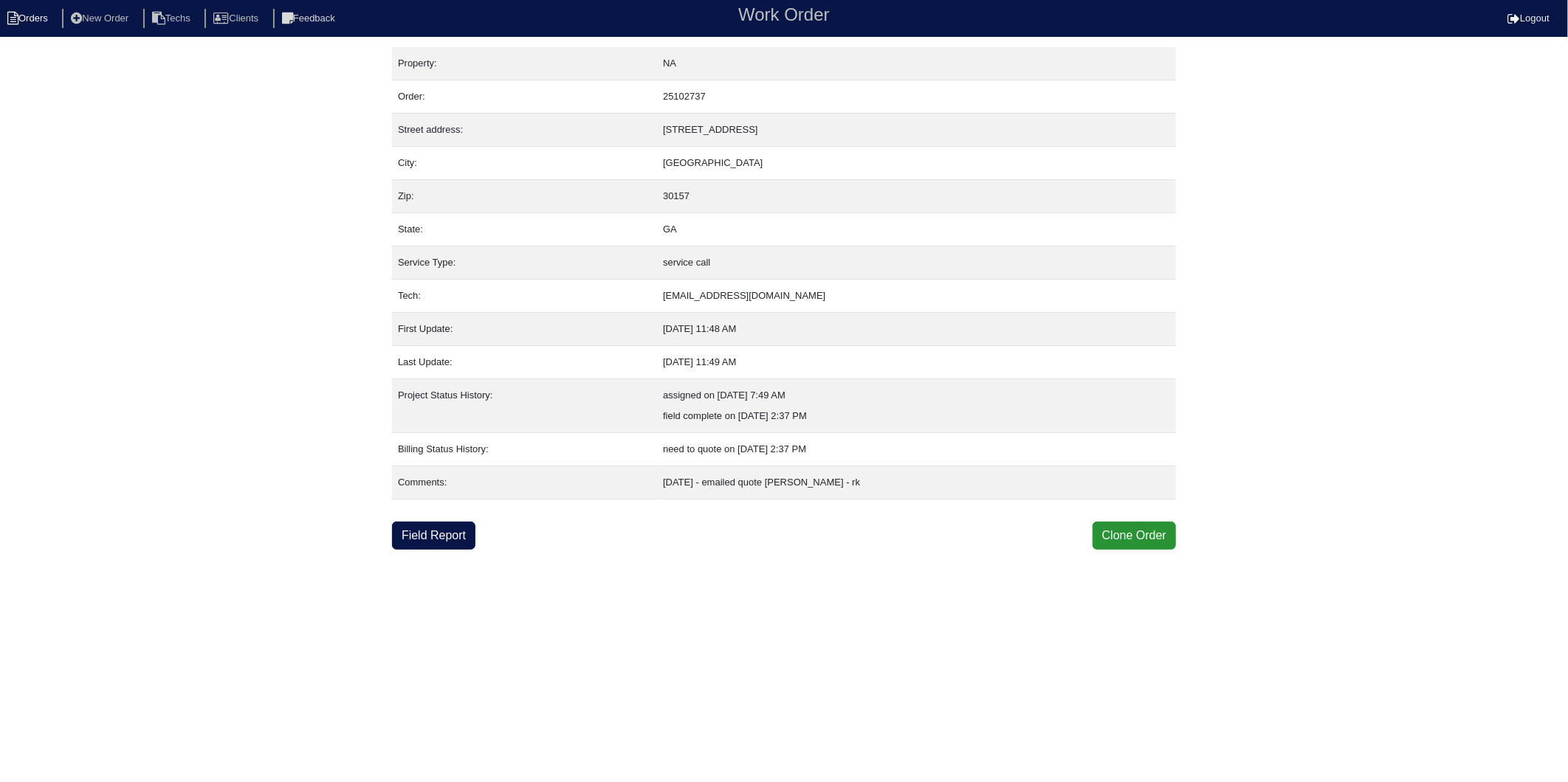
click at [32, 16] on li "Orders" at bounding box center [30, 19] width 60 height 20
select select "15"
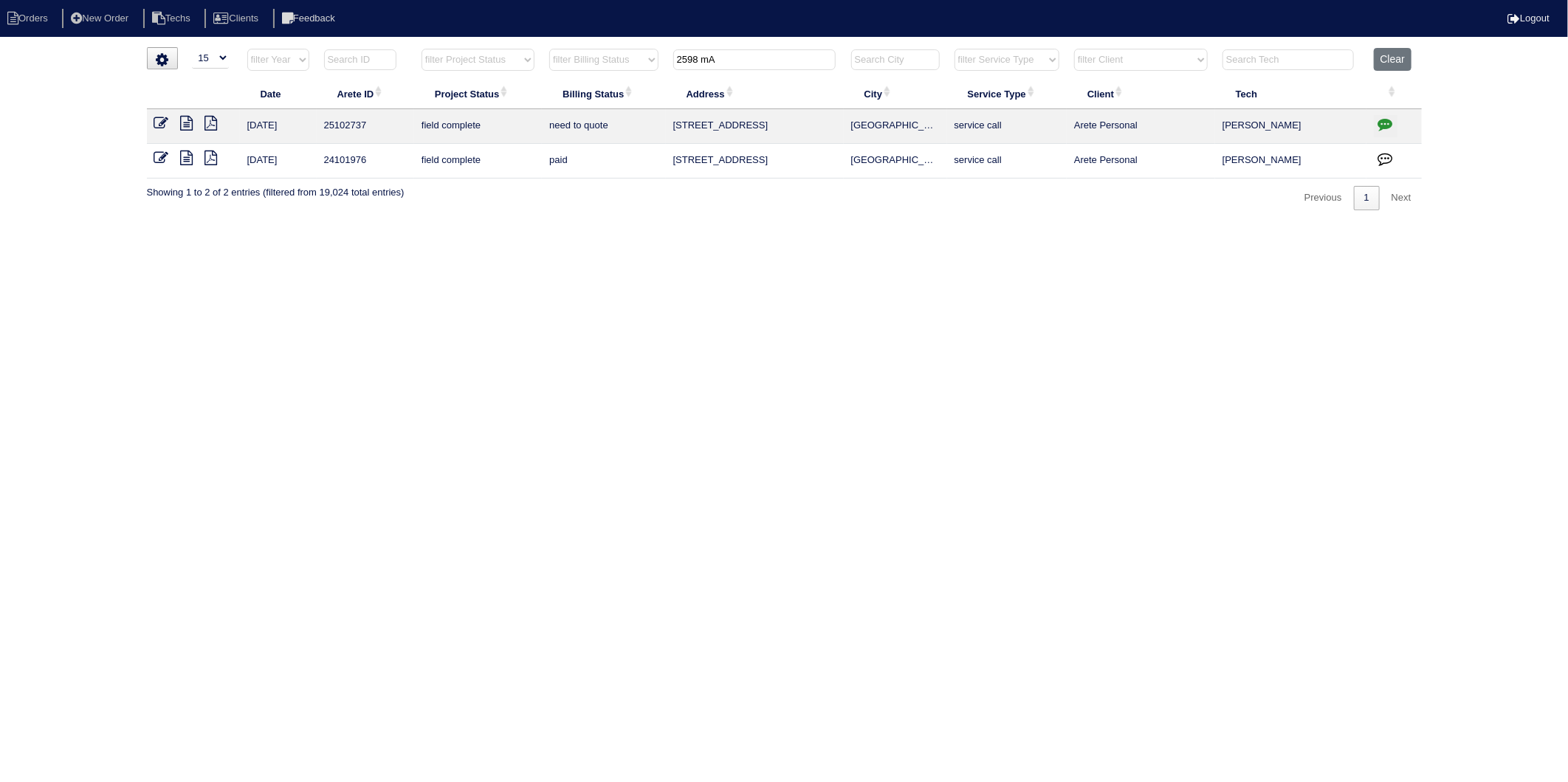
drag, startPoint x: 740, startPoint y: 63, endPoint x: 582, endPoint y: 94, distance: 161.0
click at [582, 94] on table "Date Arete ID Project Status Billing Status Address City Service Type Client Te…" at bounding box center [784, 113] width 1275 height 130
type input "32 BARRINGTON"
click at [189, 122] on icon at bounding box center [187, 123] width 12 height 15
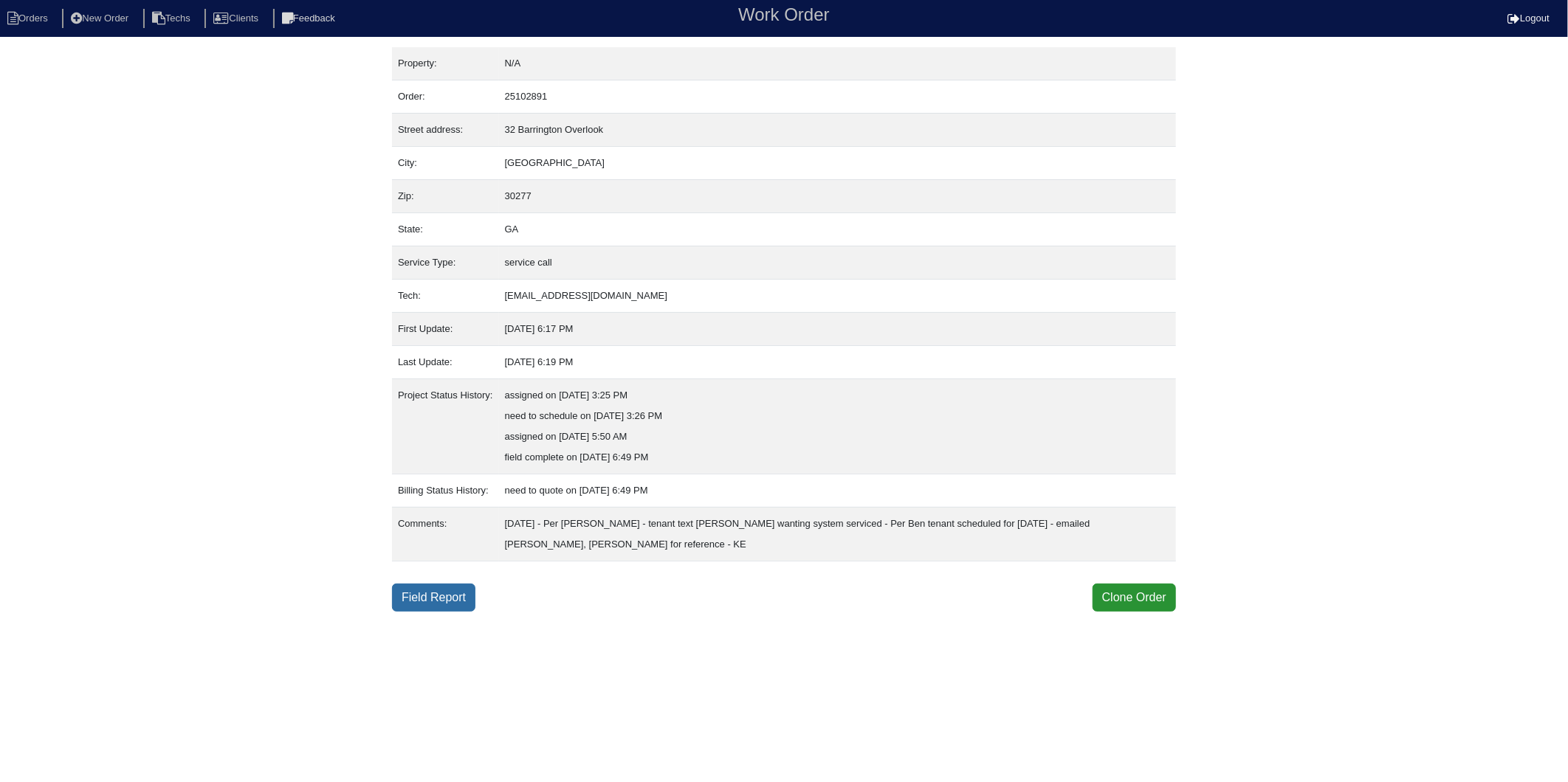
click at [472, 600] on link "Field Report" at bounding box center [434, 598] width 84 height 28
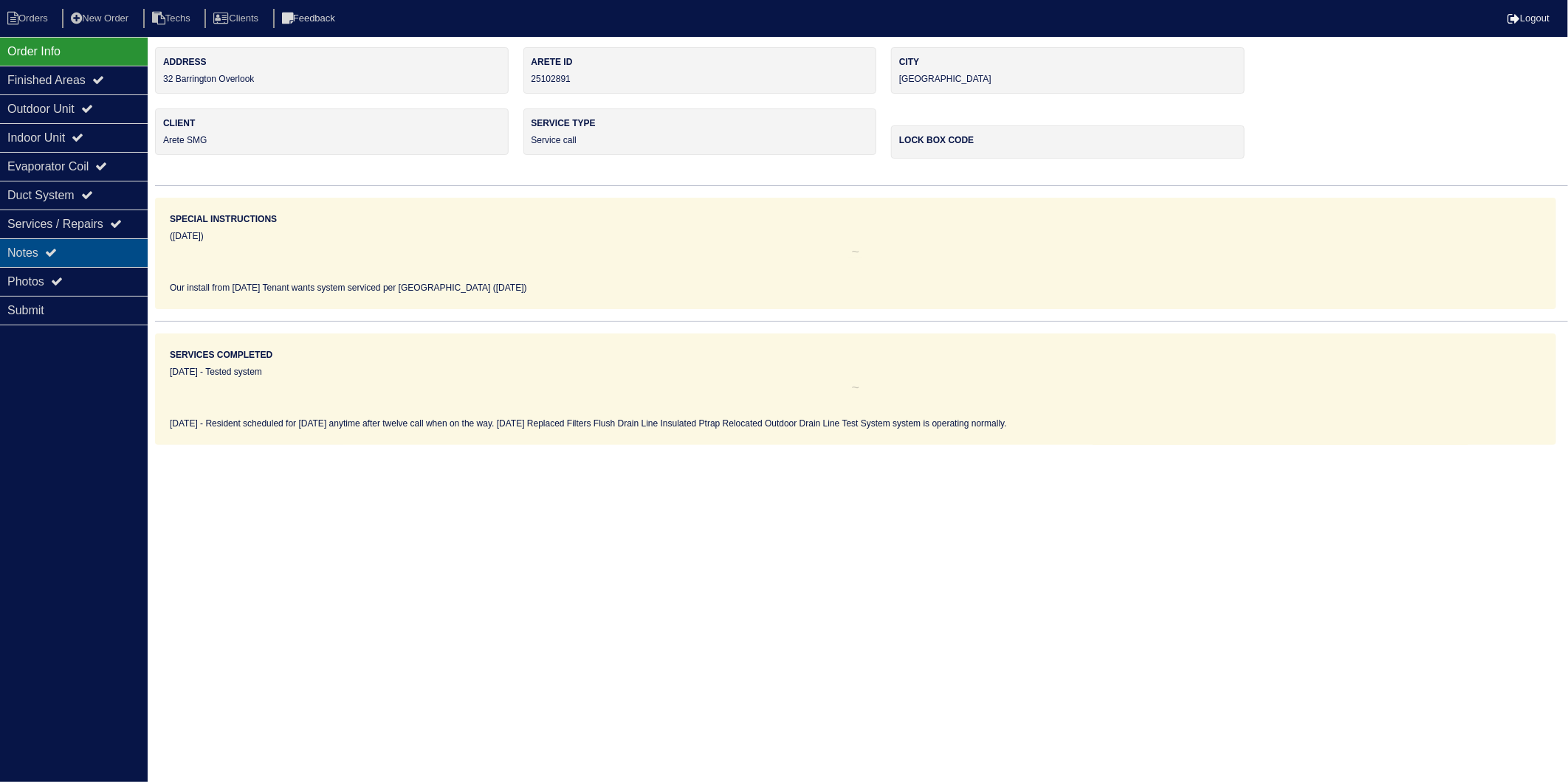
click at [30, 248] on div "Notes" at bounding box center [74, 252] width 148 height 29
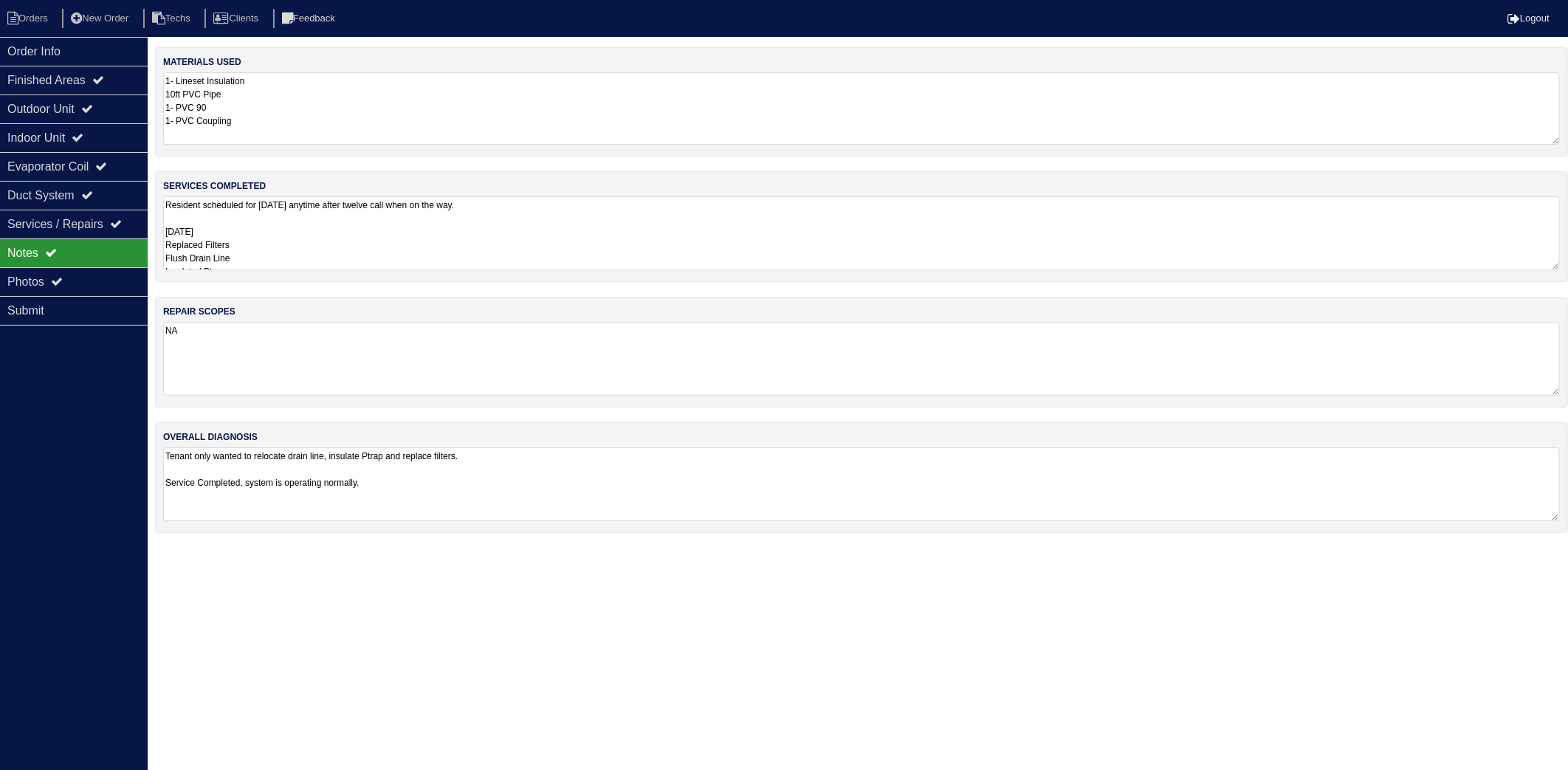
click at [285, 112] on textarea "1- Lineset Insulation 10ft PVC Pipe 1- PVC 90 1- PVC Coupling" at bounding box center [862, 108] width 1397 height 72
click at [292, 235] on textarea "Resident scheduled for Friday anytime after twelve call when on the way. 8/8/25…" at bounding box center [862, 234] width 1397 height 74
click at [30, 25] on li "Orders" at bounding box center [30, 19] width 60 height 20
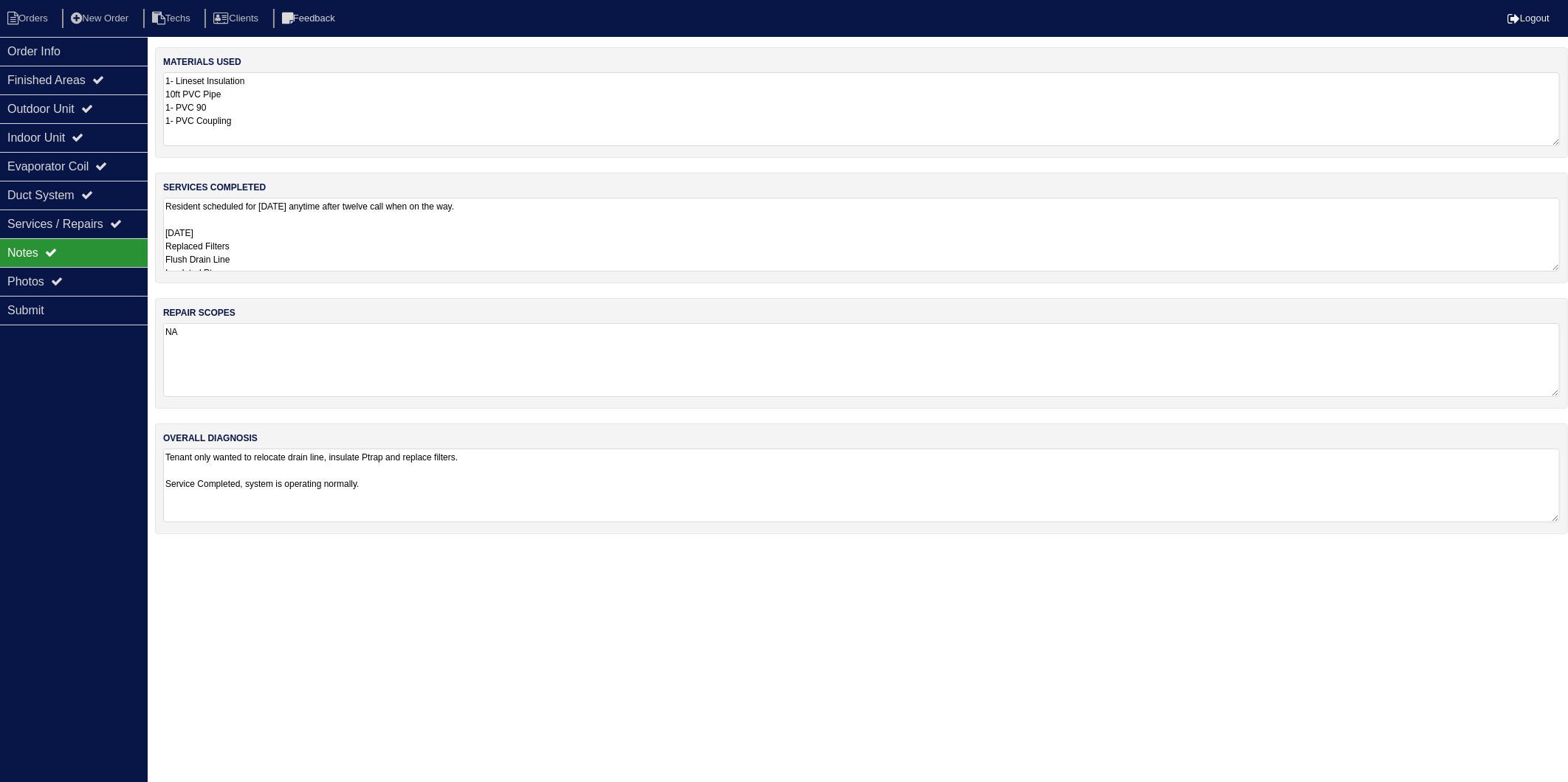
select select "15"
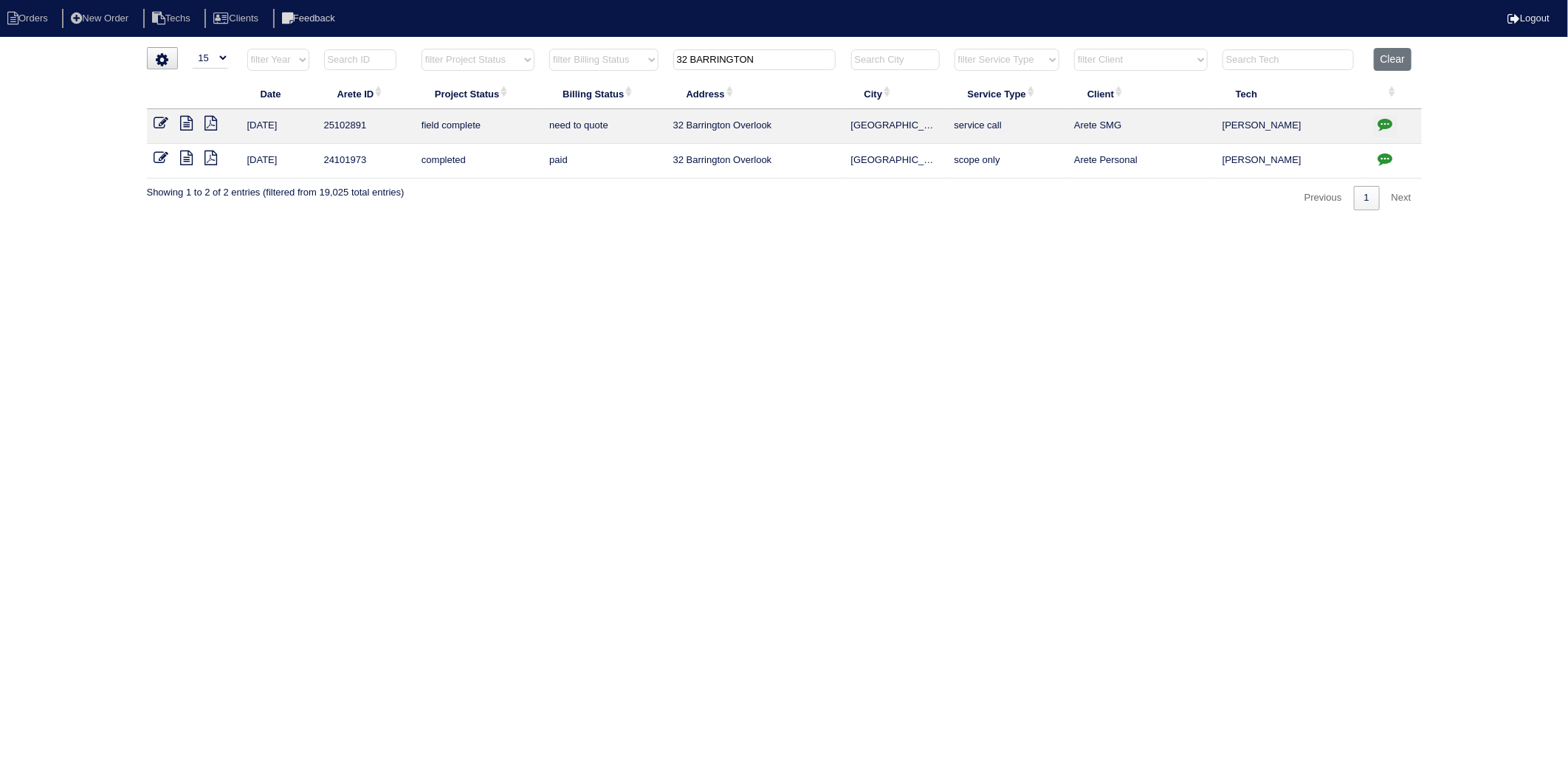
drag, startPoint x: 768, startPoint y: 48, endPoint x: 554, endPoint y: 111, distance: 223.1
click at [554, 111] on table "Date Arete ID Project Status Billing Status Address City Service Type Client Te…" at bounding box center [784, 113] width 1275 height 130
type input "5664"
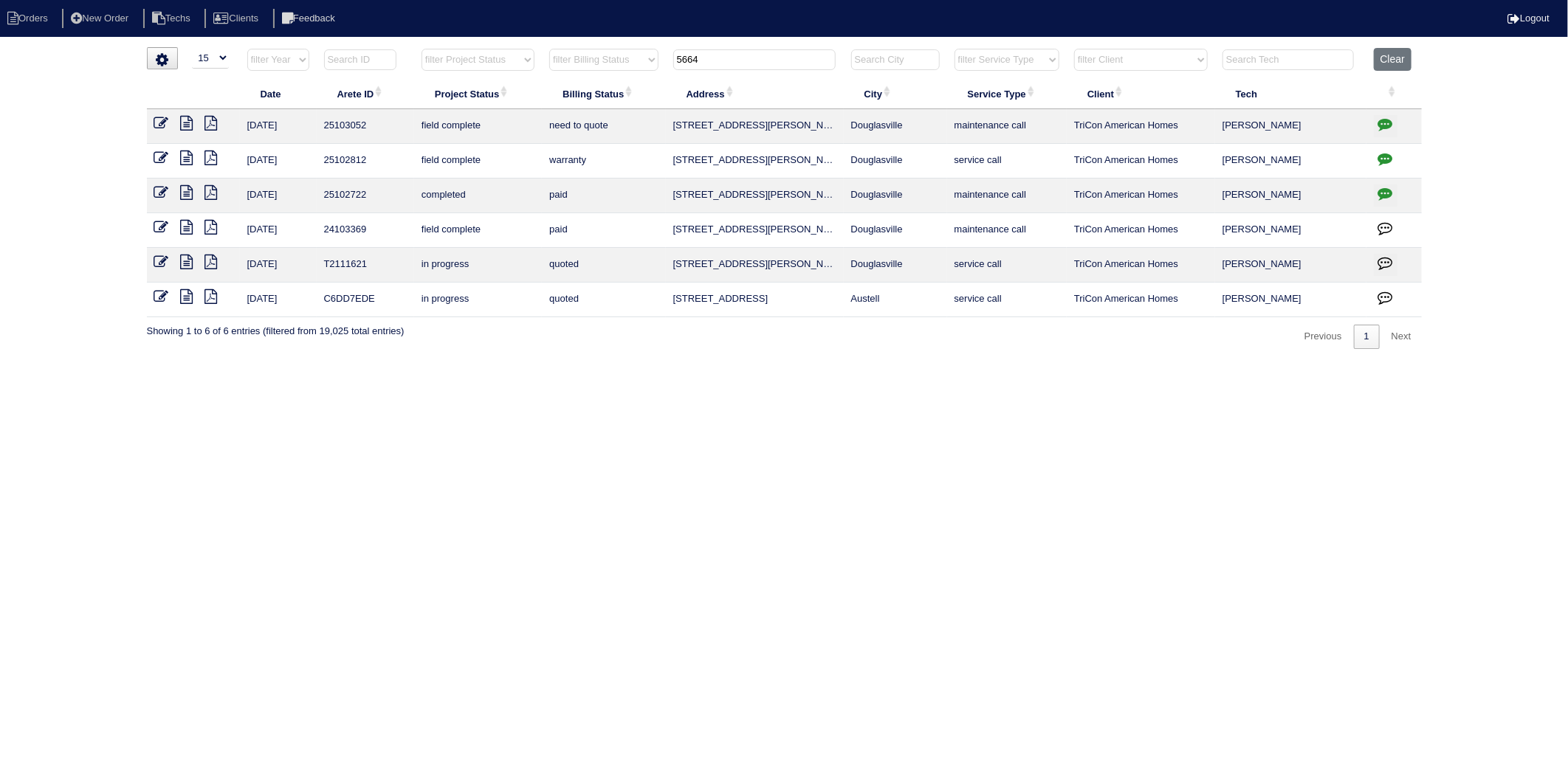
click at [192, 123] on icon at bounding box center [187, 123] width 12 height 15
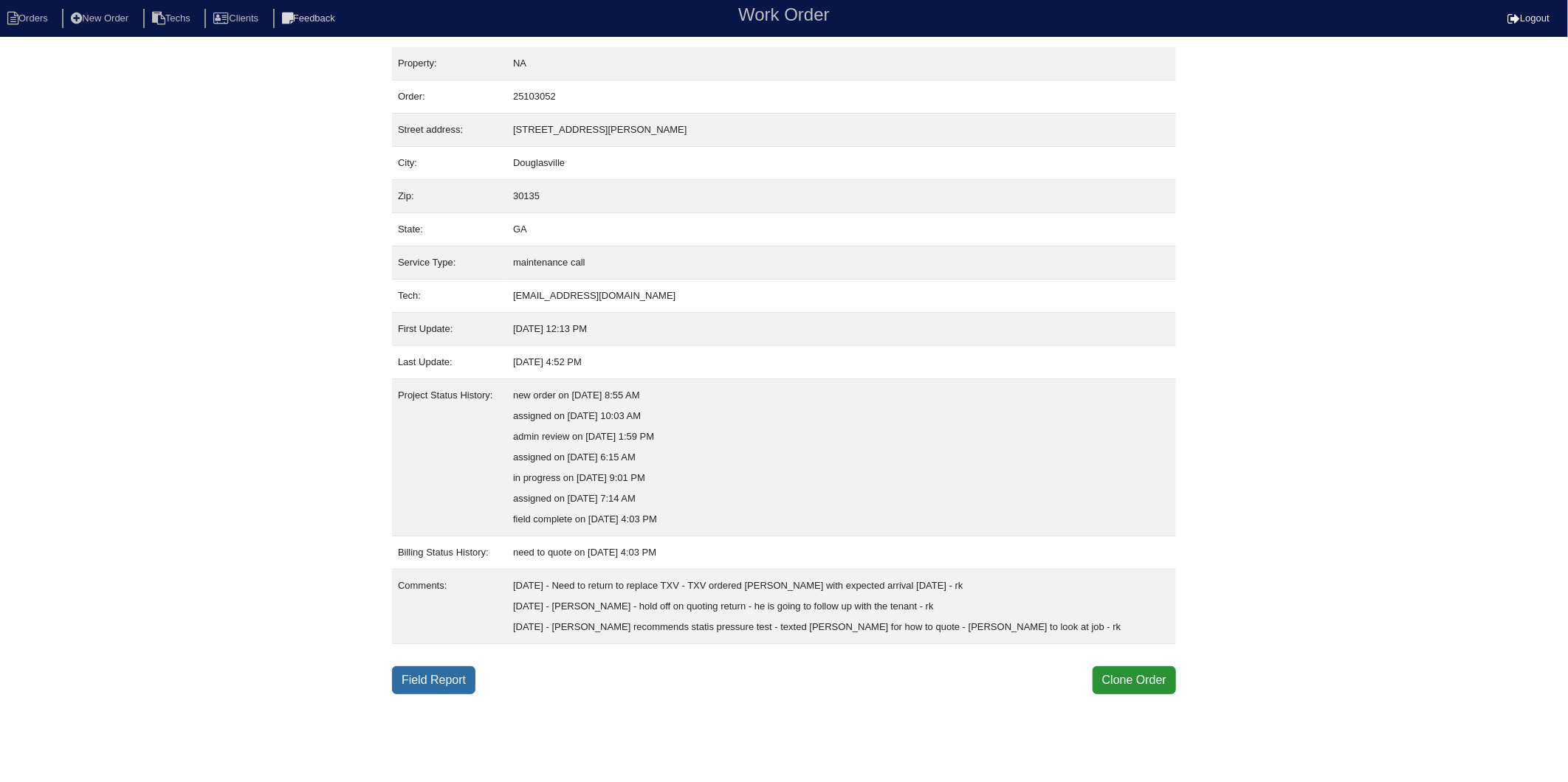
click at [453, 676] on link "Field Report" at bounding box center [434, 680] width 84 height 28
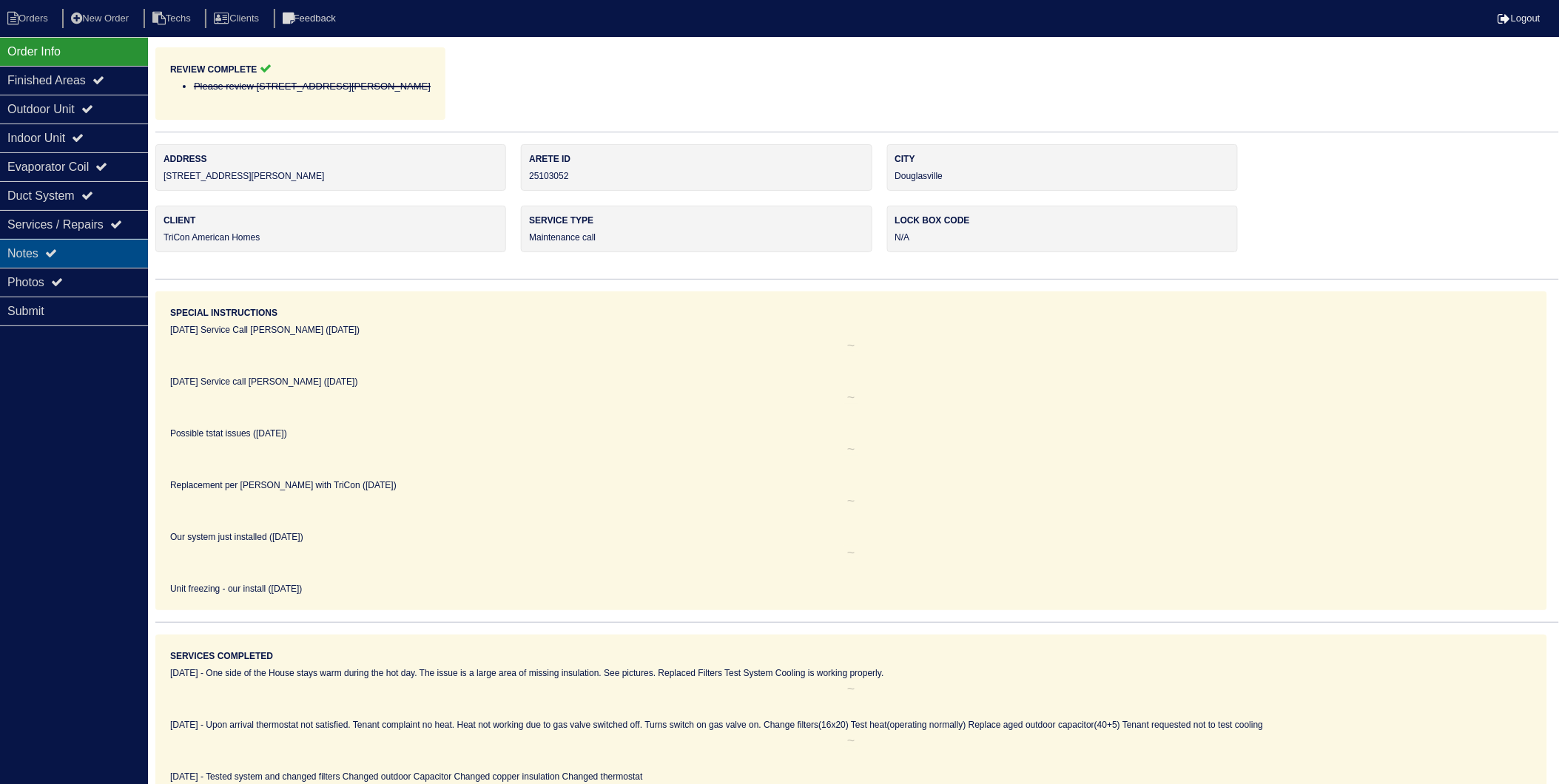
click at [38, 263] on div "Notes" at bounding box center [74, 253] width 148 height 29
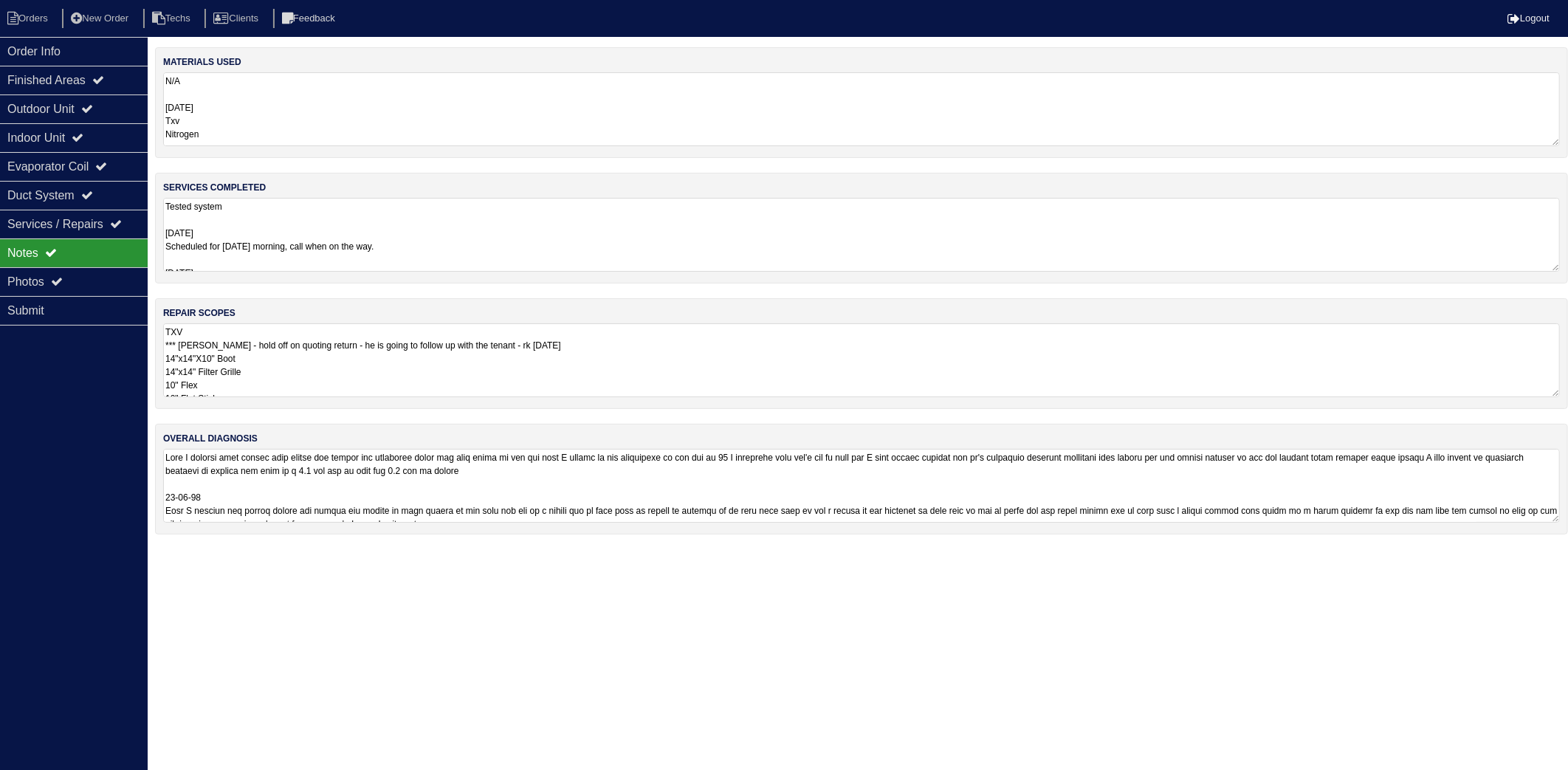
click at [289, 130] on textarea "N/A 8/29/25 Txv Nitrogen 9/5/25 2lb r454B" at bounding box center [862, 109] width 1397 height 74
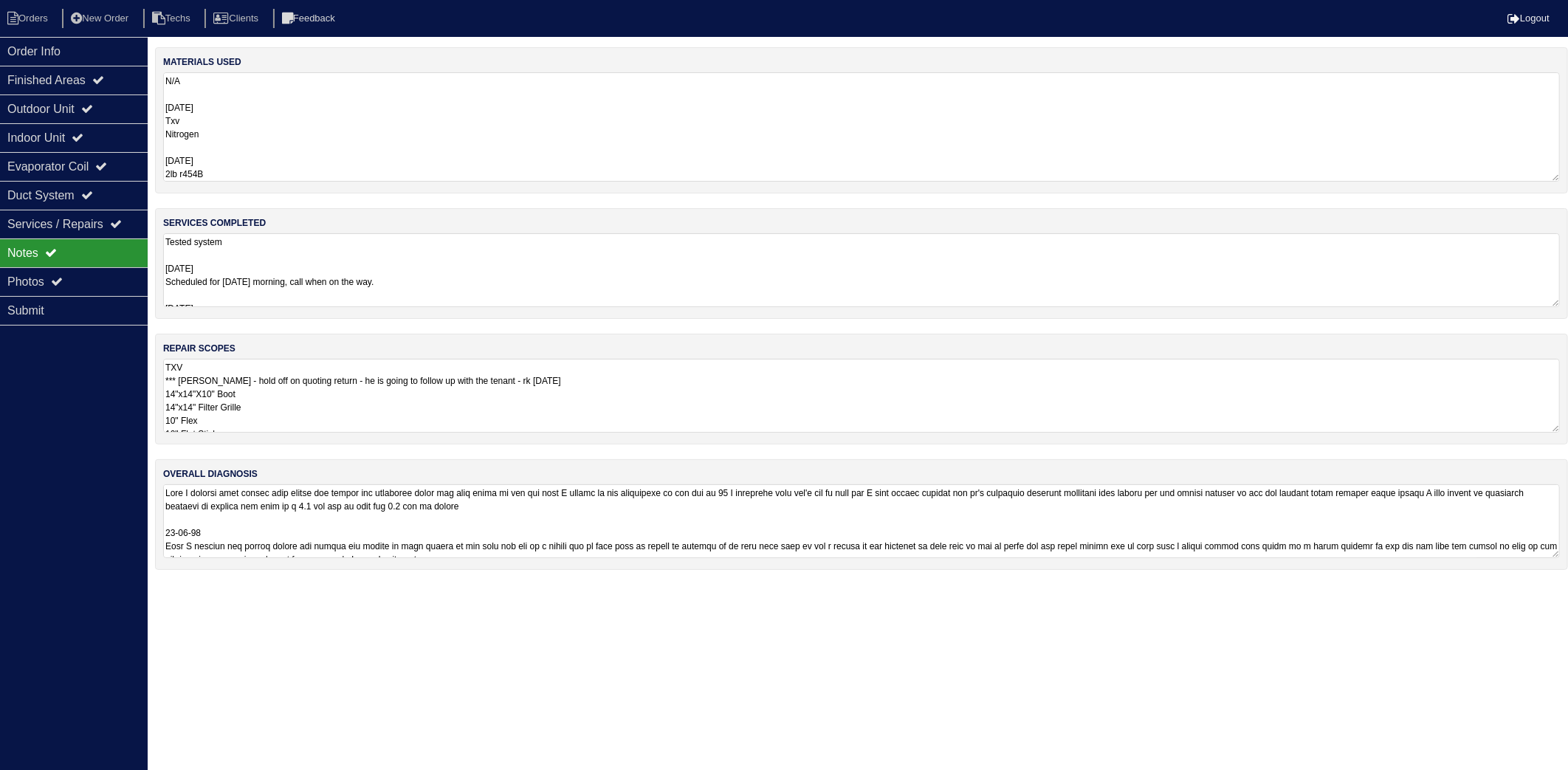
click at [402, 263] on textarea "Tested system 8/26/25 Scheduled for friday morning, call when on the way. 8/29/…" at bounding box center [862, 271] width 1397 height 74
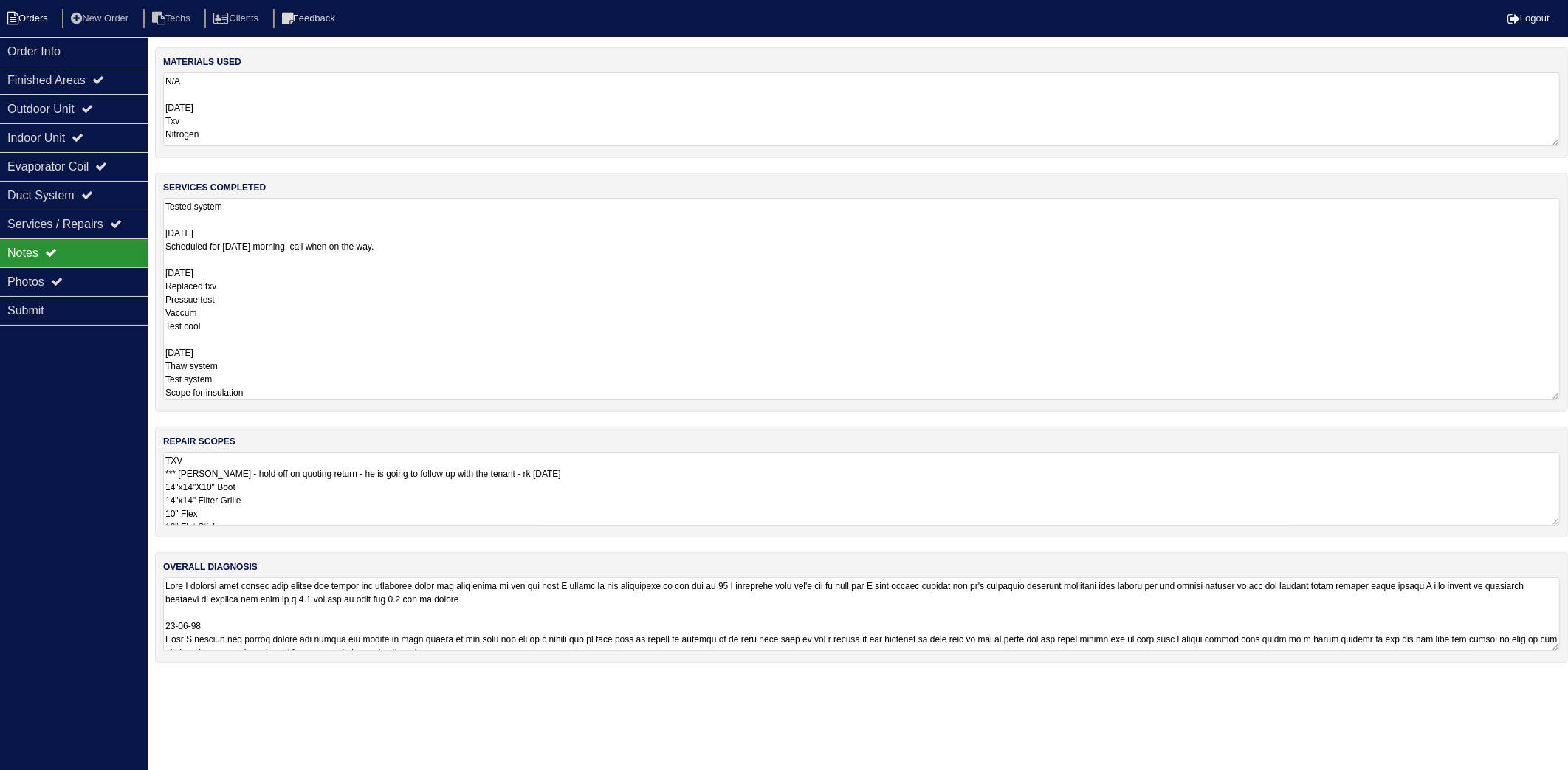
click at [30, 25] on li "Orders" at bounding box center [30, 19] width 60 height 20
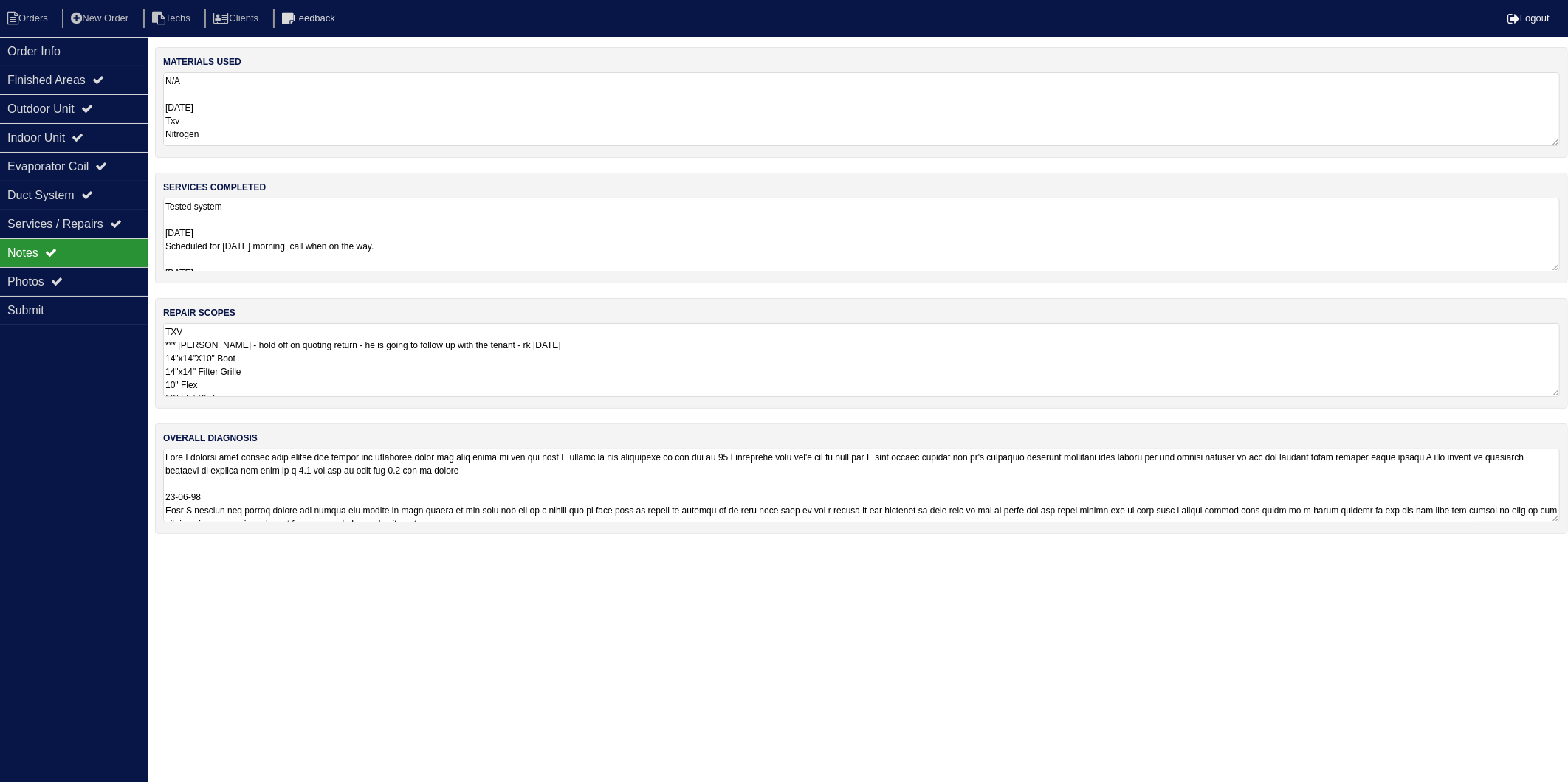
select select "15"
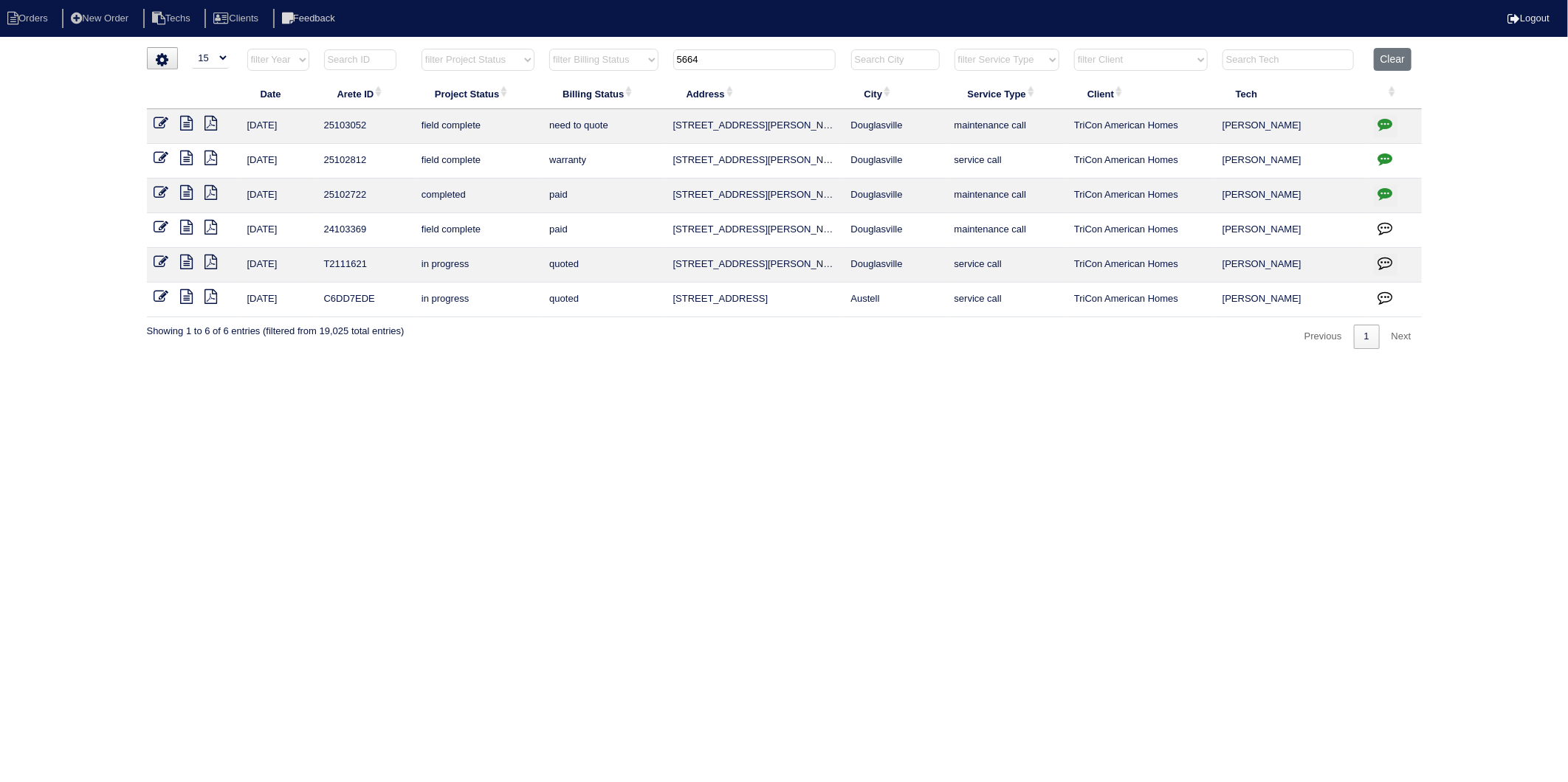
drag, startPoint x: 717, startPoint y: 67, endPoint x: 588, endPoint y: 116, distance: 138.0
click at [588, 116] on table "Date Arete ID Project Status Billing Status Address City Service Type Client Te…" at bounding box center [784, 183] width 1275 height 270
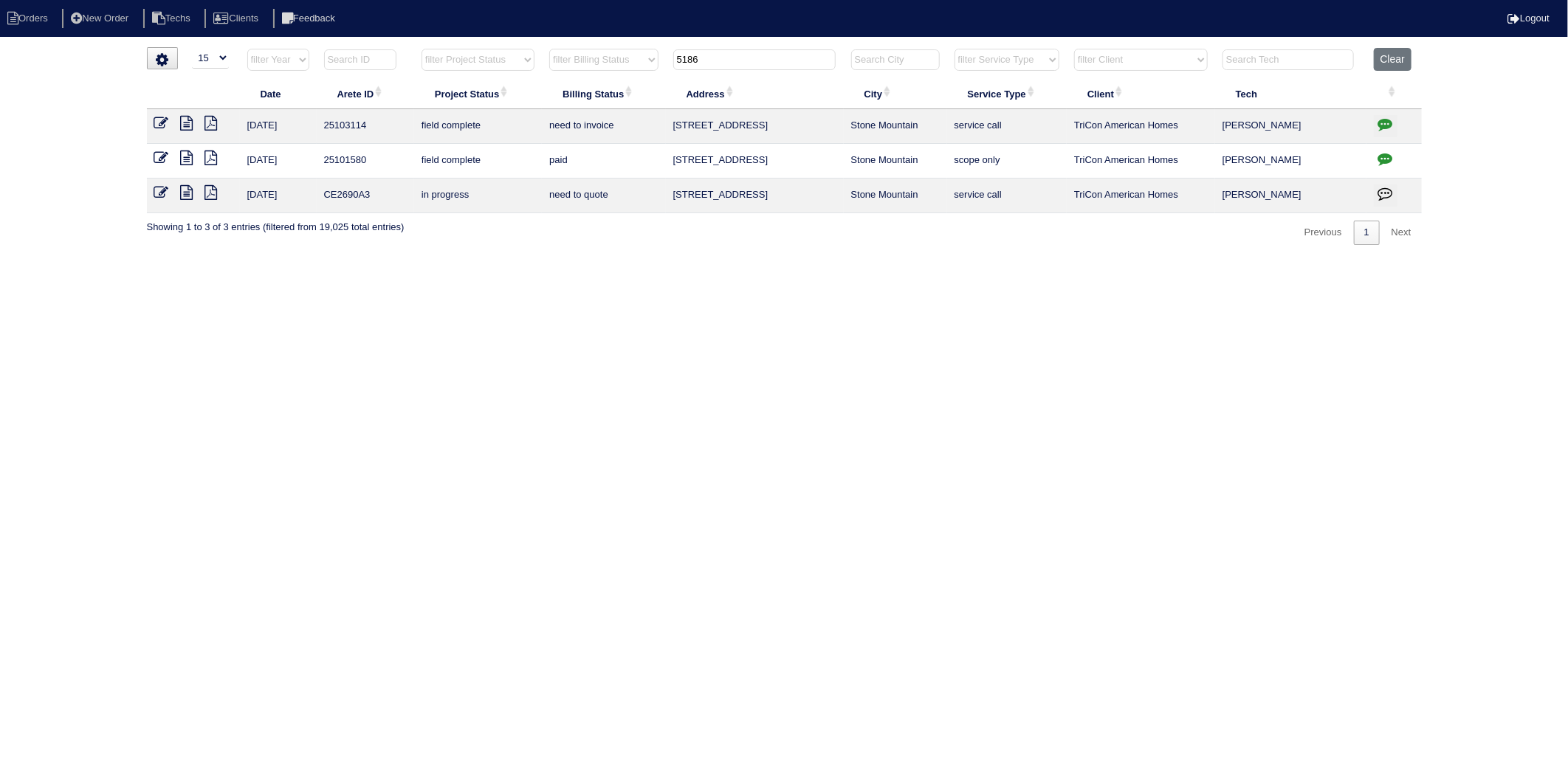
type input "5186"
click at [159, 120] on icon at bounding box center [162, 123] width 15 height 15
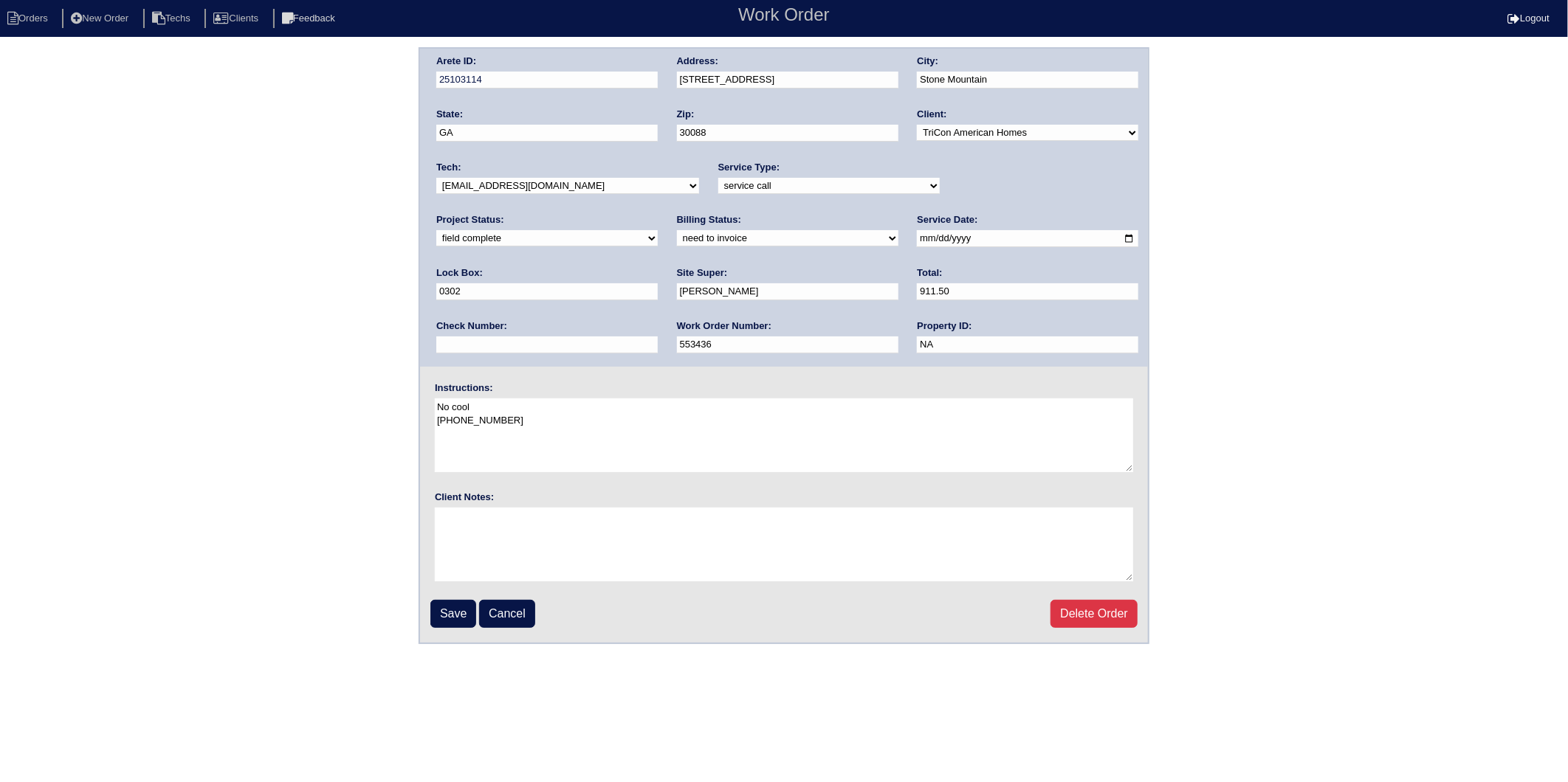
drag, startPoint x: 474, startPoint y: 238, endPoint x: 474, endPoint y: 246, distance: 8.0
click at [677, 238] on select "need to quote quoted need to invoice invoiced paid warranty purchase order need…" at bounding box center [788, 239] width 221 height 16
select select "invoiced"
click at [677, 230] on select "need to quote quoted need to invoice invoiced paid warranty purchase order need…" at bounding box center [788, 239] width 221 height 16
click at [440, 607] on input "Save" at bounding box center [454, 614] width 46 height 28
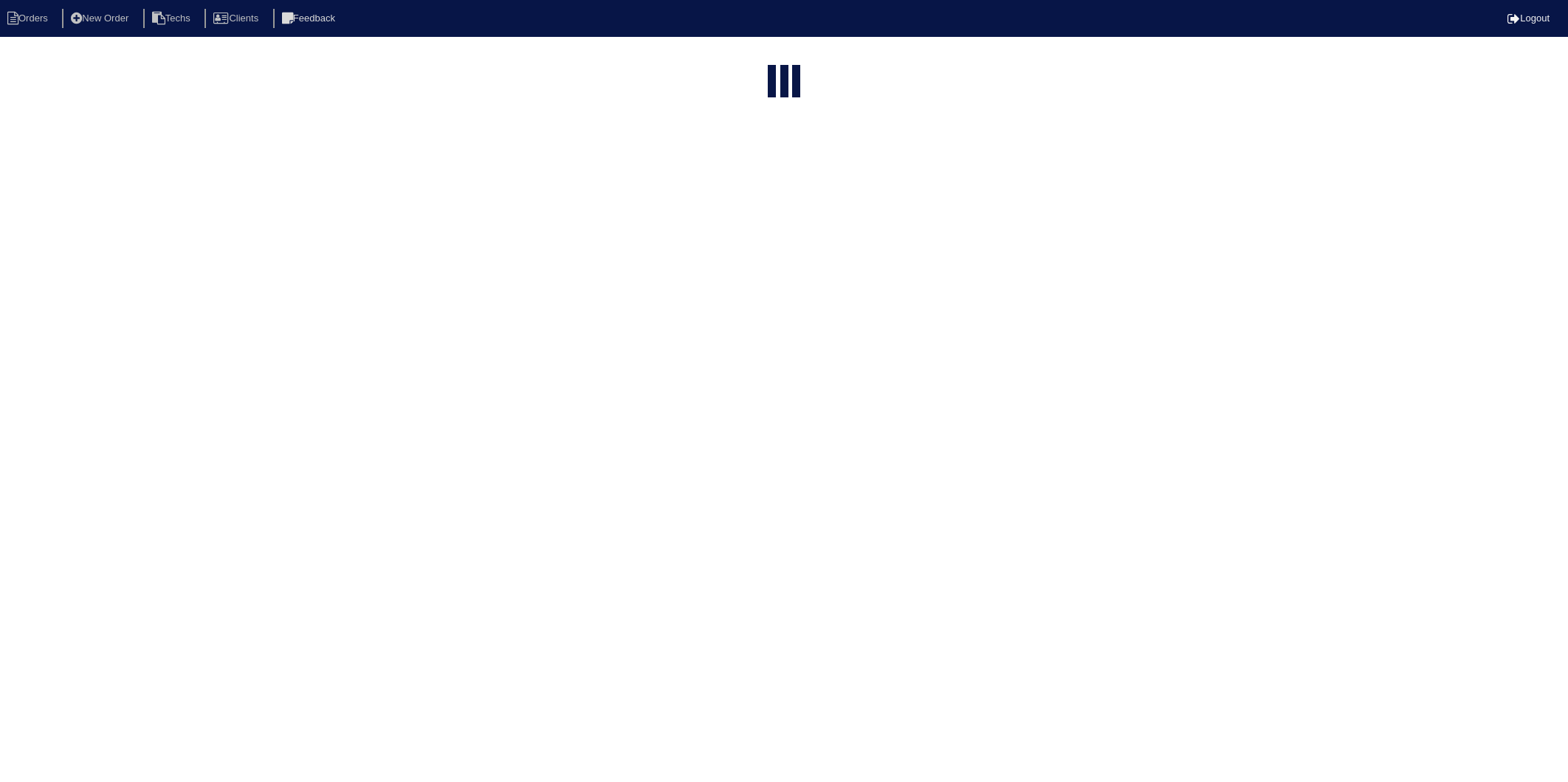
select select "15"
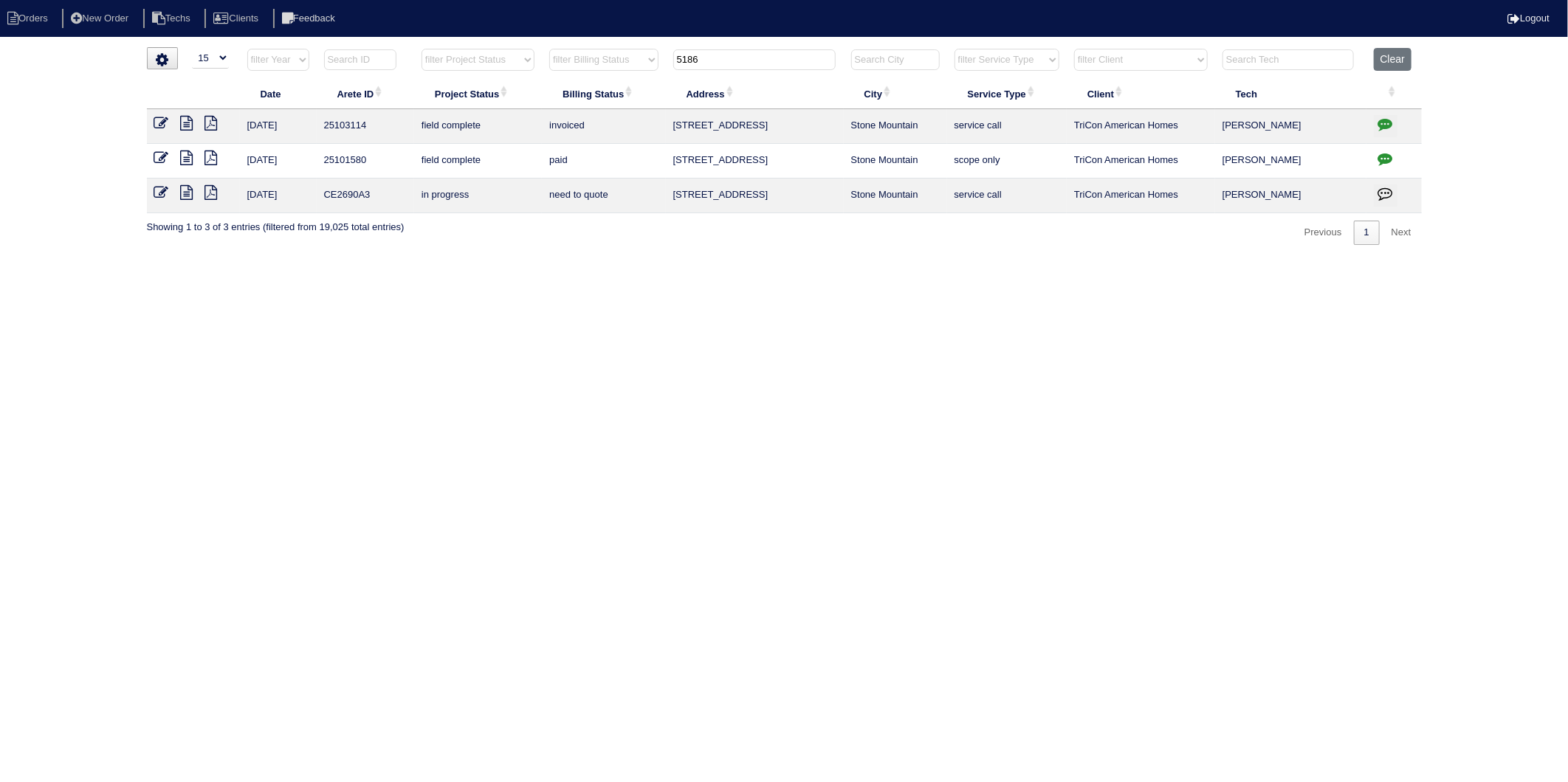
drag, startPoint x: 713, startPoint y: 55, endPoint x: 592, endPoint y: 89, distance: 125.7
click at [592, 89] on table "Date Arete ID Project Status Billing Status Address City Service Type Client Te…" at bounding box center [784, 131] width 1275 height 166
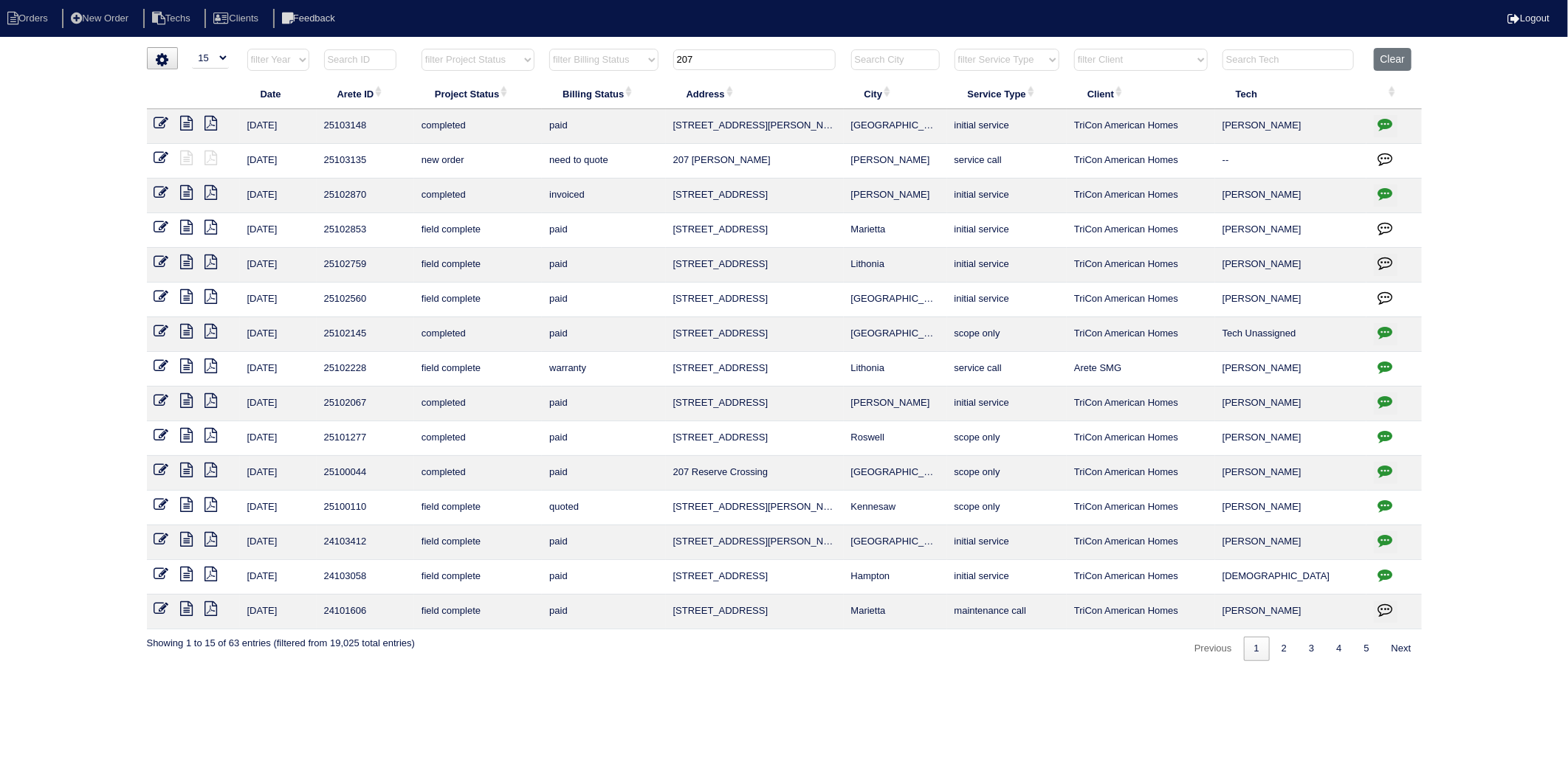
type input "207"
click at [159, 157] on icon at bounding box center [162, 158] width 15 height 15
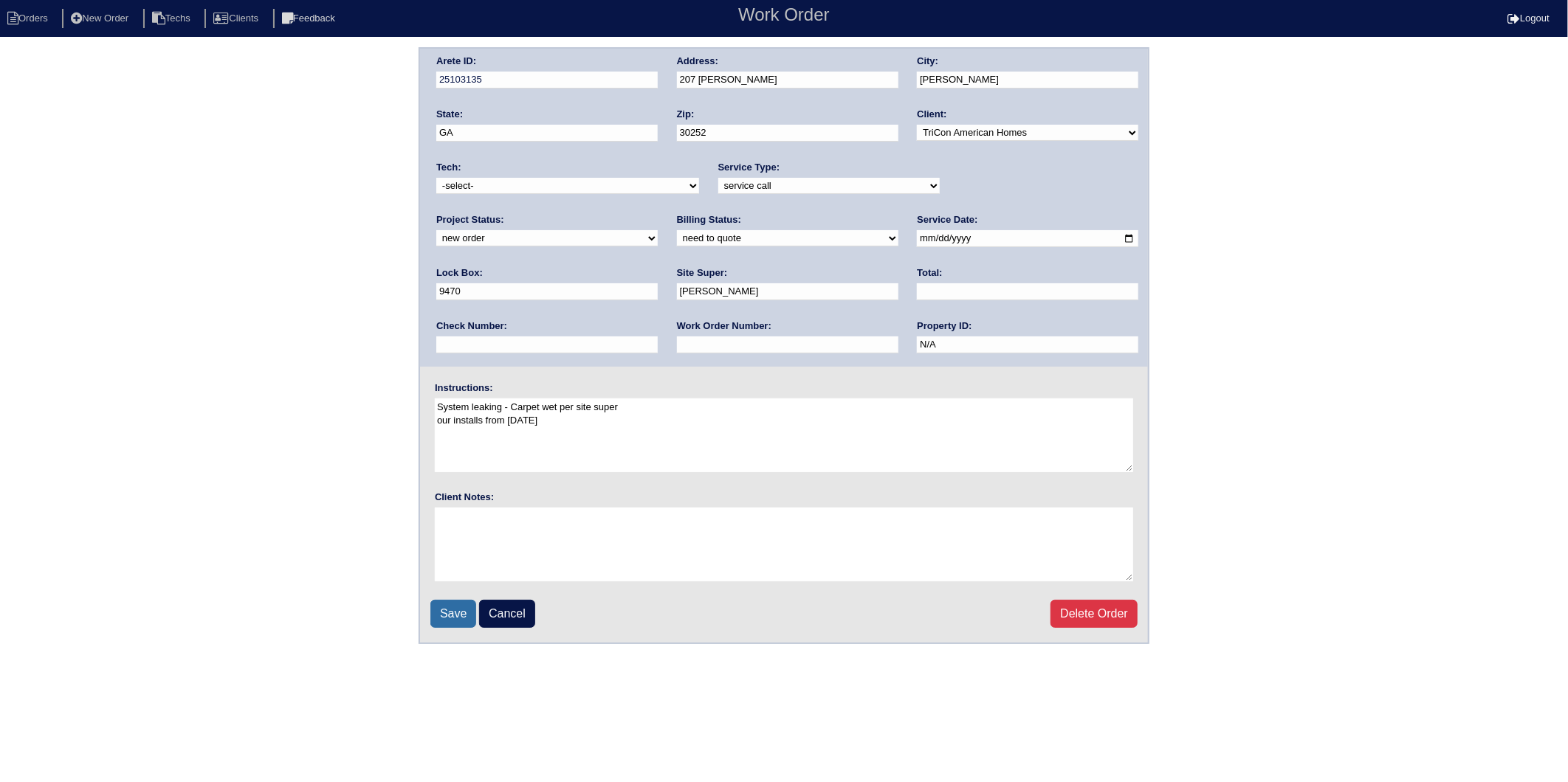
click at [446, 612] on input "Save" at bounding box center [454, 614] width 46 height 28
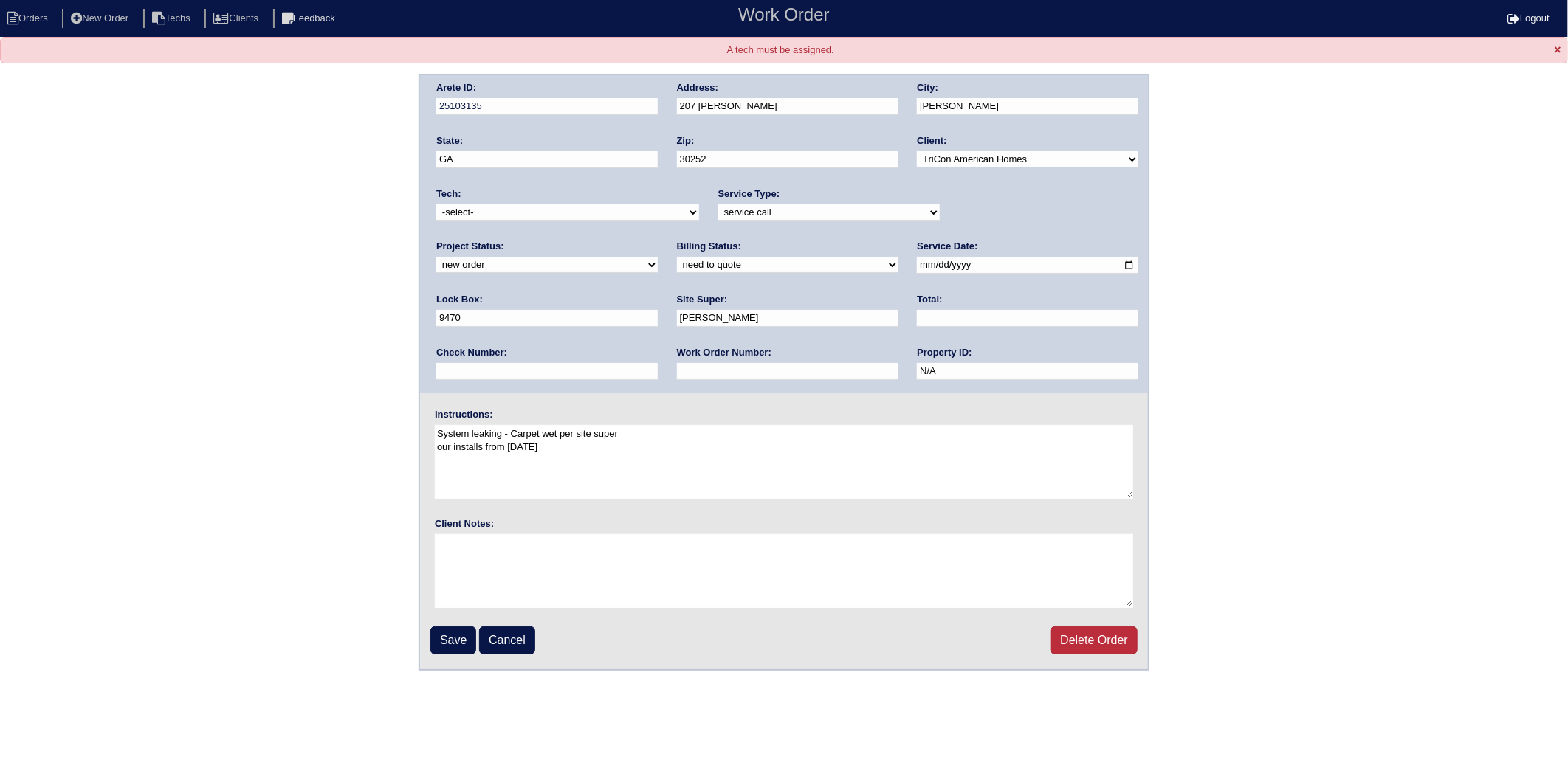
click at [1066, 640] on link "Delete Order" at bounding box center [1094, 640] width 87 height 28
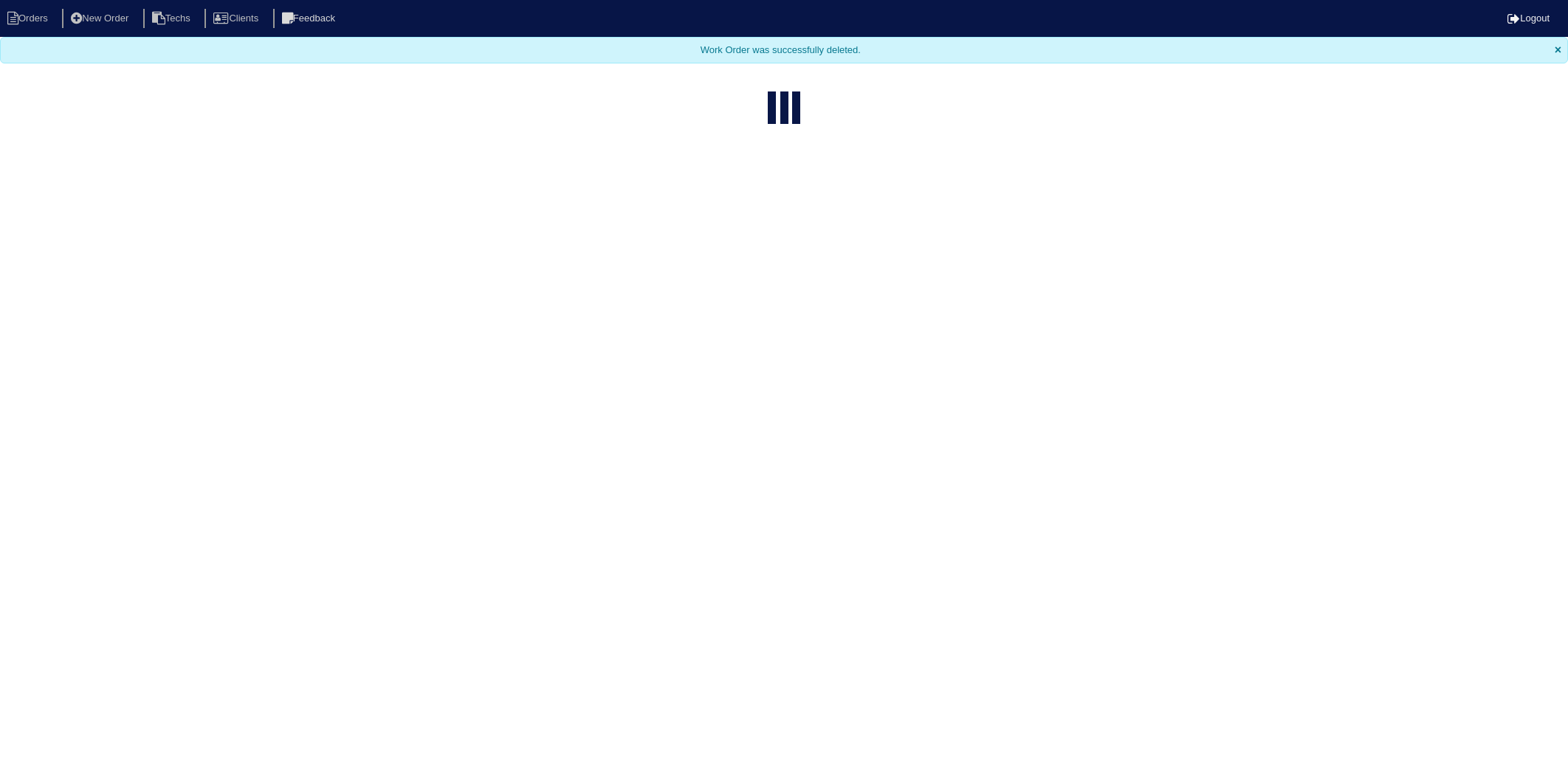
select select "15"
type input "207"
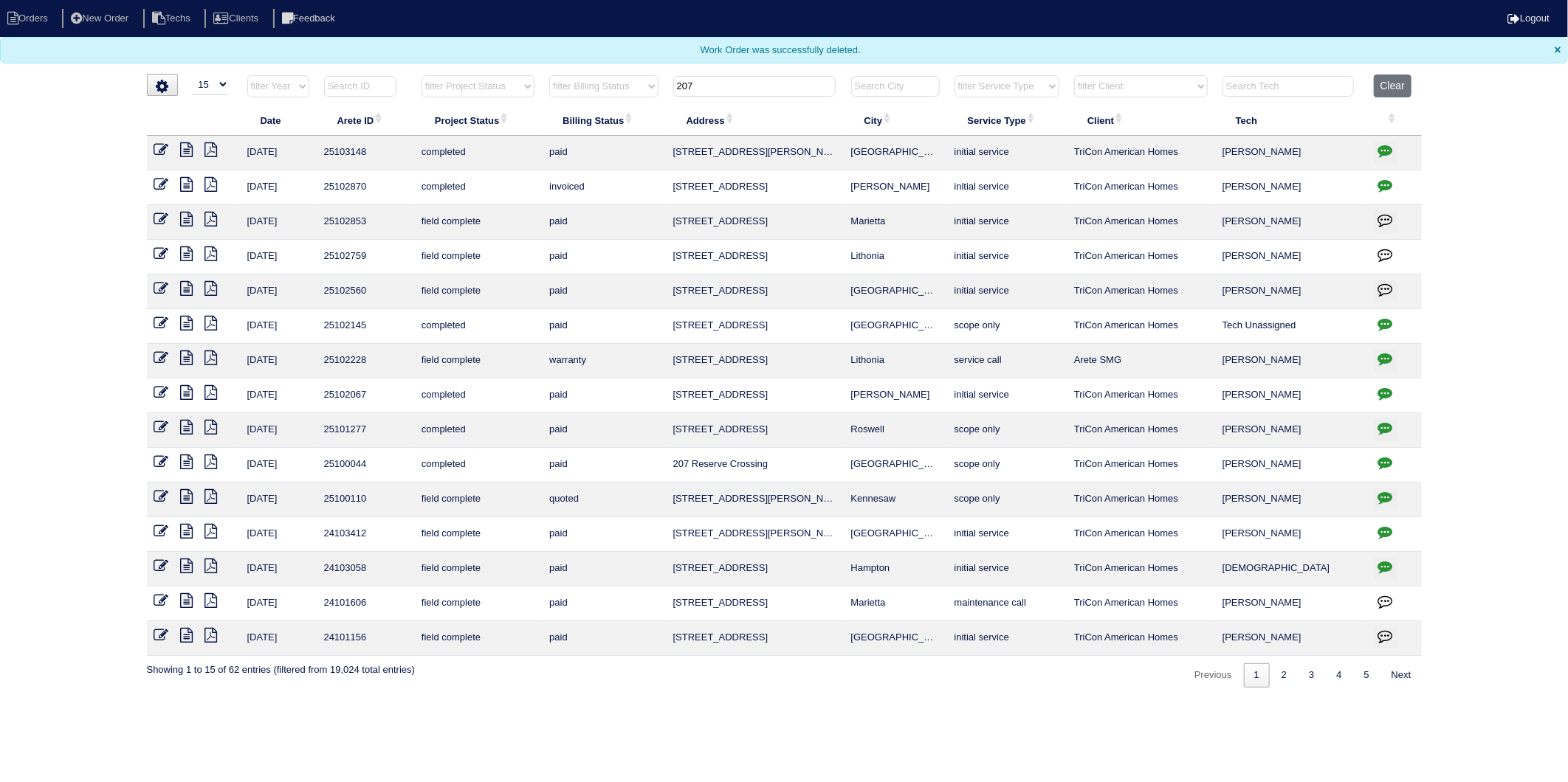
click at [1555, 52] on span "×" at bounding box center [1558, 49] width 7 height 12
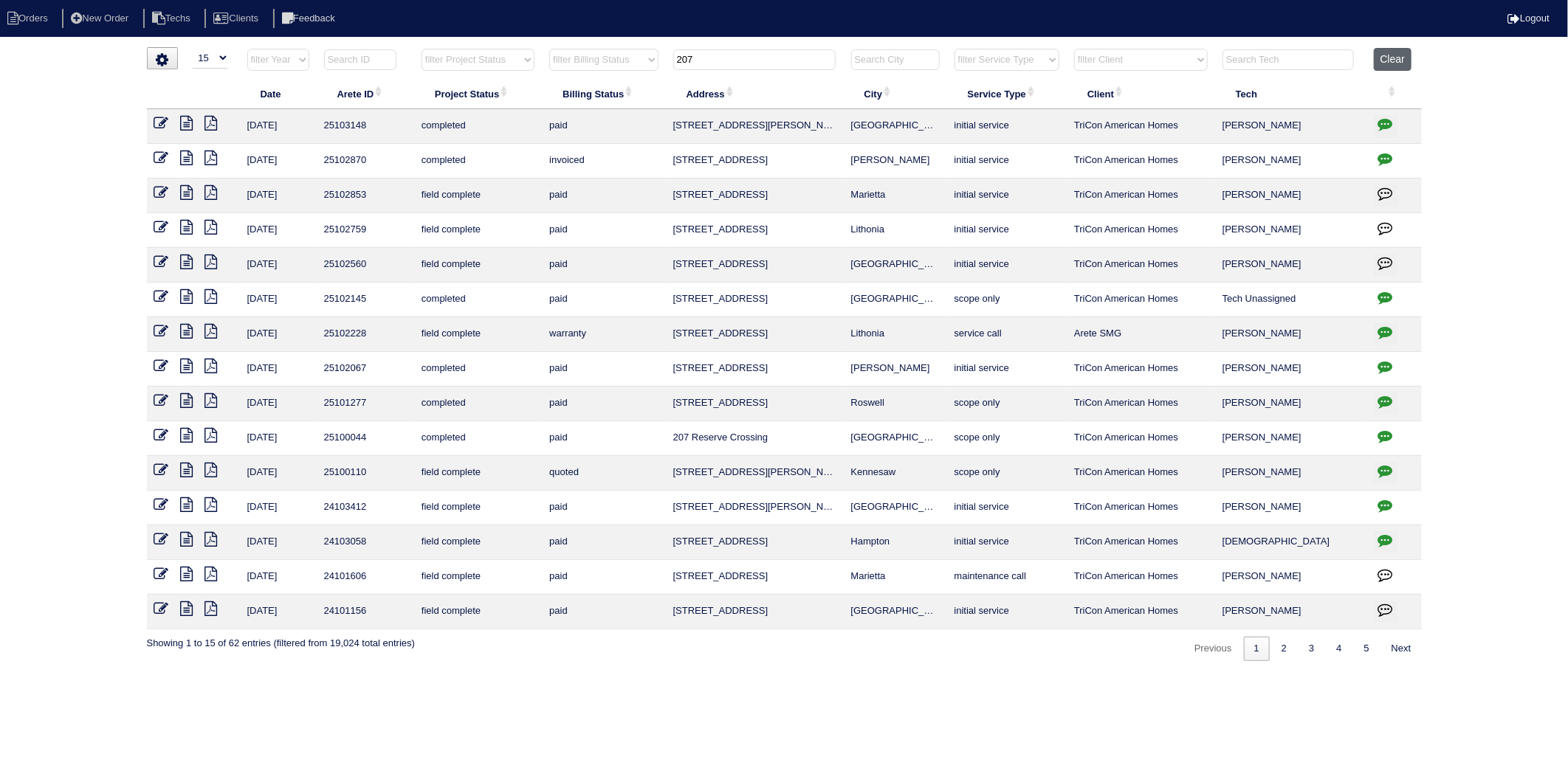
click at [1396, 65] on button "Clear" at bounding box center [1393, 60] width 38 height 23
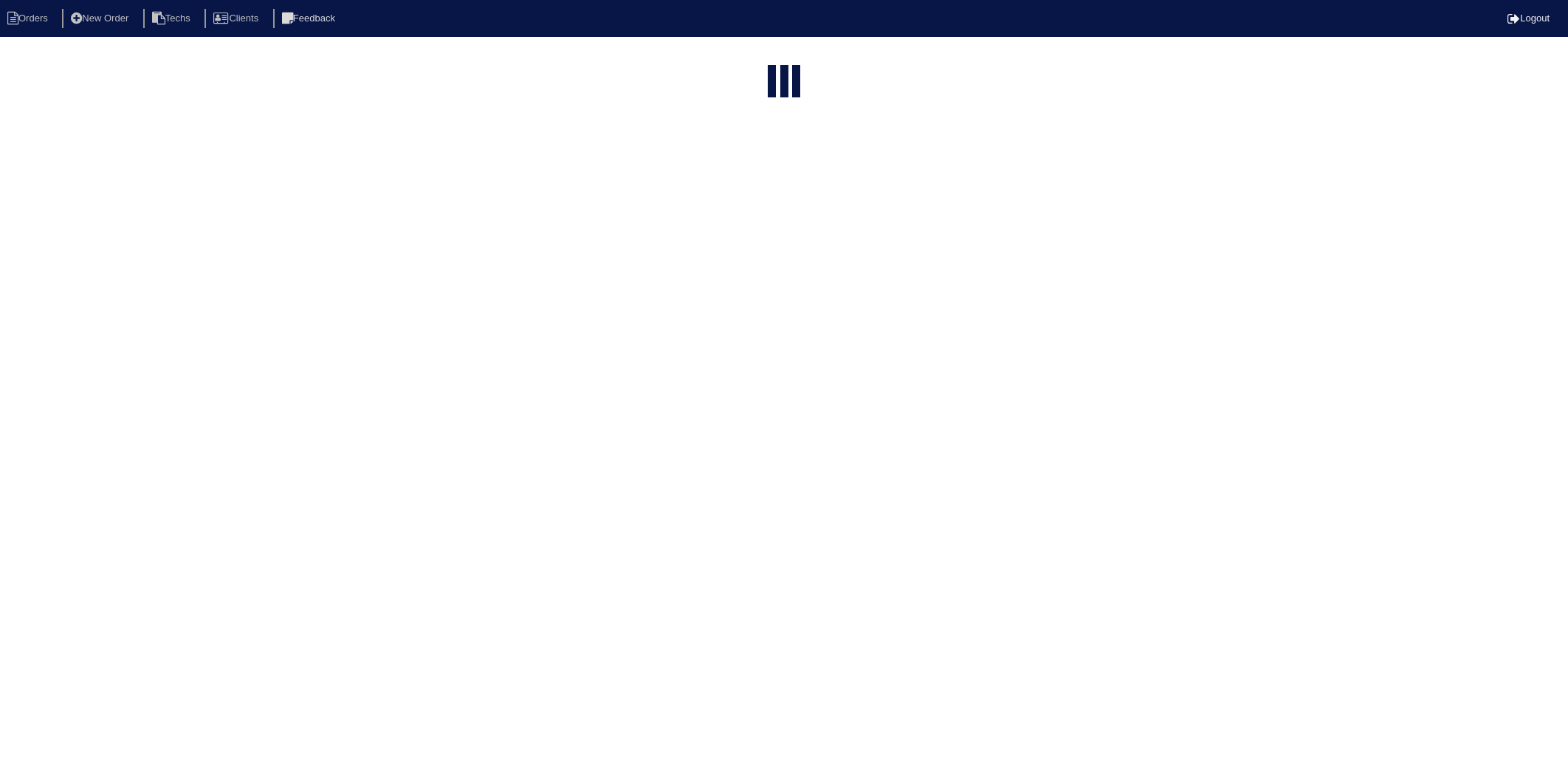
select select "15"
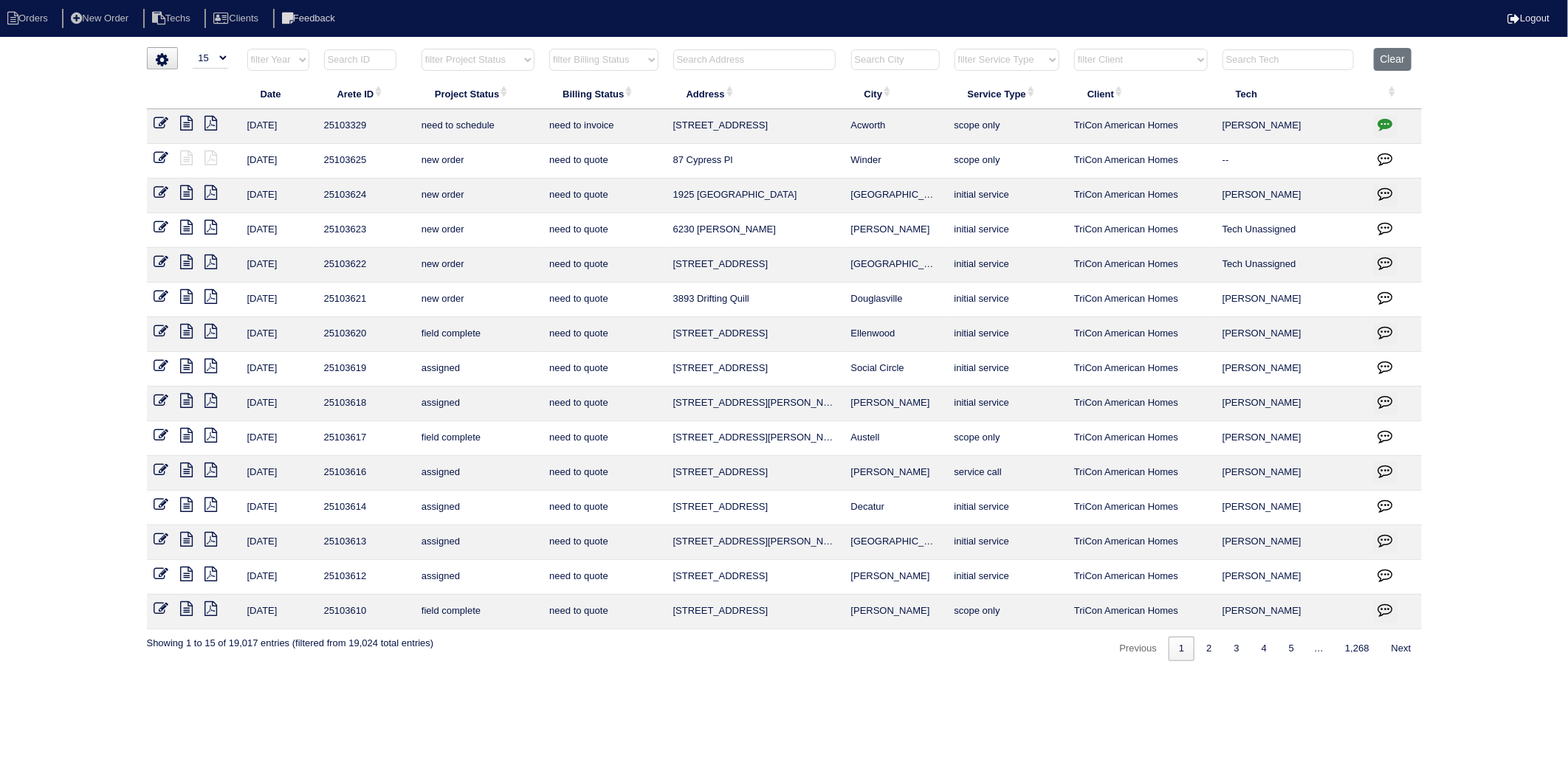
click at [729, 64] on input "text" at bounding box center [754, 59] width 162 height 20
type input "25"
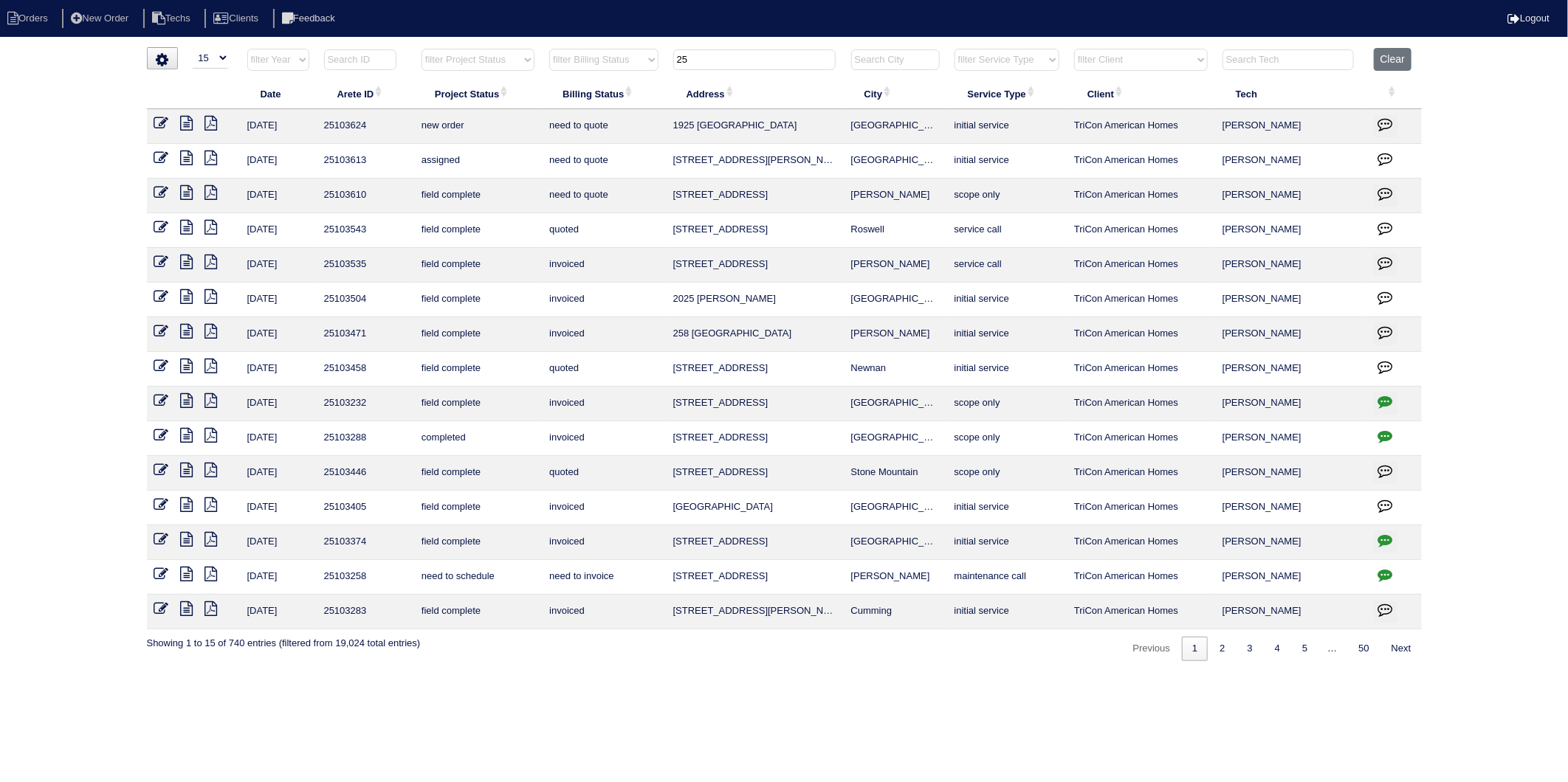
click at [1383, 579] on icon "button" at bounding box center [1386, 575] width 15 height 15
type textarea "[DATE] - Need another contact number - emailed TriCon and left message in Appia…"
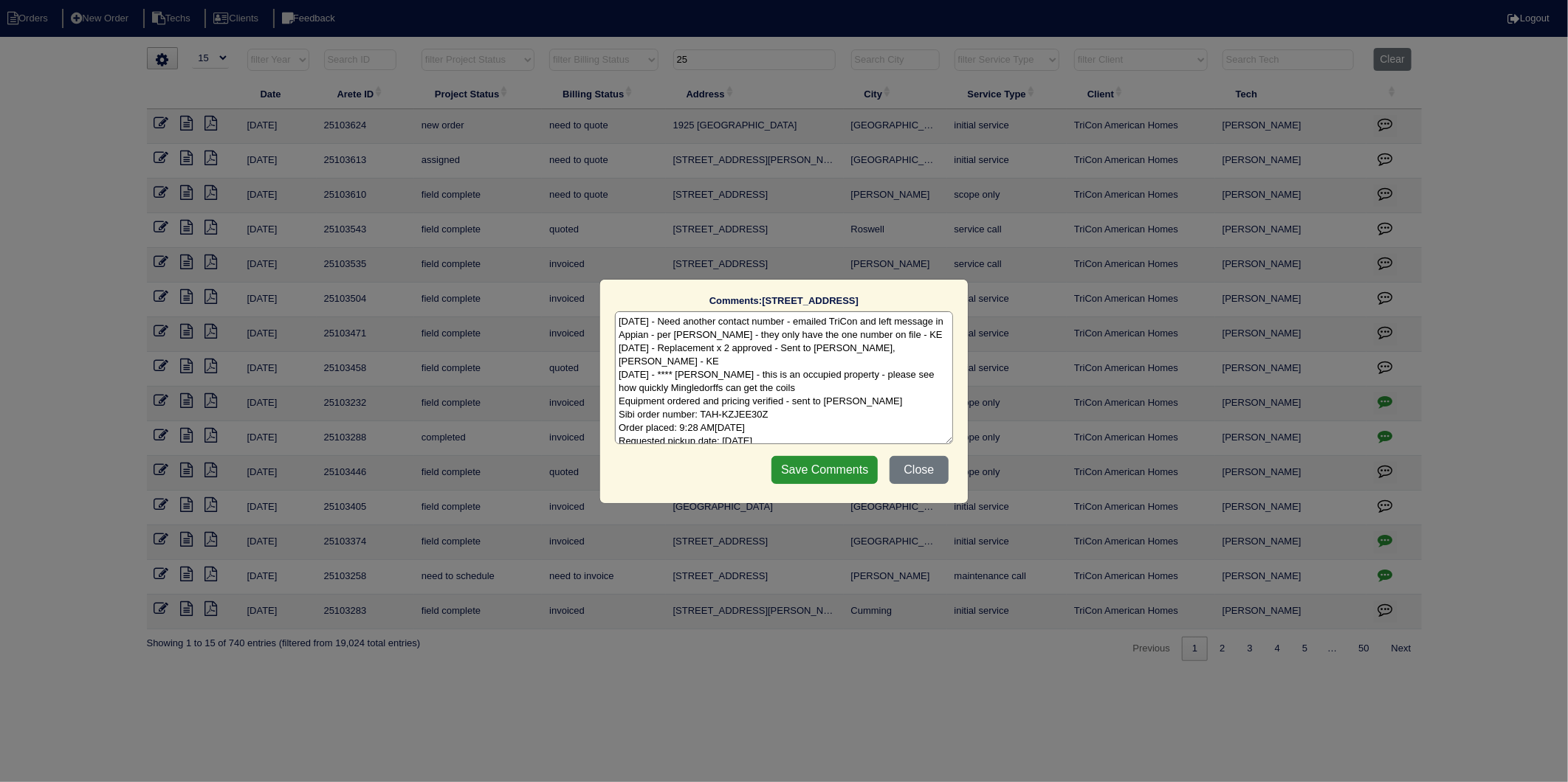
click at [921, 413] on textarea "[DATE] - Need another contact number - emailed TriCon and left message in Appia…" at bounding box center [784, 378] width 338 height 133
click at [930, 475] on button "Close" at bounding box center [919, 470] width 59 height 28
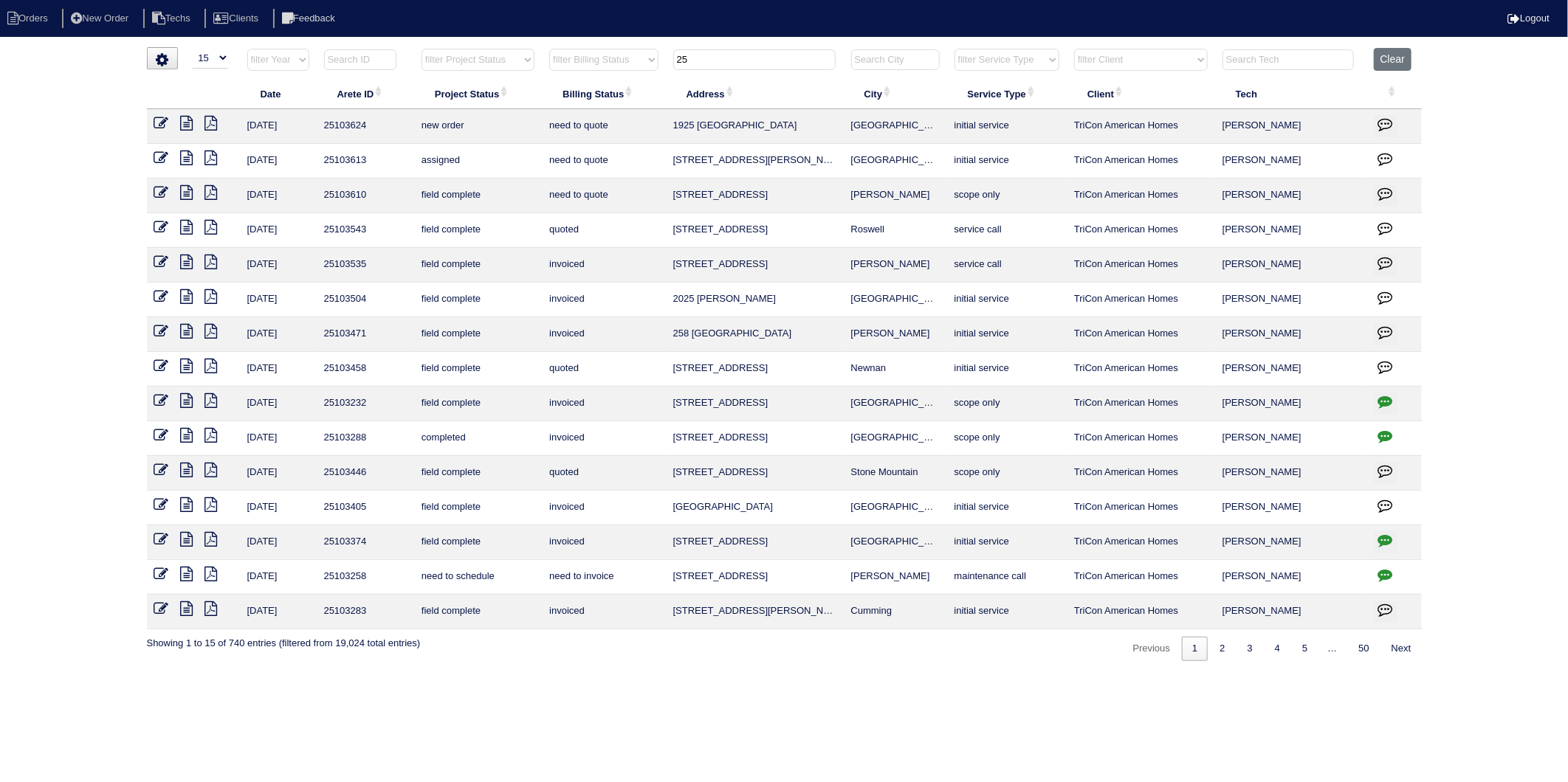
drag, startPoint x: 674, startPoint y: 70, endPoint x: 650, endPoint y: 79, distance: 25.6
click at [650, 79] on table "Date Arete ID Project Status Billing Status Address City Service Type Client Te…" at bounding box center [784, 339] width 1275 height 582
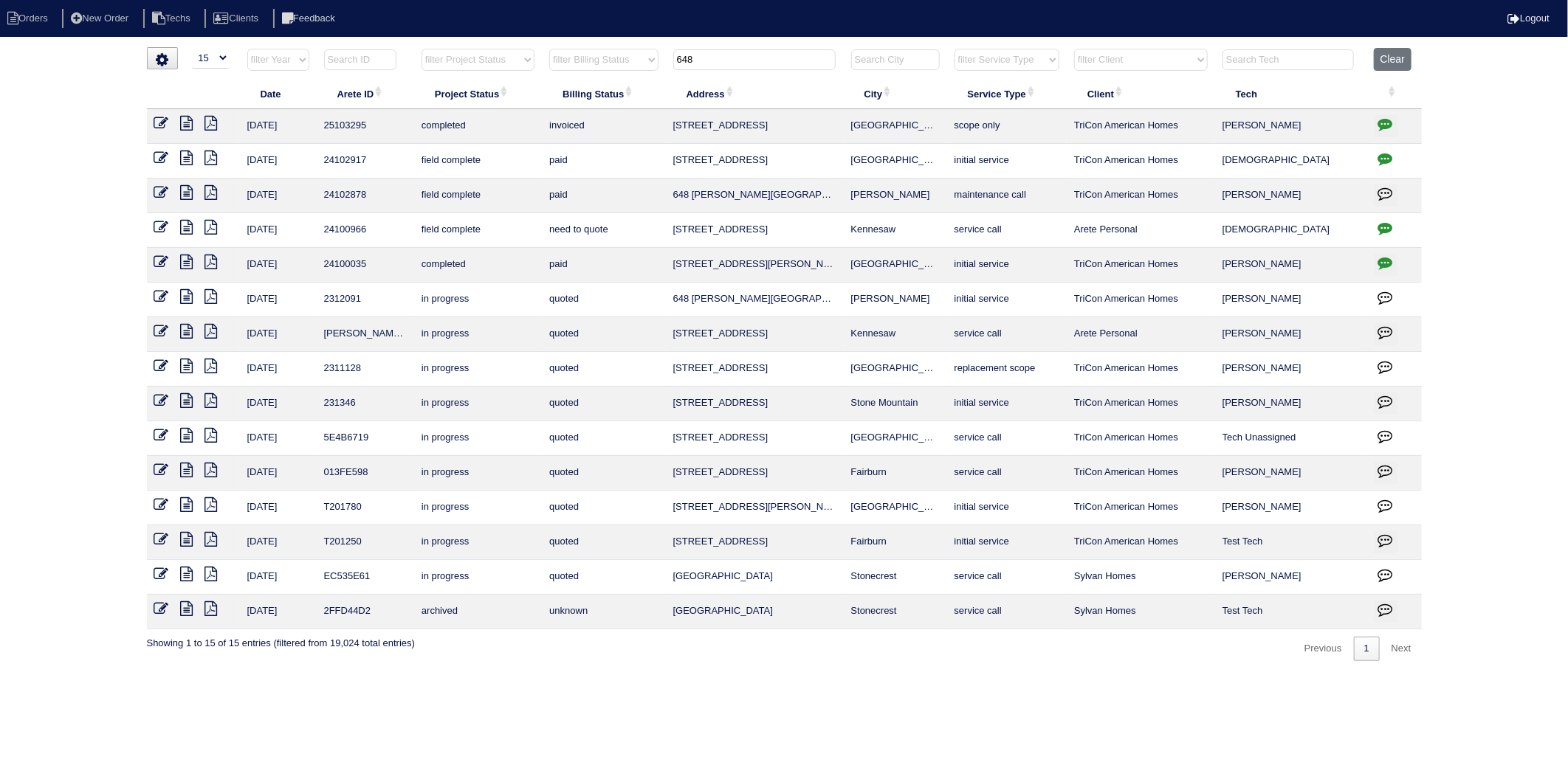
click at [1386, 122] on icon "button" at bounding box center [1386, 124] width 15 height 15
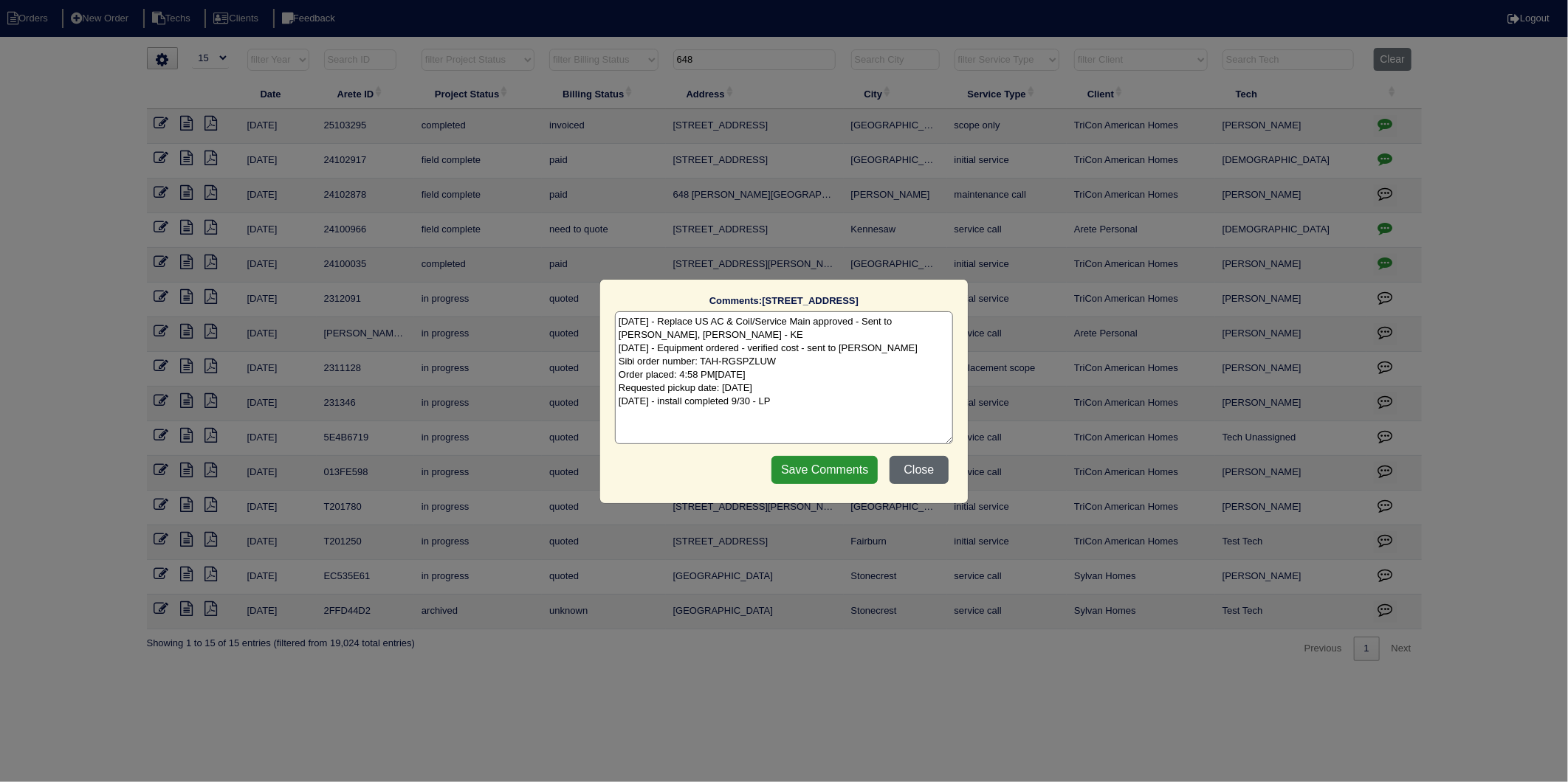
click at [923, 467] on button "Close" at bounding box center [919, 470] width 59 height 28
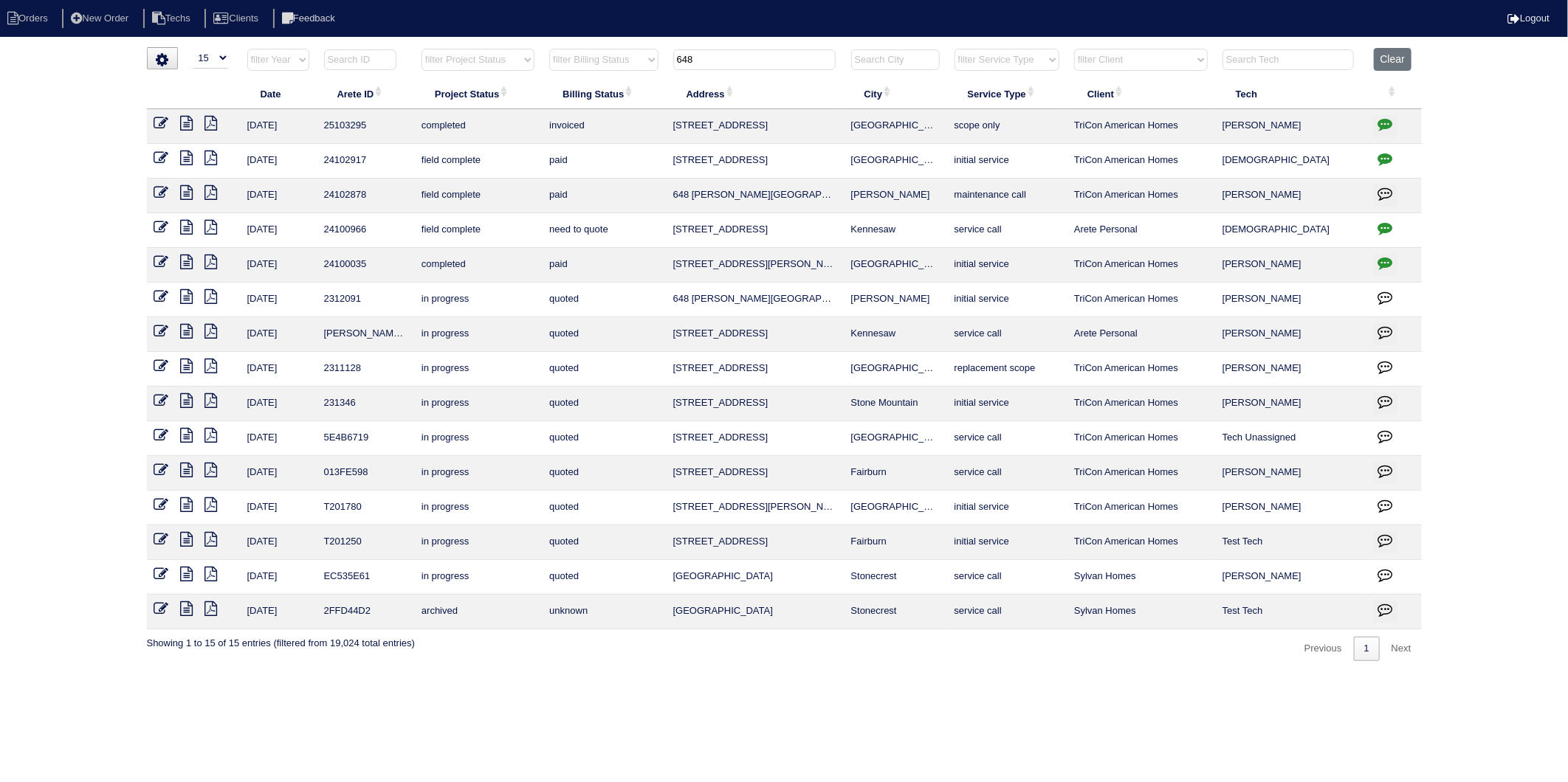
drag, startPoint x: 734, startPoint y: 65, endPoint x: 590, endPoint y: 84, distance: 145.2
click at [590, 84] on table "Date Arete ID Project Status Billing Status Address City Service Type Client Te…" at bounding box center [784, 339] width 1275 height 582
type input "3350"
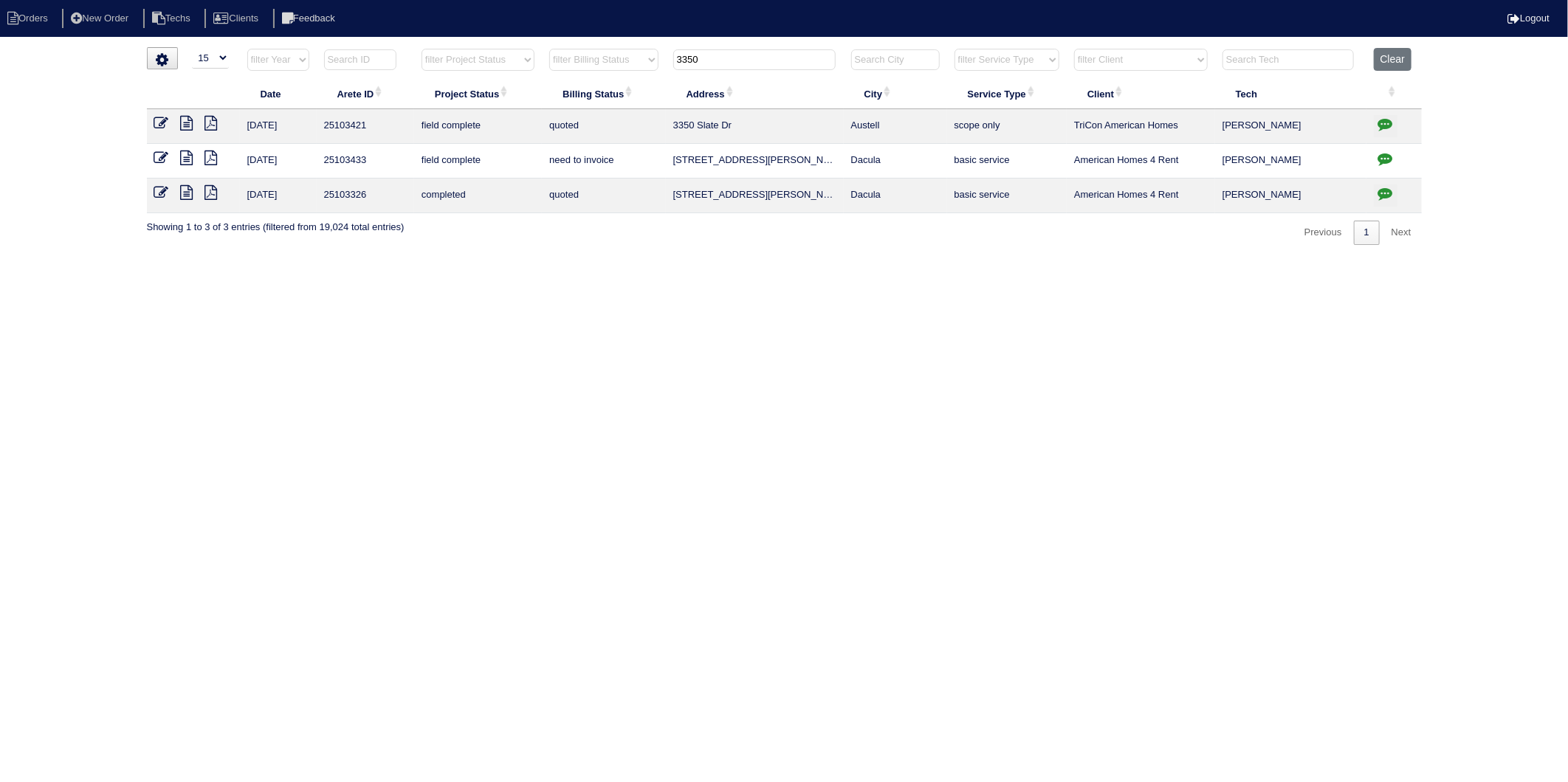
click at [189, 157] on icon at bounding box center [187, 158] width 12 height 15
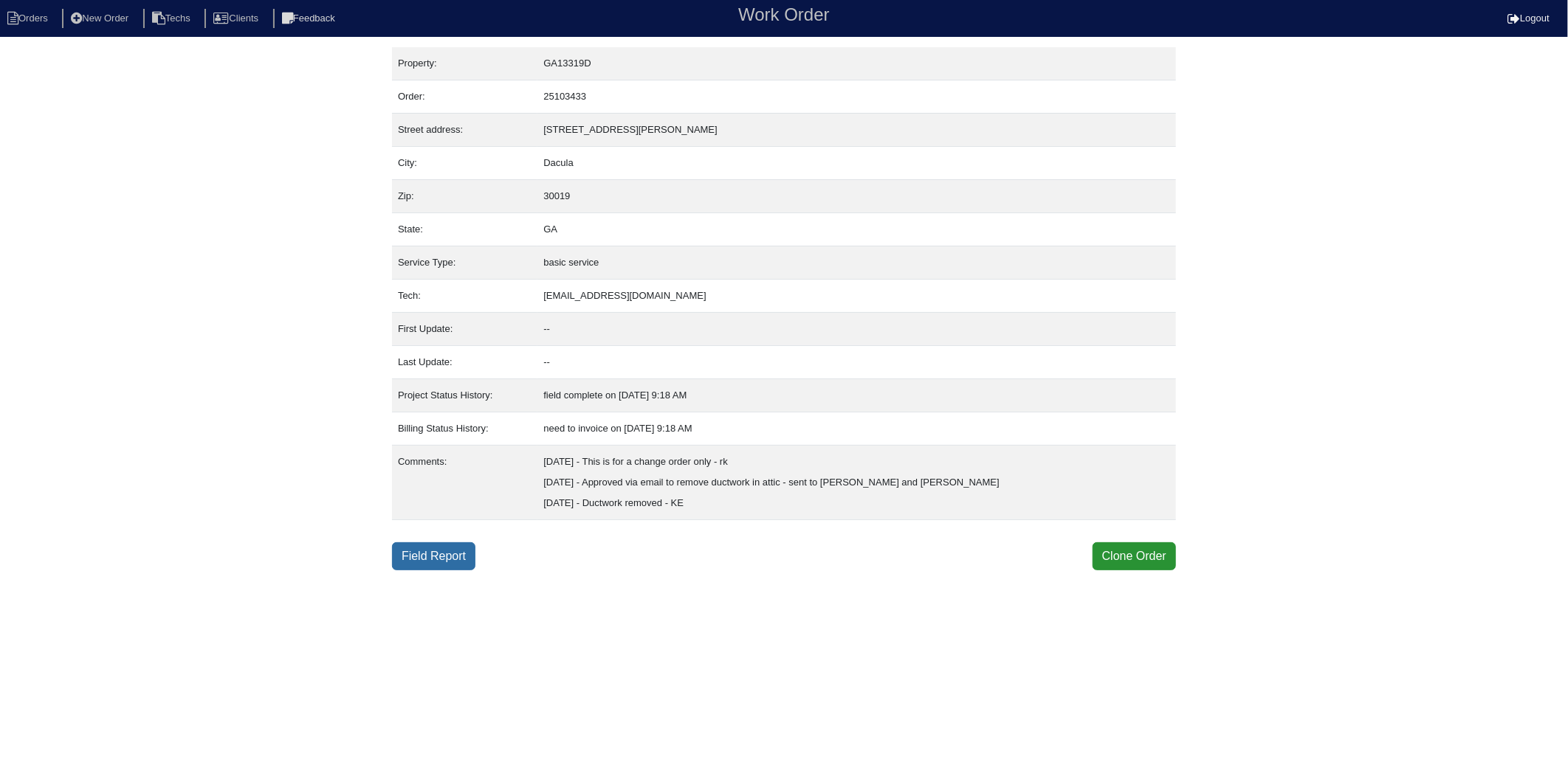
click at [418, 561] on link "Field Report" at bounding box center [434, 557] width 84 height 28
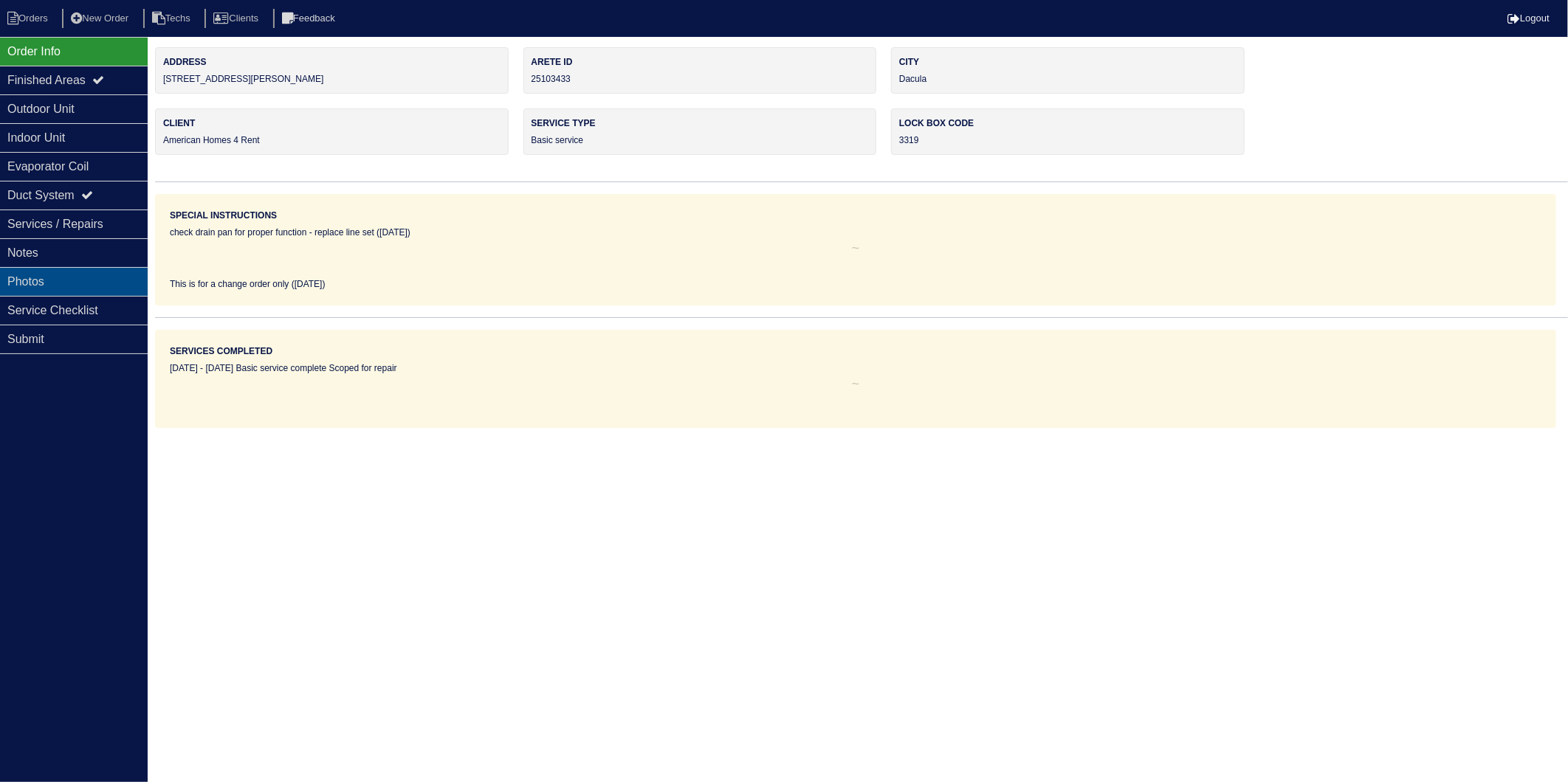
click at [48, 288] on div "Photos" at bounding box center [74, 281] width 148 height 29
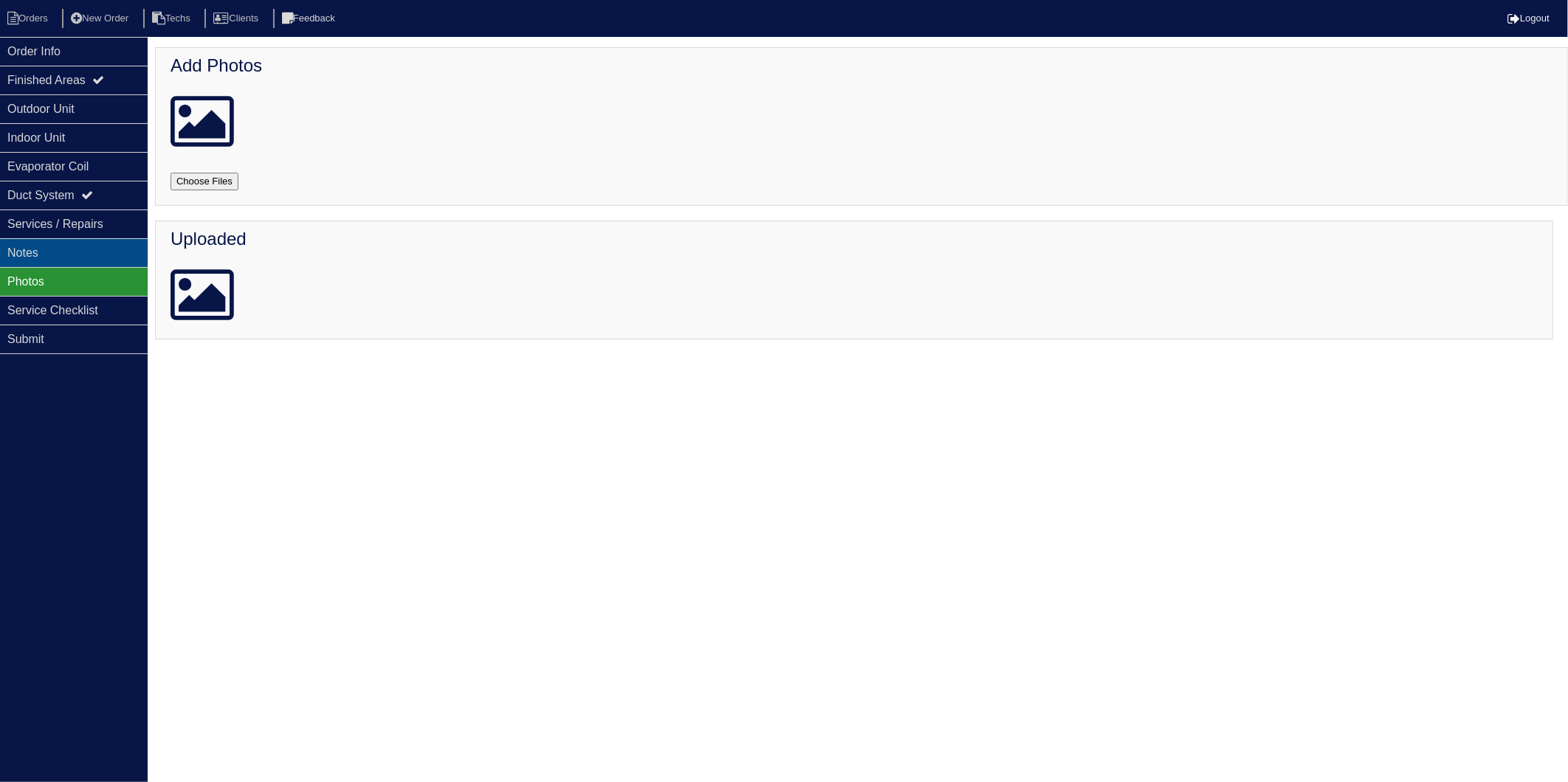
click at [50, 258] on div "Notes" at bounding box center [74, 252] width 148 height 29
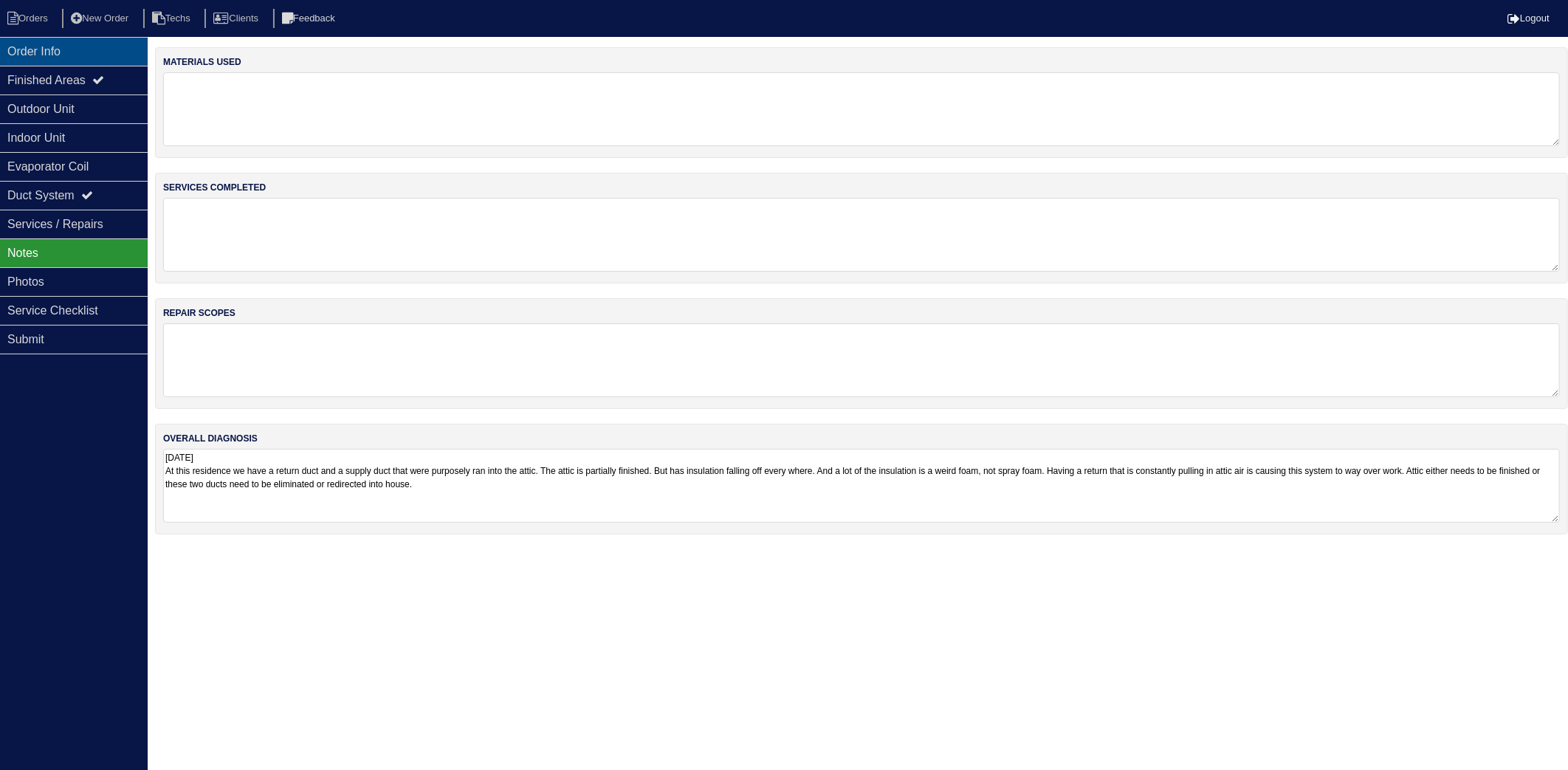
click at [30, 57] on div "Order Info" at bounding box center [74, 51] width 148 height 29
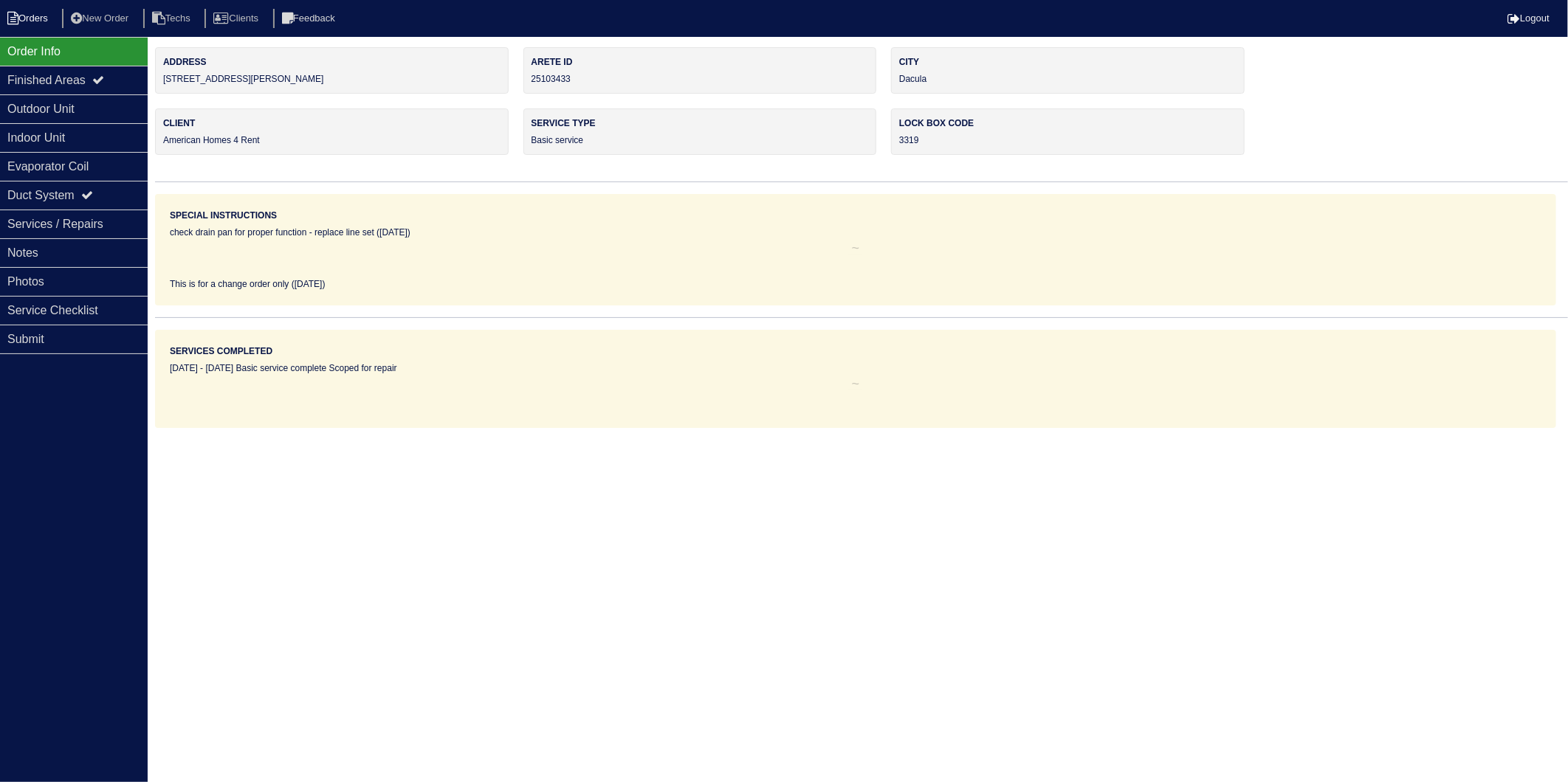
click at [22, 20] on li "Orders" at bounding box center [30, 19] width 60 height 20
select select "15"
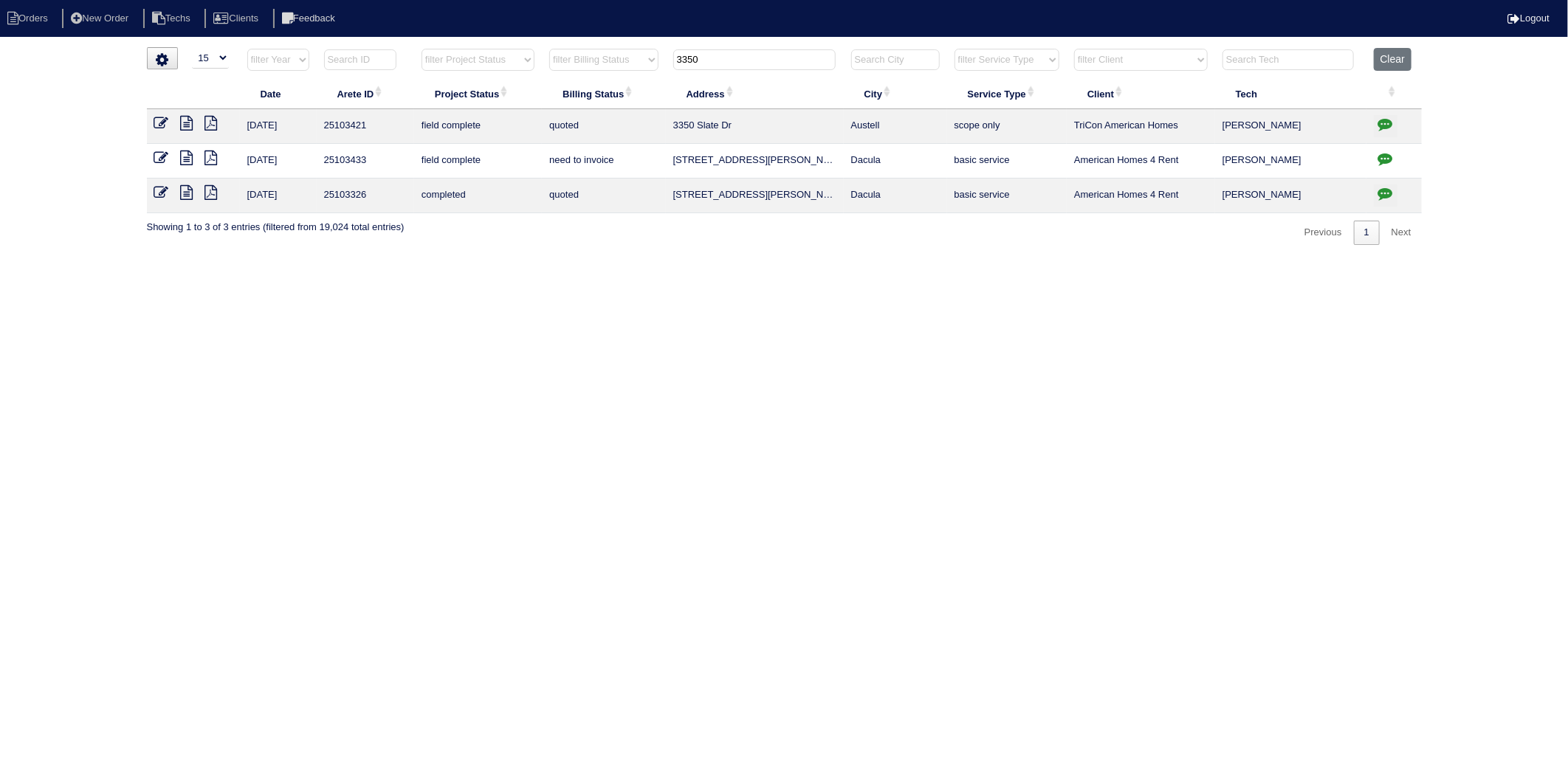
click at [159, 123] on icon at bounding box center [162, 123] width 15 height 15
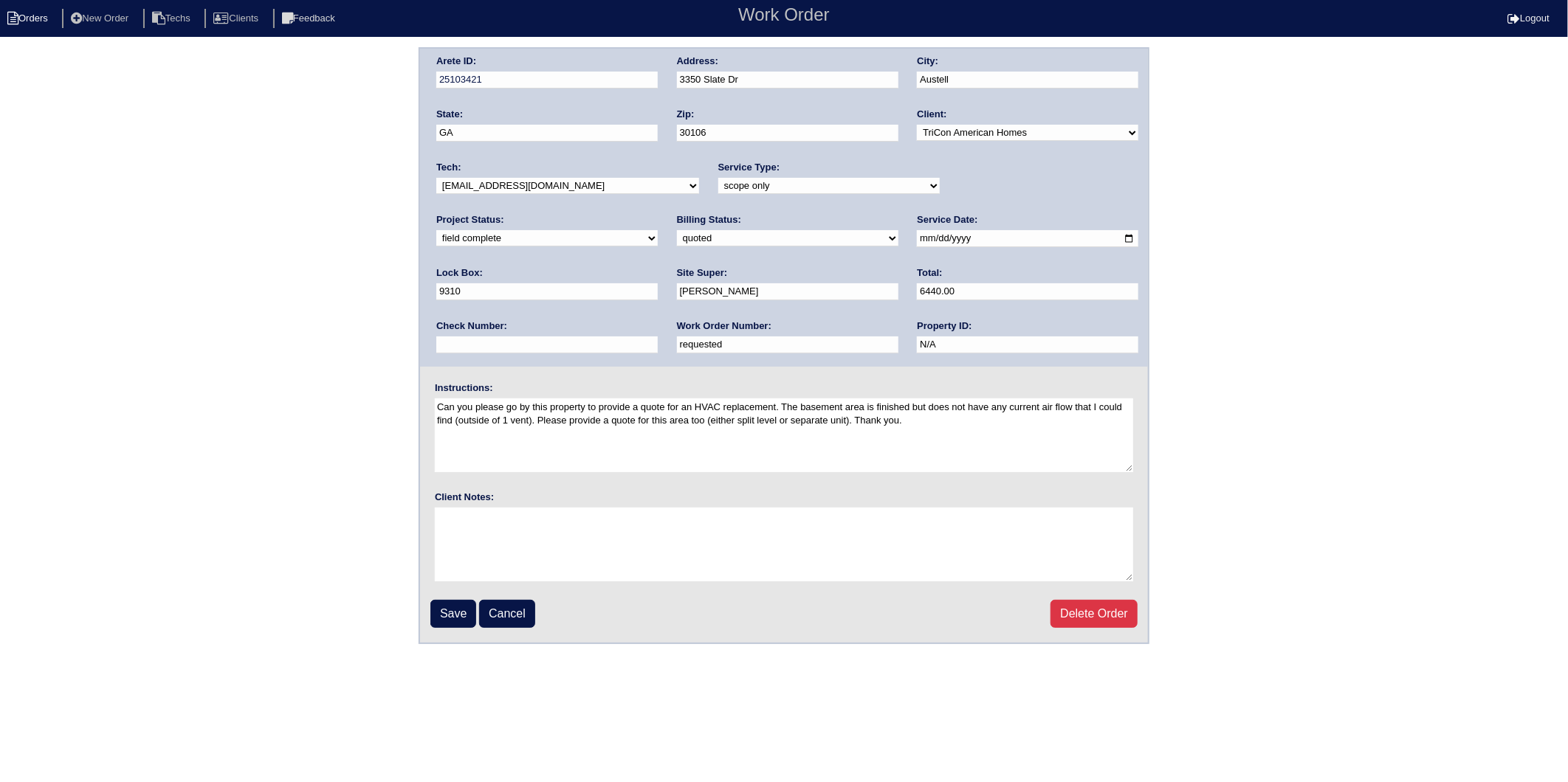
click at [33, 15] on li "Orders" at bounding box center [30, 19] width 60 height 20
select select "15"
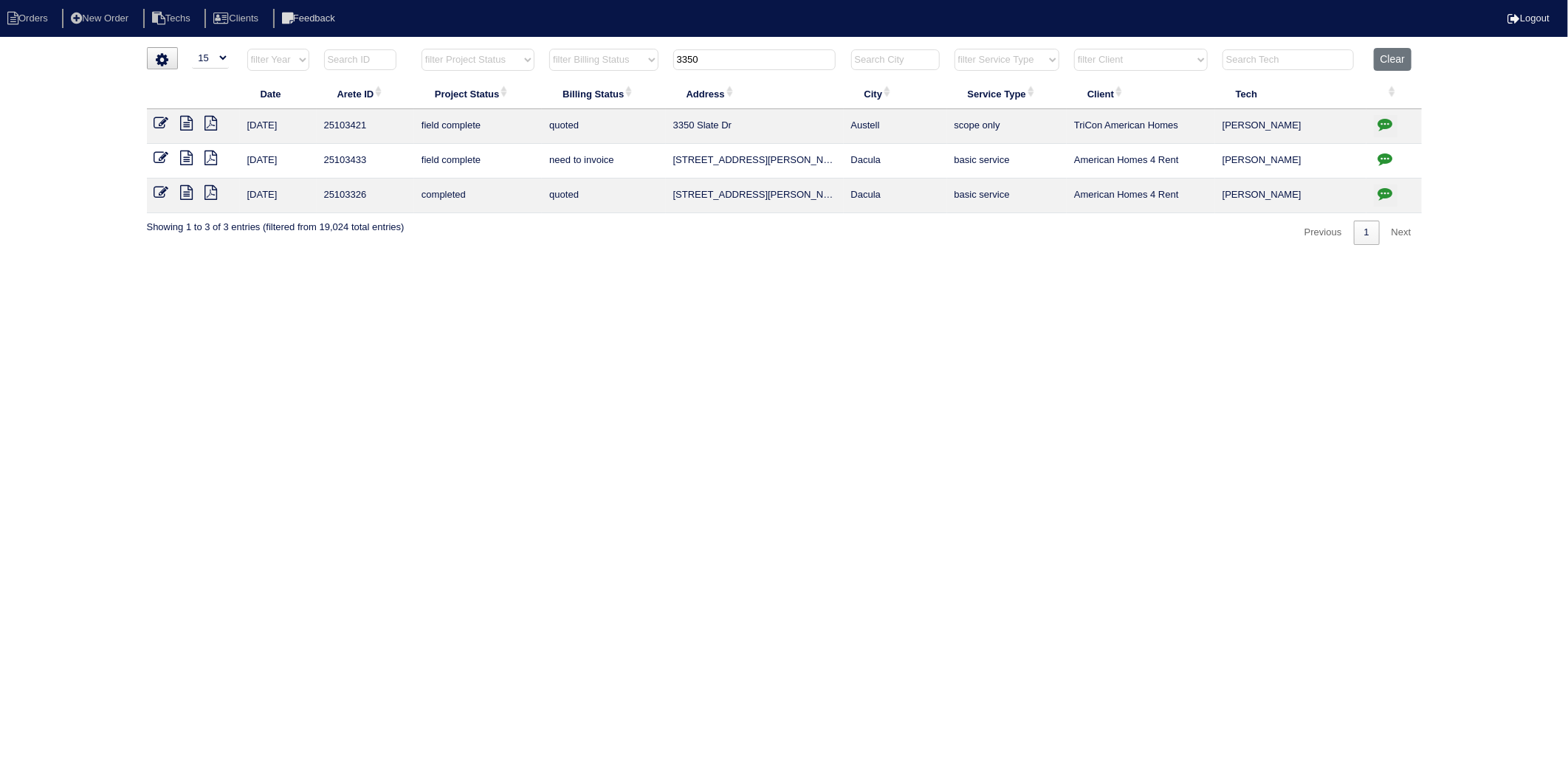
click at [1383, 159] on icon "button" at bounding box center [1386, 159] width 15 height 15
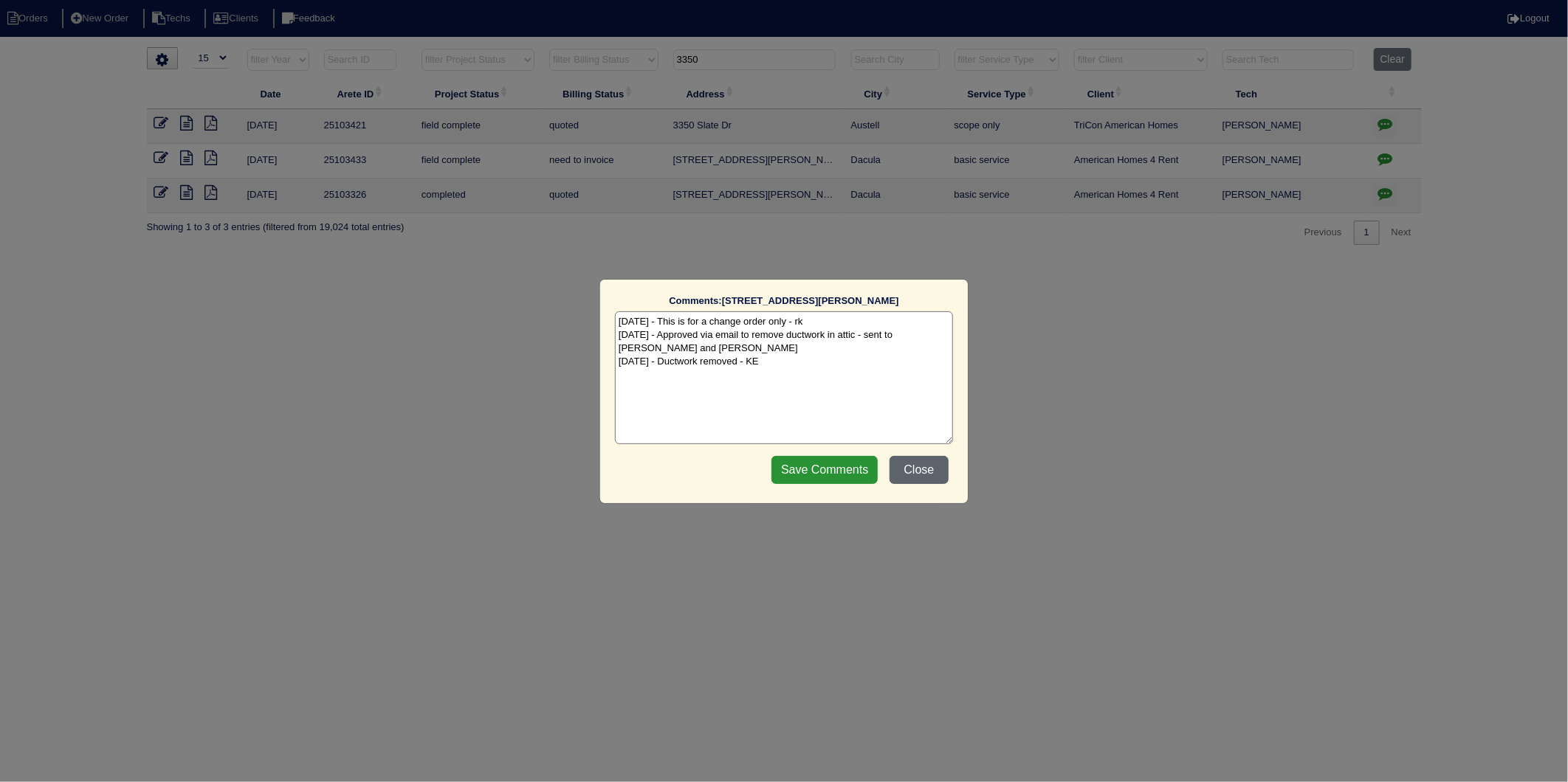
click at [908, 465] on button "Close" at bounding box center [919, 470] width 59 height 28
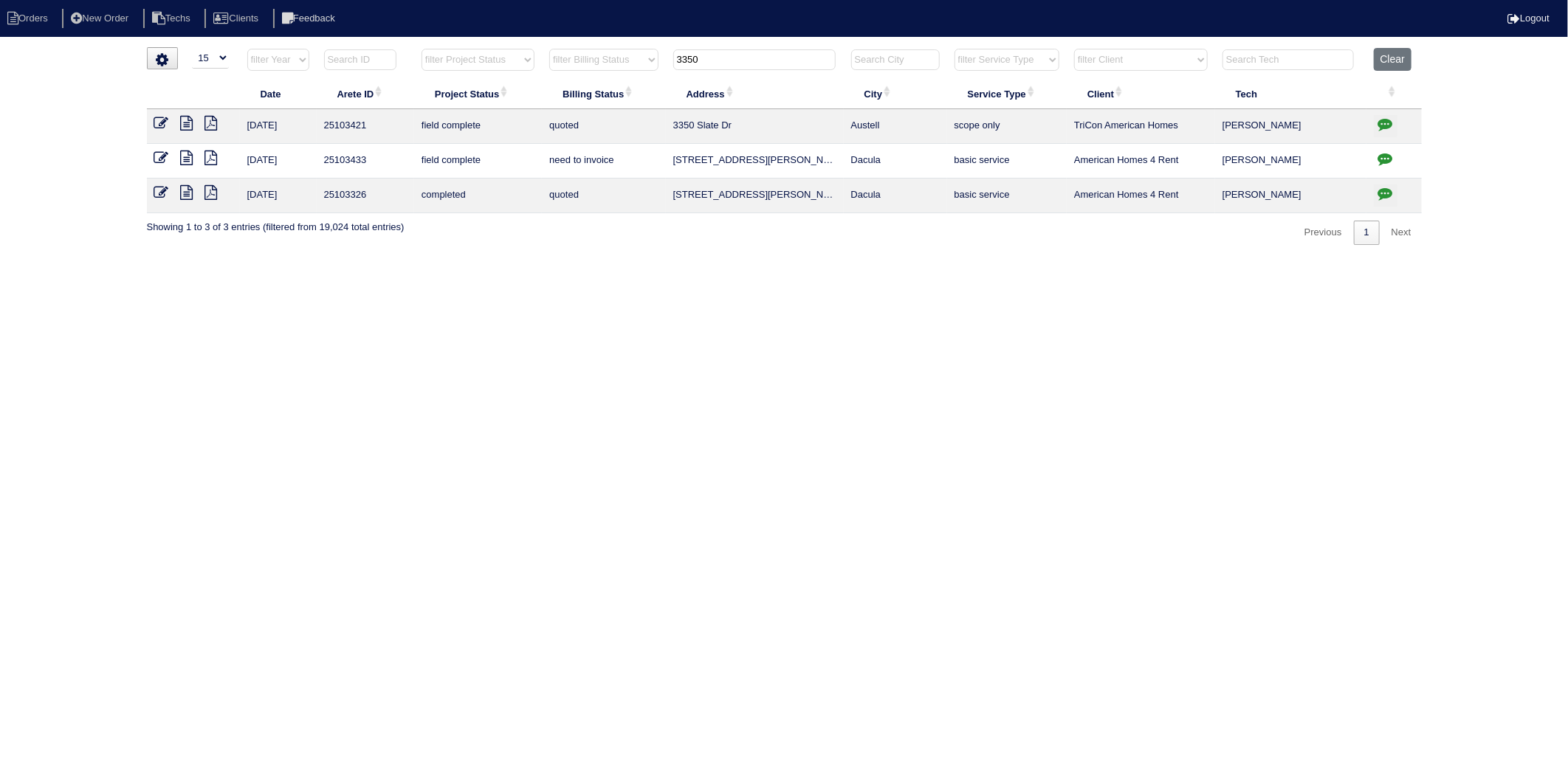
click at [1386, 124] on icon "button" at bounding box center [1386, 124] width 15 height 15
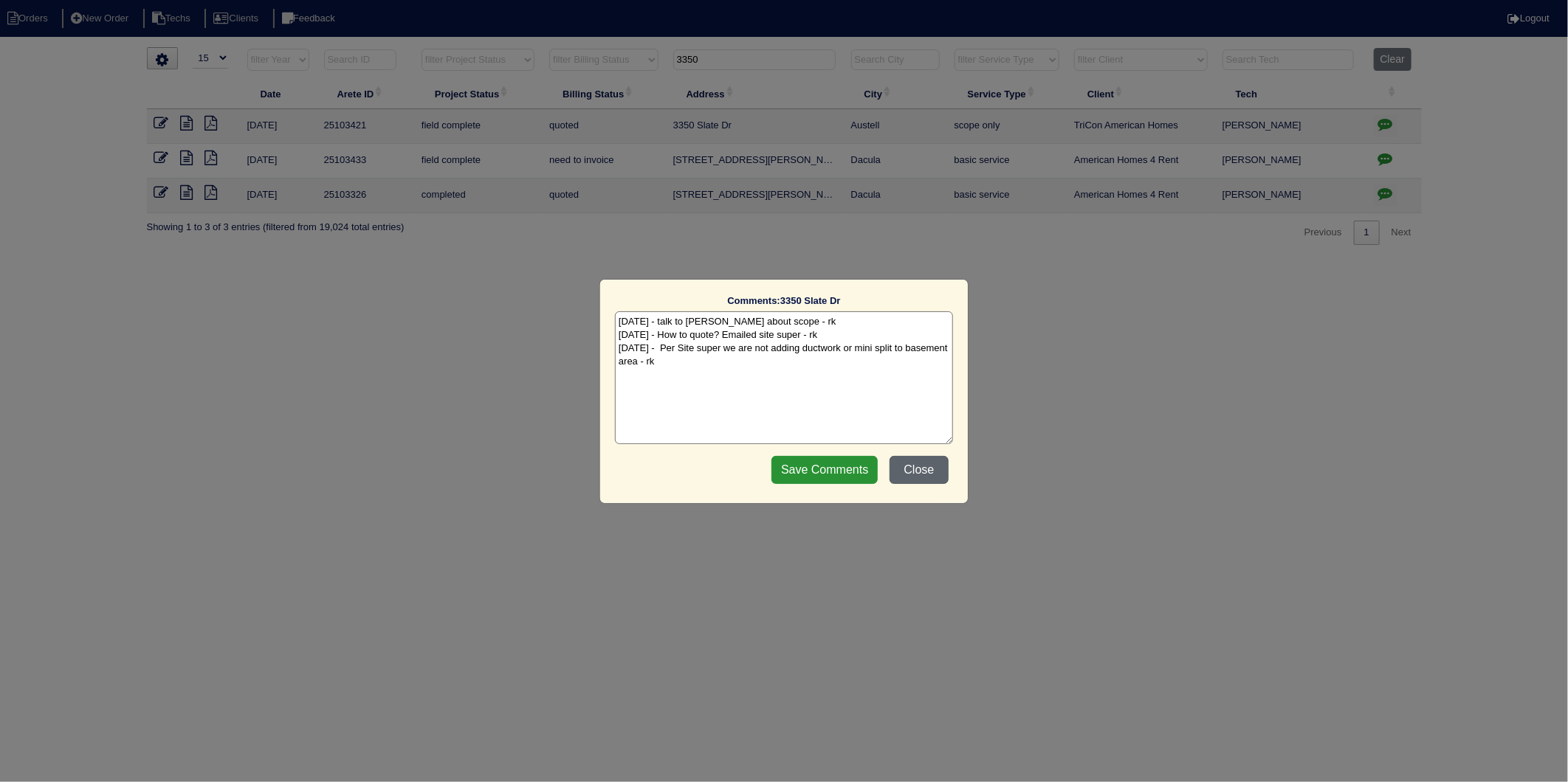
click at [926, 471] on button "Close" at bounding box center [919, 470] width 59 height 28
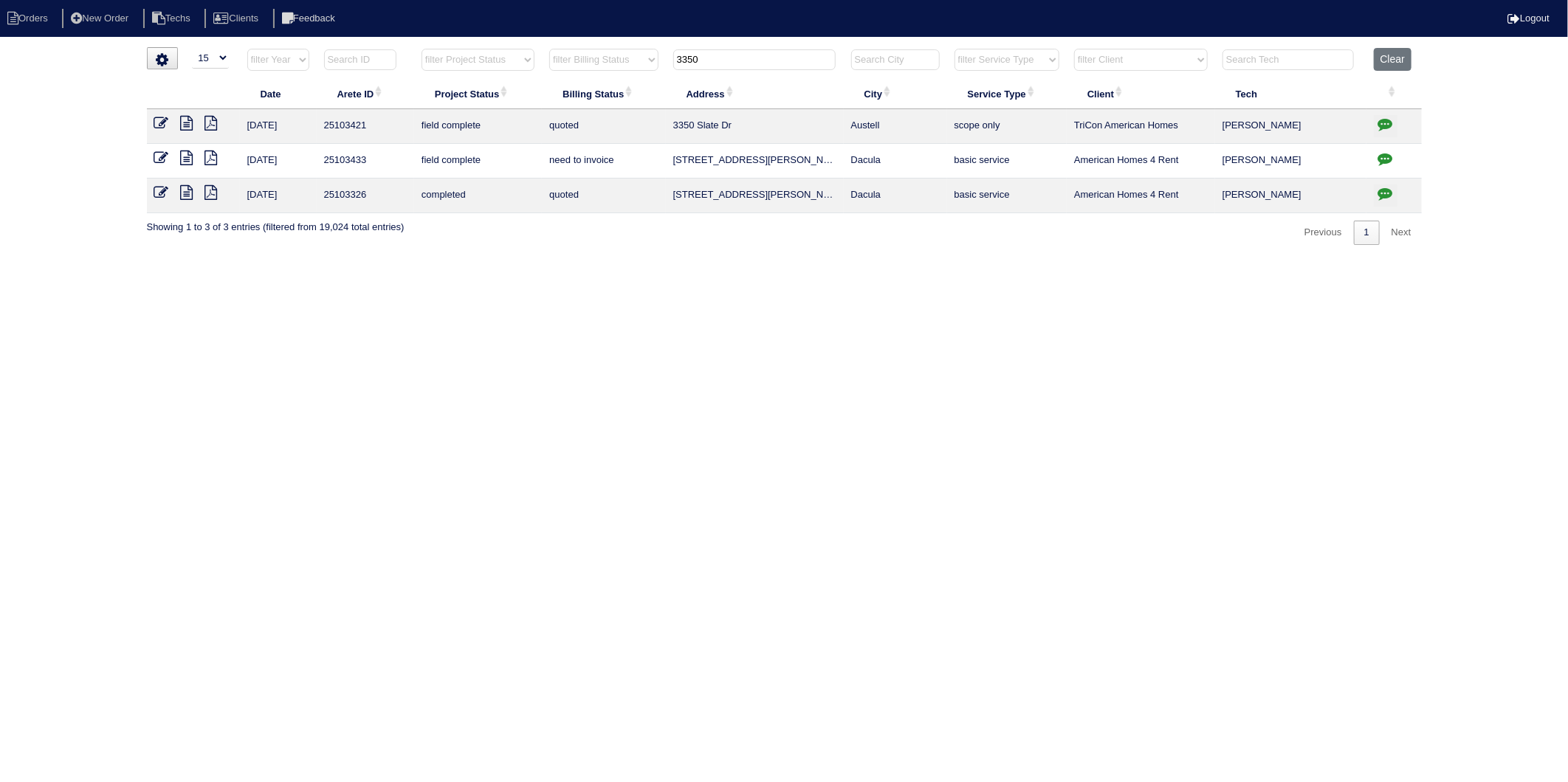
click at [157, 195] on icon at bounding box center [162, 193] width 15 height 15
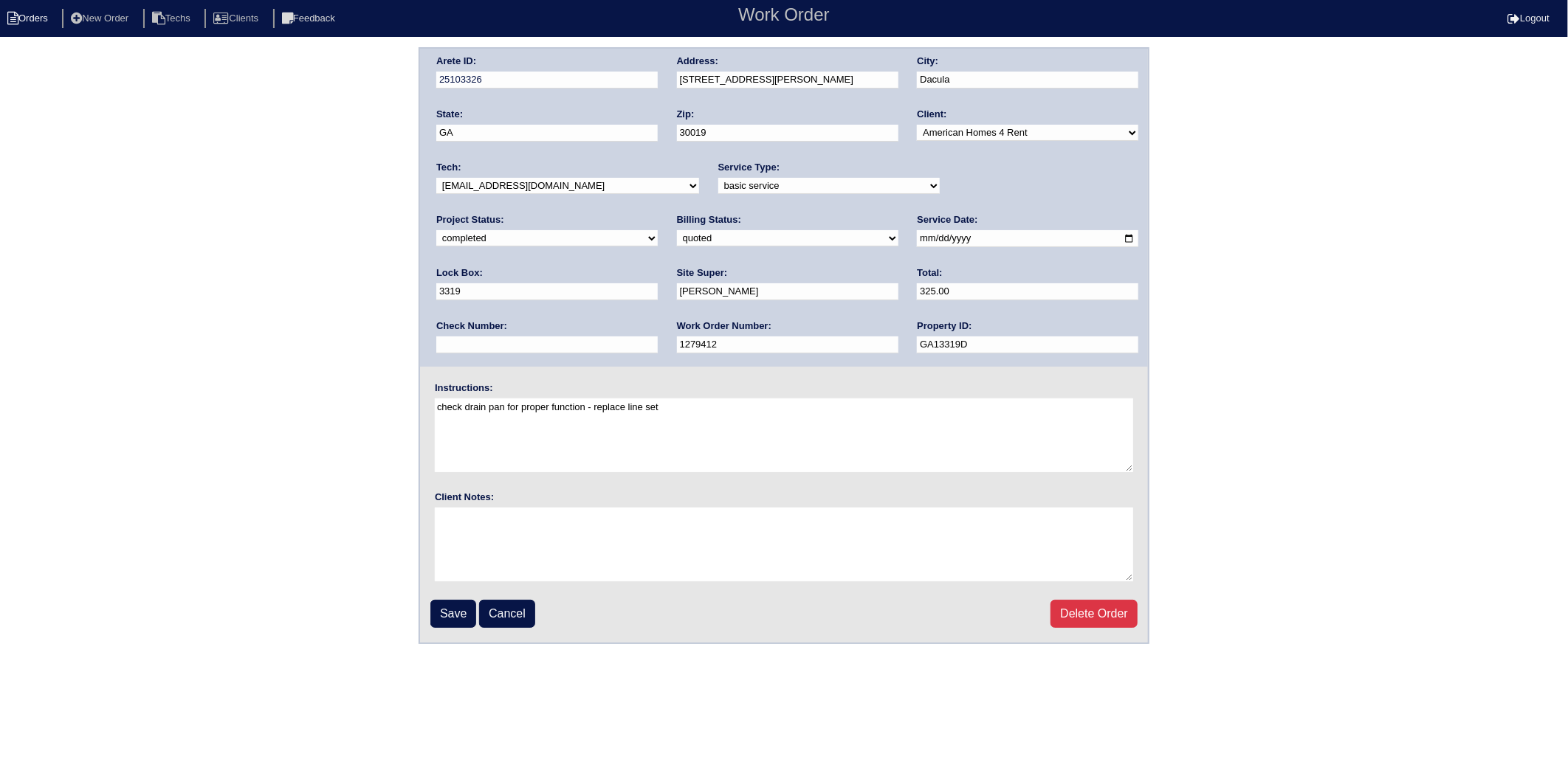
click at [45, 18] on li "Orders" at bounding box center [30, 19] width 60 height 20
select select "15"
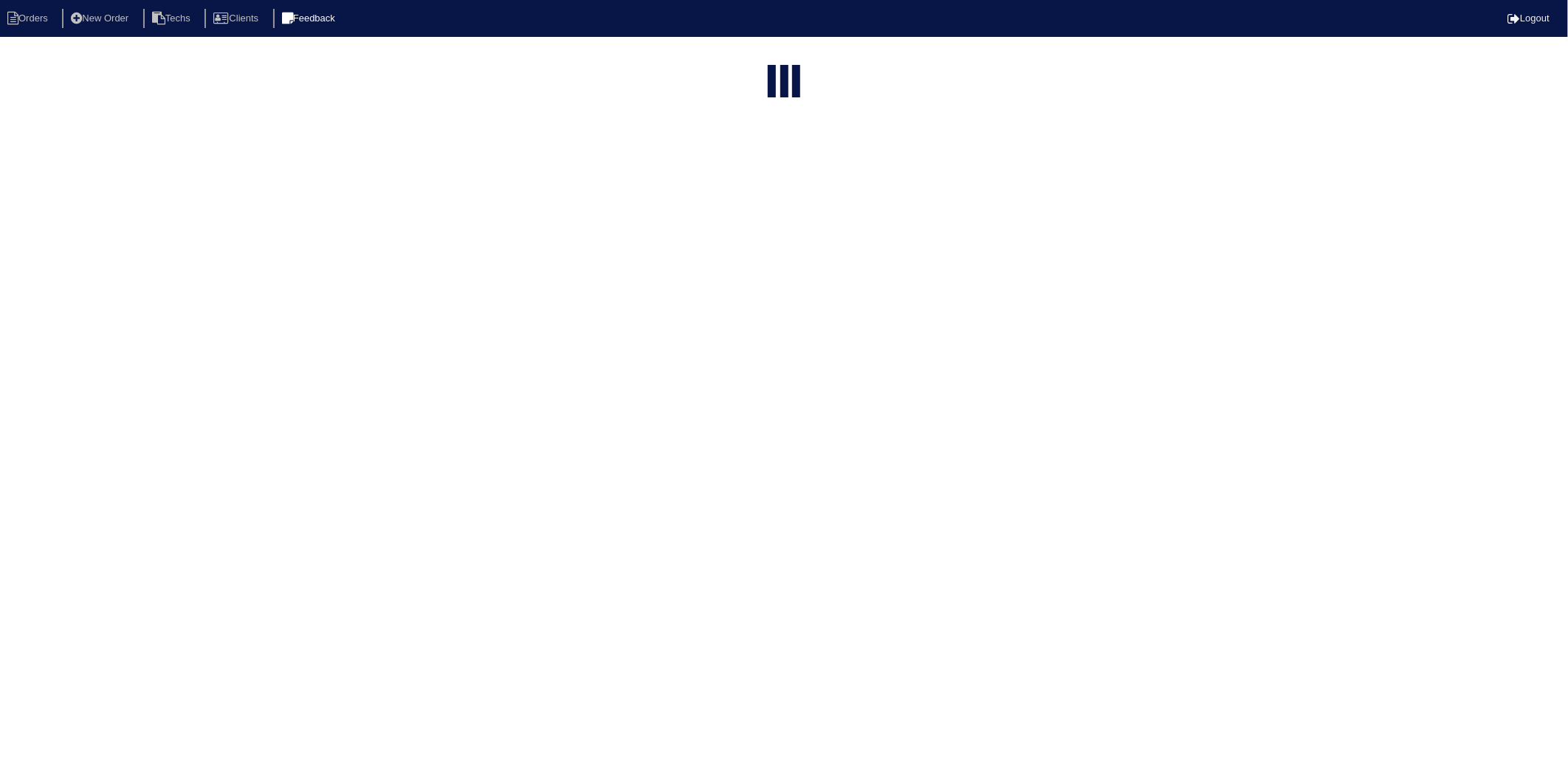
type input "3350"
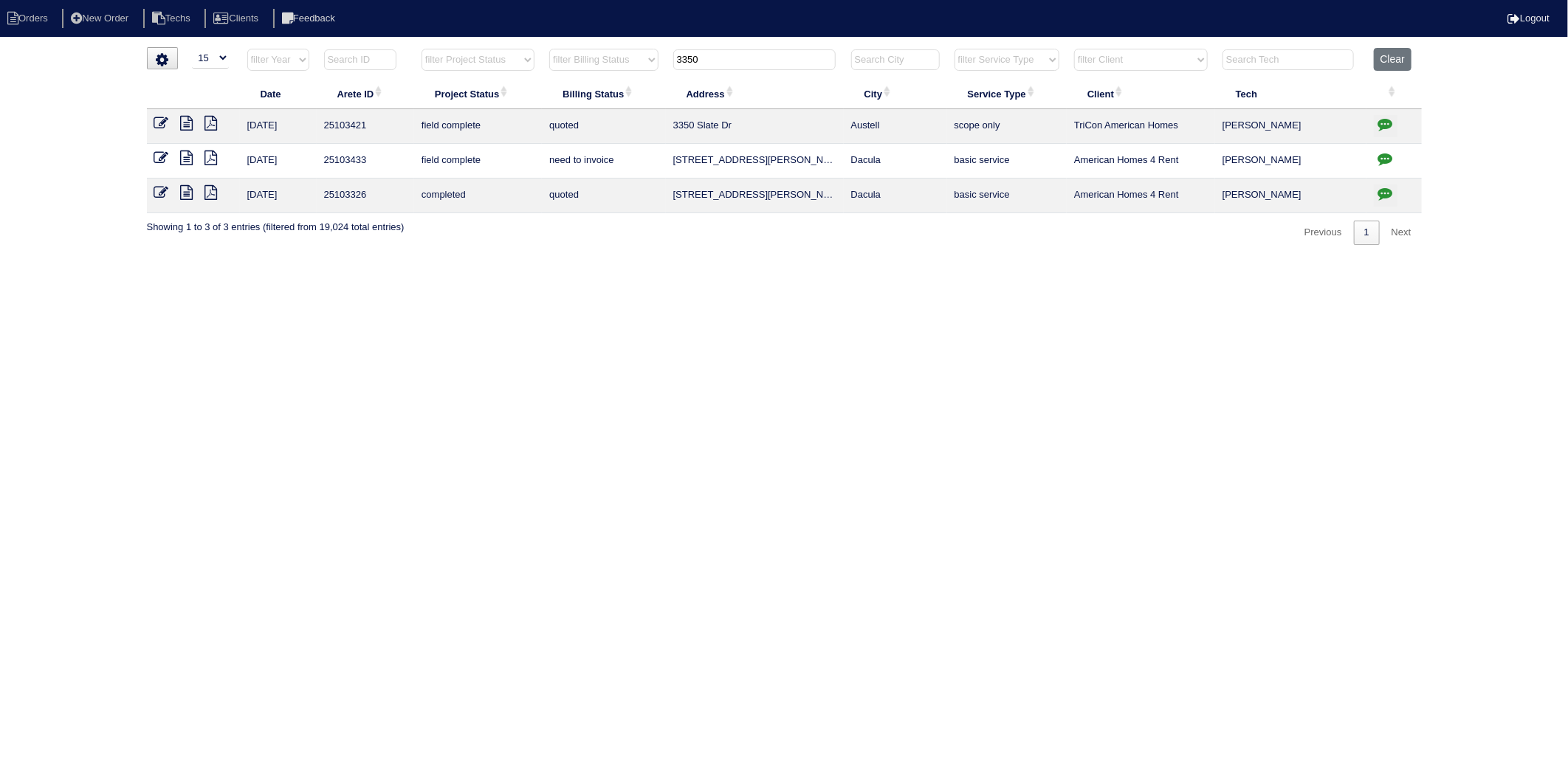
click at [166, 161] on icon at bounding box center [162, 158] width 15 height 15
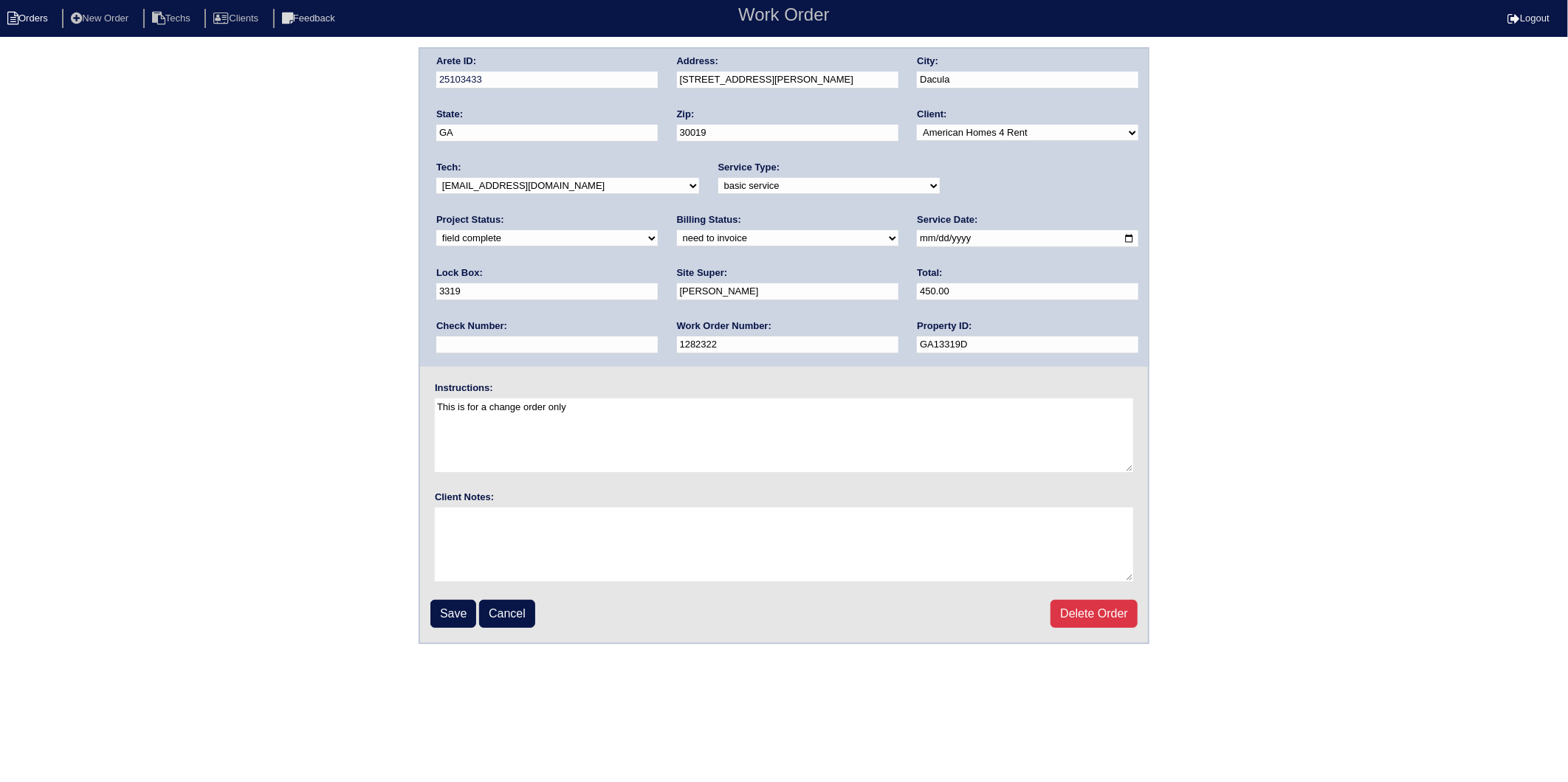
click at [38, 11] on li "Orders" at bounding box center [30, 19] width 60 height 20
select select "15"
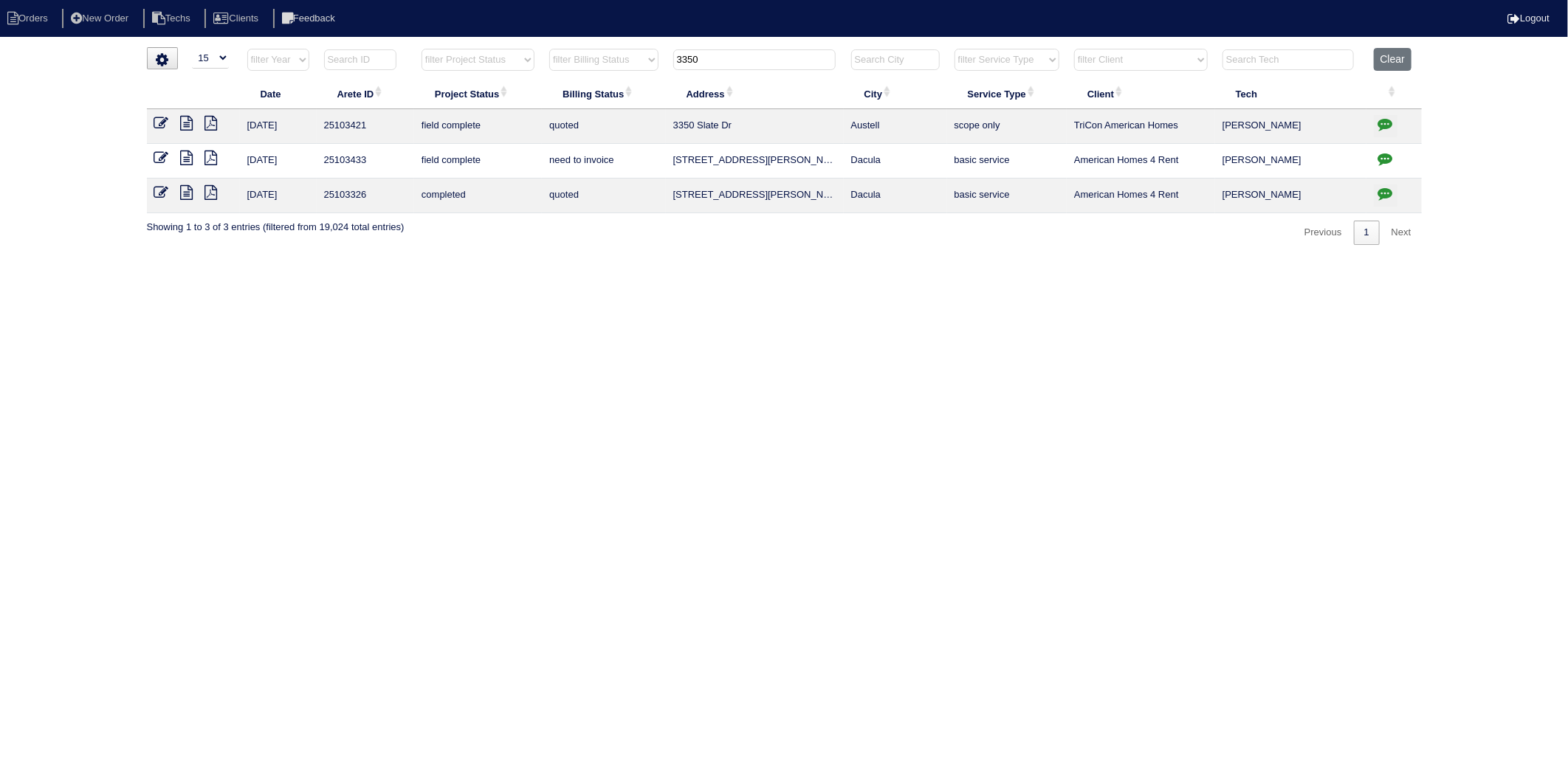
drag, startPoint x: 718, startPoint y: 61, endPoint x: 657, endPoint y: 77, distance: 63.1
click at [658, 77] on tr "filter Year -- Any Year -- 2025 2024 2023 2022 2021 2020 2019 filter Project St…" at bounding box center [784, 63] width 1275 height 30
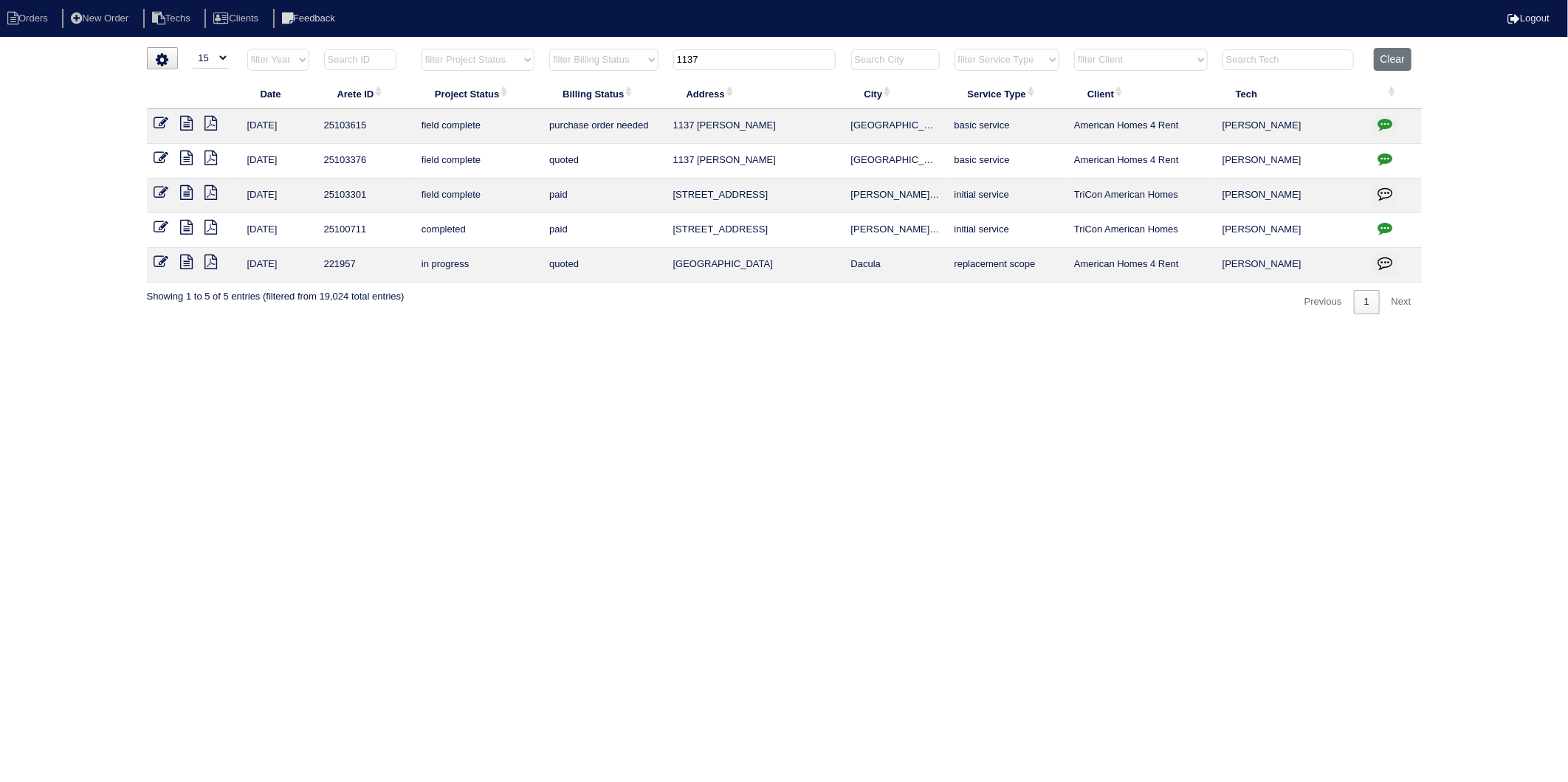
type input "1137"
click at [1383, 155] on icon "button" at bounding box center [1386, 159] width 15 height 15
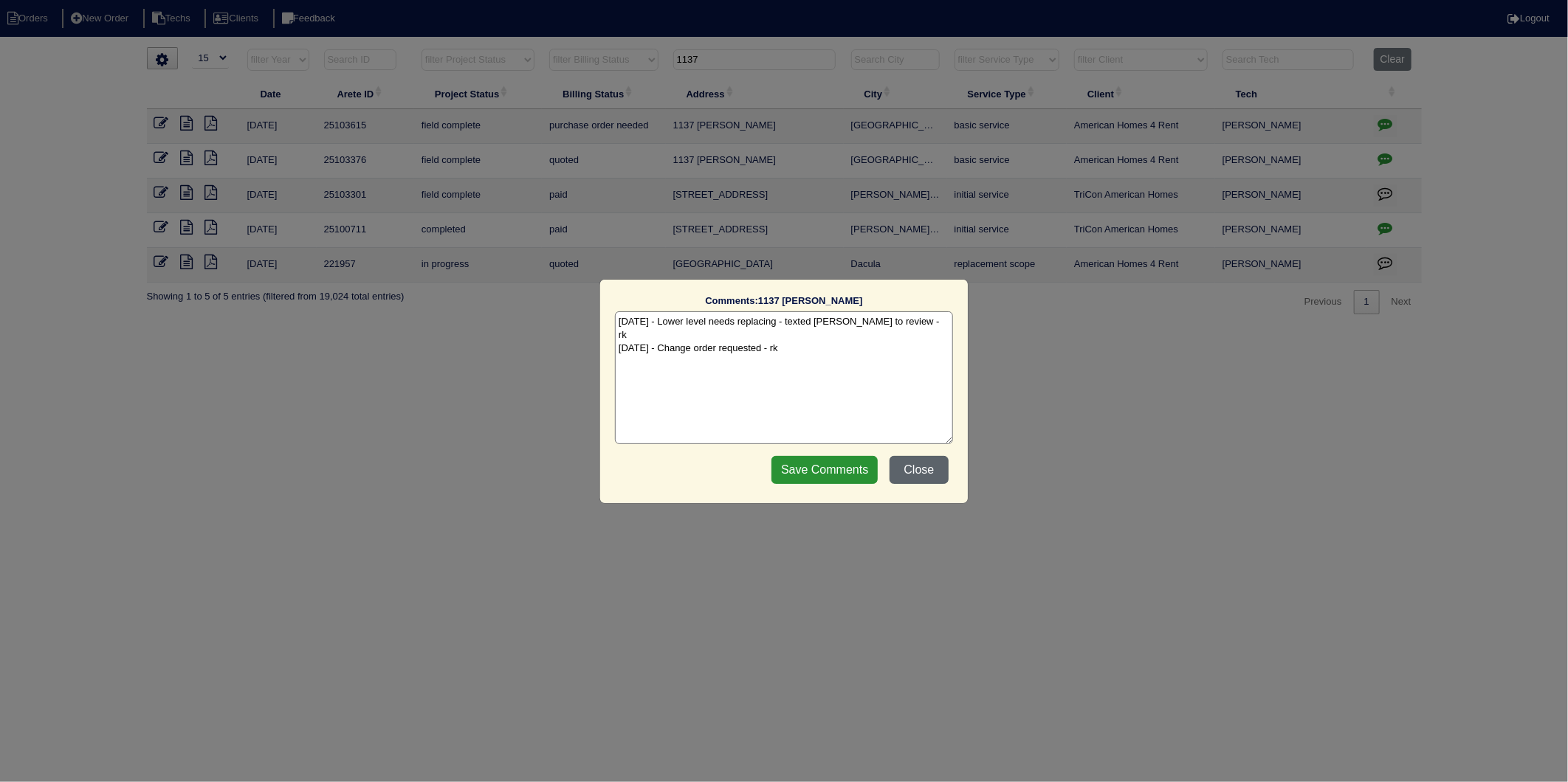
click at [930, 475] on button "Close" at bounding box center [919, 470] width 59 height 28
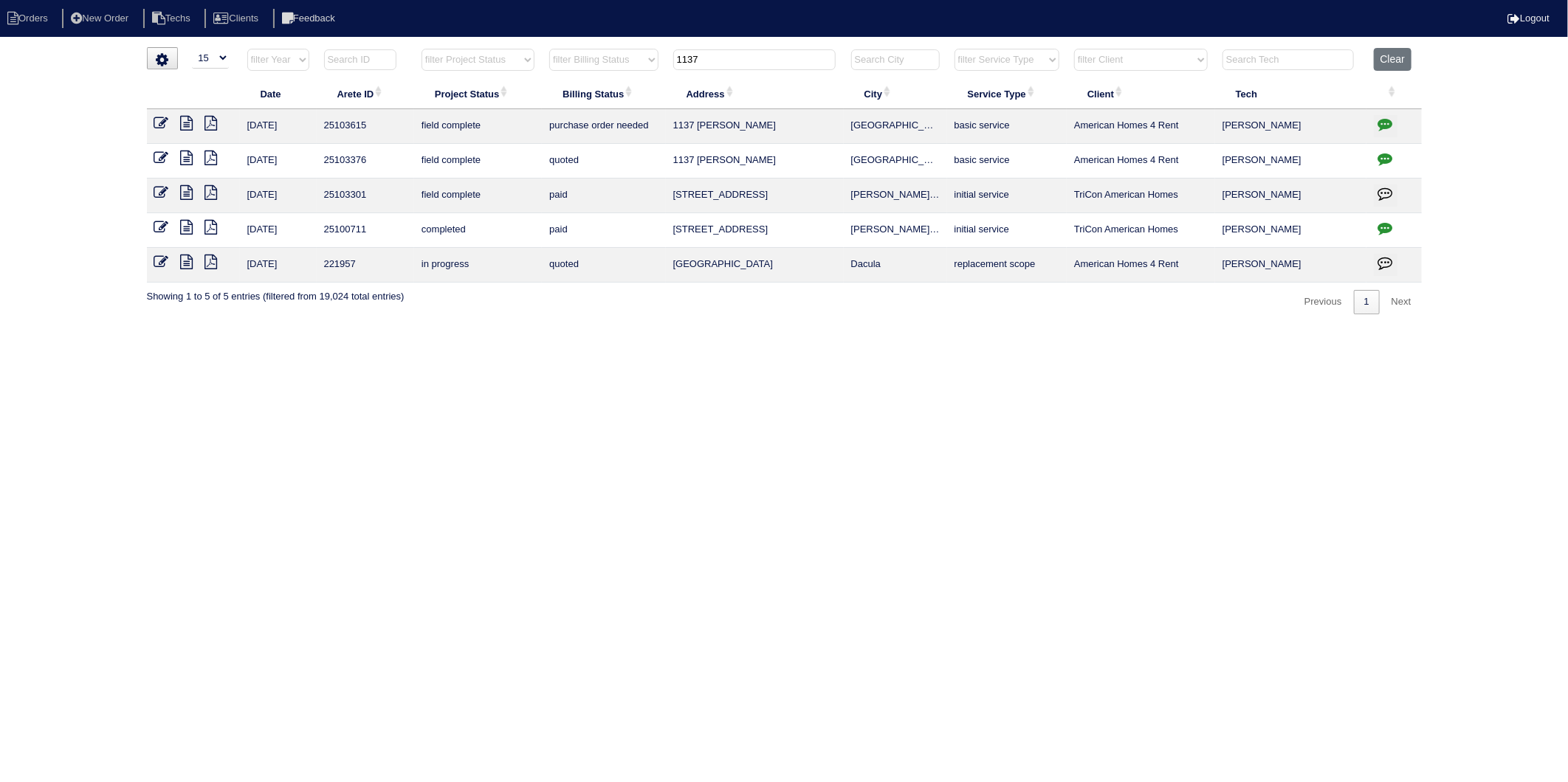
click at [1382, 127] on icon "button" at bounding box center [1386, 124] width 15 height 15
type textarea "[DATE] - This is for a change order only - rk"
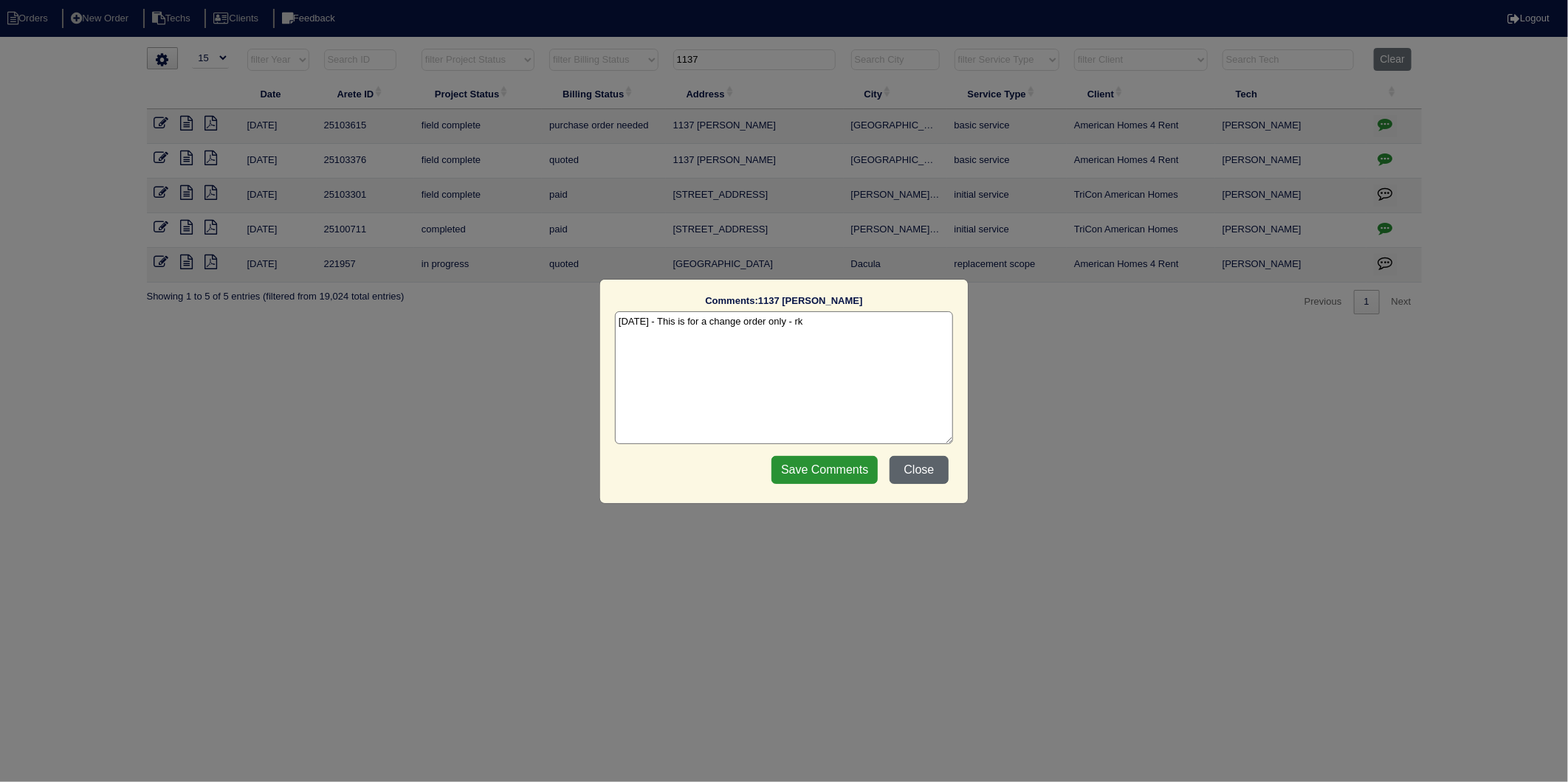
click at [914, 471] on button "Close" at bounding box center [919, 470] width 59 height 28
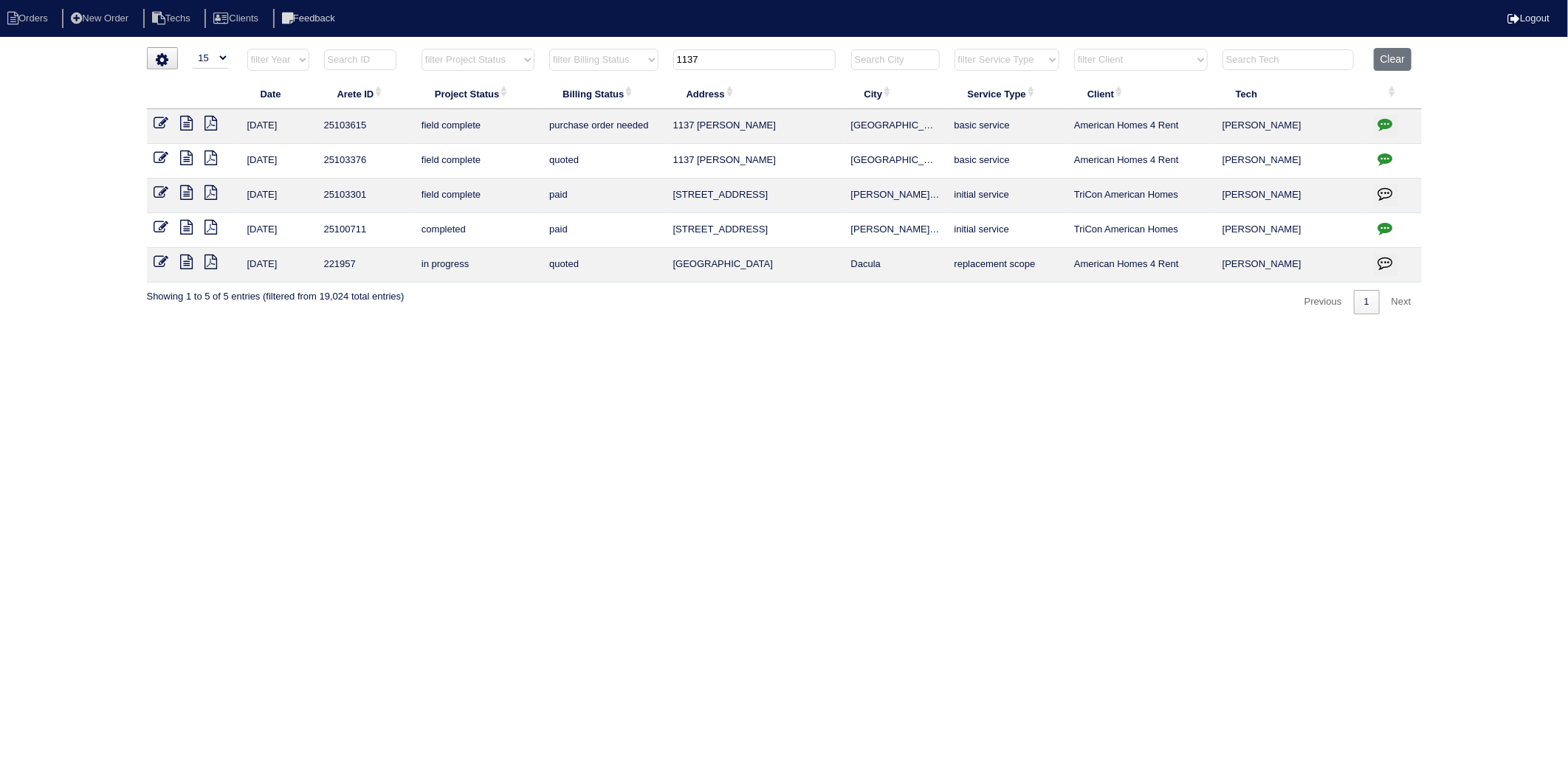
click at [185, 123] on icon at bounding box center [187, 123] width 12 height 15
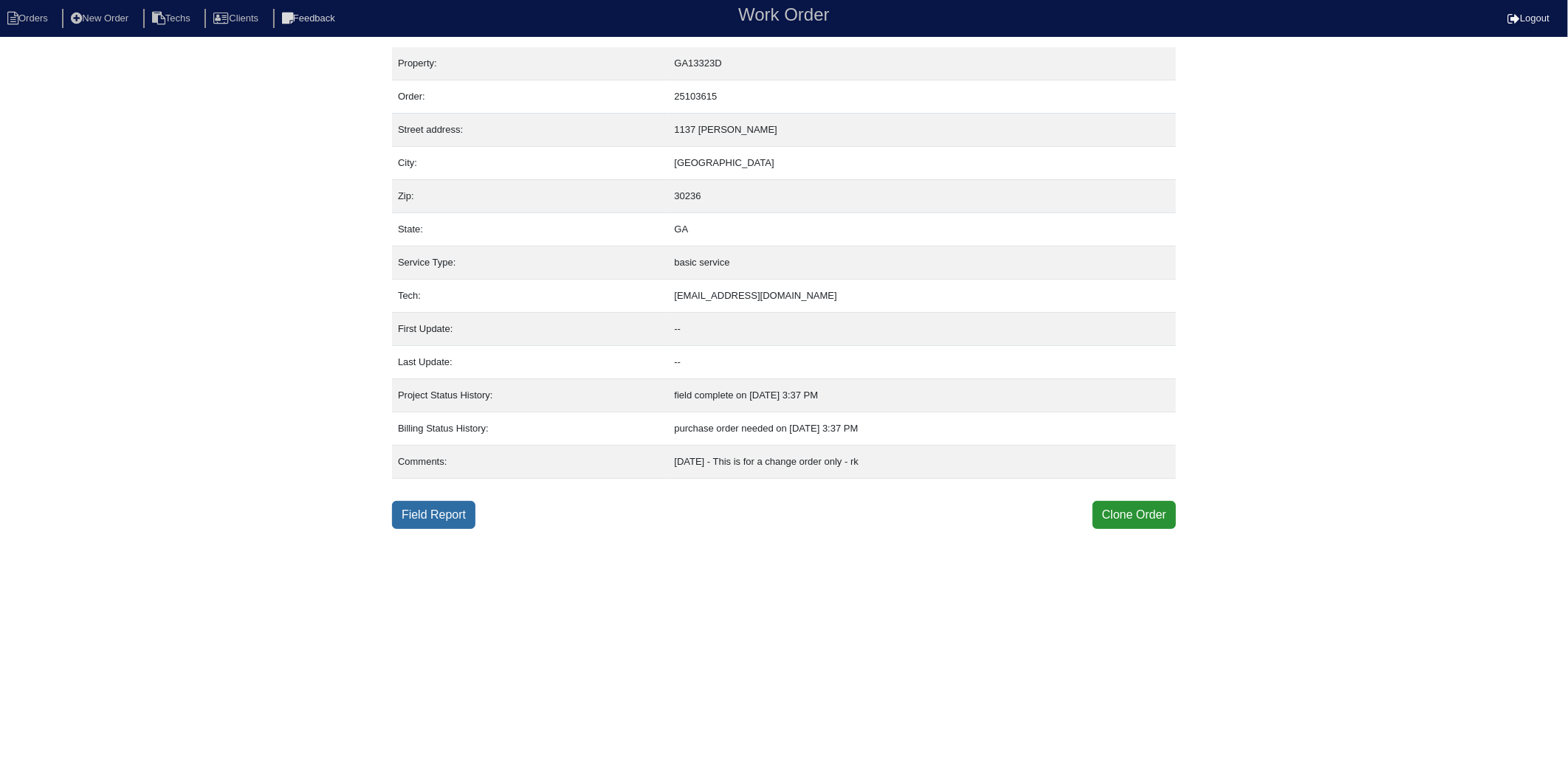
click at [444, 514] on link "Field Report" at bounding box center [434, 515] width 84 height 28
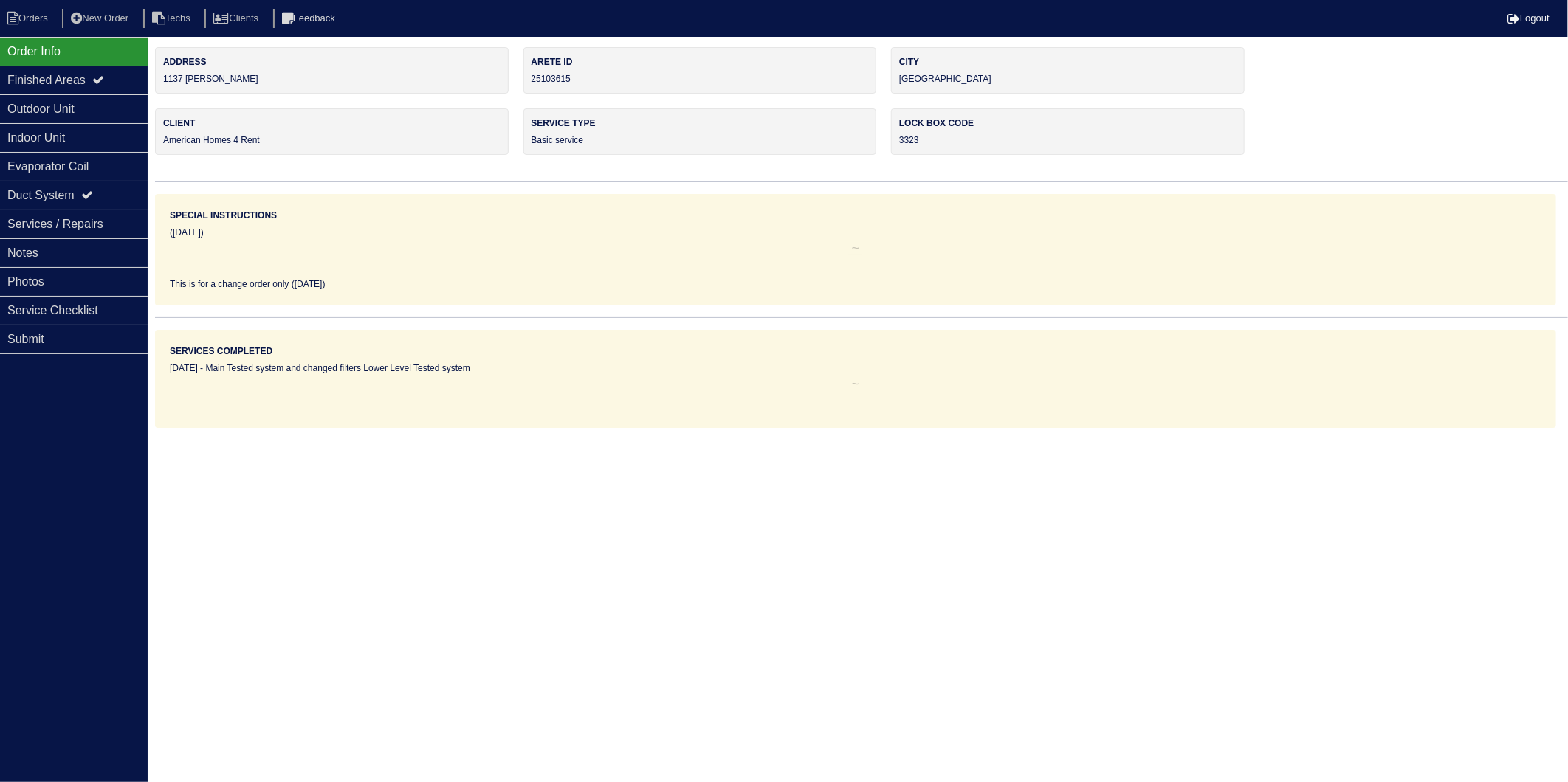
click at [97, 41] on div "Order Info" at bounding box center [74, 51] width 148 height 29
drag, startPoint x: 32, startPoint y: 16, endPoint x: 2, endPoint y: 3, distance: 32.7
click at [32, 16] on li "Orders" at bounding box center [30, 19] width 60 height 20
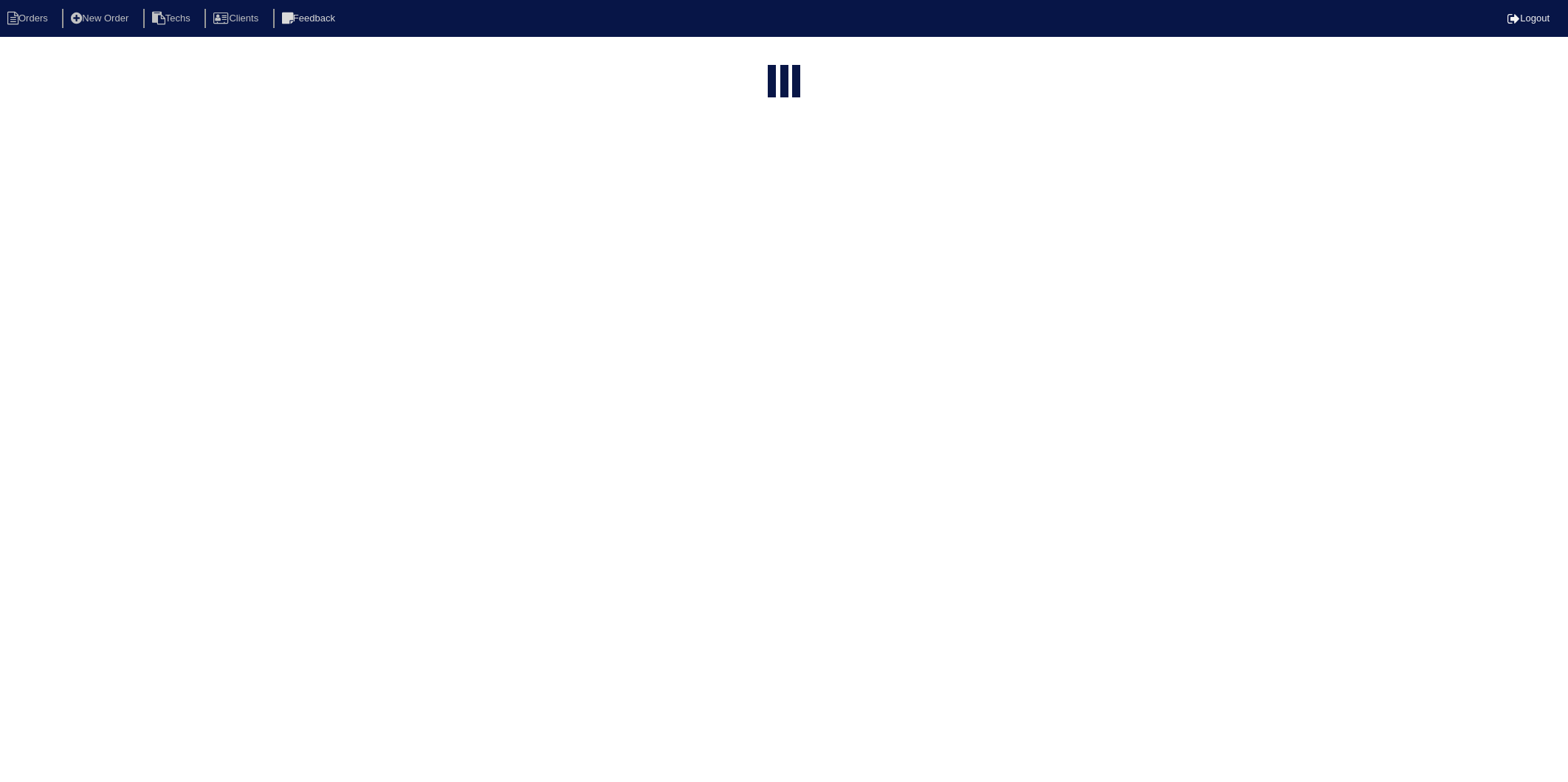
select select "15"
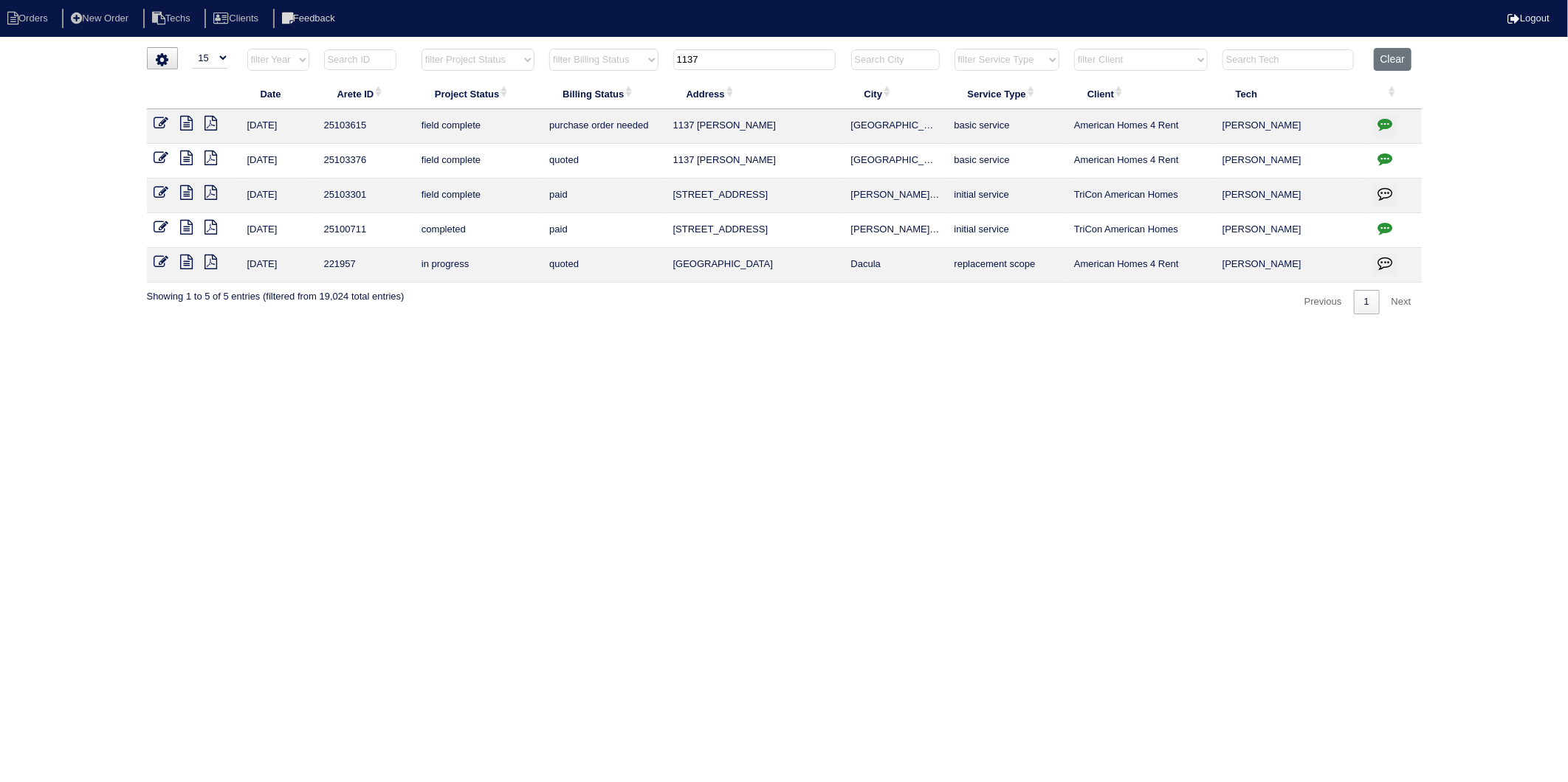
click at [563, 330] on html "Orders New Order Techs Clients Feedback Logout Orders New Order Users Clients M…" at bounding box center [784, 165] width 1568 height 330
drag, startPoint x: 729, startPoint y: 66, endPoint x: 659, endPoint y: 84, distance: 72.3
click at [659, 84] on table "Date Arete ID Project Status Billing Status Address City Service Type Client Te…" at bounding box center [784, 166] width 1275 height 234
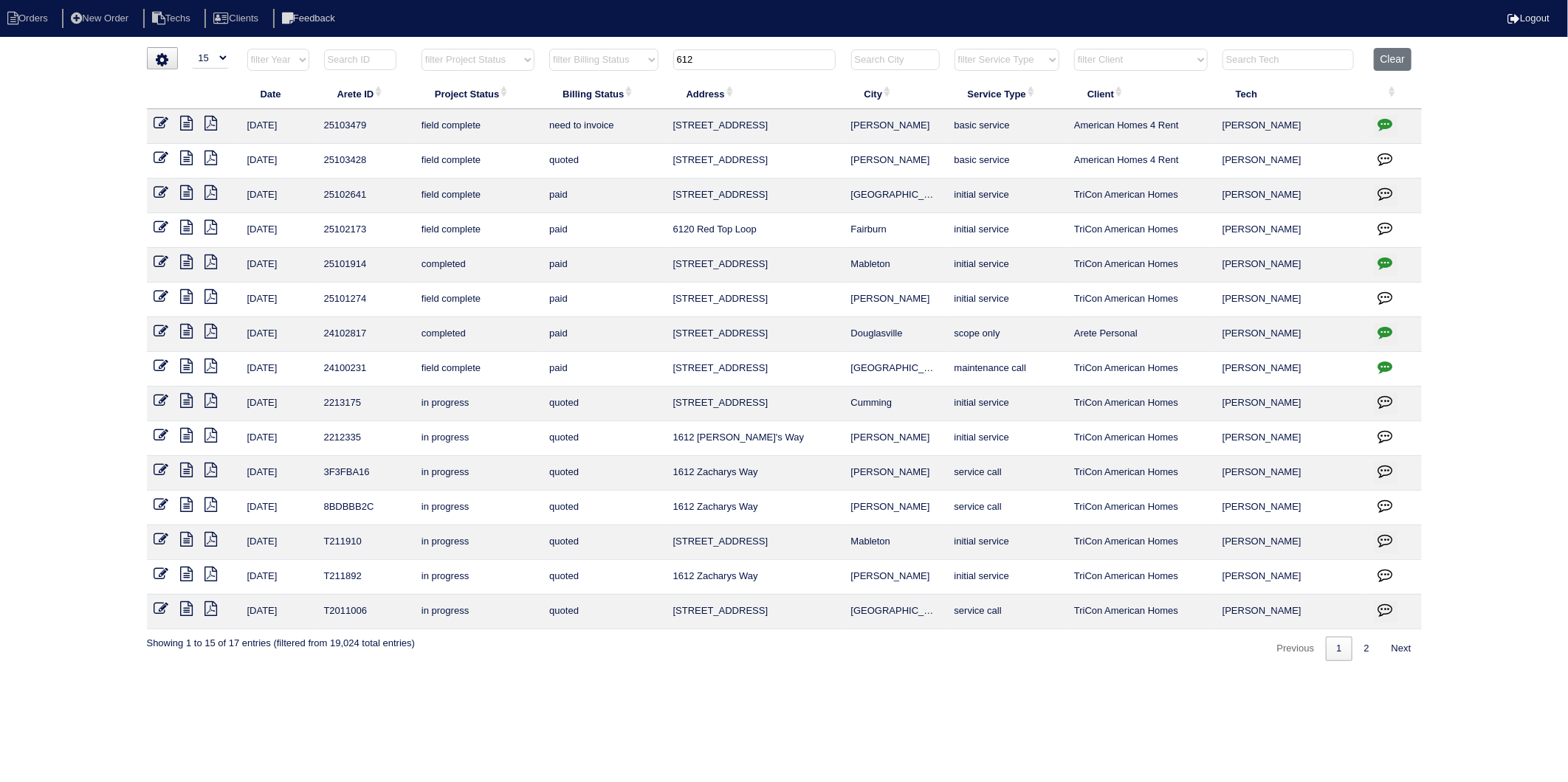
type input "612"
click at [161, 122] on icon at bounding box center [162, 123] width 15 height 15
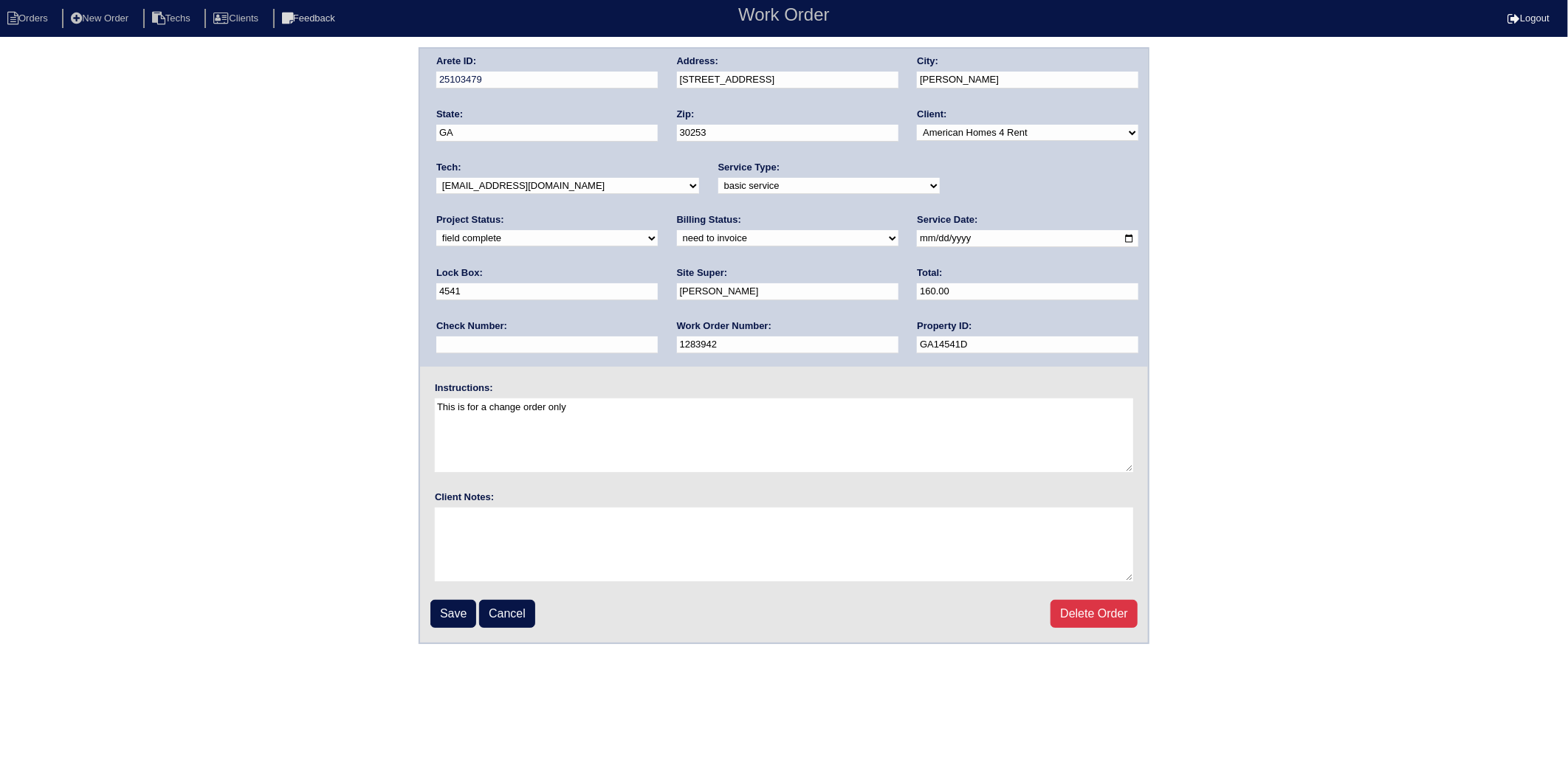
click at [677, 240] on select "need to quote quoted need to invoice invoiced paid warranty purchase order need…" at bounding box center [788, 239] width 221 height 16
select select "invoiced"
click at [677, 230] on select "need to quote quoted need to invoice invoiced paid warranty purchase order need…" at bounding box center [788, 239] width 221 height 16
click at [453, 611] on input "Save" at bounding box center [454, 614] width 46 height 28
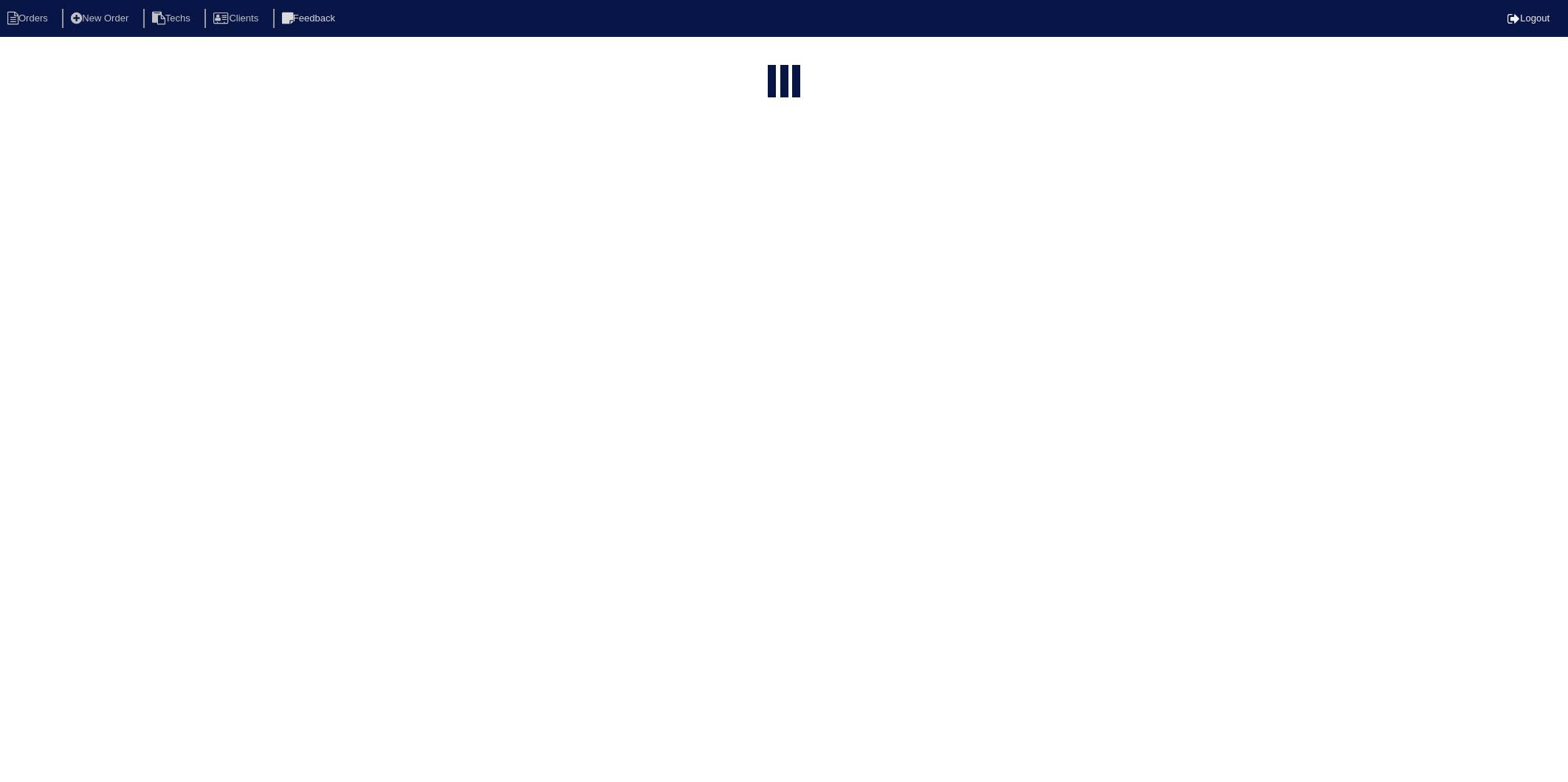
select select "15"
type input "612"
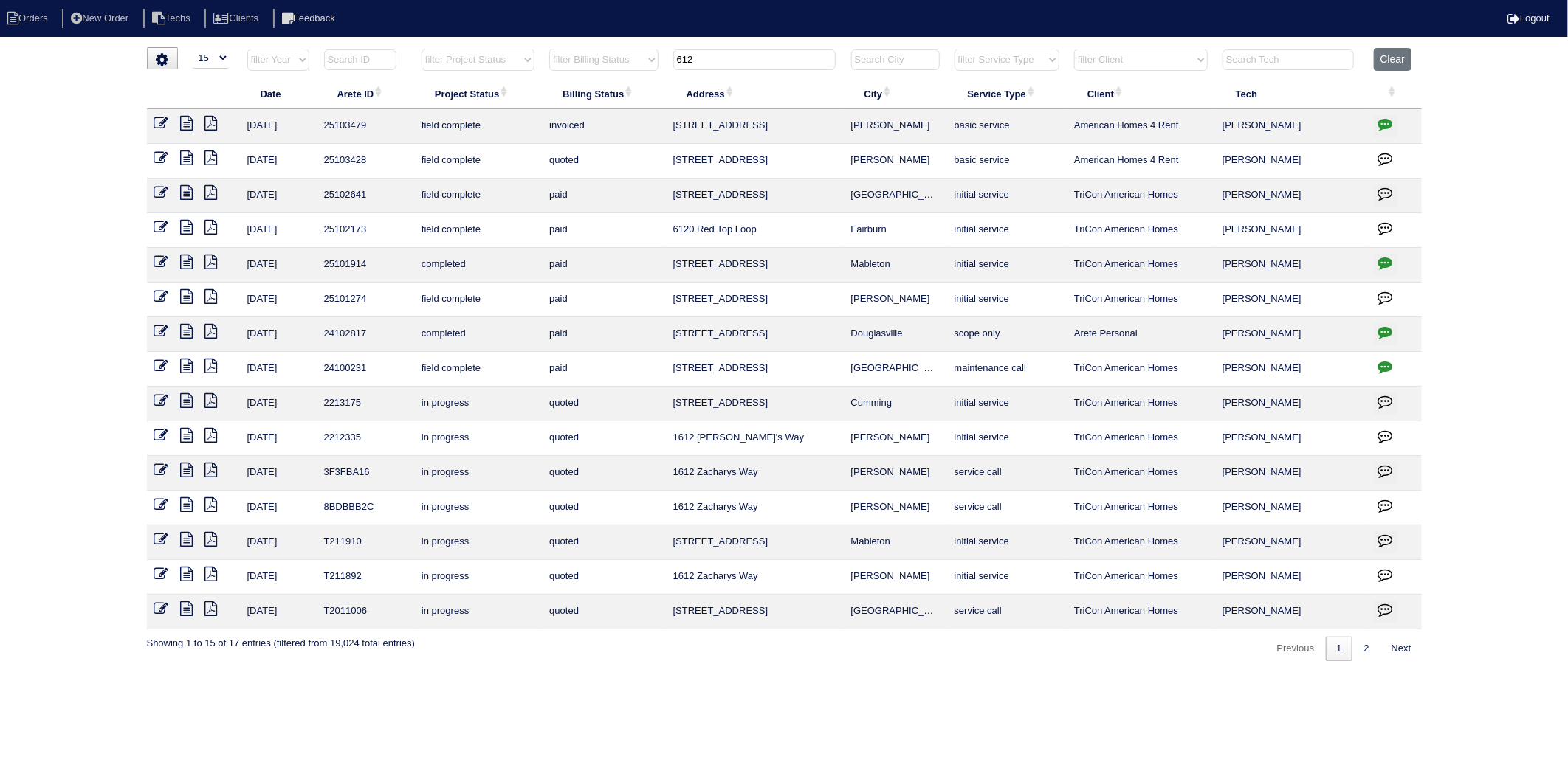
click at [161, 158] on icon at bounding box center [162, 158] width 15 height 15
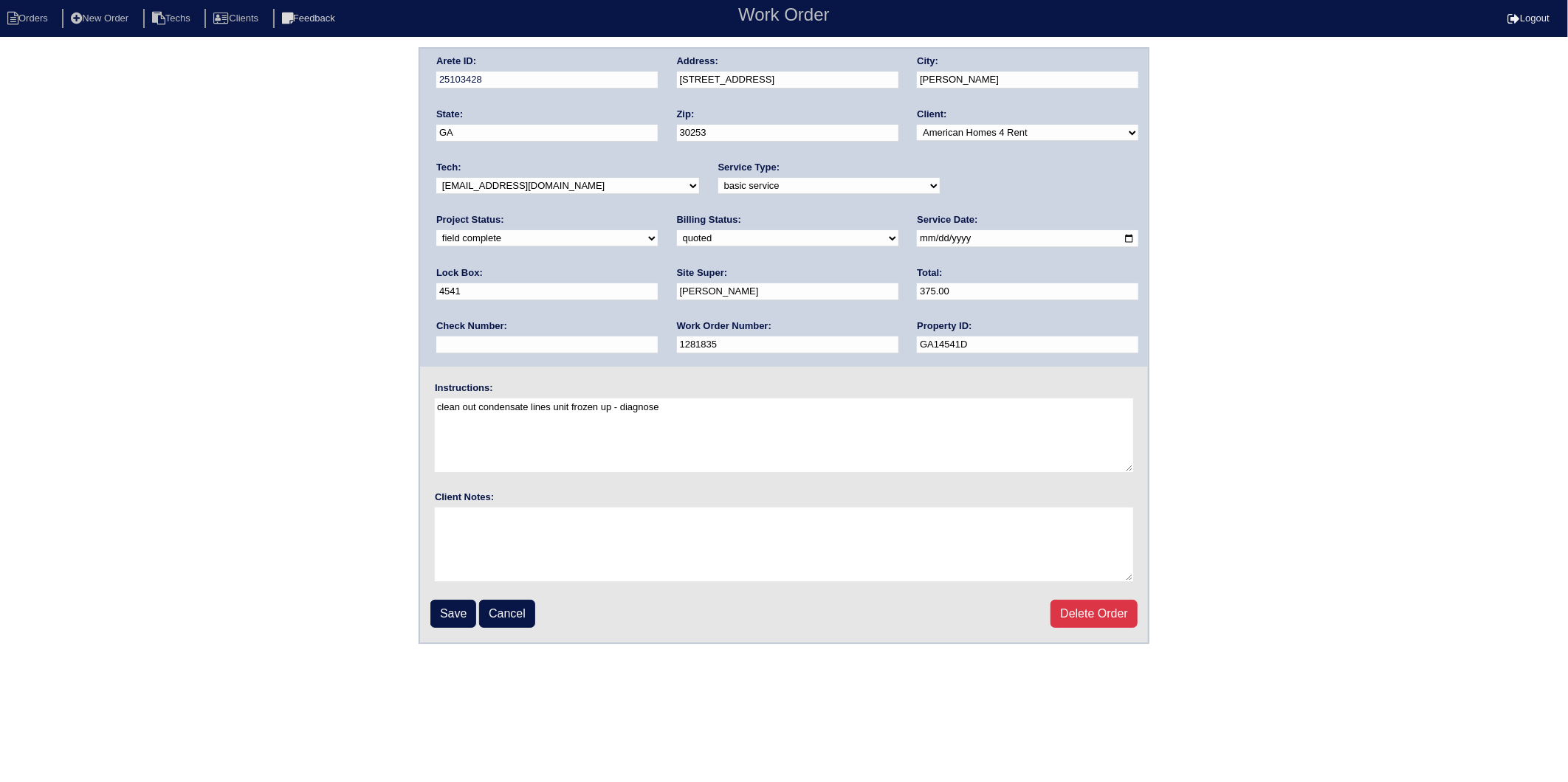
click at [677, 241] on select "need to quote quoted need to invoice invoiced paid warranty purchase order need…" at bounding box center [788, 239] width 221 height 16
select select "invoiced"
click at [677, 230] on select "need to quote quoted need to invoice invoiced paid warranty purchase order need…" at bounding box center [788, 239] width 221 height 16
click at [445, 607] on input "Save" at bounding box center [454, 614] width 46 height 28
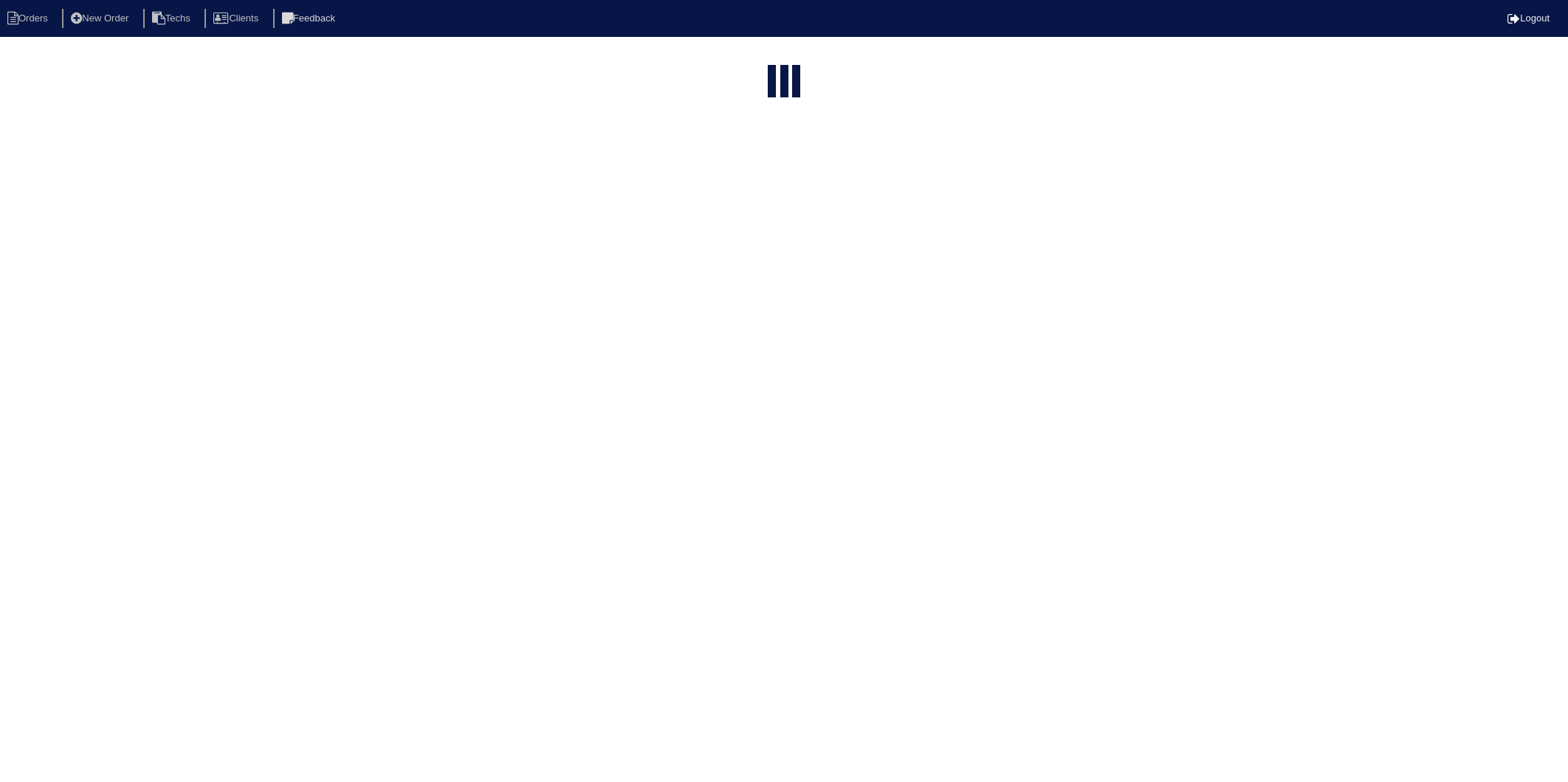
select select "15"
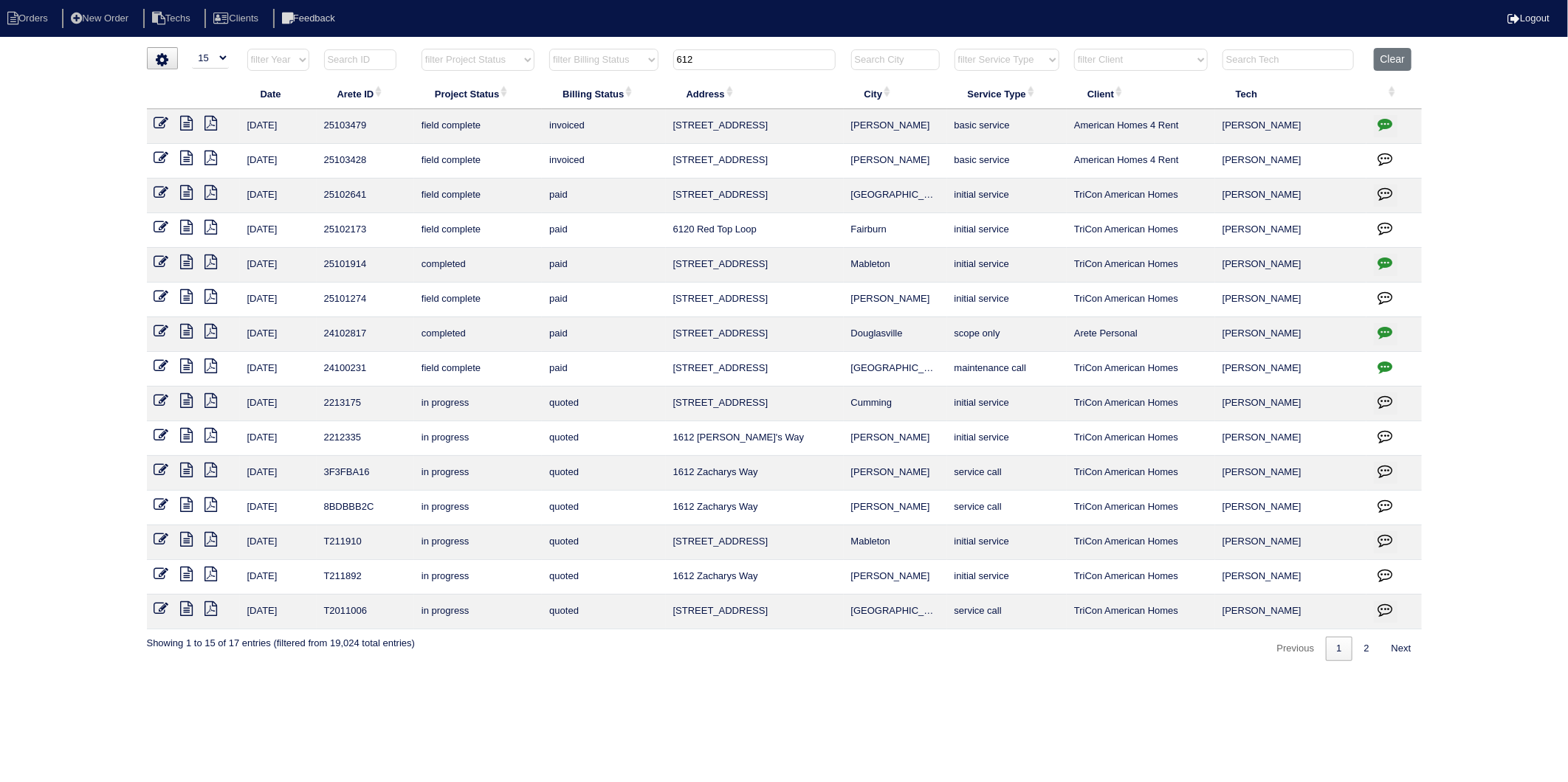
drag, startPoint x: 704, startPoint y: 61, endPoint x: 580, endPoint y: 81, distance: 125.6
click at [583, 83] on table "Date Arete ID Project Status Billing Status Address City Service Type Client Te…" at bounding box center [784, 339] width 1275 height 582
type input "315"
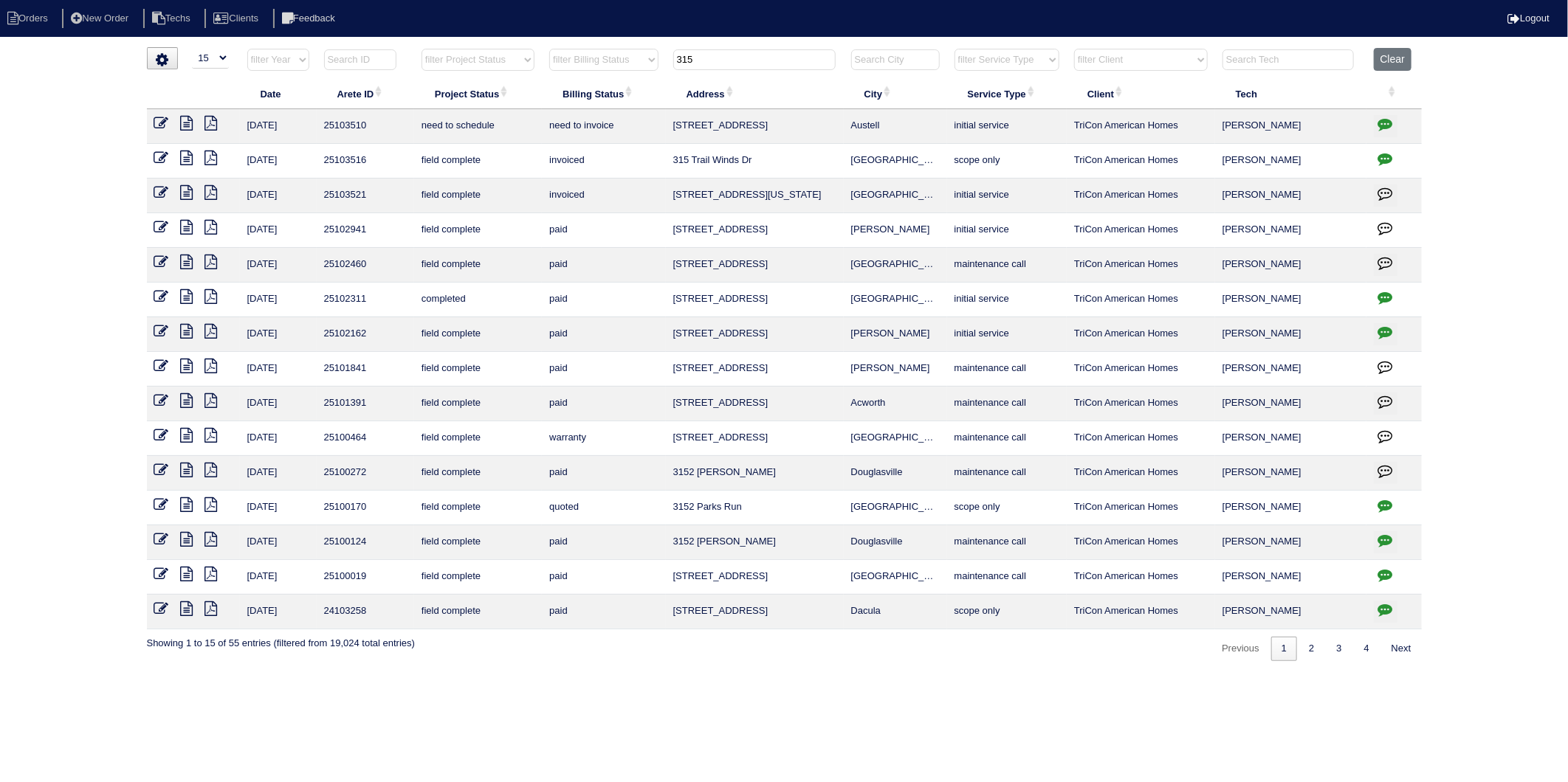
click at [185, 157] on icon at bounding box center [187, 158] width 12 height 15
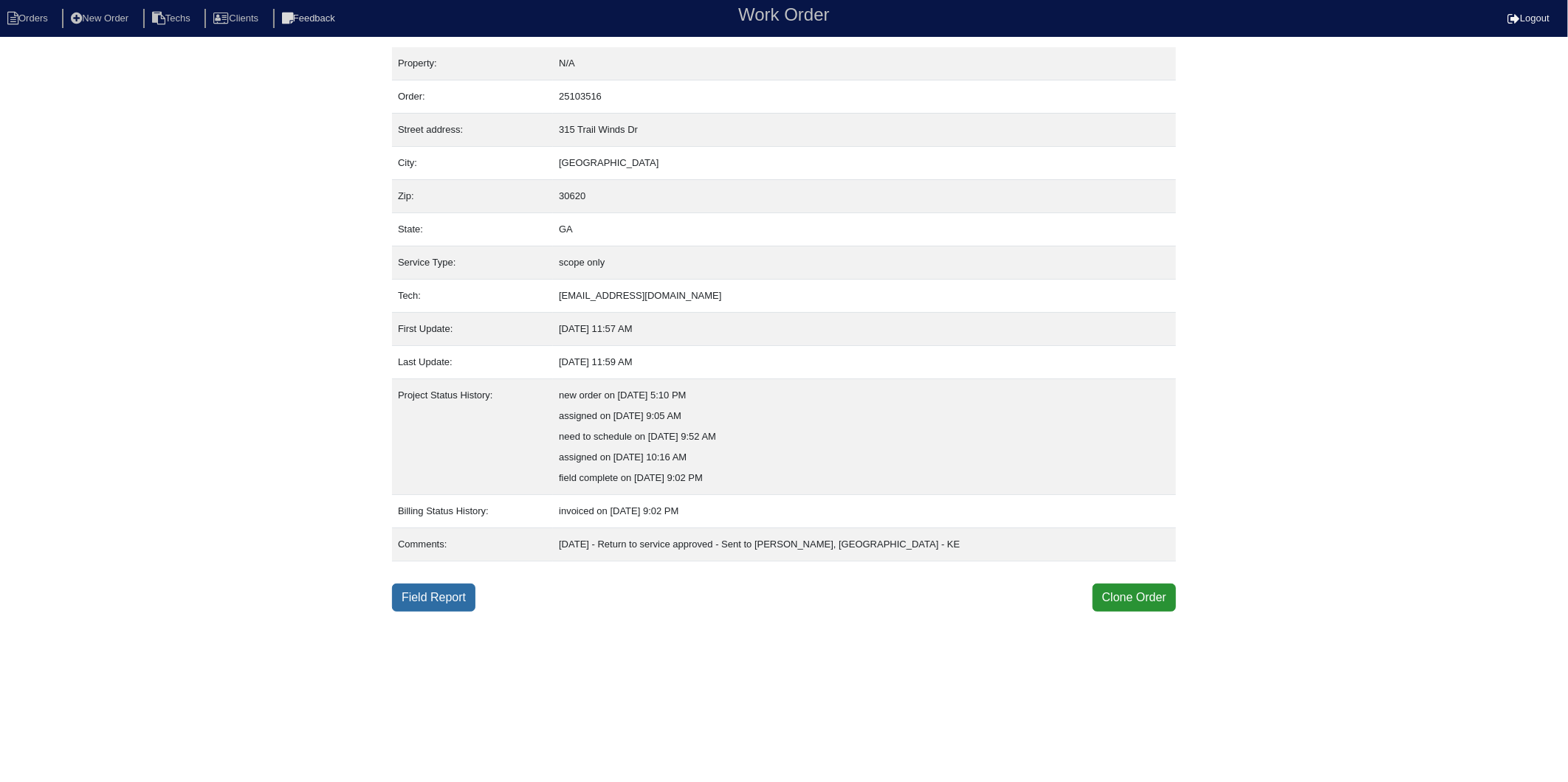
click at [431, 596] on link "Field Report" at bounding box center [434, 598] width 84 height 28
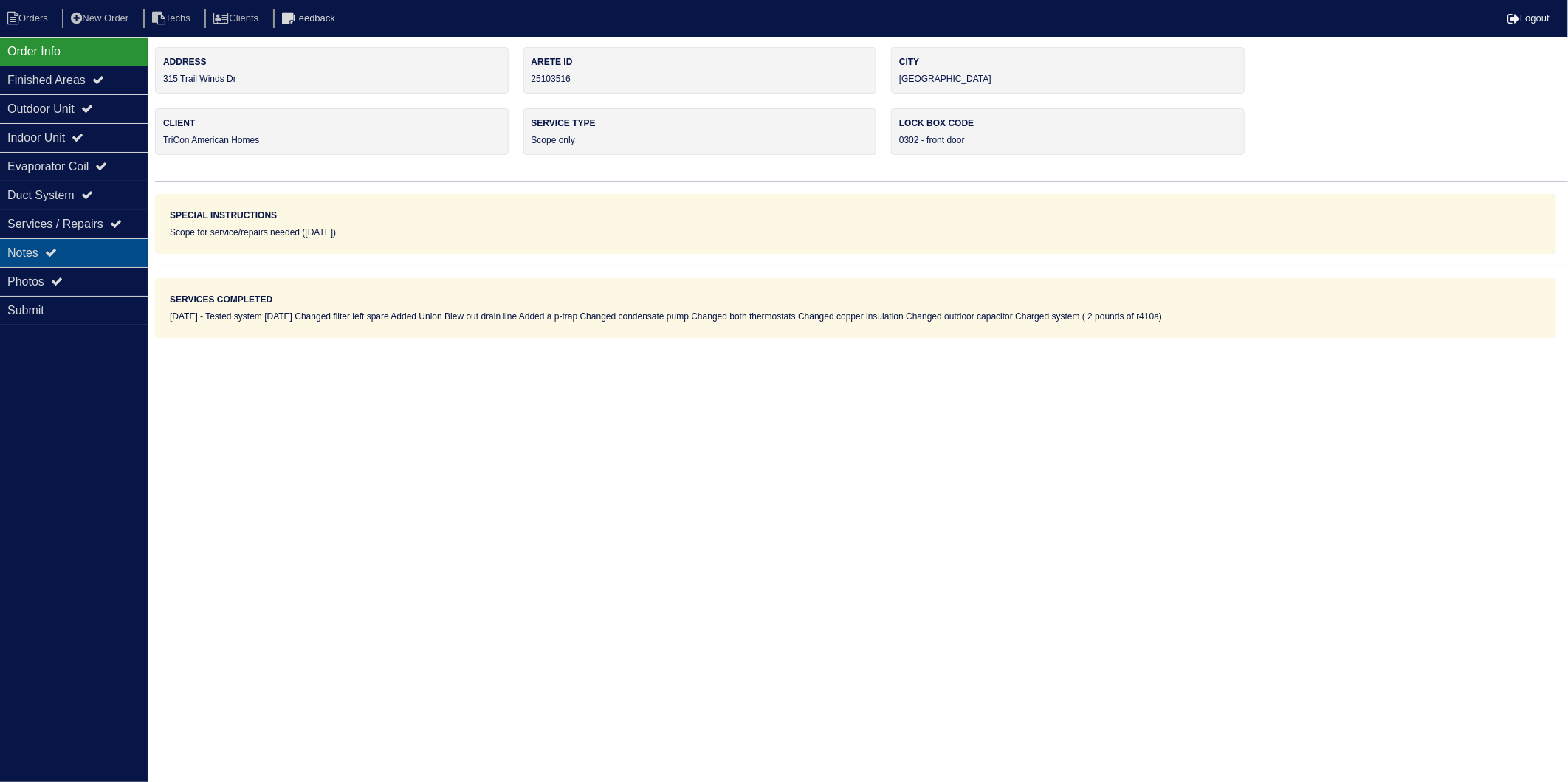
click at [30, 260] on div "Notes" at bounding box center [74, 252] width 148 height 29
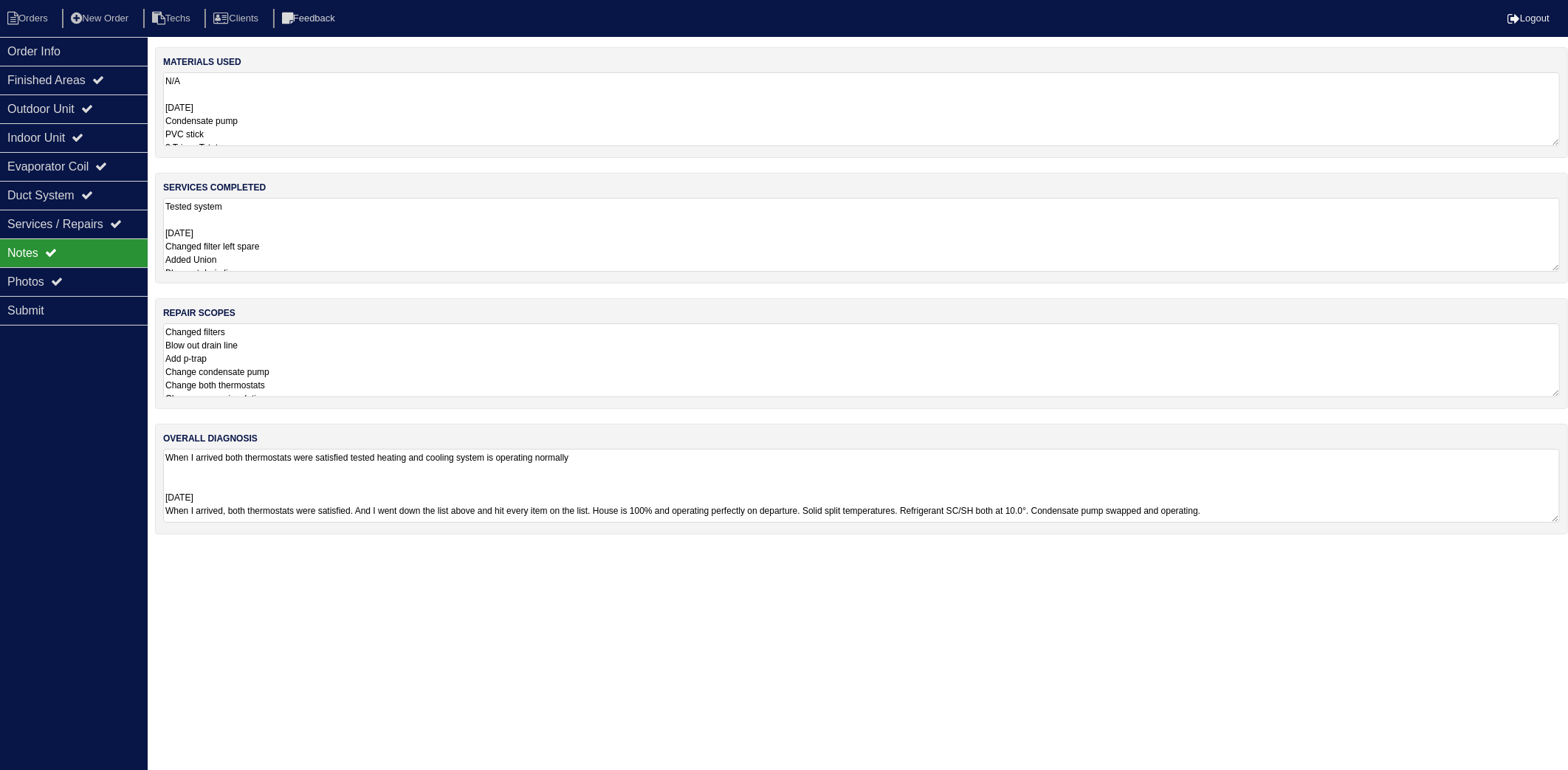
click at [306, 123] on textarea "N/A [DATE] Condensate pump PVC stick 2 Tricon Tstats 90° coupling Union 2- 16x2…" at bounding box center [862, 109] width 1397 height 74
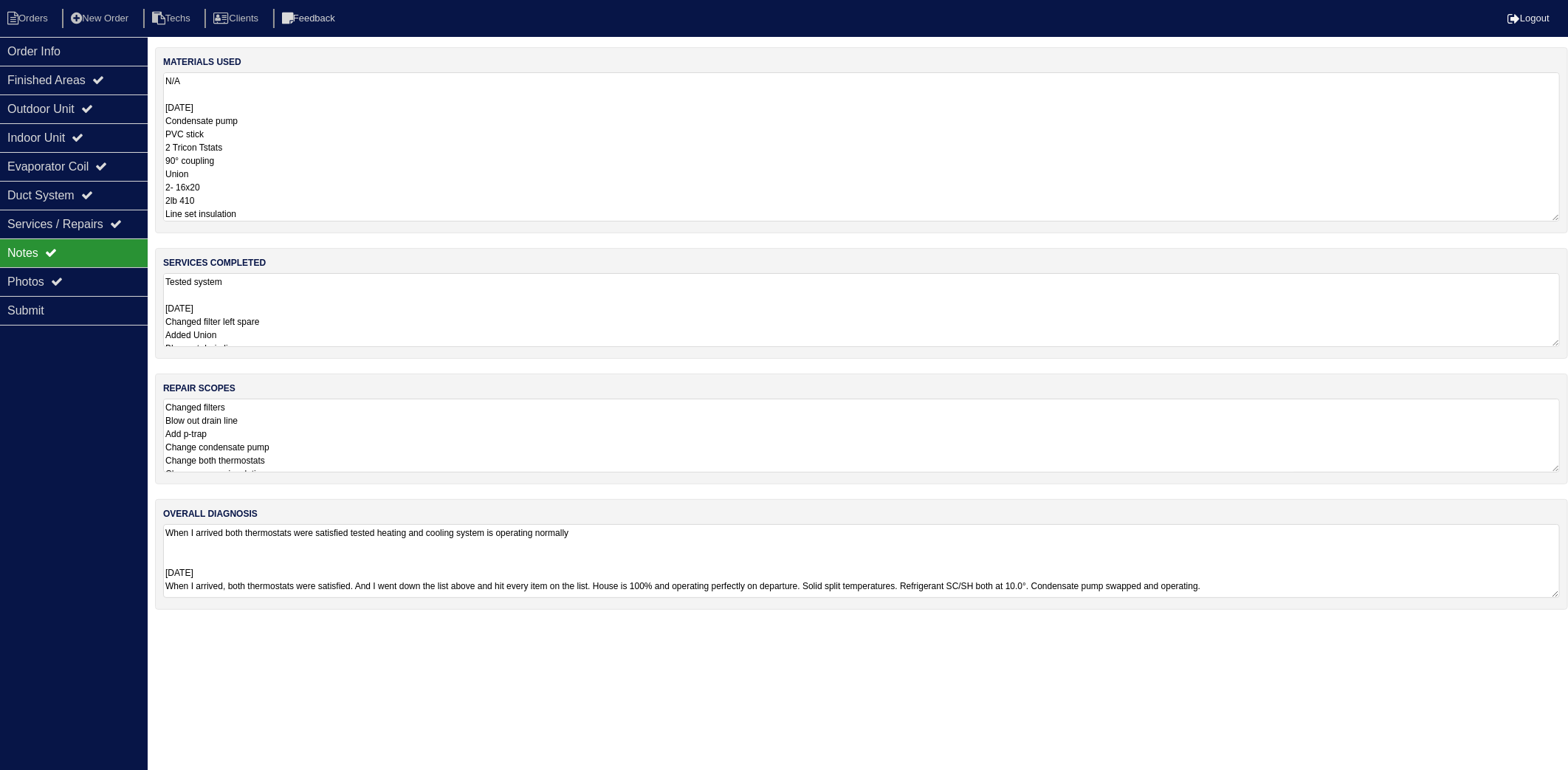
click at [316, 161] on textarea "N/A [DATE] Condensate pump PVC stick 2 Tricon Tstats 90° coupling Union 2- 16x2…" at bounding box center [862, 147] width 1397 height 149
click at [323, 296] on textarea "Tested system 9.30.25 Changed filter left spare Added Union Blew out drain line…" at bounding box center [862, 310] width 1397 height 74
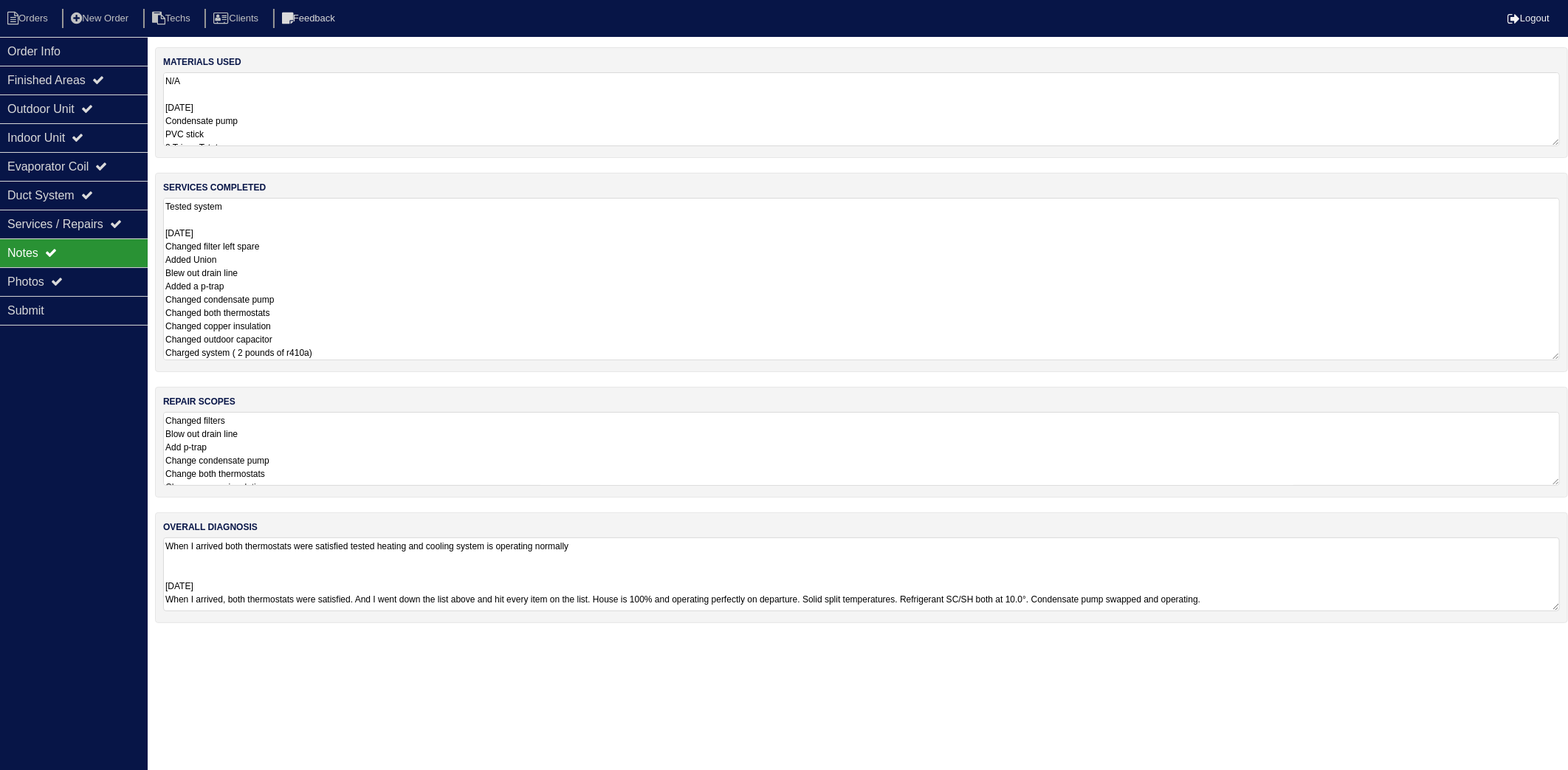
drag, startPoint x: 23, startPoint y: 16, endPoint x: 72, endPoint y: 34, distance: 52.2
click at [23, 16] on li "Orders" at bounding box center [30, 19] width 60 height 20
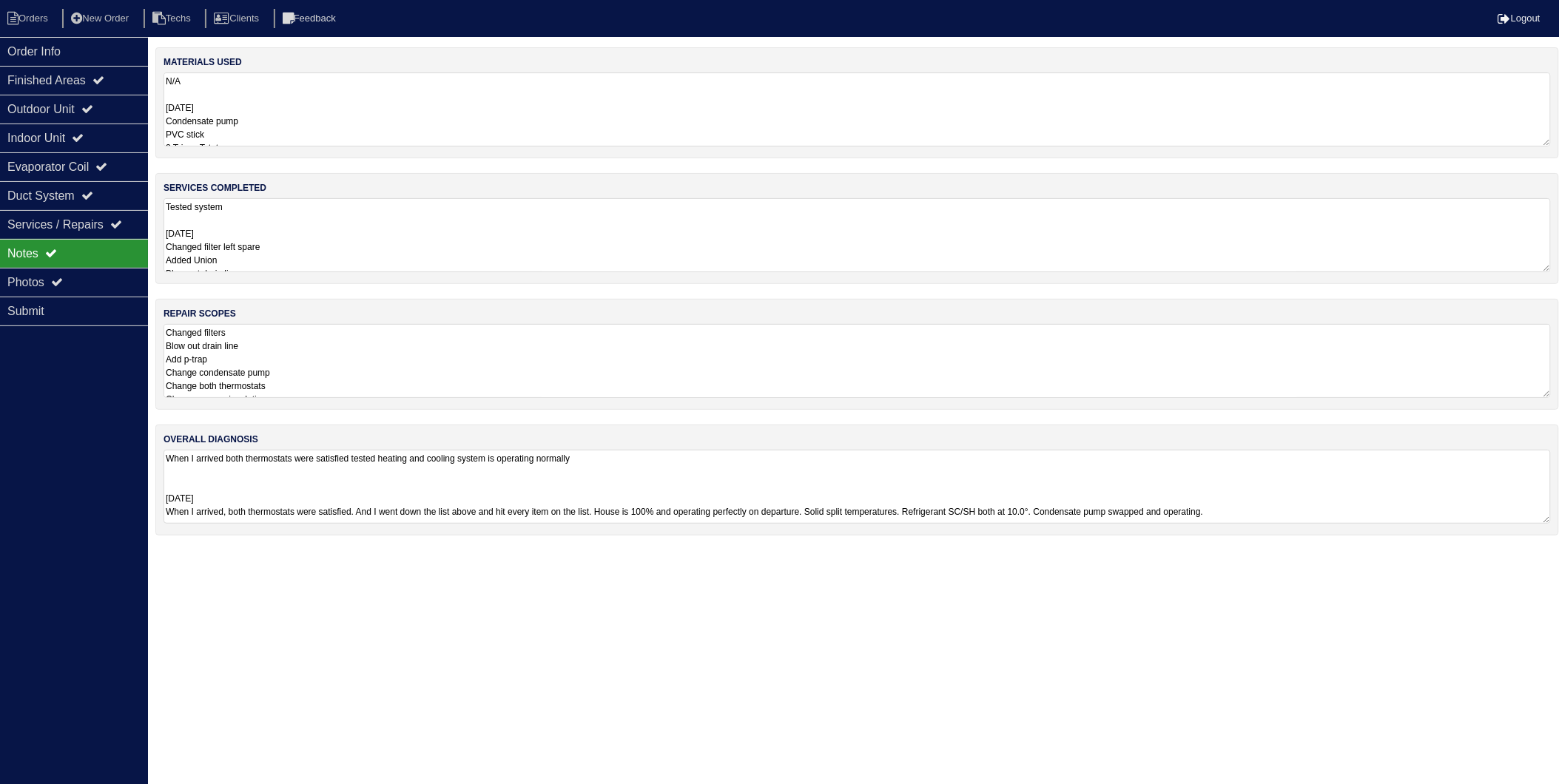
select select "15"
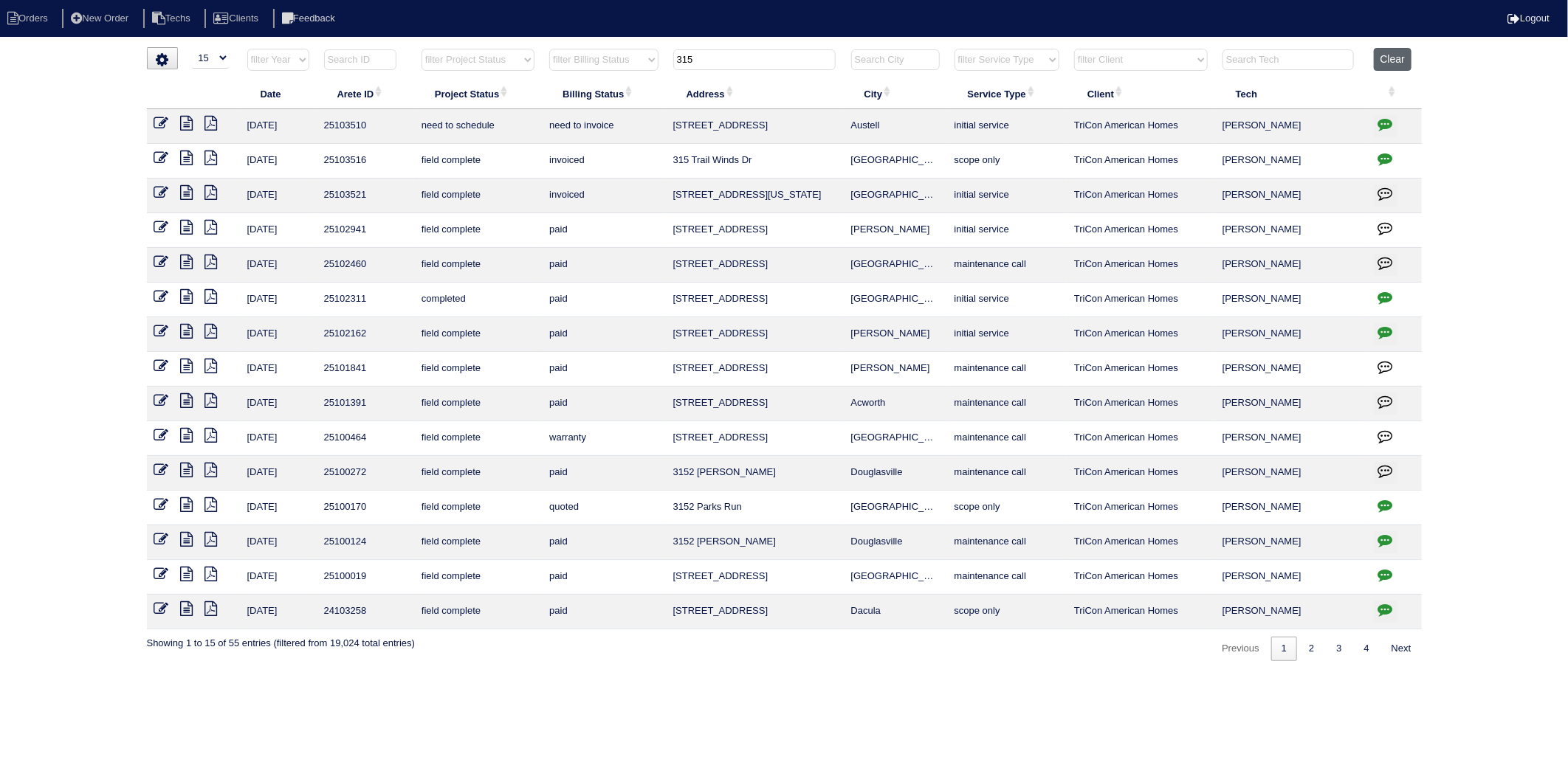
drag, startPoint x: 1389, startPoint y: 57, endPoint x: 1024, endPoint y: 48, distance: 365.1
click at [1375, 56] on button "Clear" at bounding box center [1393, 60] width 38 height 23
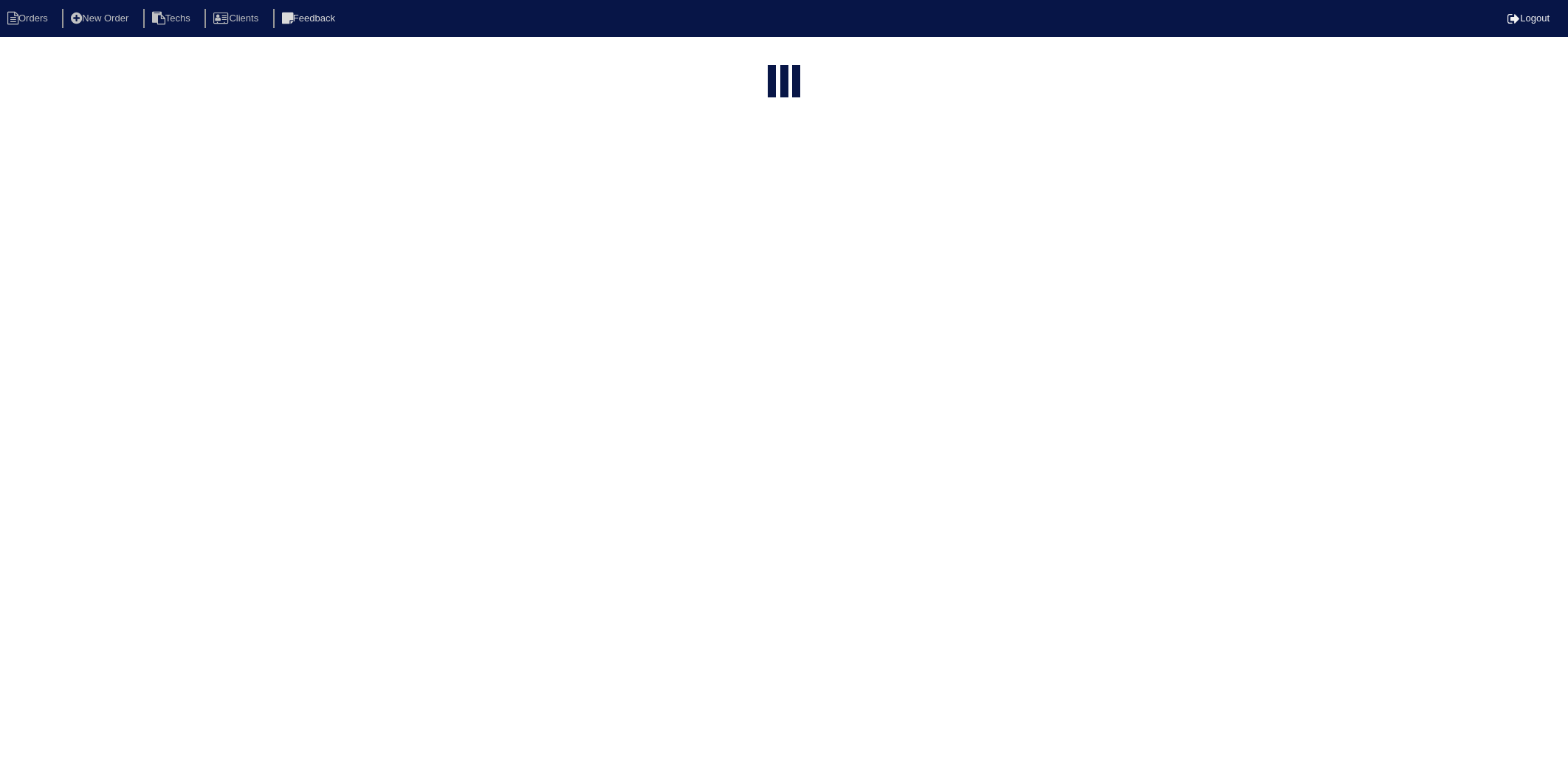
select select "15"
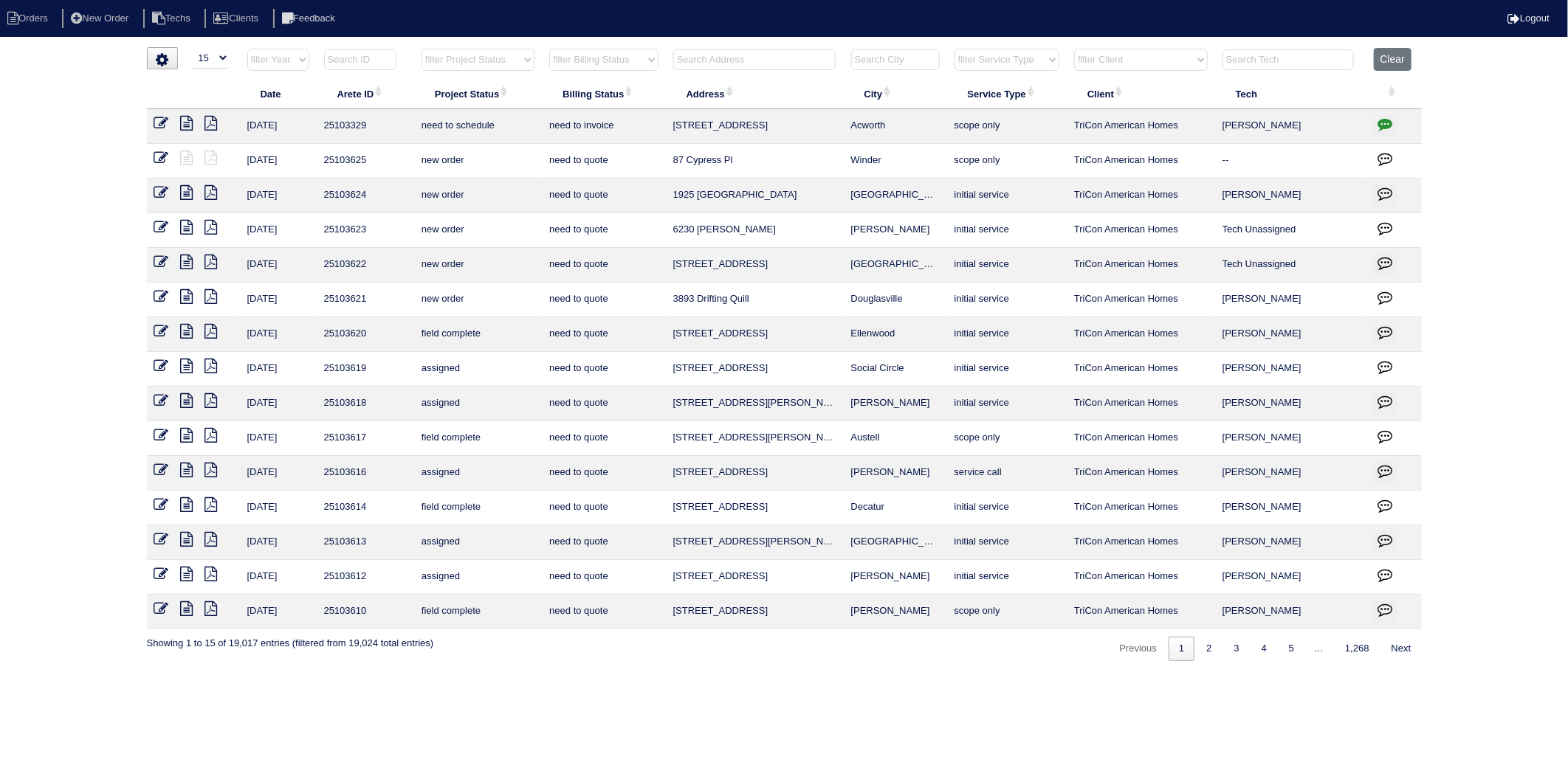
click at [746, 61] on input "text" at bounding box center [754, 59] width 162 height 20
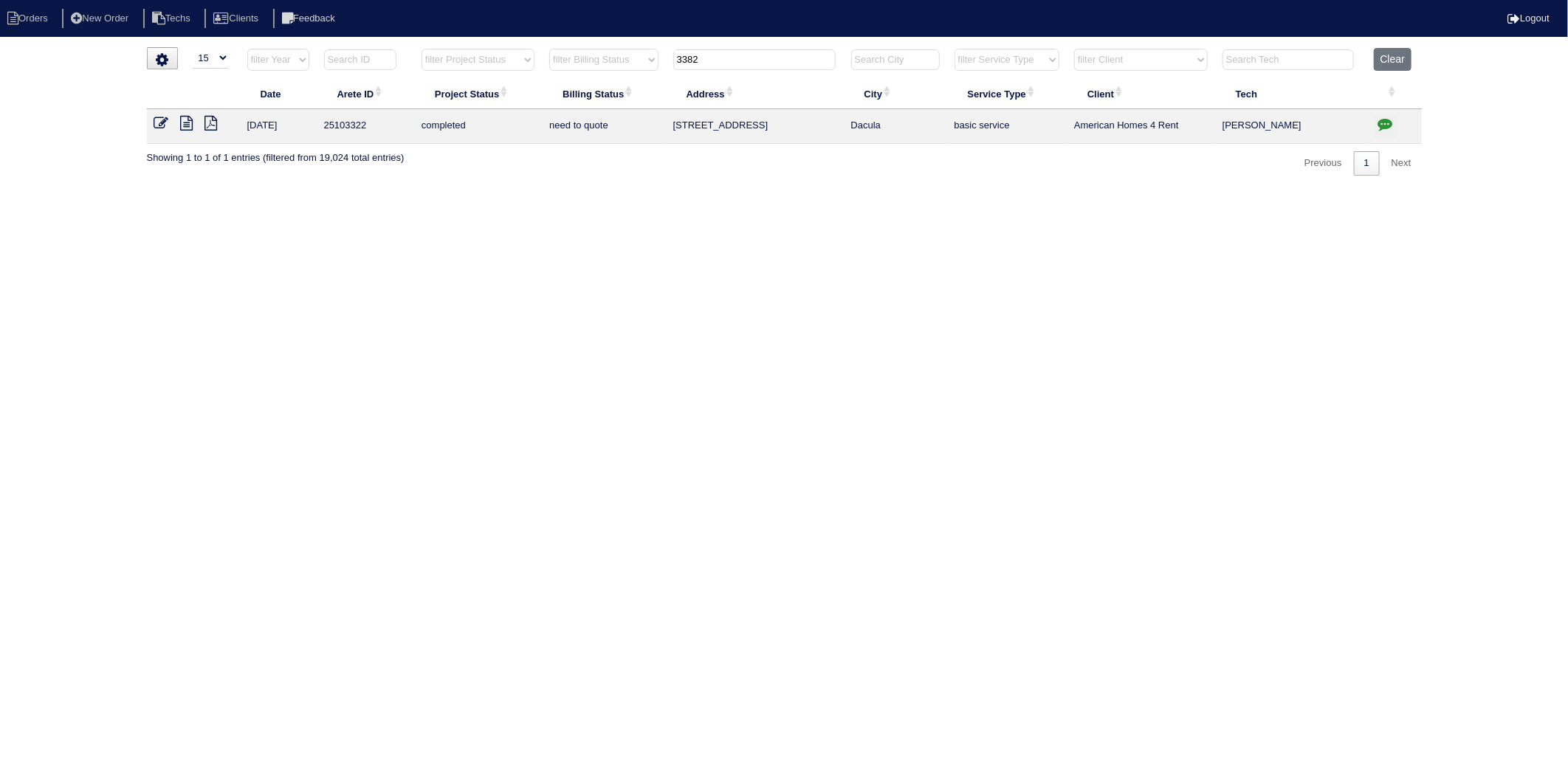
drag, startPoint x: 752, startPoint y: 66, endPoint x: 564, endPoint y: 97, distance: 190.5
click at [564, 97] on table "Date Arete ID Project Status Billing Status Address City Service Type Client Te…" at bounding box center [784, 96] width 1275 height 96
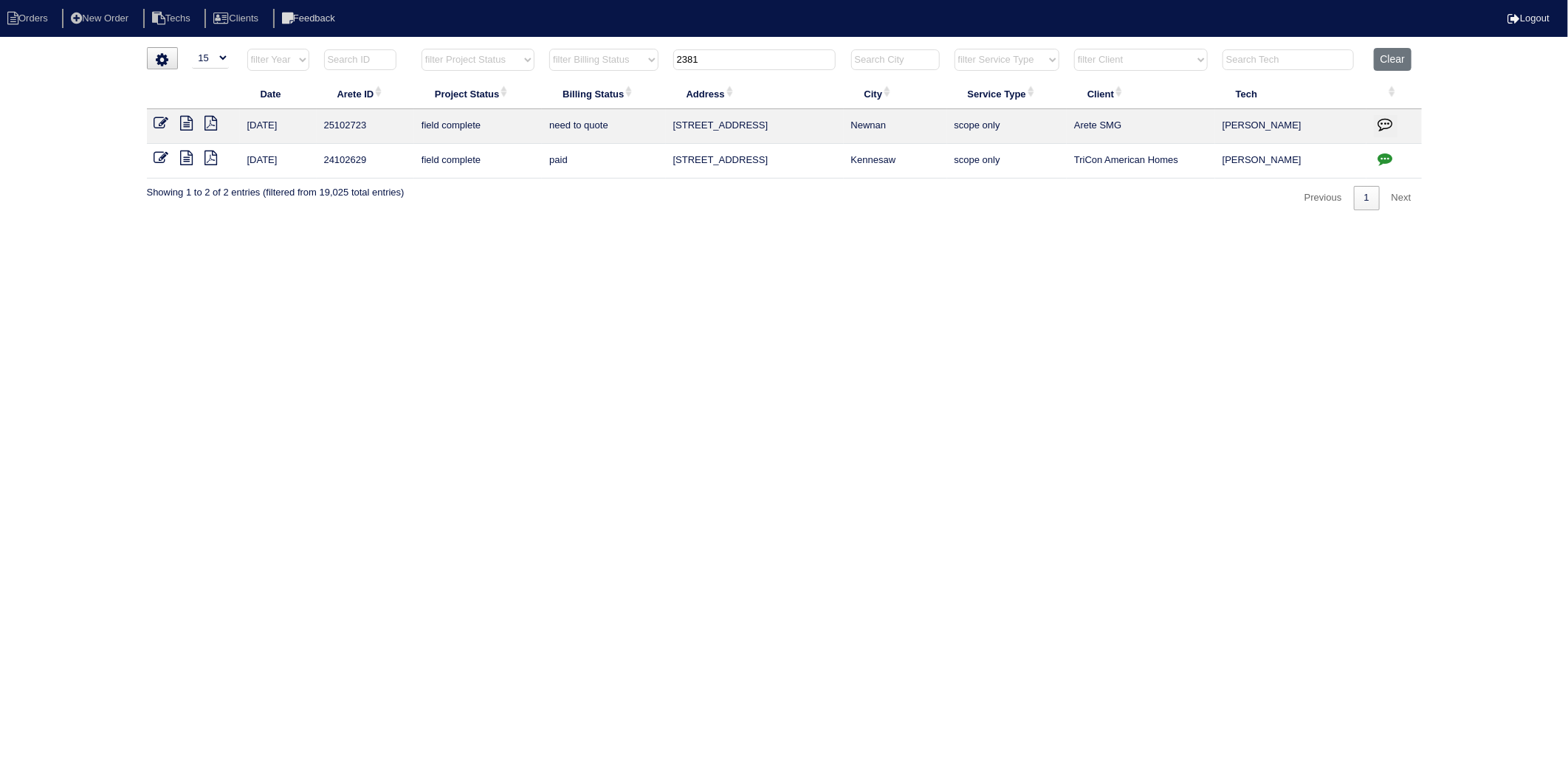
type input "2381"
click at [1383, 129] on icon "button" at bounding box center [1386, 124] width 15 height 15
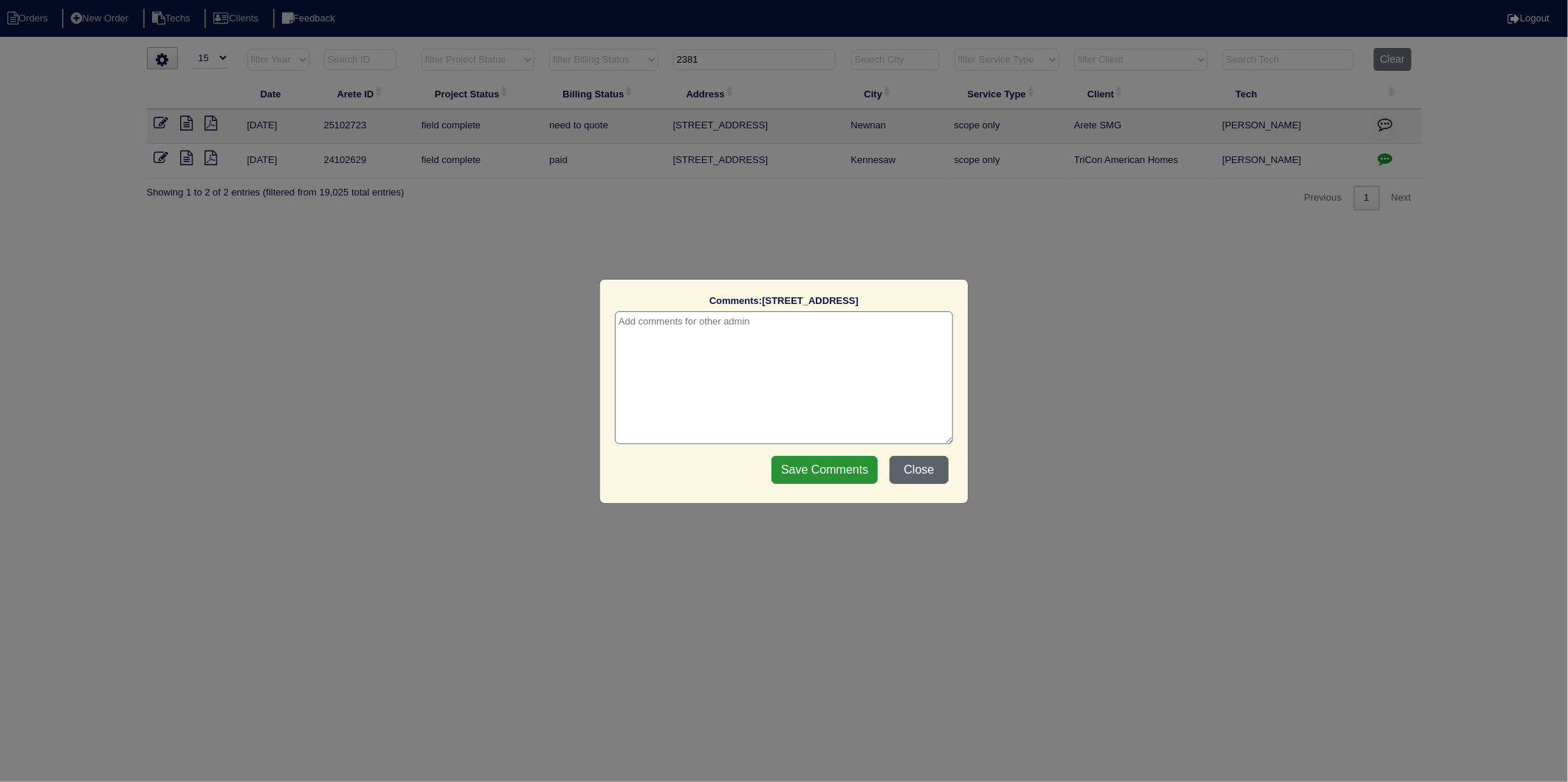
click at [923, 471] on button "Close" at bounding box center [919, 470] width 59 height 28
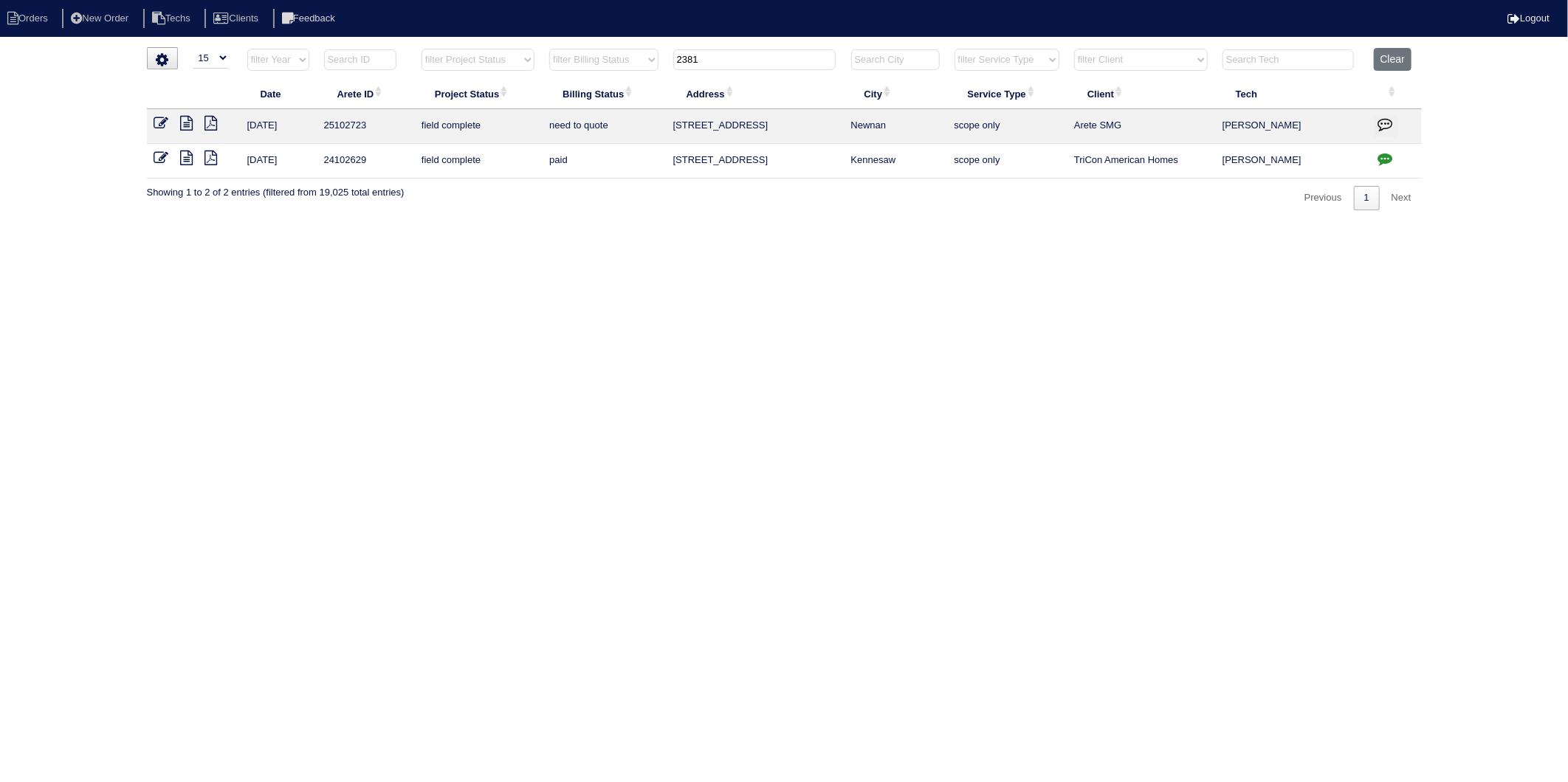
click at [577, 225] on html "Orders New Order Techs Clients Feedback Logout Orders New Order Users Clients M…" at bounding box center [784, 112] width 1568 height 225
click at [157, 122] on icon at bounding box center [162, 123] width 15 height 15
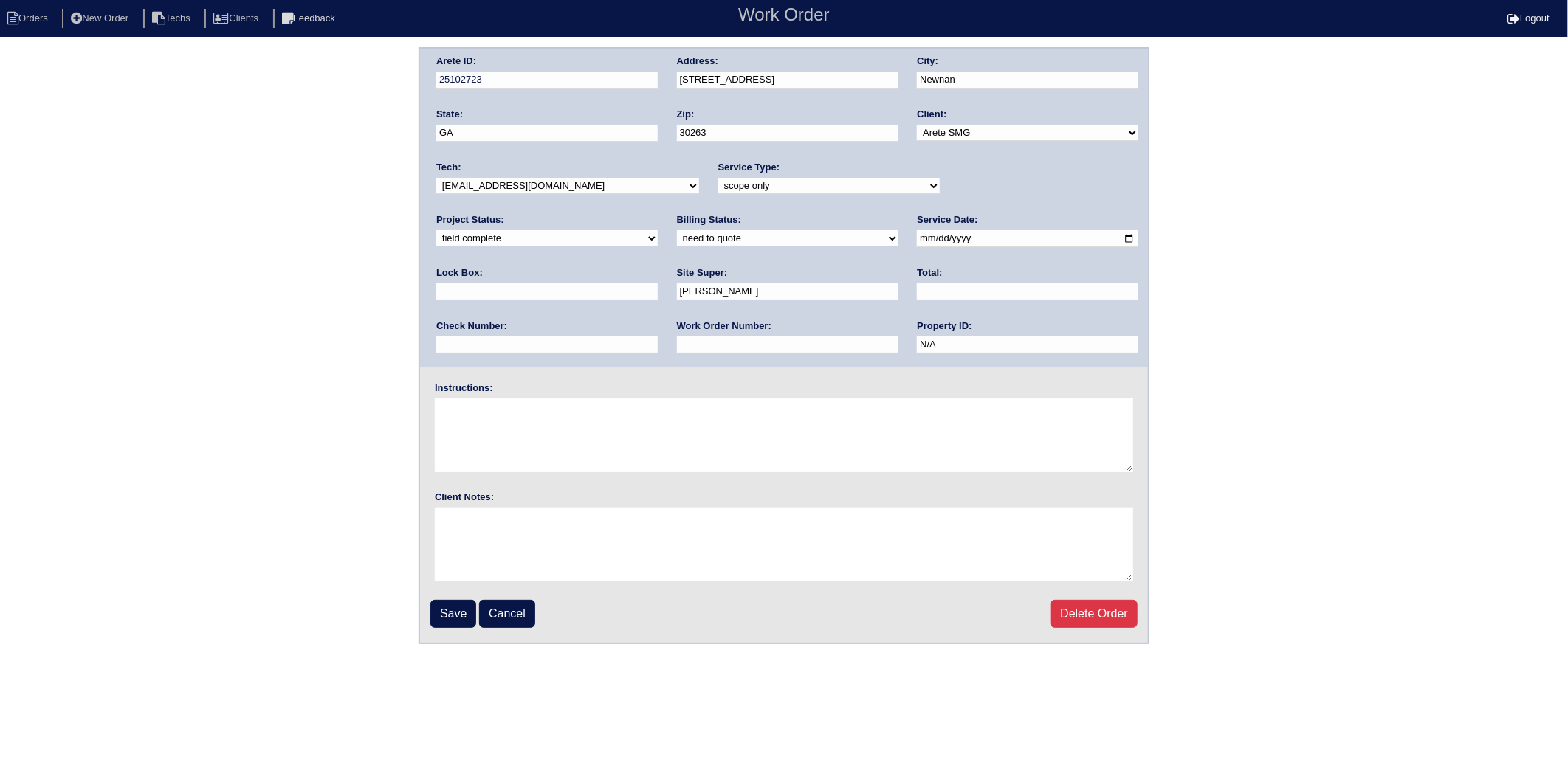
click at [917, 292] on input "text" at bounding box center [1028, 292] width 221 height 17
type input "7000"
click at [328, 284] on div "Arete ID: 25102723 Address: 2381 W Grantville Rd City: Newnan State: GA Zip: 30…" at bounding box center [784, 346] width 1568 height 597
click at [677, 238] on select "need to quote quoted need to invoice invoiced paid warranty purchase order need…" at bounding box center [788, 239] width 221 height 16
select select "paid"
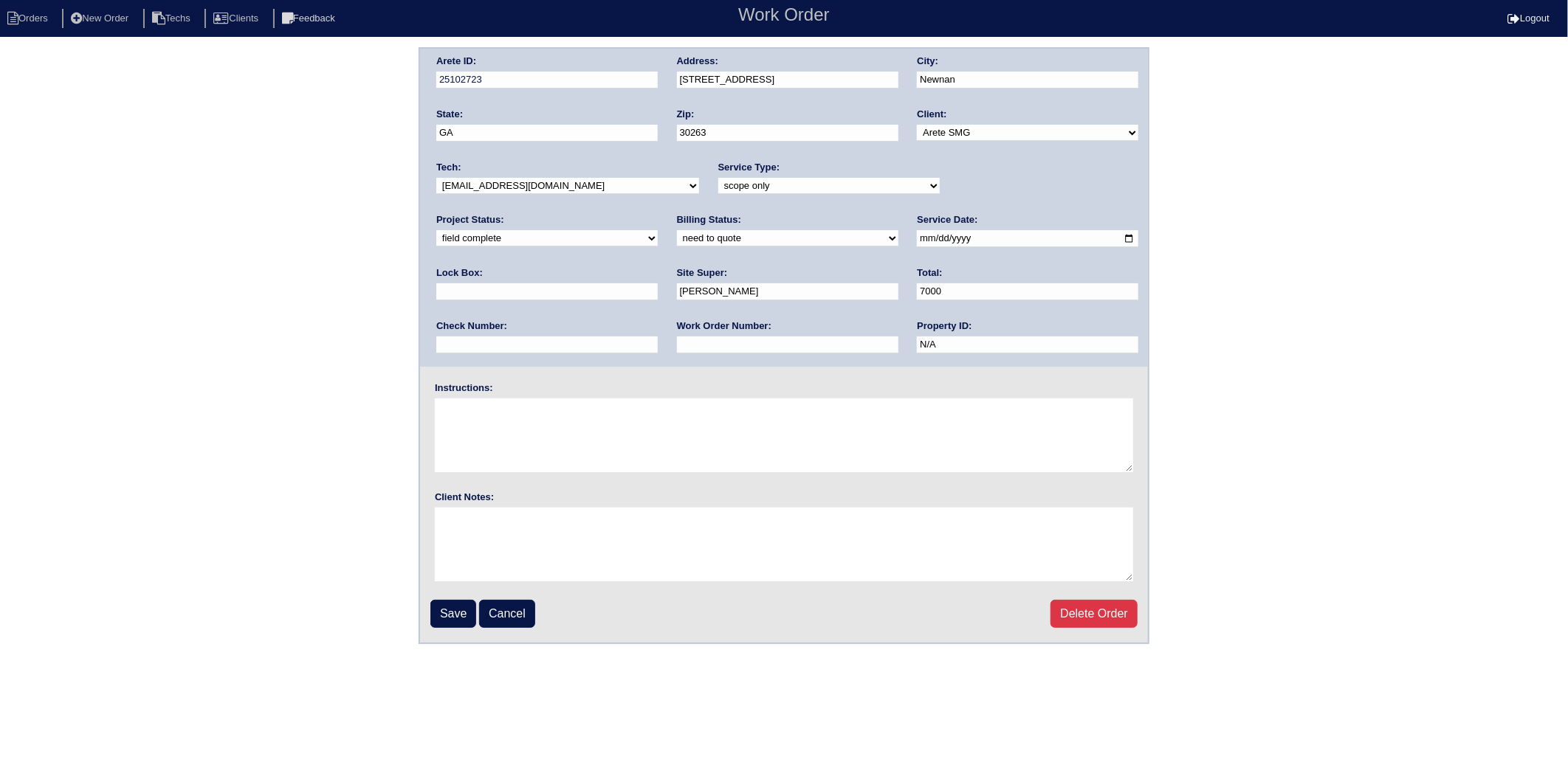
click at [677, 230] on select "need to quote quoted need to invoice invoiced paid warranty purchase order need…" at bounding box center [788, 239] width 221 height 16
click at [658, 337] on input "text" at bounding box center [547, 345] width 221 height 17
type input "260"
click at [917, 295] on input "7000" at bounding box center [1028, 292] width 221 height 17
type input "7000.00"
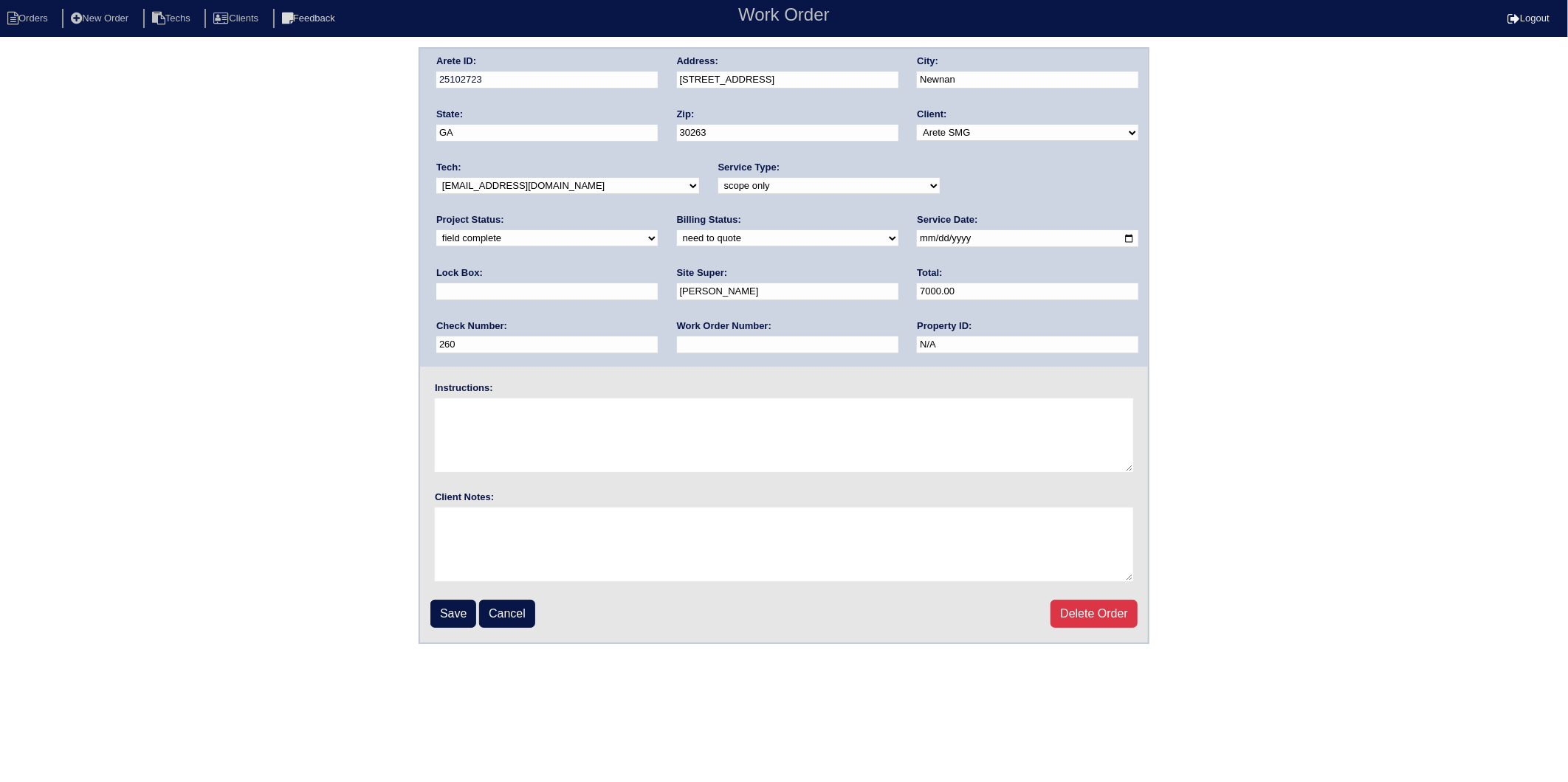
click at [291, 293] on div "Arete ID: 25102723 Address: 2381 W Grantville Rd City: Newnan State: GA Zip: 30…" at bounding box center [784, 346] width 1568 height 597
click at [658, 230] on select "new order assigned in progress field complete need to schedule admin review arc…" at bounding box center [547, 239] width 221 height 16
select select "completed"
click at [658, 230] on select "new order assigned in progress field complete need to schedule admin review arc…" at bounding box center [547, 239] width 221 height 16
click at [458, 613] on input "Save" at bounding box center [454, 614] width 46 height 28
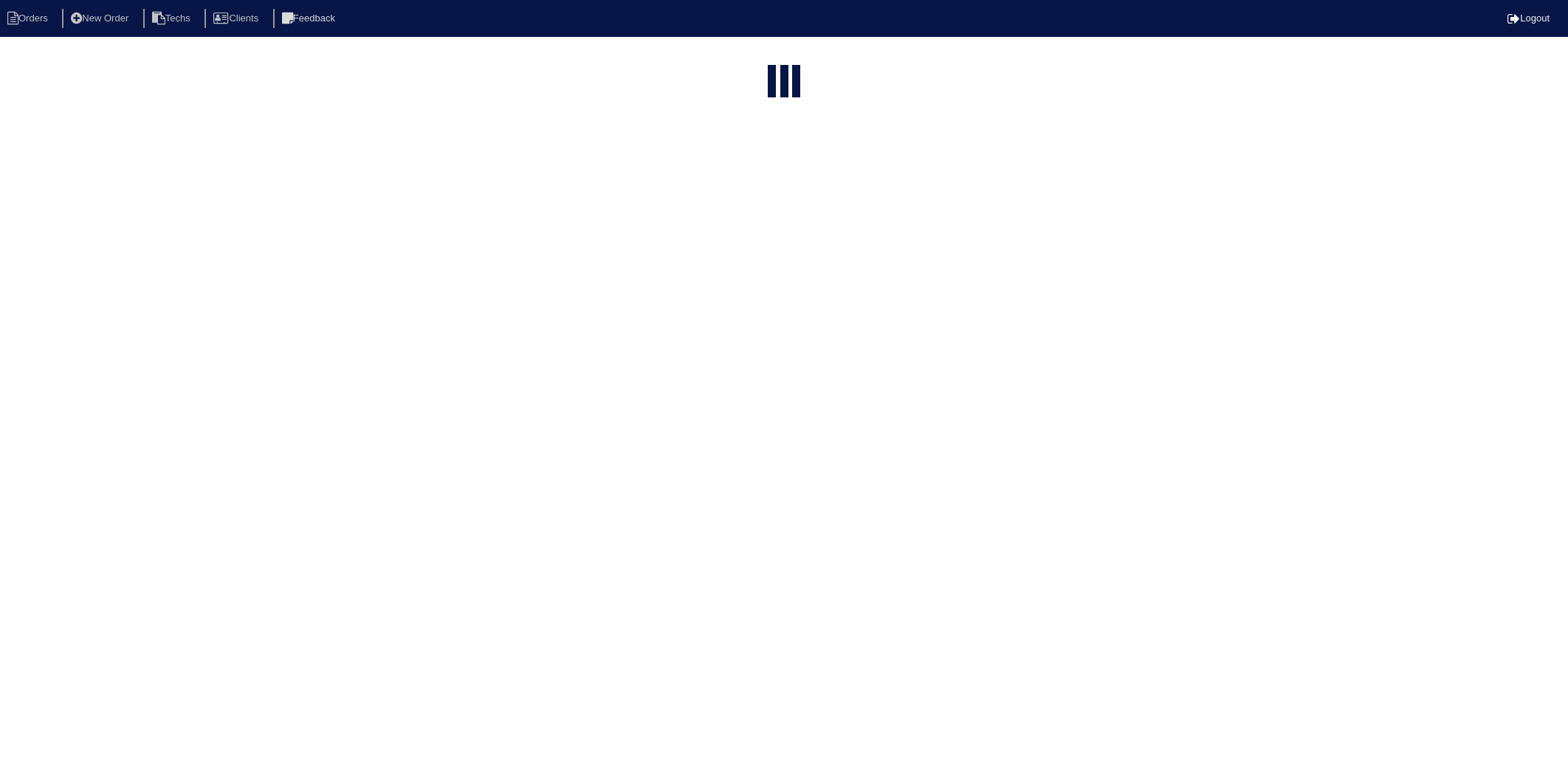
select select "15"
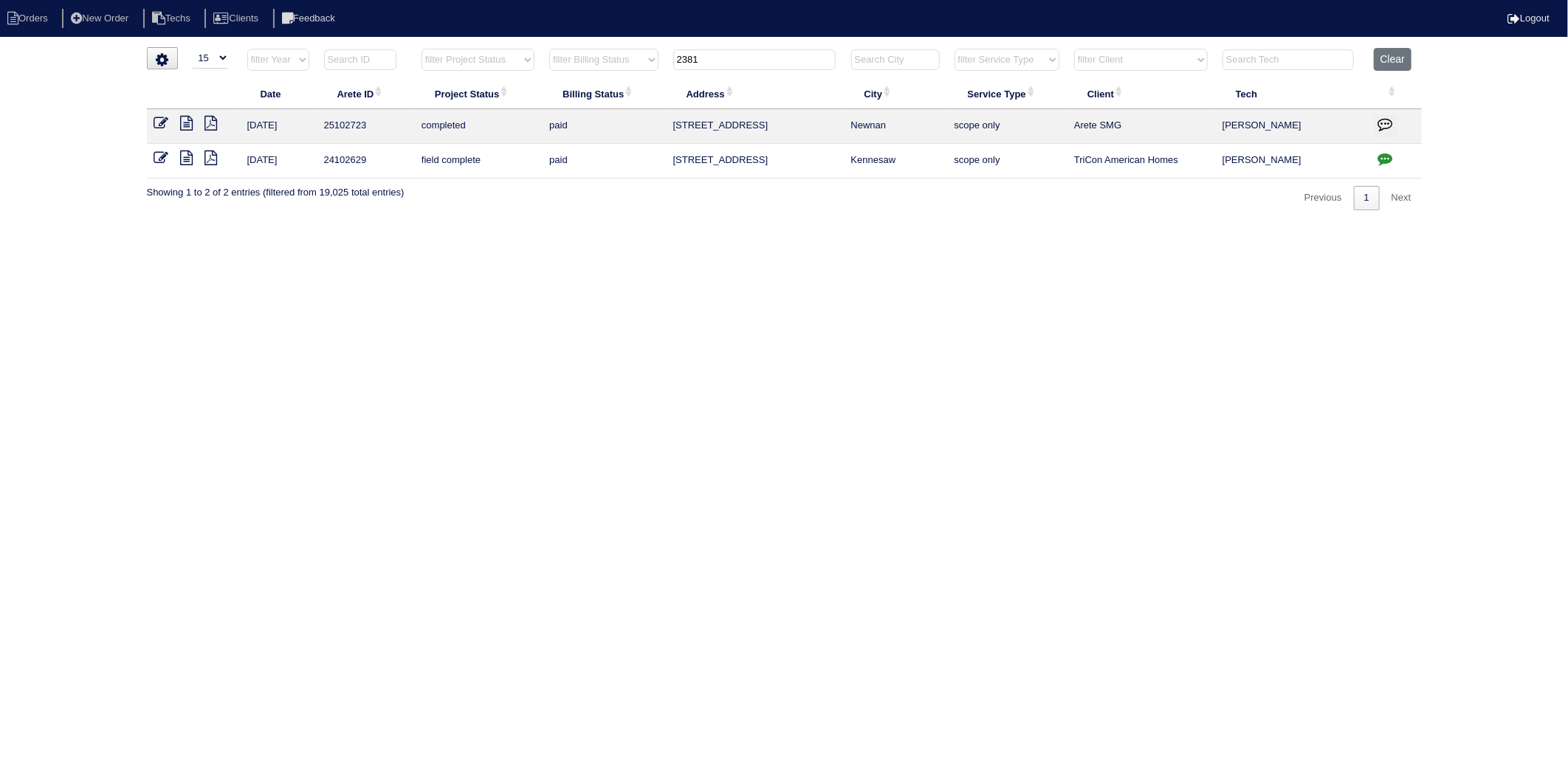
click at [683, 225] on html "Orders New Order Techs Clients Feedback Logout Orders New Order Users Clients M…" at bounding box center [784, 112] width 1568 height 225
